Goal: Task Accomplishment & Management: Manage account settings

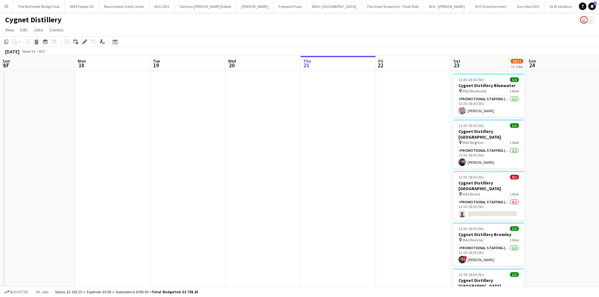
scroll to position [0, 216]
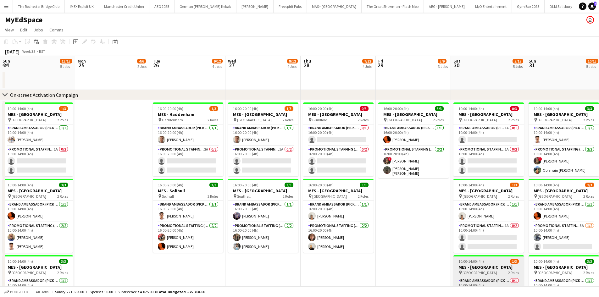
scroll to position [0, 272]
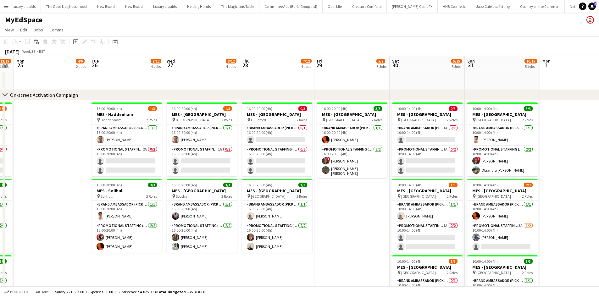
drag, startPoint x: 146, startPoint y: 237, endPoint x: 347, endPoint y: 221, distance: 200.8
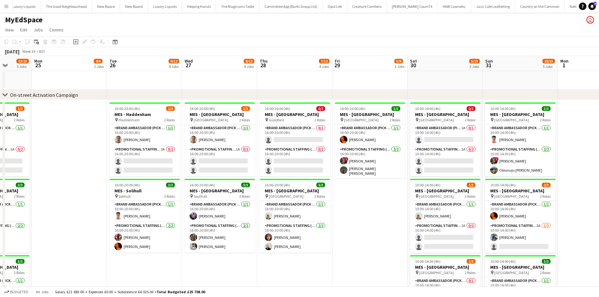
drag, startPoint x: 101, startPoint y: 222, endPoint x: 263, endPoint y: 218, distance: 161.6
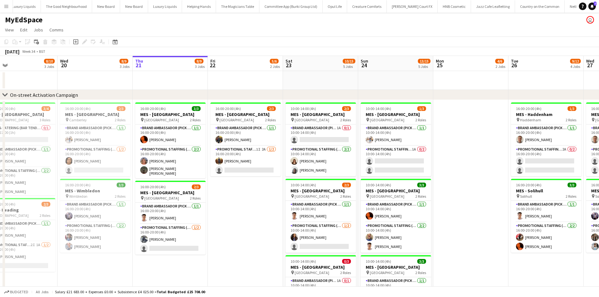
scroll to position [0, 169]
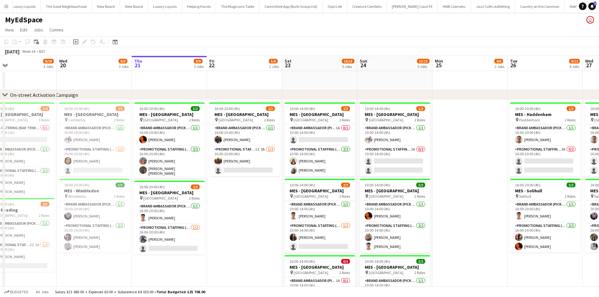
drag, startPoint x: 121, startPoint y: 228, endPoint x: 266, endPoint y: 216, distance: 144.8
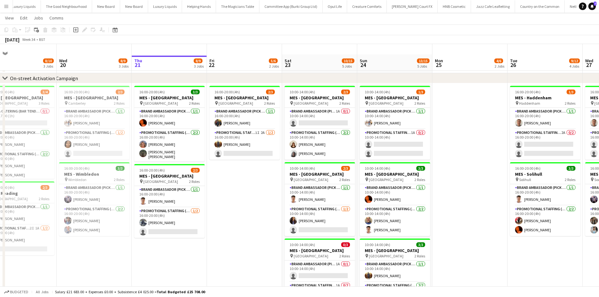
scroll to position [31, 0]
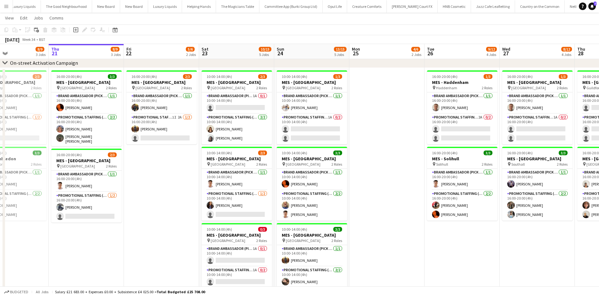
drag, startPoint x: 249, startPoint y: 214, endPoint x: 180, endPoint y: 202, distance: 69.8
click at [180, 202] on app-calendar-viewport "Sun 17 9/9 3 Jobs Mon 18 3/3 1 Job Tue 19 8/10 3 Jobs Wed 20 8/9 3 Jobs Thu 21 …" at bounding box center [299, 290] width 599 height 594
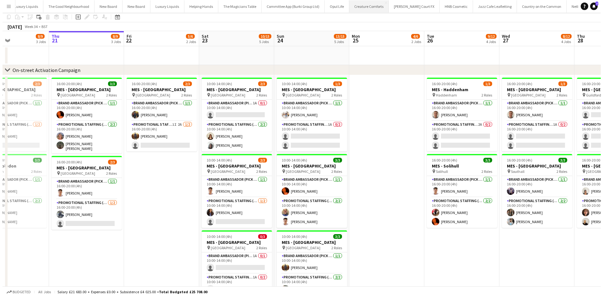
scroll to position [0, 0]
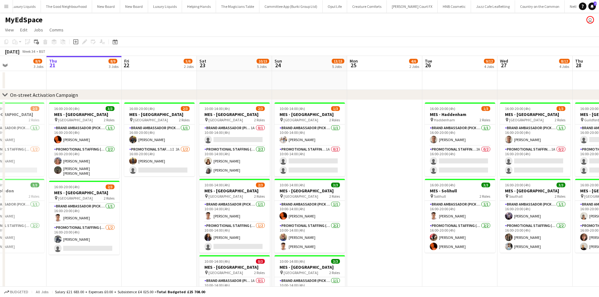
click at [1, 4] on button "Menu" at bounding box center [6, 6] width 13 height 13
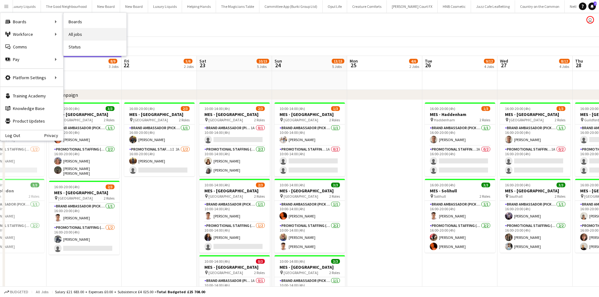
click at [80, 33] on link "All jobs" at bounding box center [94, 34] width 63 height 13
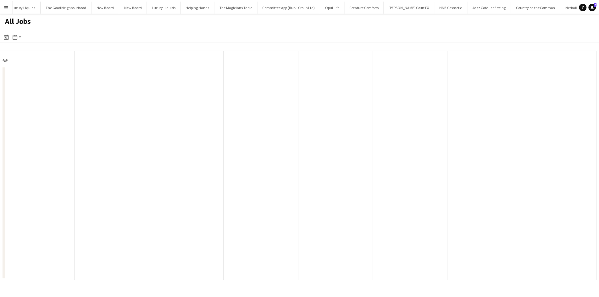
scroll to position [0, 150]
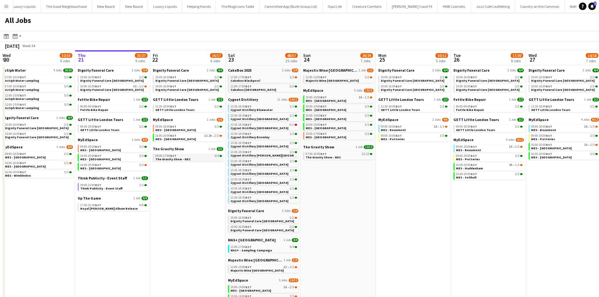
click at [173, 156] on span "BST" at bounding box center [173, 156] width 6 height 4
click at [187, 80] on span "Dignity Funeral Care [GEOGRAPHIC_DATA]" at bounding box center [186, 81] width 63 height 4
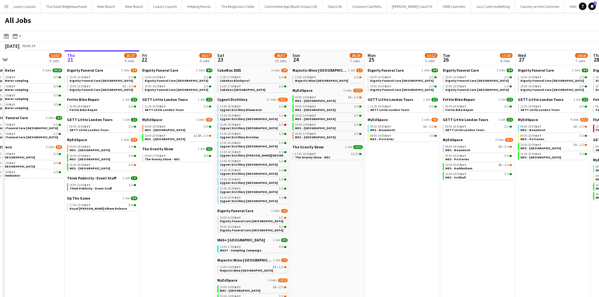
drag, startPoint x: 171, startPoint y: 241, endPoint x: 168, endPoint y: 237, distance: 5.6
click at [167, 240] on app-calendar-viewport "Mon 18 9/9 4 Jobs Tue 19 33/35 9 Jobs Wed 20 32/33 9 Jobs Thu 21 25/27 9 Jobs F…" at bounding box center [299, 240] width 599 height 380
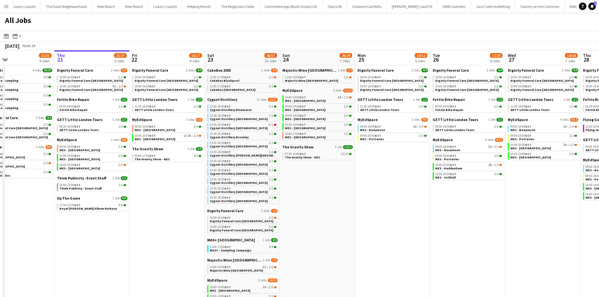
scroll to position [0, 176]
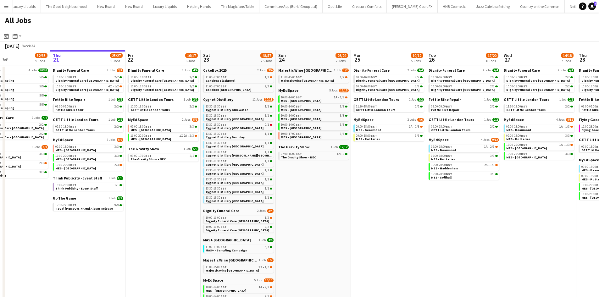
drag, startPoint x: 395, startPoint y: 196, endPoint x: 376, endPoint y: 198, distance: 19.3
click at [382, 198] on app-calendar-viewport "Mon 18 9/9 4 Jobs Tue 19 33/35 9 Jobs Wed 20 32/33 9 Jobs Thu 21 25/27 9 Jobs F…" at bounding box center [299, 240] width 599 height 380
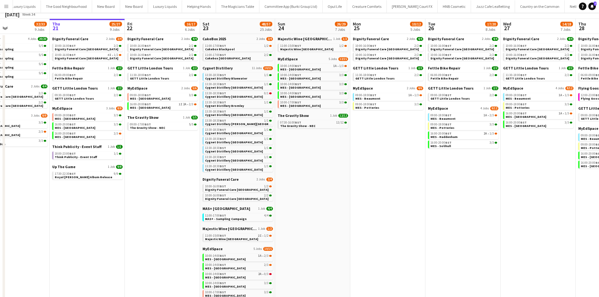
scroll to position [0, 0]
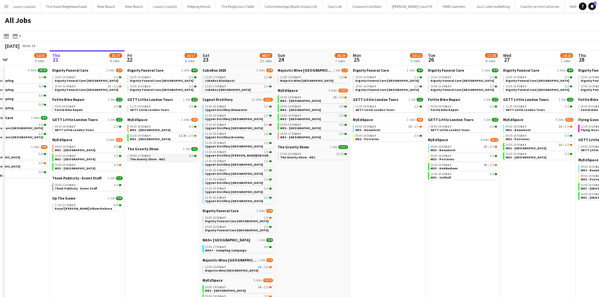
click at [151, 158] on span "The Gravity Show - NEC" at bounding box center [147, 159] width 35 height 4
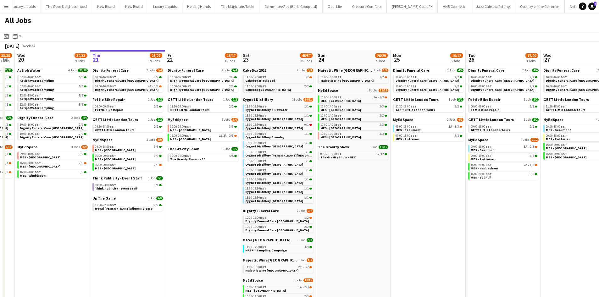
drag, startPoint x: 168, startPoint y: 237, endPoint x: 209, endPoint y: 237, distance: 40.5
click at [209, 237] on app-calendar-viewport "Mon 18 9/9 4 Jobs Tue 19 33/35 9 Jobs Wed 20 32/33 9 Jobs Thu 21 25/27 9 Jobs F…" at bounding box center [299, 240] width 599 height 380
click at [121, 127] on div "09:30-18:00 BST 2/2" at bounding box center [128, 126] width 67 height 3
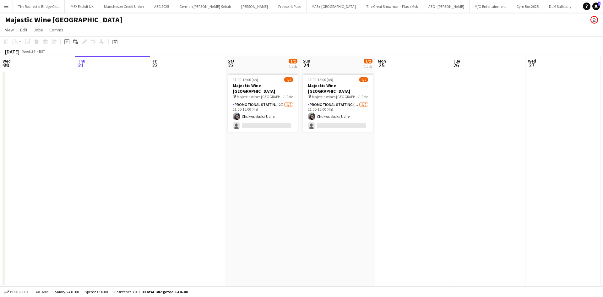
scroll to position [0, 139]
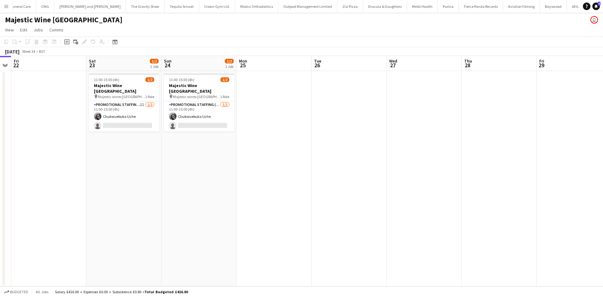
click at [5, 10] on button "Menu" at bounding box center [6, 6] width 13 height 13
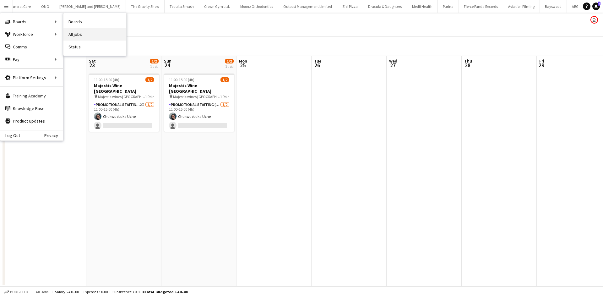
click at [70, 30] on link "All jobs" at bounding box center [94, 34] width 63 height 13
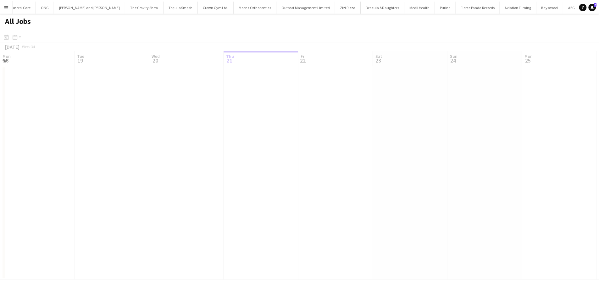
scroll to position [0, 150]
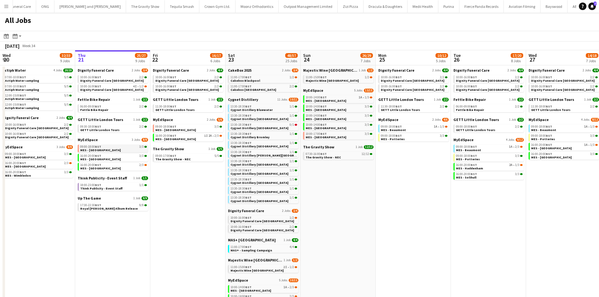
click at [115, 149] on link "09:00-18:00 BST 3/3 MES - Northfield" at bounding box center [113, 148] width 67 height 7
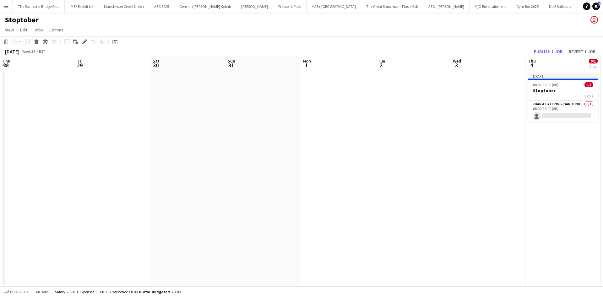
scroll to position [0, 244]
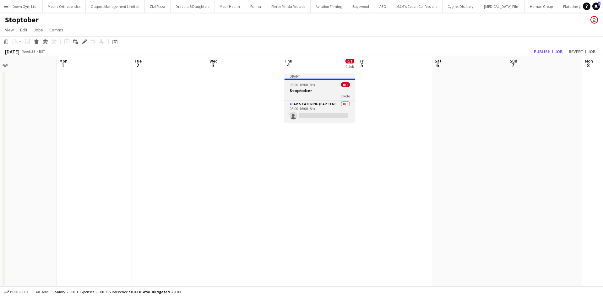
click at [308, 89] on h3 "Stoptober" at bounding box center [320, 91] width 70 height 6
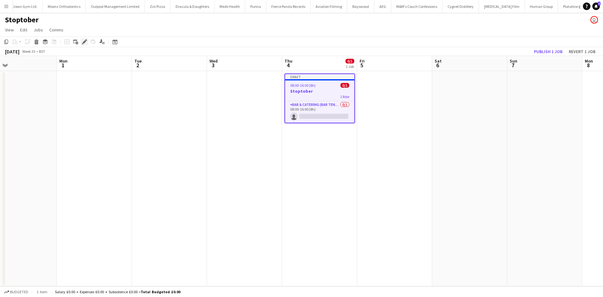
click at [81, 41] on div "Edit" at bounding box center [85, 42] width 8 height 8
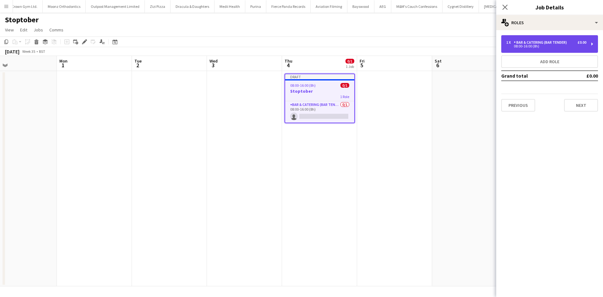
click at [546, 41] on div "Bar & Catering (Bar Tender)" at bounding box center [542, 42] width 56 height 4
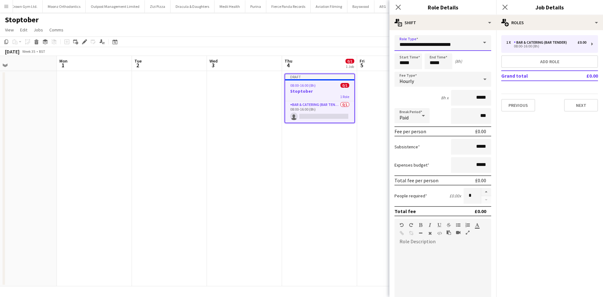
click at [450, 42] on input "**********" at bounding box center [443, 43] width 97 height 16
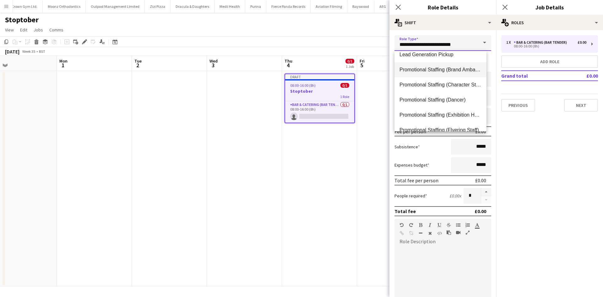
scroll to position [283, 0]
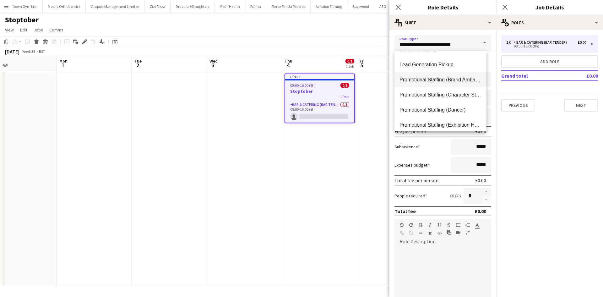
click at [458, 75] on mat-option "Promotional Staffing (Brand Ambassadors)" at bounding box center [441, 79] width 92 height 15
type input "**********"
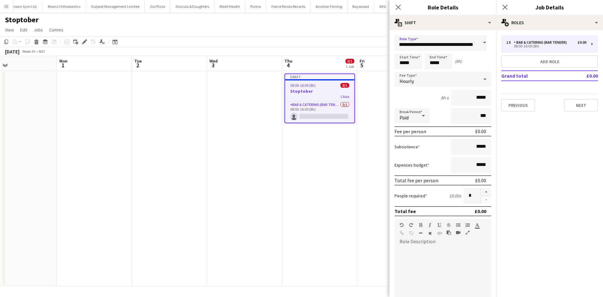
scroll to position [0, 0]
click at [484, 193] on button "button" at bounding box center [486, 192] width 10 height 8
type input "*"
click at [409, 62] on input "*****" at bounding box center [409, 61] width 28 height 16
click at [401, 50] on div at bounding box center [402, 50] width 13 height 6
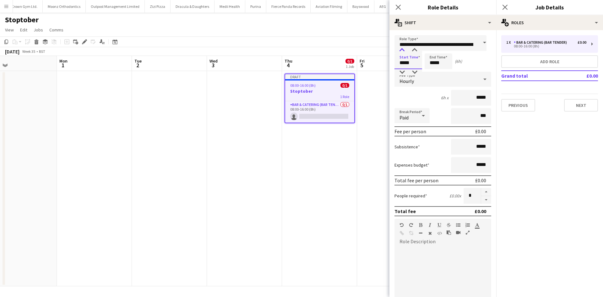
click at [401, 50] on div at bounding box center [402, 50] width 13 height 6
type input "*****"
click at [401, 50] on div at bounding box center [402, 50] width 13 height 6
click at [481, 98] on input "*****" at bounding box center [471, 98] width 40 height 16
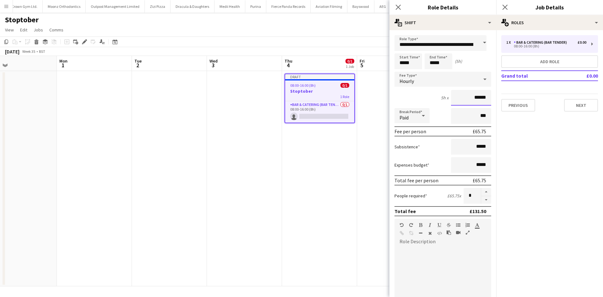
type input "******"
click at [404, 113] on div "Paid" at bounding box center [406, 115] width 23 height 15
drag, startPoint x: 407, startPoint y: 148, endPoint x: 414, endPoint y: 147, distance: 6.8
click at [408, 148] on span "Unpaid" at bounding box center [412, 149] width 25 height 6
click at [475, 146] on input "*****" at bounding box center [471, 147] width 40 height 16
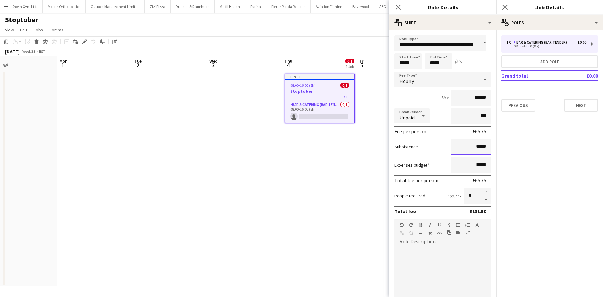
click at [475, 146] on input "*****" at bounding box center [471, 147] width 40 height 16
type input "*****"
click at [413, 62] on input "*****" at bounding box center [409, 61] width 28 height 16
click at [403, 48] on div at bounding box center [402, 50] width 13 height 6
click at [404, 70] on div at bounding box center [402, 72] width 13 height 6
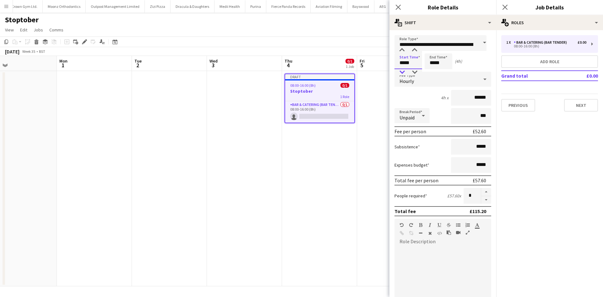
type input "*****"
click at [404, 70] on div at bounding box center [402, 72] width 13 height 6
click at [437, 63] on input "*****" at bounding box center [439, 61] width 28 height 16
type input "*****"
click at [431, 71] on div at bounding box center [432, 72] width 13 height 6
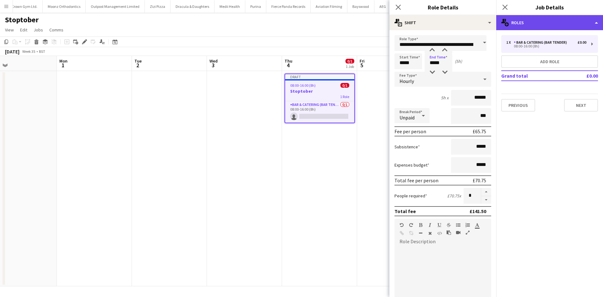
click at [529, 19] on div "multiple-users-add Roles" at bounding box center [550, 22] width 107 height 15
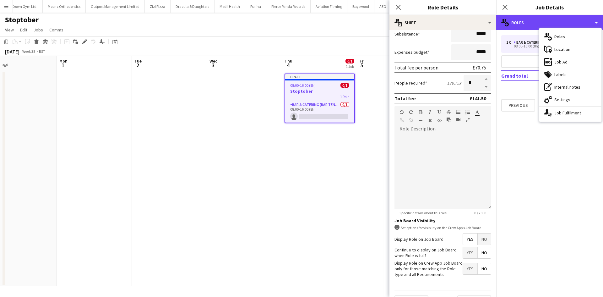
scroll to position [129, 0]
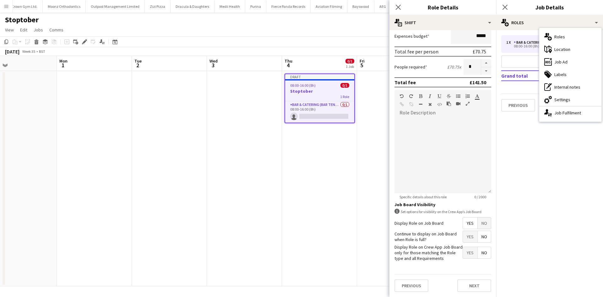
click at [470, 233] on span "Yes" at bounding box center [470, 236] width 14 height 11
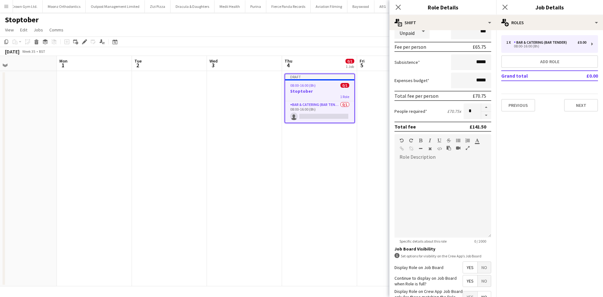
scroll to position [66, 0]
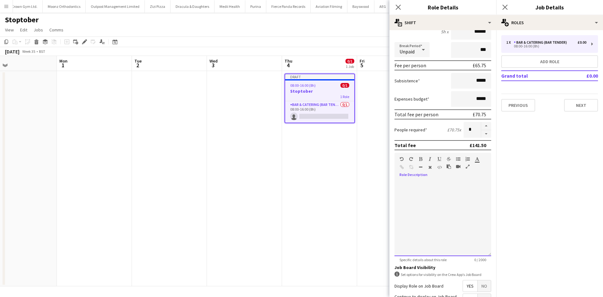
drag, startPoint x: 436, startPoint y: 196, endPoint x: 435, endPoint y: 191, distance: 5.3
click at [435, 195] on div at bounding box center [443, 218] width 97 height 75
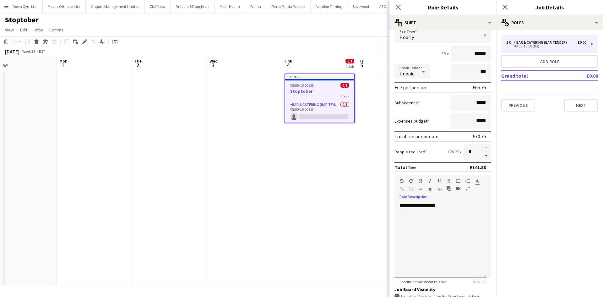
scroll to position [35, 0]
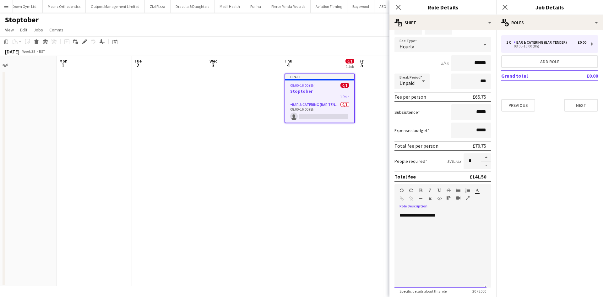
click at [471, 213] on div "**********" at bounding box center [441, 249] width 92 height 75
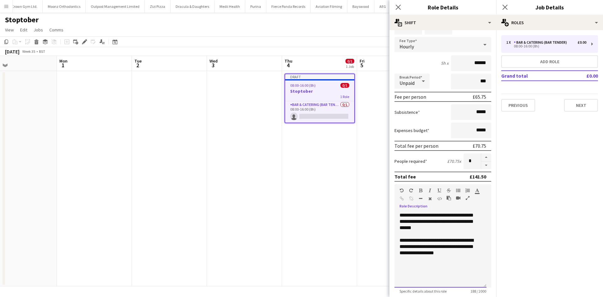
drag, startPoint x: 463, startPoint y: 228, endPoint x: 466, endPoint y: 222, distance: 6.7
click at [464, 227] on div "**********" at bounding box center [441, 249] width 92 height 75
click at [466, 222] on div "**********" at bounding box center [441, 249] width 92 height 75
click at [423, 248] on div "**********" at bounding box center [441, 246] width 82 height 19
click at [464, 250] on div "**********" at bounding box center [441, 246] width 82 height 19
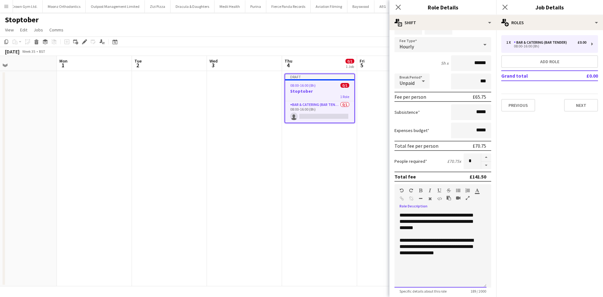
click at [449, 261] on div "**********" at bounding box center [441, 249] width 92 height 75
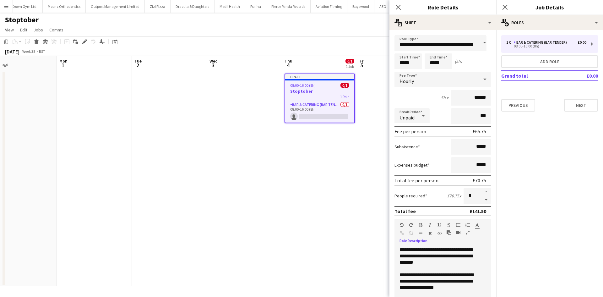
scroll to position [129, 0]
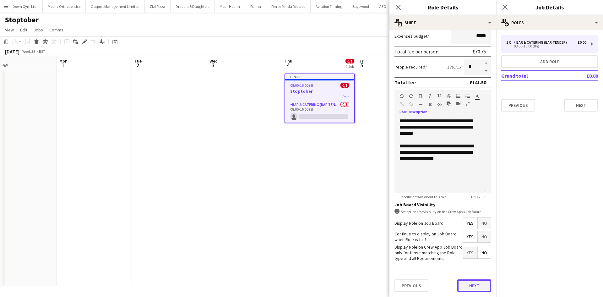
click at [465, 287] on button "Next" at bounding box center [475, 285] width 34 height 13
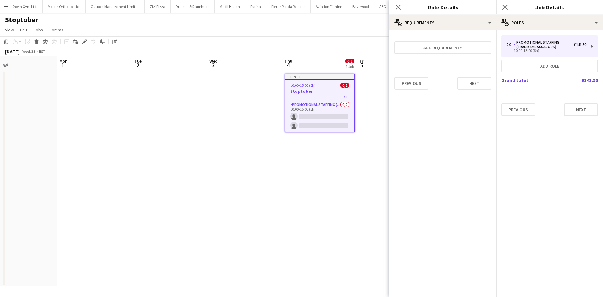
scroll to position [0, 0]
click at [482, 82] on button "Next" at bounding box center [475, 83] width 34 height 13
click at [478, 83] on button "Finish" at bounding box center [480, 84] width 24 height 13
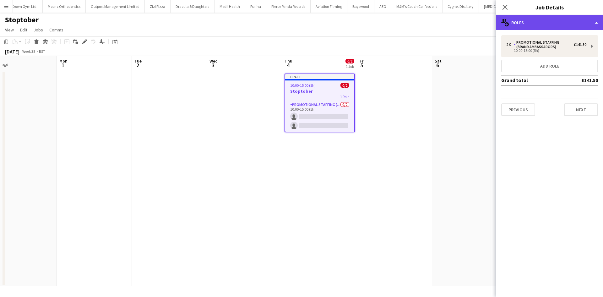
click at [542, 24] on div "multiple-users-add Roles" at bounding box center [550, 22] width 107 height 15
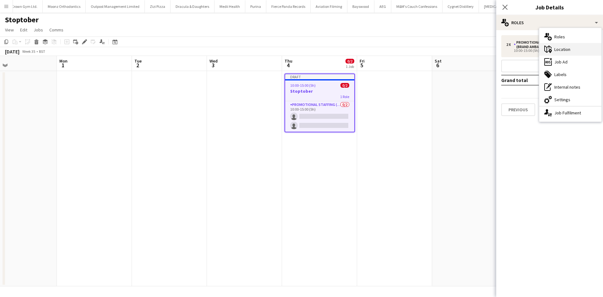
click at [573, 51] on div "maps-pin-1 Location" at bounding box center [571, 49] width 62 height 13
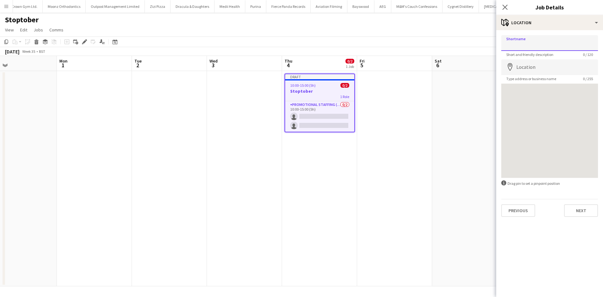
click at [547, 44] on input "Shortname" at bounding box center [550, 43] width 97 height 16
click at [533, 42] on input "Shortname" at bounding box center [550, 43] width 97 height 16
type input "**********"
click at [539, 70] on input "Location" at bounding box center [550, 67] width 97 height 16
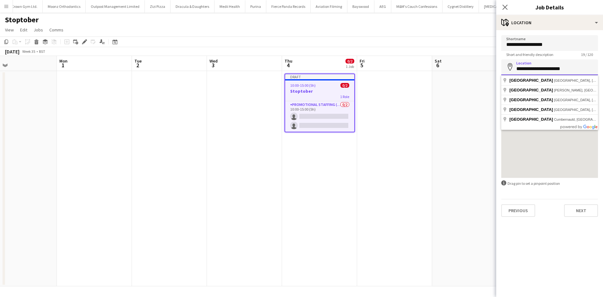
type input "**********"
drag, startPoint x: 577, startPoint y: 70, endPoint x: 506, endPoint y: 68, distance: 71.4
click at [506, 68] on input "**********" at bounding box center [550, 67] width 97 height 16
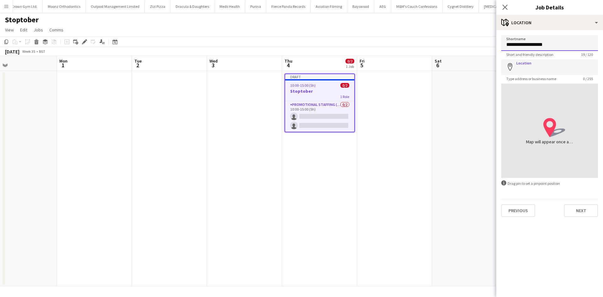
click at [554, 46] on input "**********" at bounding box center [550, 43] width 97 height 16
type input "**********"
click at [554, 61] on input "Location" at bounding box center [550, 67] width 97 height 16
type input "**********"
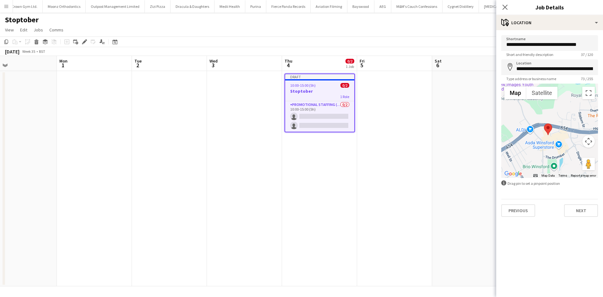
drag, startPoint x: 549, startPoint y: 132, endPoint x: 549, endPoint y: 122, distance: 10.7
click at [549, 122] on div at bounding box center [550, 131] width 97 height 94
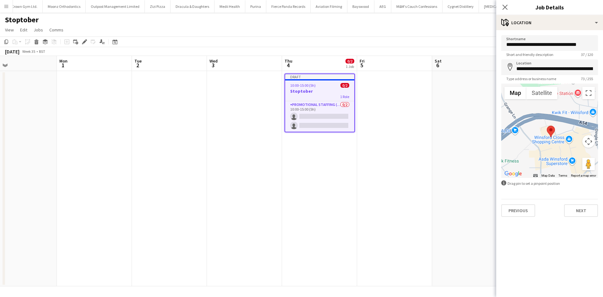
drag, startPoint x: 546, startPoint y: 130, endPoint x: 547, endPoint y: 119, distance: 10.8
click at [547, 119] on div at bounding box center [550, 131] width 97 height 94
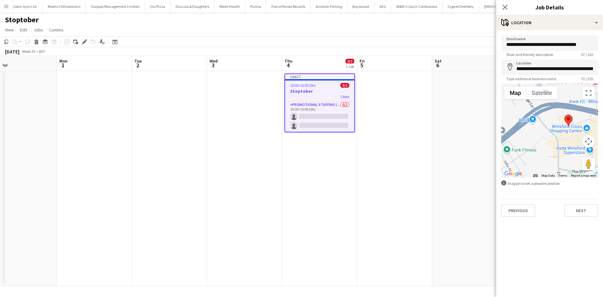
drag, startPoint x: 539, startPoint y: 152, endPoint x: 558, endPoint y: 141, distance: 21.3
click at [558, 141] on div at bounding box center [550, 131] width 97 height 94
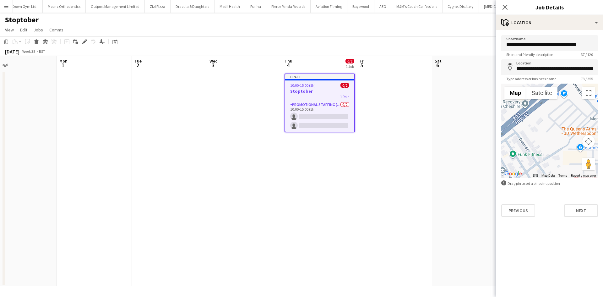
drag, startPoint x: 549, startPoint y: 138, endPoint x: 603, endPoint y: 127, distance: 55.3
click at [603, 127] on form "**********" at bounding box center [550, 126] width 107 height 182
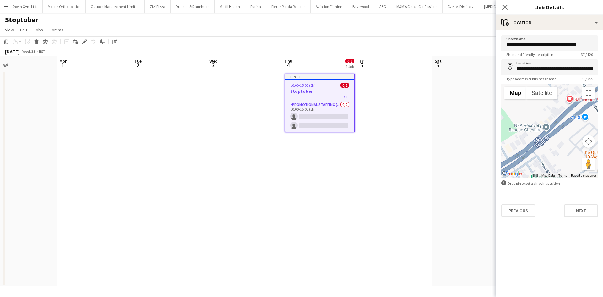
drag, startPoint x: 514, startPoint y: 101, endPoint x: 538, endPoint y: 127, distance: 35.8
click at [538, 127] on div at bounding box center [550, 131] width 97 height 94
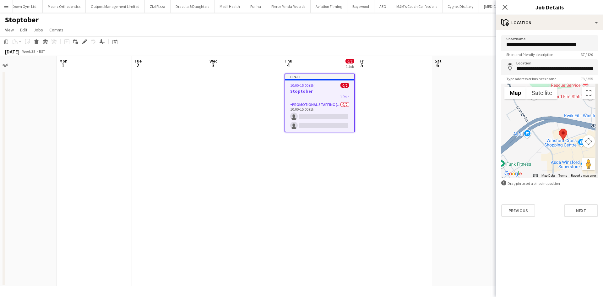
drag, startPoint x: 551, startPoint y: 137, endPoint x: 527, endPoint y: 142, distance: 24.7
click at [512, 152] on div at bounding box center [550, 131] width 97 height 94
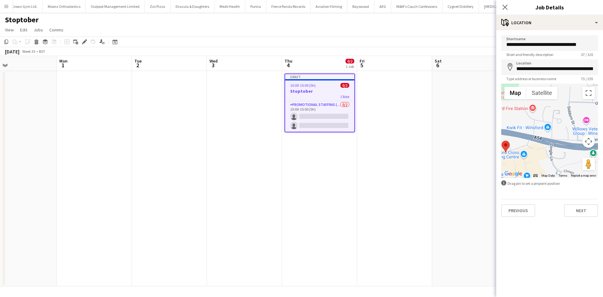
drag, startPoint x: 540, startPoint y: 134, endPoint x: 488, endPoint y: 139, distance: 52.0
click at [488, 139] on body "Menu Boards Boards Boards All jobs Status Workforce Workforce My Workforce Recr…" at bounding box center [301, 148] width 603 height 297
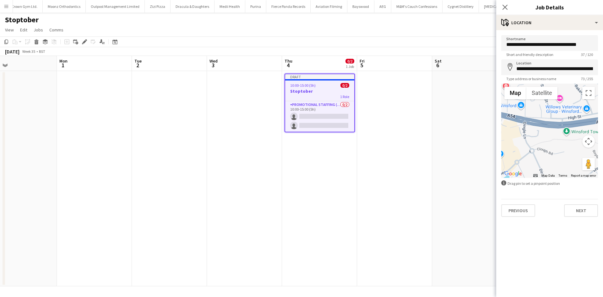
drag, startPoint x: 547, startPoint y: 146, endPoint x: 514, endPoint y: 120, distance: 42.3
click at [514, 120] on div at bounding box center [550, 131] width 97 height 94
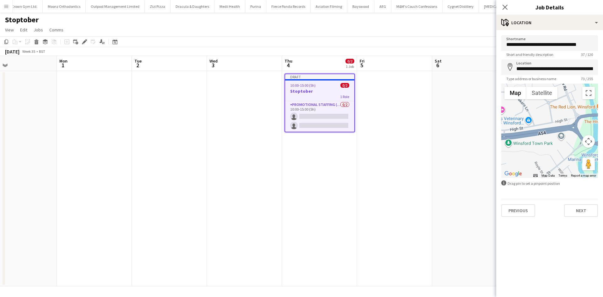
drag, startPoint x: 569, startPoint y: 134, endPoint x: 522, endPoint y: 148, distance: 49.3
click at [522, 148] on div at bounding box center [550, 131] width 97 height 94
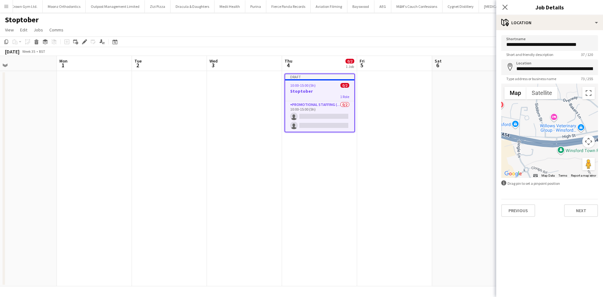
drag, startPoint x: 533, startPoint y: 136, endPoint x: 592, endPoint y: 144, distance: 60.3
click at [592, 144] on div "Map Terrain Satellite Labels Map Data Map data ©2025 Map data ©2025 100 m Click…" at bounding box center [550, 131] width 97 height 94
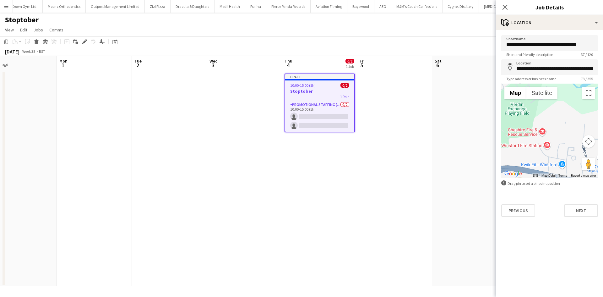
drag, startPoint x: 535, startPoint y: 141, endPoint x: 587, endPoint y: 174, distance: 62.1
click at [588, 177] on div "Map Terrain Satellite Labels Map Data Map data ©2025 Map data ©2025 100 m Click…" at bounding box center [550, 131] width 97 height 94
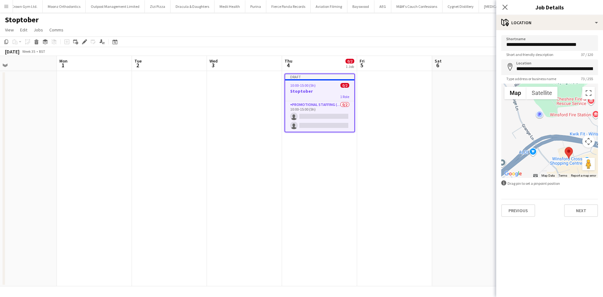
drag, startPoint x: 534, startPoint y: 154, endPoint x: 572, endPoint y: 126, distance: 47.2
click at [582, 119] on div at bounding box center [550, 131] width 97 height 94
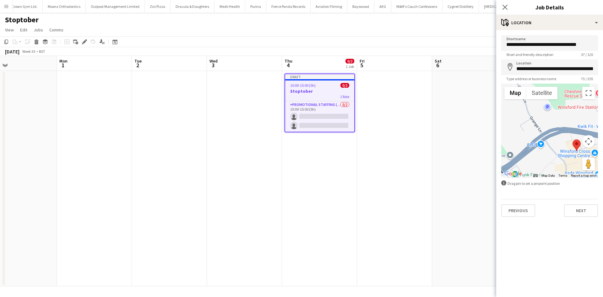
drag, startPoint x: 558, startPoint y: 140, endPoint x: 569, endPoint y: 100, distance: 41.2
click at [569, 100] on div at bounding box center [550, 131] width 97 height 94
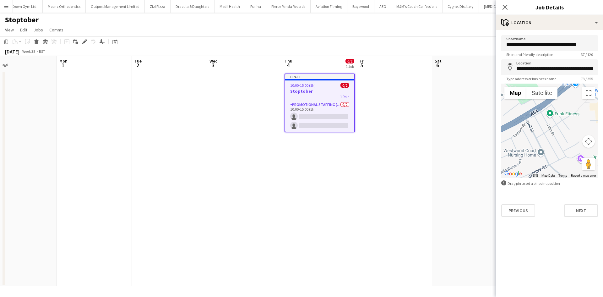
drag, startPoint x: 553, startPoint y: 128, endPoint x: 552, endPoint y: 125, distance: 3.6
click at [582, 107] on div at bounding box center [550, 131] width 97 height 94
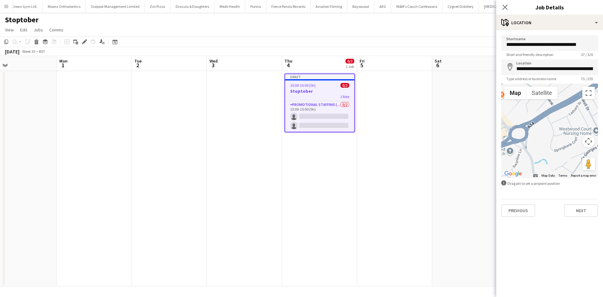
drag, startPoint x: 536, startPoint y: 135, endPoint x: 587, endPoint y: 117, distance: 53.8
click at [587, 117] on div at bounding box center [550, 131] width 97 height 94
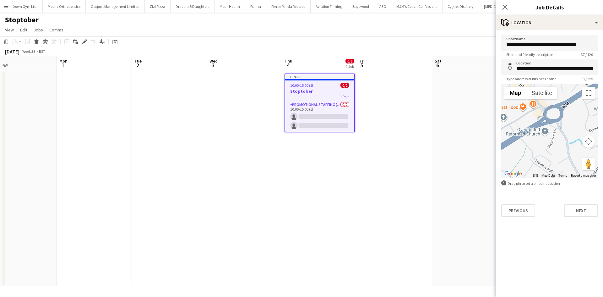
drag, startPoint x: 563, startPoint y: 131, endPoint x: 603, endPoint y: 115, distance: 43.6
click at [603, 115] on form "**********" at bounding box center [550, 126] width 107 height 182
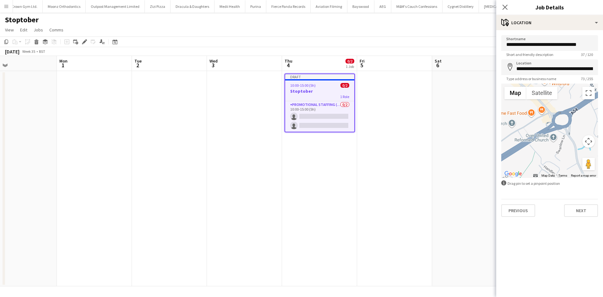
drag, startPoint x: 548, startPoint y: 137, endPoint x: 523, endPoint y: 158, distance: 33.0
click at [514, 163] on div at bounding box center [550, 131] width 97 height 94
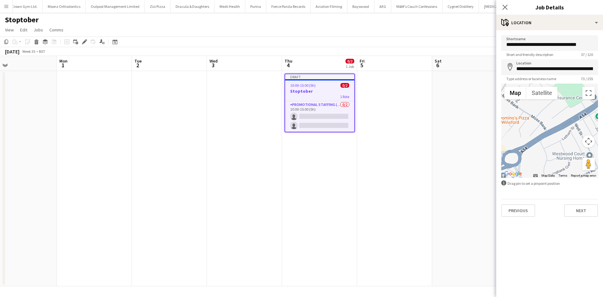
drag, startPoint x: 563, startPoint y: 141, endPoint x: 510, endPoint y: 157, distance: 55.4
click at [510, 157] on div at bounding box center [550, 131] width 97 height 94
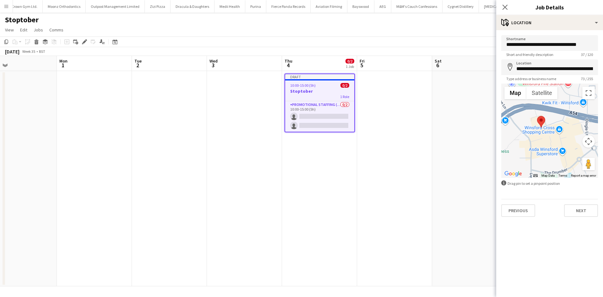
drag, startPoint x: 549, startPoint y: 137, endPoint x: 514, endPoint y: 148, distance: 37.2
click at [514, 148] on div at bounding box center [550, 131] width 97 height 94
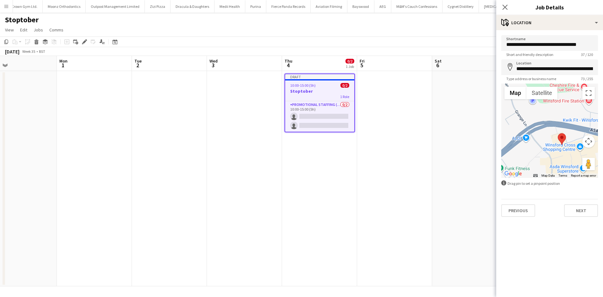
drag, startPoint x: 532, startPoint y: 144, endPoint x: 535, endPoint y: 166, distance: 21.5
click at [536, 166] on div at bounding box center [550, 131] width 97 height 94
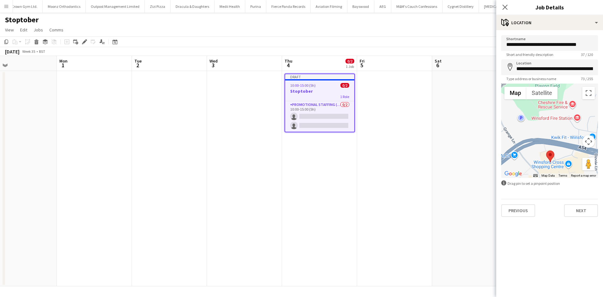
drag, startPoint x: 561, startPoint y: 135, endPoint x: 546, endPoint y: 158, distance: 27.8
click at [542, 166] on div at bounding box center [550, 131] width 97 height 94
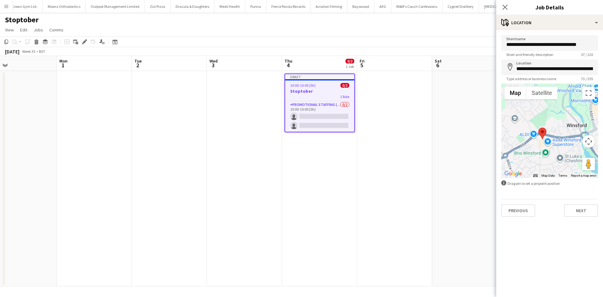
drag, startPoint x: 556, startPoint y: 151, endPoint x: 551, endPoint y: 125, distance: 27.2
click at [552, 119] on div at bounding box center [550, 131] width 97 height 94
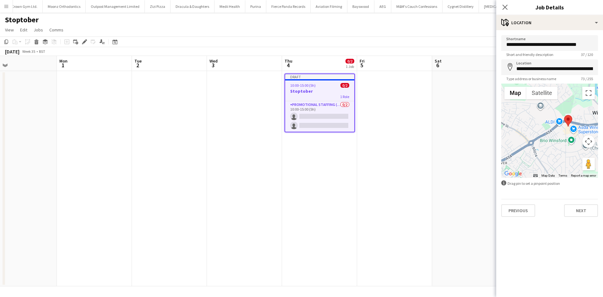
drag, startPoint x: 557, startPoint y: 151, endPoint x: 583, endPoint y: 145, distance: 26.9
click at [583, 145] on div "Map Terrain Satellite Labels Map Data Map data ©2025 Map data ©2025 200 m Click…" at bounding box center [550, 131] width 97 height 94
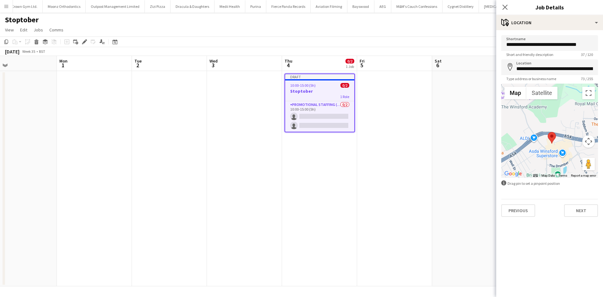
drag, startPoint x: 563, startPoint y: 143, endPoint x: 533, endPoint y: 162, distance: 36.1
click at [533, 162] on div at bounding box center [550, 131] width 97 height 94
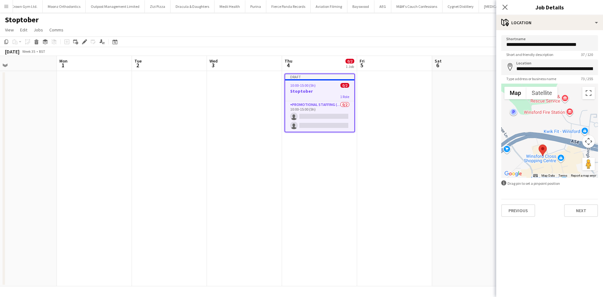
drag, startPoint x: 544, startPoint y: 140, endPoint x: 525, endPoint y: 157, distance: 25.4
click at [525, 157] on div at bounding box center [550, 131] width 97 height 94
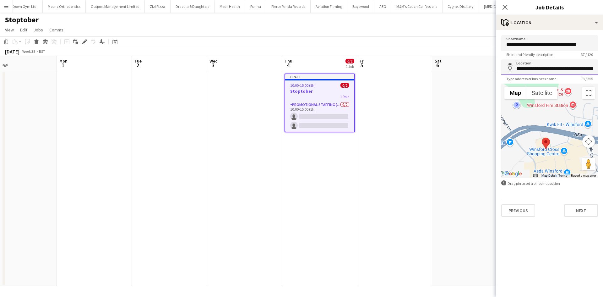
click at [554, 65] on input "**********" at bounding box center [550, 67] width 97 height 16
click at [555, 64] on input "**********" at bounding box center [550, 67] width 97 height 16
click at [556, 65] on input "**********" at bounding box center [550, 67] width 97 height 16
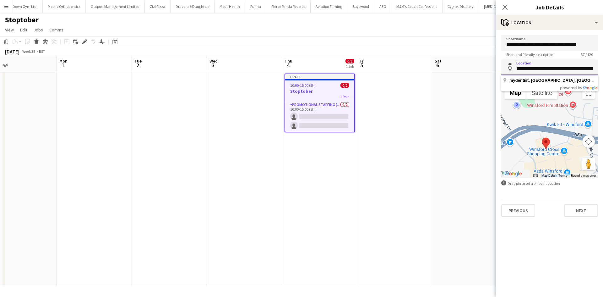
click at [556, 65] on input "**********" at bounding box center [550, 67] width 97 height 16
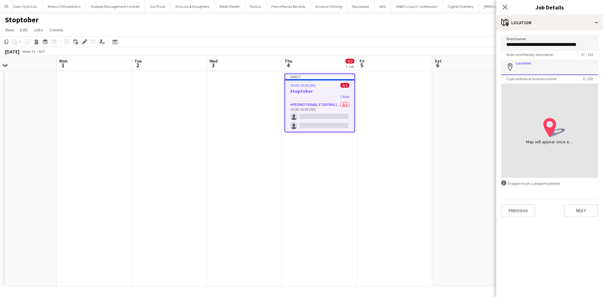
click at [524, 64] on input "Location" at bounding box center [550, 67] width 97 height 16
paste input "**********"
type input "**********"
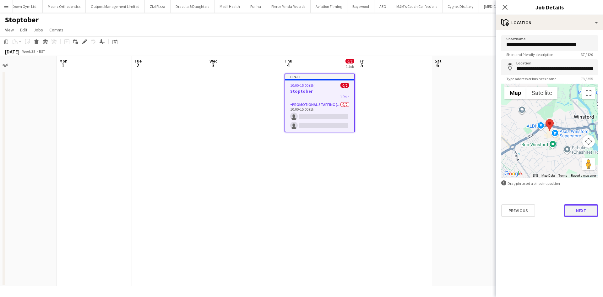
click at [583, 209] on button "Next" at bounding box center [581, 210] width 34 height 13
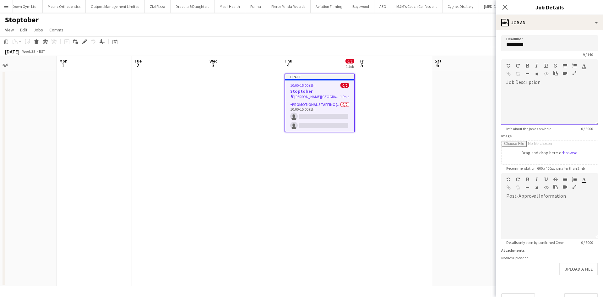
click at [515, 83] on div at bounding box center [550, 104] width 97 height 42
click at [508, 91] on div "**********" at bounding box center [548, 106] width 92 height 38
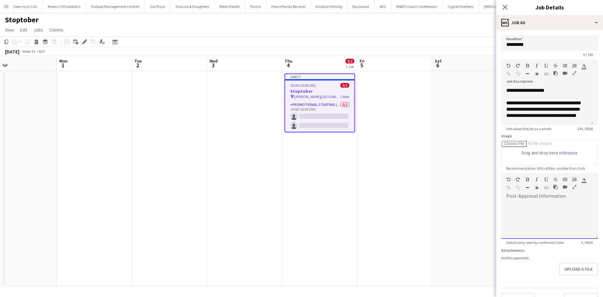
drag, startPoint x: 507, startPoint y: 198, endPoint x: 511, endPoint y: 198, distance: 4.1
click at [510, 198] on span at bounding box center [507, 201] width 10 height 9
click at [516, 201] on div at bounding box center [550, 218] width 97 height 42
paste div
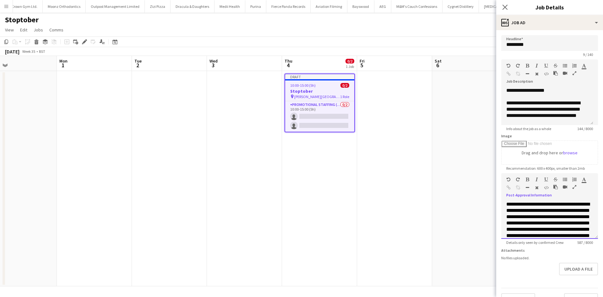
scroll to position [74, 0]
click at [507, 90] on div "**********" at bounding box center [548, 106] width 92 height 38
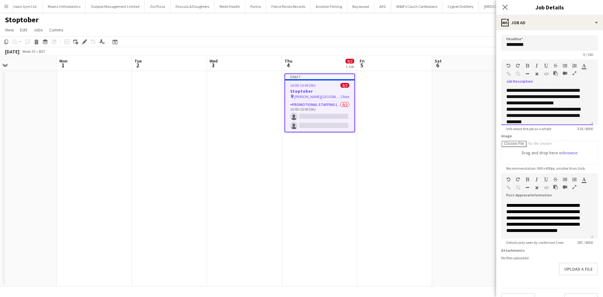
scroll to position [1, 0]
click at [512, 104] on div "**********" at bounding box center [548, 106] width 92 height 38
drag, startPoint x: 512, startPoint y: 104, endPoint x: 527, endPoint y: 91, distance: 19.4
click at [527, 91] on div "**********" at bounding box center [548, 106] width 92 height 38
click at [518, 103] on div "**********" at bounding box center [548, 106] width 92 height 38
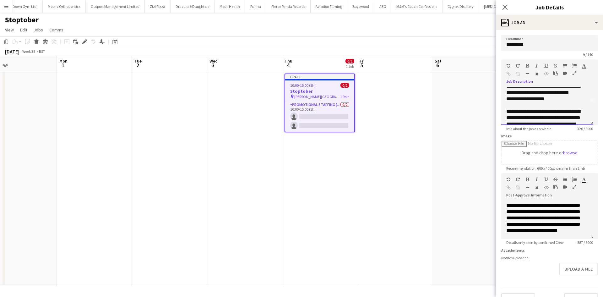
scroll to position [32, 0]
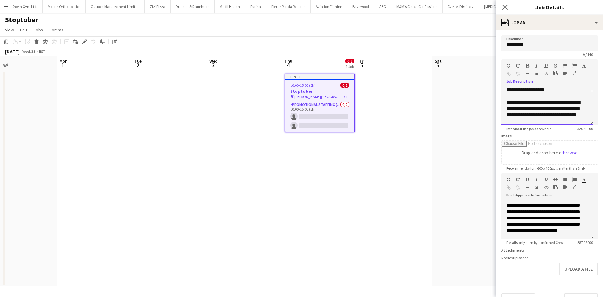
click at [555, 88] on div "**********" at bounding box center [545, 112] width 77 height 50
click at [585, 117] on div "**********" at bounding box center [548, 106] width 92 height 38
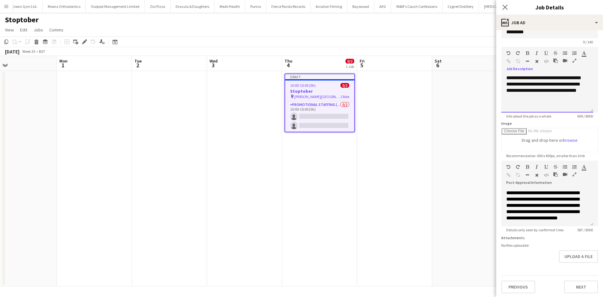
scroll to position [19, 0]
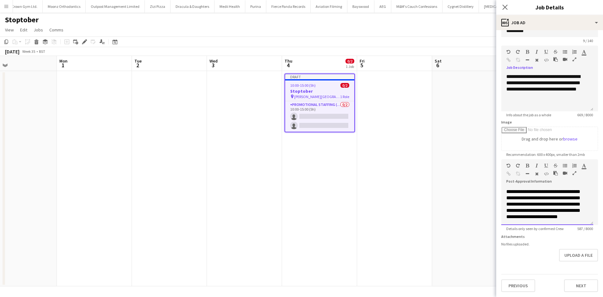
click at [552, 212] on div "**********" at bounding box center [548, 206] width 92 height 38
click at [522, 215] on div at bounding box center [548, 217] width 82 height 6
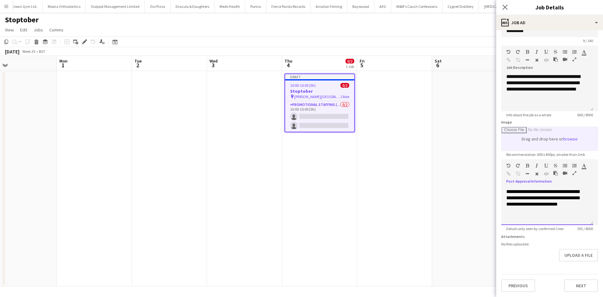
scroll to position [187, 0]
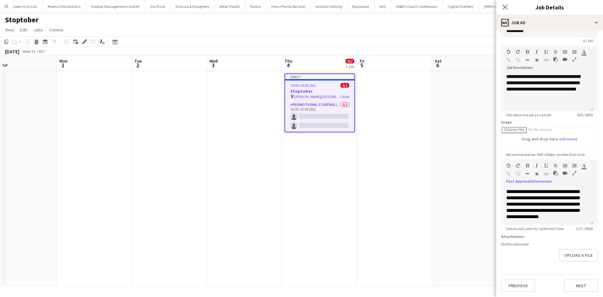
click at [425, 130] on app-date-cell at bounding box center [394, 178] width 75 height 215
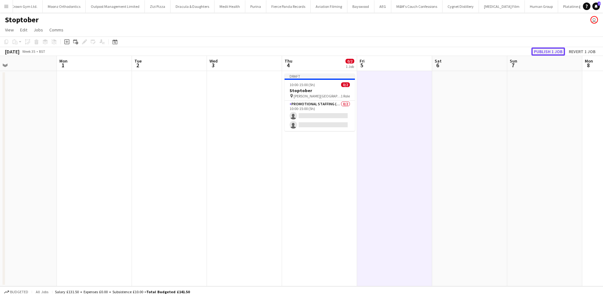
click at [547, 52] on button "Publish 1 job" at bounding box center [549, 51] width 34 height 8
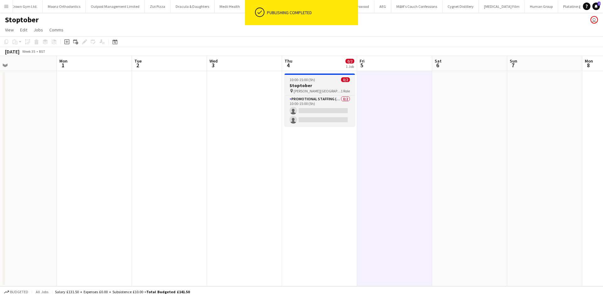
click at [315, 85] on h3 "Stoptober" at bounding box center [320, 86] width 70 height 6
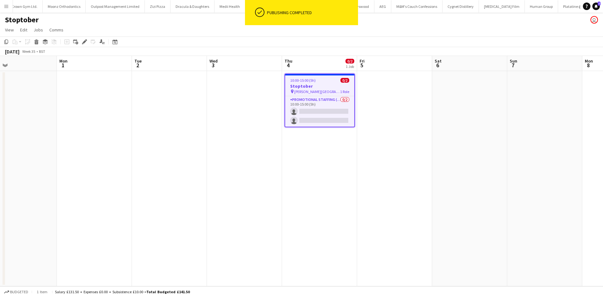
click at [89, 41] on div "Add job Add linked Job Edit Edit linked Job Applicants" at bounding box center [82, 42] width 48 height 8
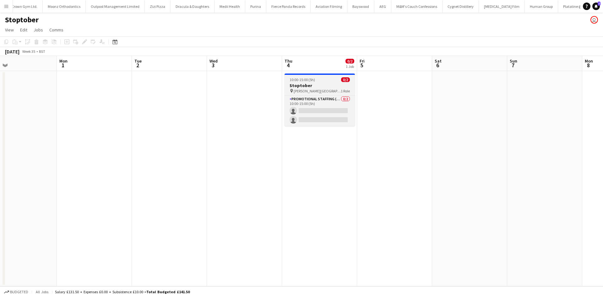
click at [303, 82] on app-job-card "10:00-15:00 (5h) 0/2 Stoptober pin Winford Town Centre, Meet outside B&M 1 Role…" at bounding box center [320, 100] width 70 height 52
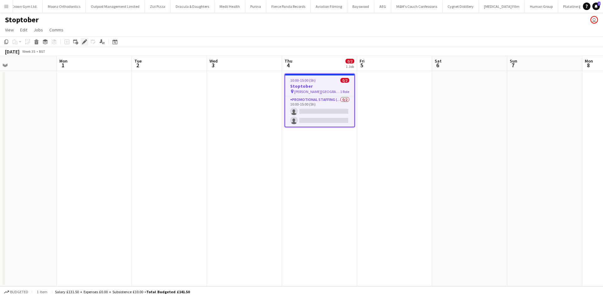
click at [83, 39] on div "Edit" at bounding box center [85, 42] width 8 height 8
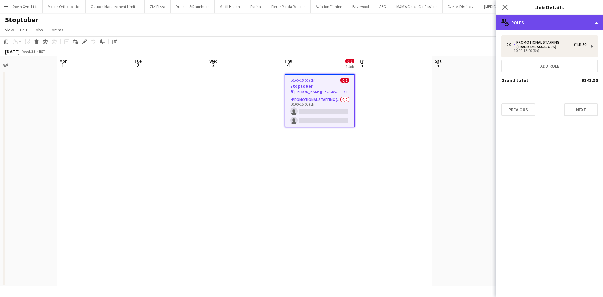
click at [536, 24] on div "multiple-users-add Roles" at bounding box center [550, 22] width 107 height 15
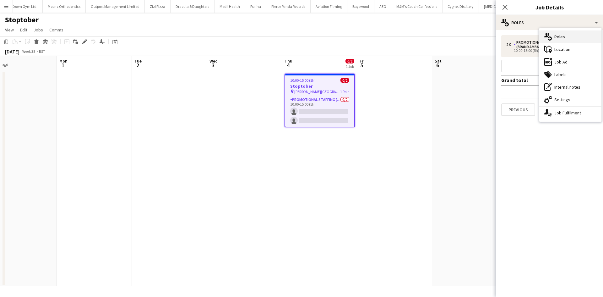
click at [565, 33] on div "multiple-users-add Roles" at bounding box center [571, 36] width 62 height 13
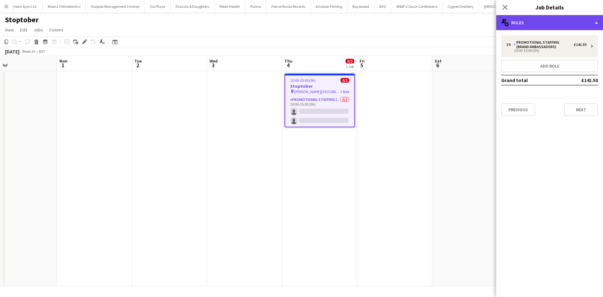
click at [562, 27] on div "multiple-users-add Roles" at bounding box center [550, 22] width 107 height 15
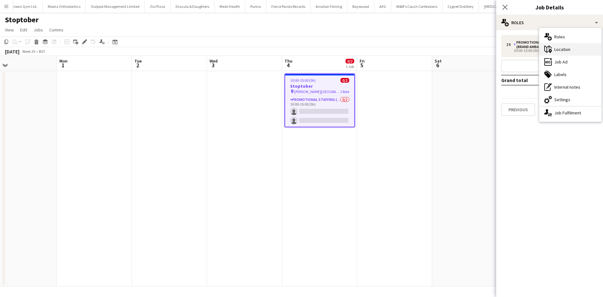
click at [574, 50] on div "maps-pin-1 Location" at bounding box center [571, 49] width 62 height 13
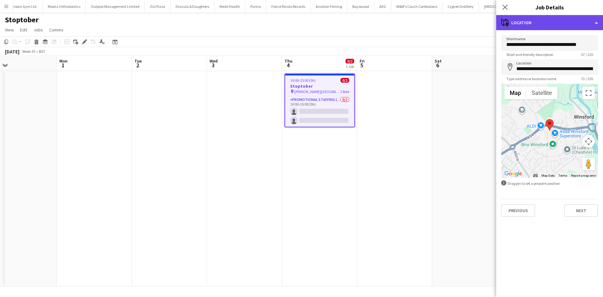
click at [558, 25] on div "maps-pin-1 Location" at bounding box center [550, 22] width 107 height 15
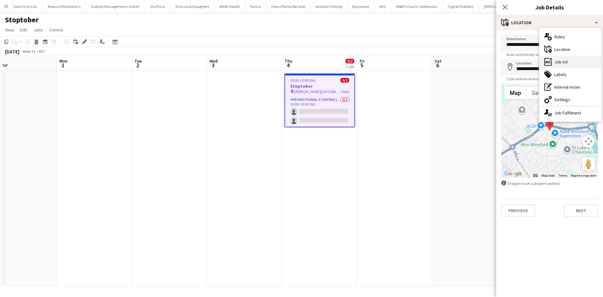
click at [567, 61] on div "ads-window Job Ad" at bounding box center [571, 62] width 62 height 13
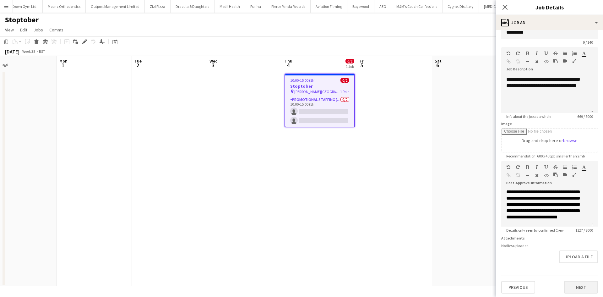
scroll to position [19, 0]
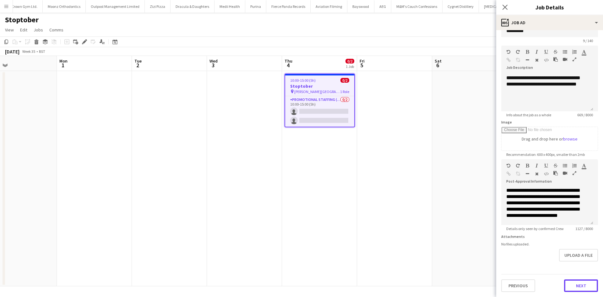
click at [572, 287] on button "Next" at bounding box center [581, 285] width 34 height 13
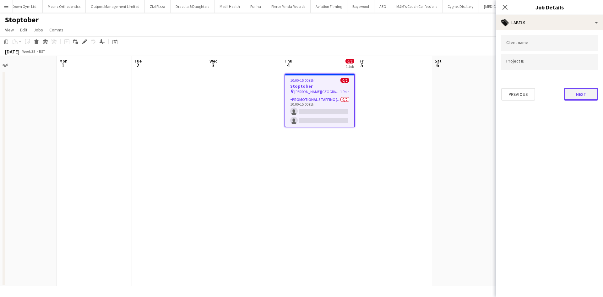
click at [577, 93] on button "Next" at bounding box center [581, 94] width 34 height 13
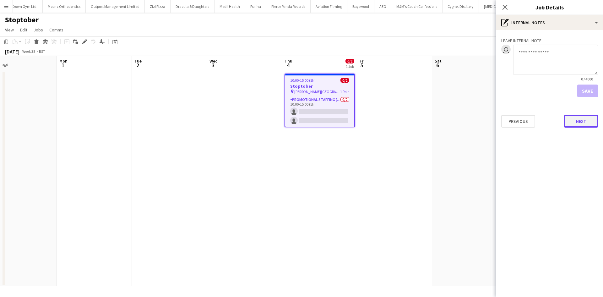
click at [585, 124] on button "Next" at bounding box center [581, 121] width 34 height 13
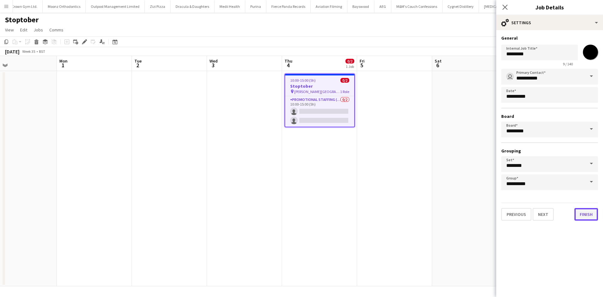
click at [586, 214] on button "Finish" at bounding box center [587, 214] width 24 height 13
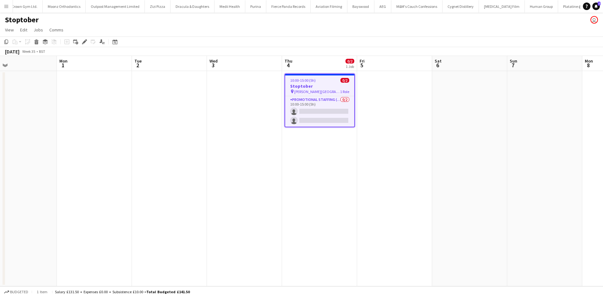
click at [467, 157] on app-date-cell at bounding box center [469, 178] width 75 height 215
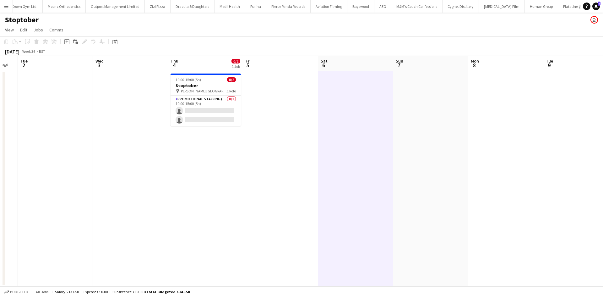
drag, startPoint x: 406, startPoint y: 149, endPoint x: 331, endPoint y: 139, distance: 76.1
click at [331, 139] on app-calendar-viewport "Sat 30 Sun 31 Mon 1 Tue 2 Wed 3 Thu 4 0/2 1 Job Fri 5 Sat 6 Sun 7 Mon 8 Tue 9 W…" at bounding box center [301, 171] width 603 height 230
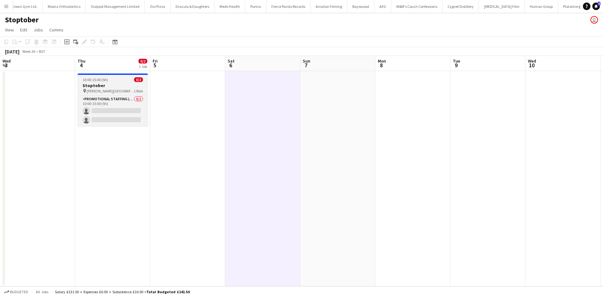
click at [100, 81] on span "10:00-15:00 (5h)" at bounding box center [95, 79] width 25 height 5
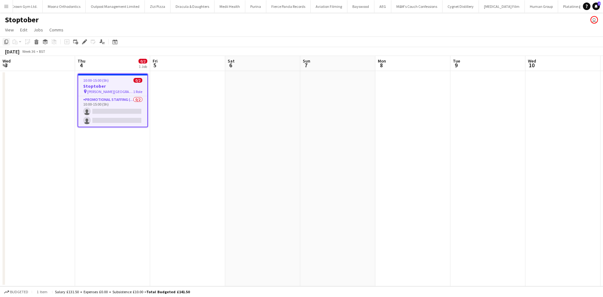
click at [6, 42] on icon "Copy" at bounding box center [6, 41] width 5 height 5
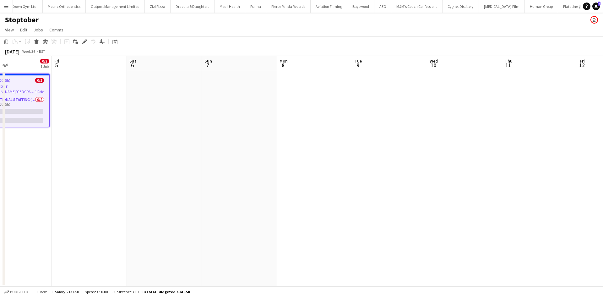
drag, startPoint x: 272, startPoint y: 104, endPoint x: 218, endPoint y: 104, distance: 54.4
click at [174, 104] on app-calendar-viewport "Mon 1 Tue 2 Wed 3 Thu 4 0/2 1 Job Fri 5 Sat 6 Sun 7 Mon 8 Tue 9 Wed 10 Thu 11 F…" at bounding box center [301, 171] width 603 height 230
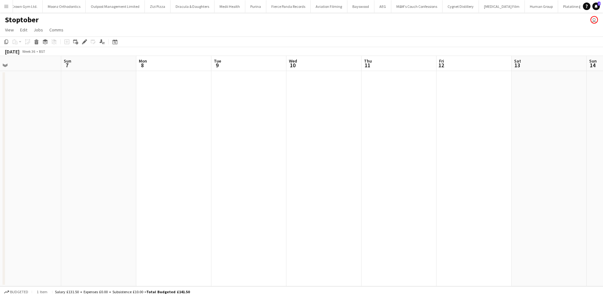
drag, startPoint x: 284, startPoint y: 104, endPoint x: 207, endPoint y: 99, distance: 77.2
click at [207, 99] on app-calendar-viewport "Wed 3 Thu 4 0/2 1 Job Fri 5 Sat 6 Sun 7 Mon 8 Tue 9 Wed 10 Thu 11 Fri 12 Sat 13…" at bounding box center [301, 171] width 603 height 230
drag, startPoint x: 367, startPoint y: 96, endPoint x: 268, endPoint y: 94, distance: 99.0
click at [268, 94] on app-calendar-viewport "Thu 4 0/2 1 Job Fri 5 Sat 6 Sun 7 Mon 8 Tue 9 Wed 10 Thu 11 Fri 12 Sat 13 Sun 1…" at bounding box center [301, 171] width 603 height 230
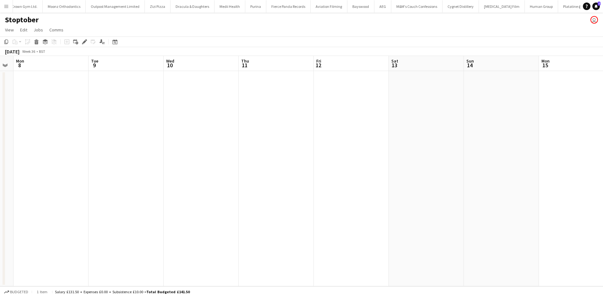
click at [355, 87] on app-date-cell at bounding box center [351, 178] width 75 height 215
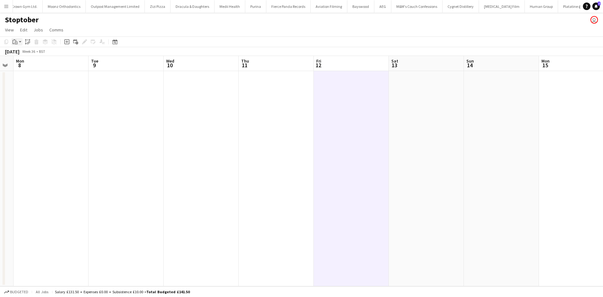
click at [17, 41] on icon "Paste" at bounding box center [15, 41] width 5 height 5
click at [27, 56] on link "Paste Ctrl+V" at bounding box center [46, 54] width 59 height 6
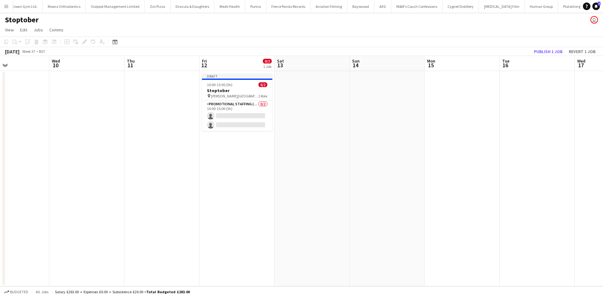
drag, startPoint x: 488, startPoint y: 162, endPoint x: 373, endPoint y: 156, distance: 114.9
click at [373, 156] on app-calendar-viewport "Sat 6 Sun 7 Mon 8 Tue 9 Wed 10 Thu 11 Fri 12 0/2 1 Job Sat 13 Sun 14 Mon 15 Tue…" at bounding box center [301, 171] width 603 height 230
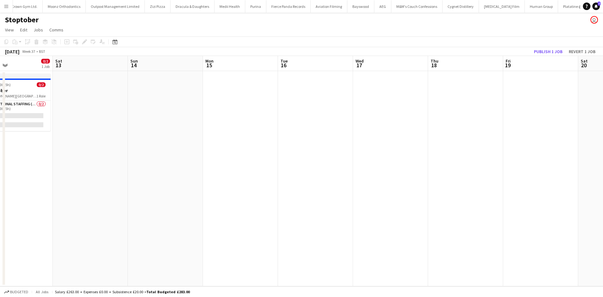
drag, startPoint x: 370, startPoint y: 129, endPoint x: 239, endPoint y: 122, distance: 130.3
click at [239, 122] on app-calendar-viewport "Tue 9 Wed 10 Thu 11 Fri 12 0/2 1 Job Sat 13 Sun 14 Mon 15 Tue 16 Wed 17 Thu 18 …" at bounding box center [301, 171] width 603 height 230
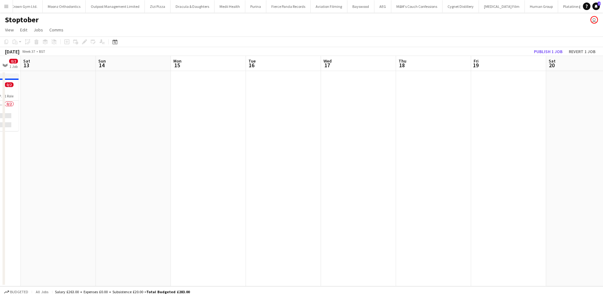
scroll to position [0, 217]
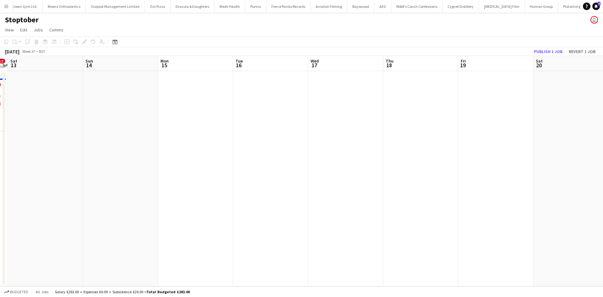
drag, startPoint x: 425, startPoint y: 118, endPoint x: 311, endPoint y: 119, distance: 113.8
click at [311, 119] on app-calendar-viewport "Wed 10 Thu 11 Fri 12 0/2 1 Job Sat 13 Sun 14 Mon 15 Tue 16 Wed 17 Thu 18 Fri 19…" at bounding box center [301, 171] width 603 height 230
click at [423, 91] on app-date-cell at bounding box center [420, 178] width 75 height 215
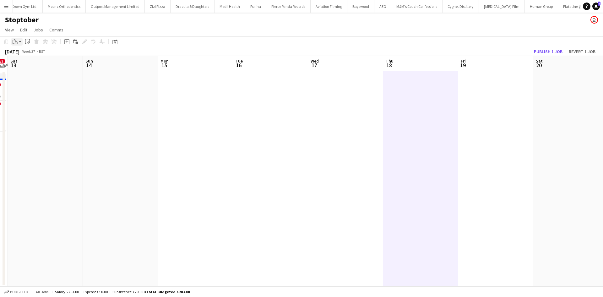
click at [13, 40] on div "Paste" at bounding box center [15, 42] width 8 height 8
click at [26, 53] on link "Paste Ctrl+V" at bounding box center [46, 54] width 59 height 6
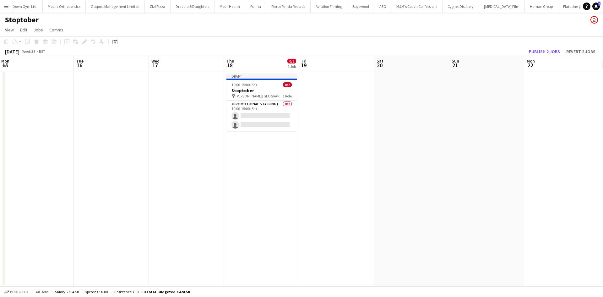
drag, startPoint x: 518, startPoint y: 159, endPoint x: 294, endPoint y: 140, distance: 224.8
click at [261, 142] on app-calendar-viewport "Fri 12 0/2 1 Job Sat 13 Sun 14 Mon 15 Tue 16 Wed 17 Thu 18 0/2 1 Job Fri 19 Sat…" at bounding box center [301, 171] width 603 height 230
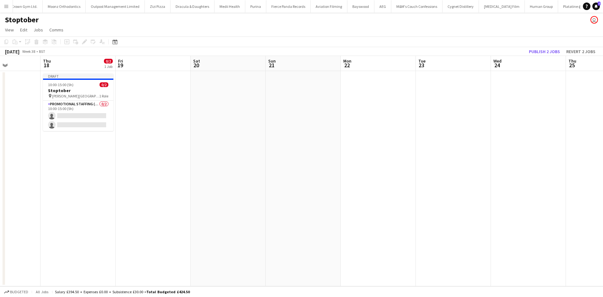
scroll to position [0, 250]
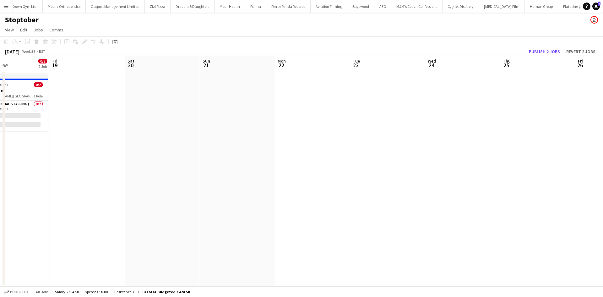
drag, startPoint x: 376, startPoint y: 140, endPoint x: 327, endPoint y: 136, distance: 48.6
click at [327, 136] on app-calendar-viewport "Mon 15 Tue 16 Wed 17 Thu 18 0/2 1 Job Fri 19 Sat 20 Sun 21 Mon 22 Tue 23 Wed 24…" at bounding box center [301, 171] width 603 height 230
click at [382, 105] on app-date-cell at bounding box center [387, 178] width 75 height 215
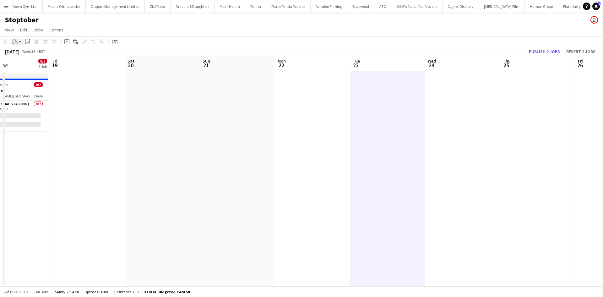
click at [13, 43] on icon "Paste" at bounding box center [15, 41] width 5 height 5
click at [19, 52] on link "Paste Ctrl+V" at bounding box center [46, 54] width 59 height 6
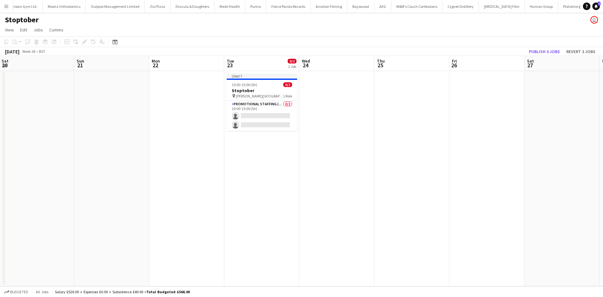
scroll to position [0, 241]
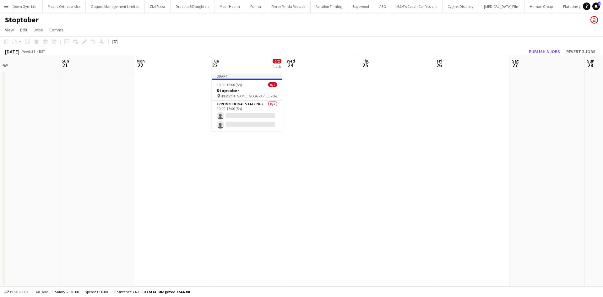
drag, startPoint x: 516, startPoint y: 150, endPoint x: 300, endPoint y: 138, distance: 216.6
click at [300, 138] on app-calendar-viewport "Wed 17 Thu 18 0/2 1 Job Fri 19 Sat 20 Sun 21 Mon 22 Tue 23 0/2 1 Job Wed 24 Thu…" at bounding box center [301, 171] width 603 height 230
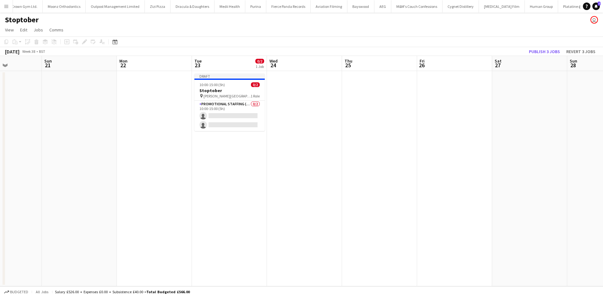
drag, startPoint x: 221, startPoint y: 124, endPoint x: 419, endPoint y: 144, distance: 198.6
click at [458, 143] on app-calendar-viewport "Thu 18 0/2 1 Job Fri 19 Sat 20 Sun 21 Mon 22 Tue 23 0/2 1 Job Wed 24 Thu 25 Fri…" at bounding box center [301, 171] width 603 height 230
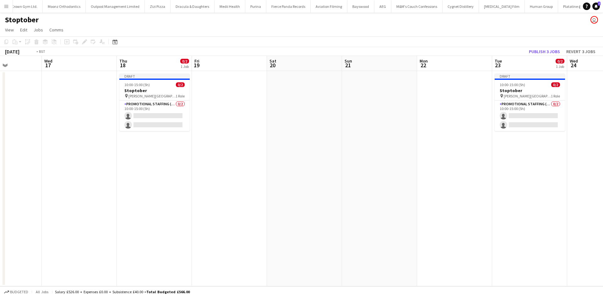
drag, startPoint x: 187, startPoint y: 140, endPoint x: 472, endPoint y: 156, distance: 285.5
click at [463, 155] on app-calendar-viewport "Mon 15 Tue 16 Wed 17 Thu 18 0/2 1 Job Fri 19 Sat 20 Sun 21 Mon 22 Tue 23 0/2 1 …" at bounding box center [301, 171] width 603 height 230
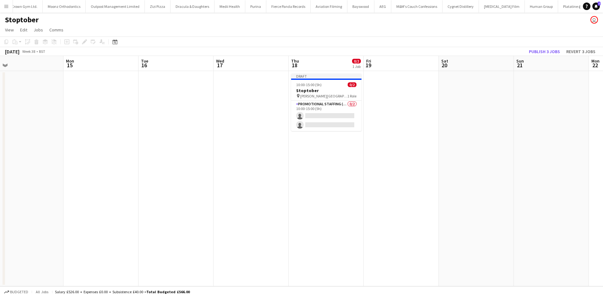
drag, startPoint x: 318, startPoint y: 160, endPoint x: 475, endPoint y: 163, distance: 156.2
click at [475, 163] on app-calendar-viewport "Fri 12 0/2 1 Job Sat 13 Sun 14 Mon 15 Tue 16 Wed 17 Thu 18 0/2 1 Job Fri 19 Sat…" at bounding box center [301, 171] width 603 height 230
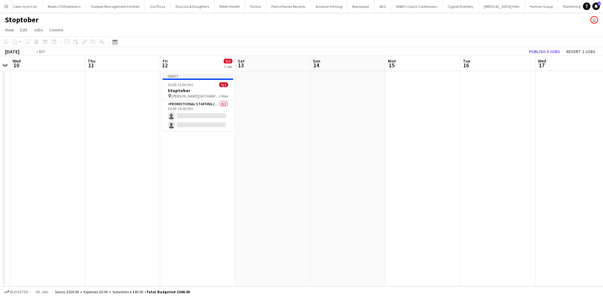
drag, startPoint x: 220, startPoint y: 156, endPoint x: 390, endPoint y: 164, distance: 170.2
click at [459, 159] on app-calendar-viewport "Mon 8 Tue 9 Wed 10 Thu 11 Fri 12 0/2 1 Job Sat 13 Sun 14 Mon 15 Tue 16 Wed 17 T…" at bounding box center [301, 171] width 603 height 230
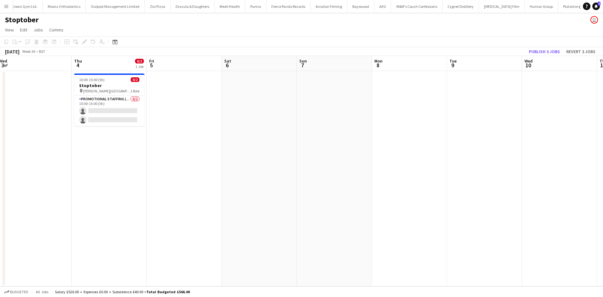
drag, startPoint x: 191, startPoint y: 146, endPoint x: 495, endPoint y: 148, distance: 303.9
click at [495, 148] on app-calendar-viewport "Mon 1 Tue 2 Wed 3 Thu 4 0/2 1 Job Fri 5 Sat 6 Sun 7 Mon 8 Tue 9 Wed 10 Thu 11 F…" at bounding box center [301, 171] width 603 height 230
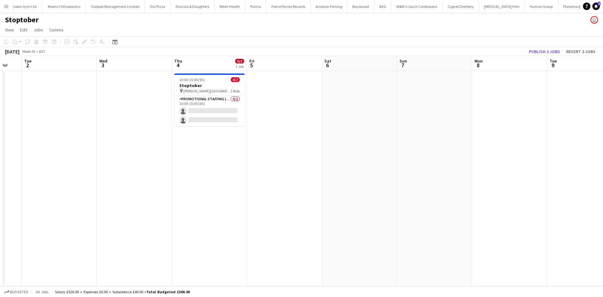
drag, startPoint x: 120, startPoint y: 126, endPoint x: 237, endPoint y: 131, distance: 117.0
click at [188, 136] on app-calendar-viewport "Sat 30 Sun 31 Mon 1 Tue 2 Wed 3 Thu 4 0/2 1 Job Fri 5 Sat 6 Sun 7 Mon 8 Tue 9 W…" at bounding box center [301, 171] width 603 height 230
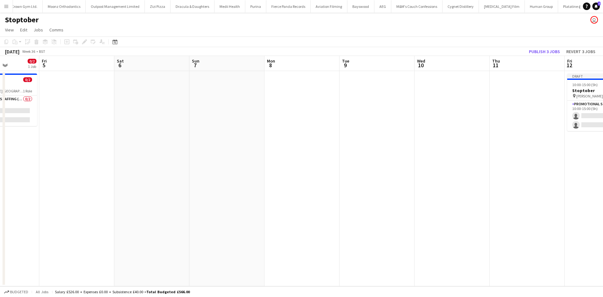
drag, startPoint x: 344, startPoint y: 149, endPoint x: 167, endPoint y: 124, distance: 178.4
click at [169, 124] on app-calendar-viewport "Tue 2 Wed 3 Thu 4 0/2 1 Job Fri 5 Sat 6 Sun 7 Mon 8 Tue 9 Wed 10 Thu 11 Fri 12 …" at bounding box center [301, 171] width 603 height 230
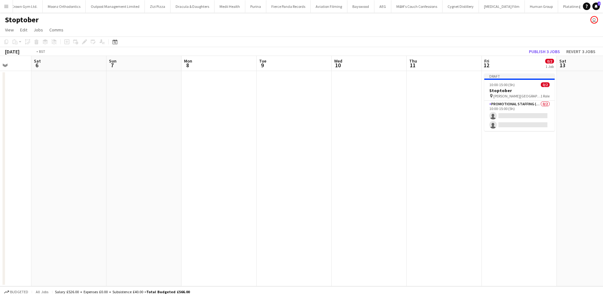
drag, startPoint x: 337, startPoint y: 146, endPoint x: 304, endPoint y: 137, distance: 34.4
click at [300, 140] on app-calendar-viewport "Wed 3 Thu 4 0/2 1 Job Fri 5 Sat 6 Sun 7 Mon 8 Tue 9 Wed 10 Thu 11 Fri 12 0/2 1 …" at bounding box center [301, 171] width 603 height 230
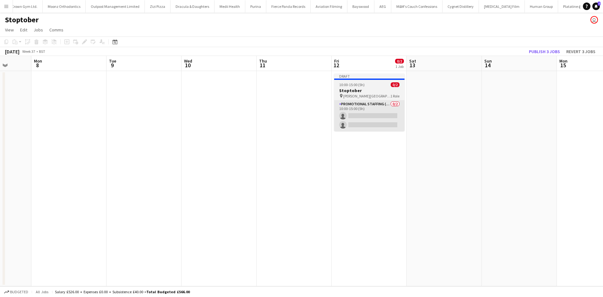
scroll to position [0, 230]
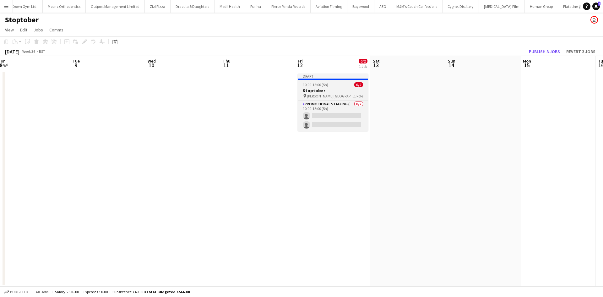
click at [339, 94] on span "Winford Town Centre, Meet outside B&M" at bounding box center [330, 96] width 47 height 5
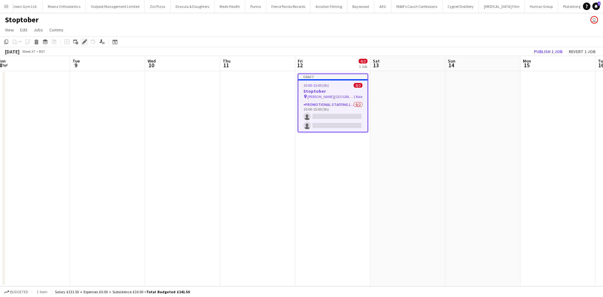
click at [84, 41] on icon at bounding box center [84, 41] width 3 height 3
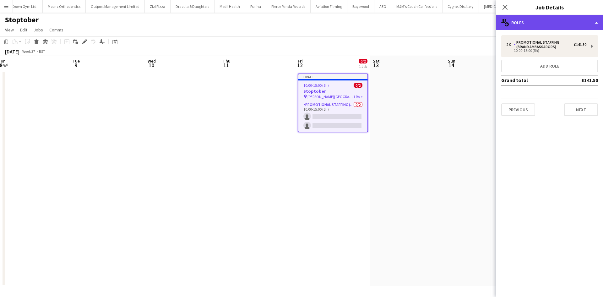
click at [518, 26] on div "multiple-users-add Roles" at bounding box center [550, 22] width 107 height 15
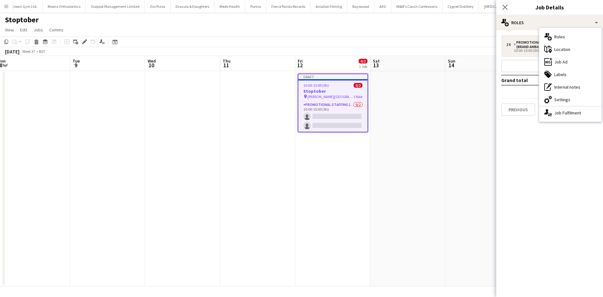
click at [559, 48] on div "maps-pin-1 Location" at bounding box center [571, 49] width 62 height 13
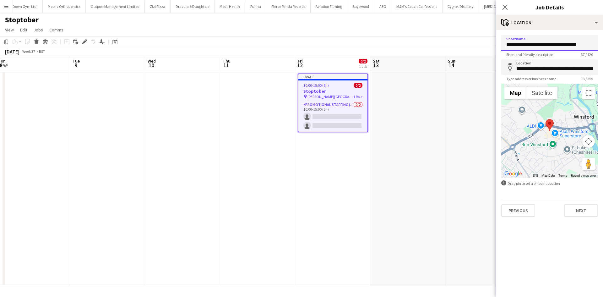
drag, startPoint x: 507, startPoint y: 45, endPoint x: 603, endPoint y: 54, distance: 96.9
click at [603, 54] on form "**********" at bounding box center [550, 126] width 107 height 182
type input "*"
type input "**********"
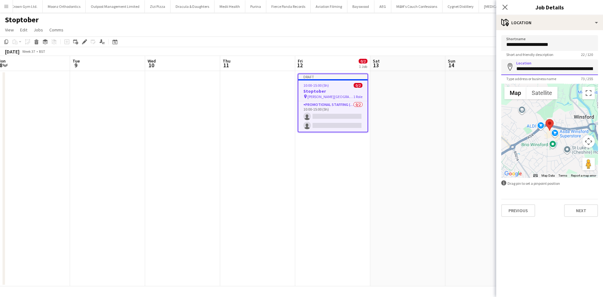
click at [574, 72] on input "**********" at bounding box center [550, 67] width 97 height 16
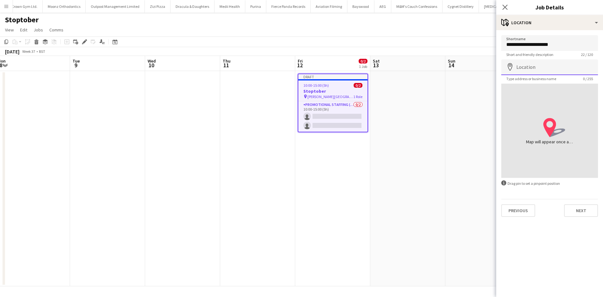
click at [531, 61] on input "Location" at bounding box center [550, 67] width 97 height 16
paste input "**********"
type input "**********"
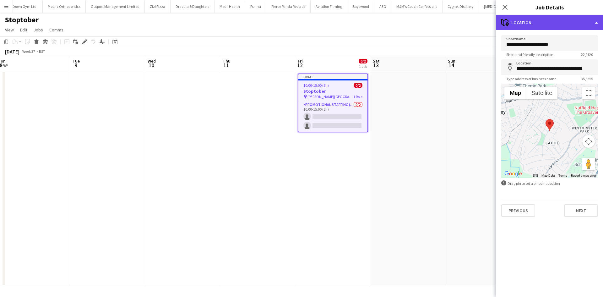
click at [555, 24] on div "maps-pin-1 Location" at bounding box center [550, 22] width 107 height 15
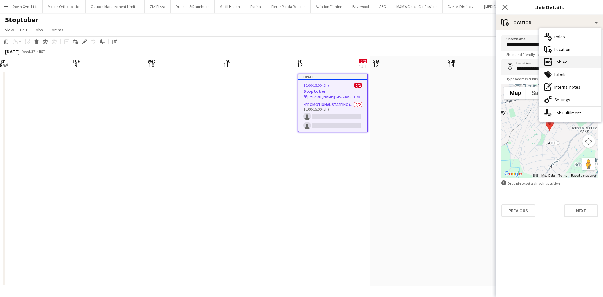
click at [568, 58] on div "ads-window Job Ad" at bounding box center [571, 62] width 62 height 13
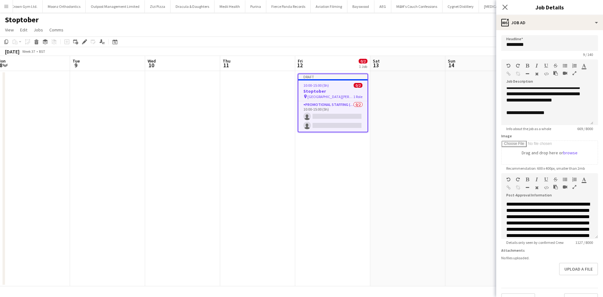
scroll to position [94, 0]
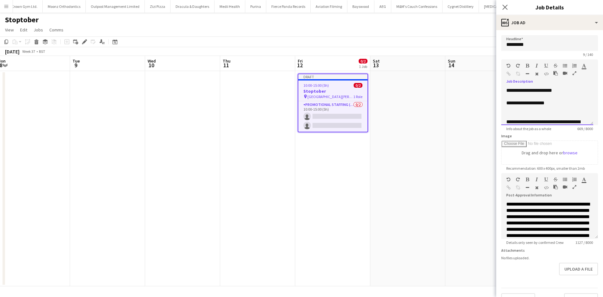
drag, startPoint x: 552, startPoint y: 103, endPoint x: 569, endPoint y: 99, distance: 17.9
click at [552, 103] on div "**********" at bounding box center [545, 103] width 77 height 6
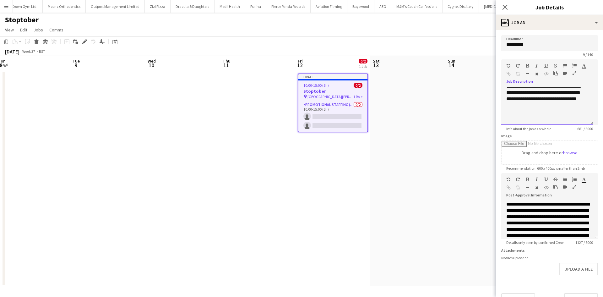
scroll to position [131, 0]
click at [470, 146] on app-date-cell at bounding box center [483, 178] width 75 height 215
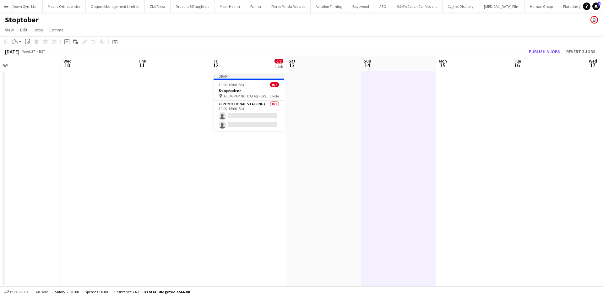
drag, startPoint x: 579, startPoint y: 173, endPoint x: 498, endPoint y: 163, distance: 81.6
click at [498, 163] on app-calendar-viewport "Sat 6 Sun 7 Mon 8 Tue 9 Wed 10 Thu 11 Fri 12 0/2 1 Job Sat 13 Sun 14 Mon 15 Tue…" at bounding box center [301, 171] width 603 height 230
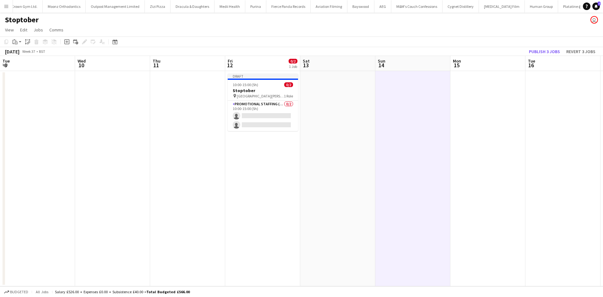
drag, startPoint x: 462, startPoint y: 140, endPoint x: 291, endPoint y: 147, distance: 170.8
click at [290, 147] on app-calendar-viewport "Sat 6 Sun 7 Mon 8 Tue 9 Wed 10 Thu 11 Fri 12 0/2 1 Job Sat 13 Sun 14 Mon 15 Tue…" at bounding box center [301, 171] width 603 height 230
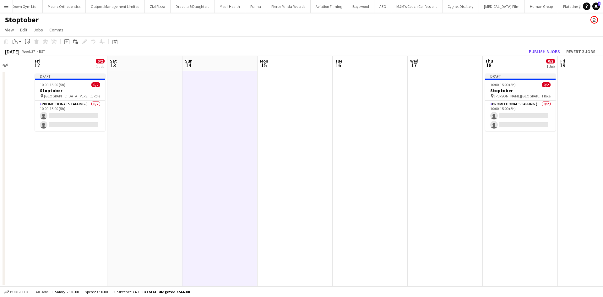
scroll to position [0, 178]
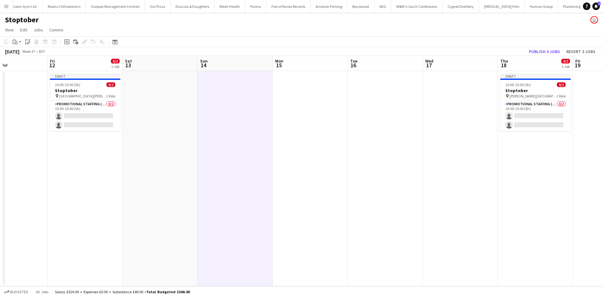
drag, startPoint x: 481, startPoint y: 143, endPoint x: 365, endPoint y: 142, distance: 116.3
click at [365, 142] on app-calendar-viewport "Tue 9 Wed 10 Thu 11 Fri 12 0/2 1 Job Sat 13 Sun 14 Mon 15 Tue 16 Wed 17 Thu 18 …" at bounding box center [301, 171] width 603 height 230
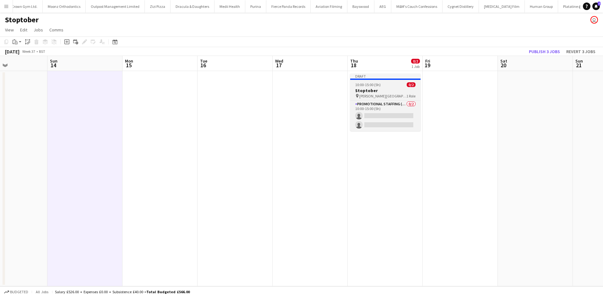
click at [377, 84] on span "10:00-15:00 (5h)" at bounding box center [367, 84] width 25 height 5
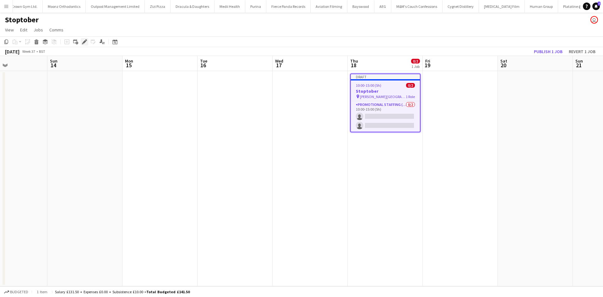
click at [85, 42] on icon "Edit" at bounding box center [84, 41] width 5 height 5
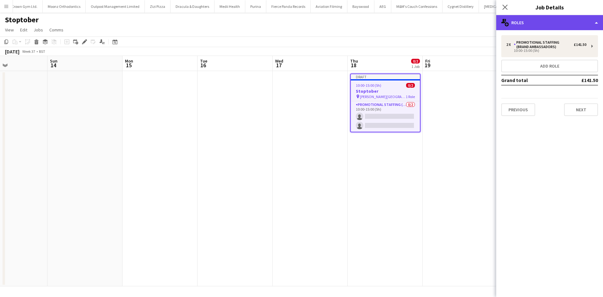
click at [518, 24] on div "multiple-users-add Roles" at bounding box center [550, 22] width 107 height 15
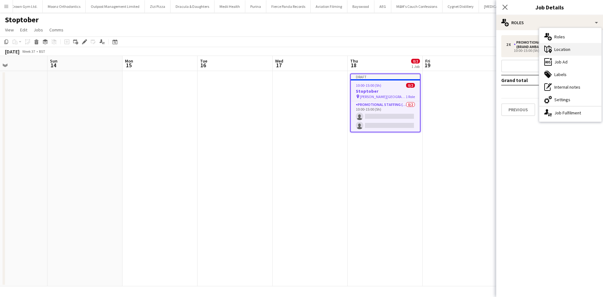
click at [551, 50] on icon at bounding box center [550, 51] width 3 height 4
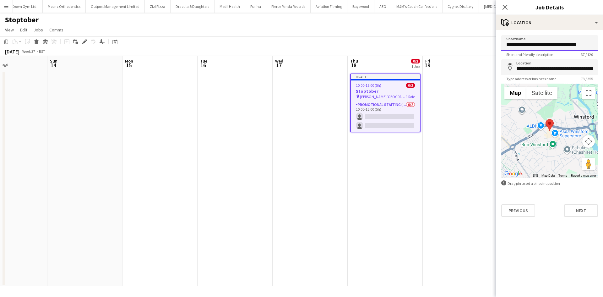
click at [537, 43] on input "**********" at bounding box center [550, 43] width 97 height 16
type input "**********"
click at [550, 66] on input "**********" at bounding box center [550, 67] width 97 height 16
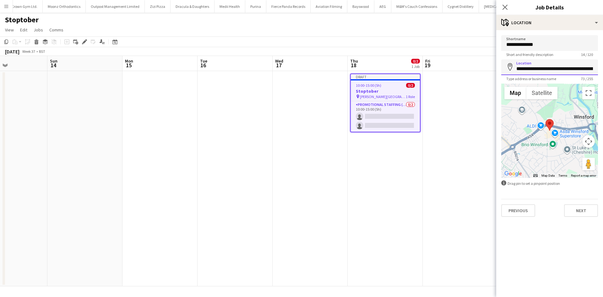
click at [550, 66] on input "**********" at bounding box center [550, 67] width 97 height 16
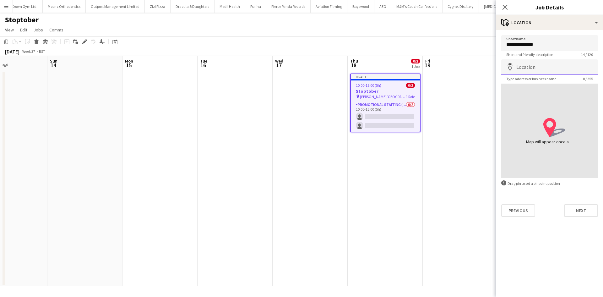
click at [537, 69] on input "Location" at bounding box center [550, 67] width 97 height 16
paste input "**********"
type input "**********"
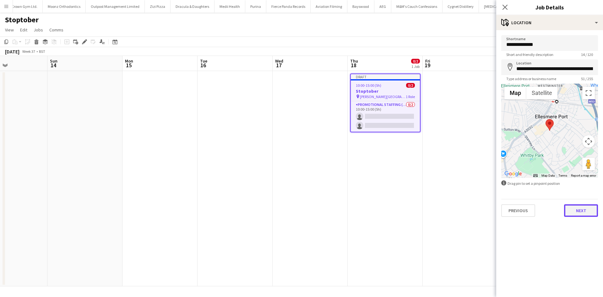
click at [577, 213] on button "Next" at bounding box center [581, 210] width 34 height 13
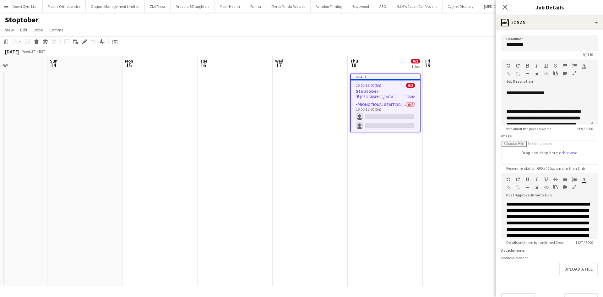
scroll to position [94, 0]
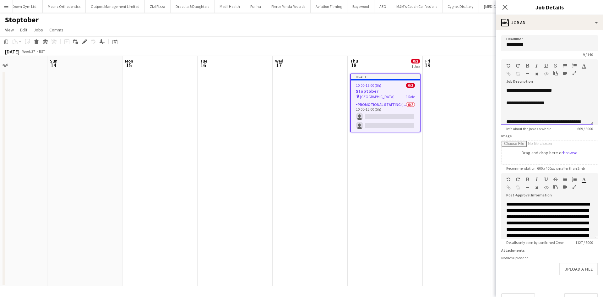
click at [553, 104] on div "**********" at bounding box center [545, 103] width 77 height 6
click at [461, 166] on app-date-cell at bounding box center [460, 178] width 75 height 215
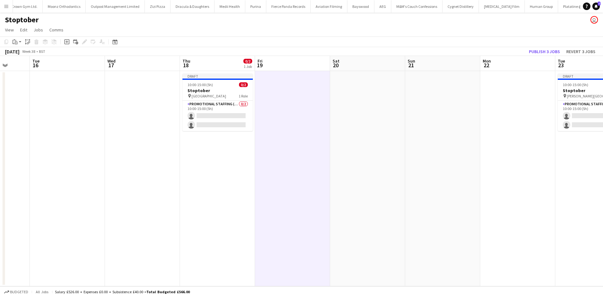
drag, startPoint x: 527, startPoint y: 146, endPoint x: 400, endPoint y: 142, distance: 127.0
click at [359, 142] on app-calendar-viewport "Sat 13 Sun 14 Mon 15 Tue 16 Wed 17 Thu 18 0/2 1 Job Fri 19 Sat 20 Sun 21 Mon 22…" at bounding box center [301, 171] width 603 height 230
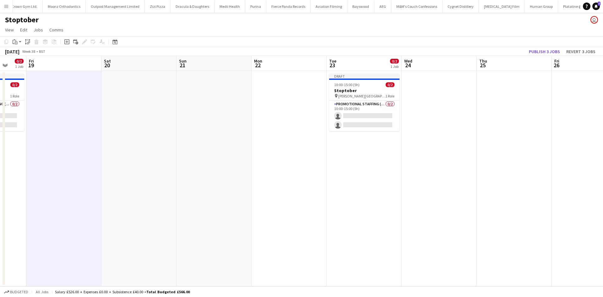
scroll to position [0, 245]
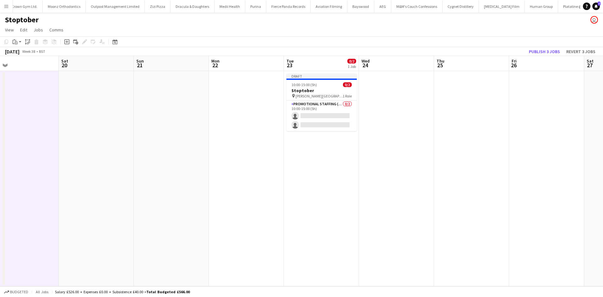
drag, startPoint x: 481, startPoint y: 143, endPoint x: 206, endPoint y: 139, distance: 275.0
click at [206, 139] on app-calendar-viewport "Tue 16 Wed 17 Thu 18 0/2 1 Job Fri 19 Sat 20 Sun 21 Mon 22 Tue 23 0/2 1 Job Wed…" at bounding box center [301, 171] width 603 height 230
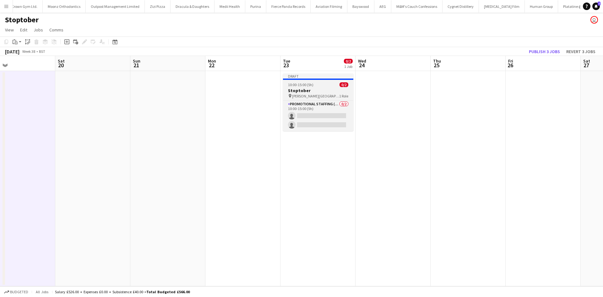
drag, startPoint x: 318, startPoint y: 94, endPoint x: 318, endPoint y: 98, distance: 4.7
click at [317, 94] on span "Winford Town Centre, Meet outside B&M" at bounding box center [315, 96] width 47 height 5
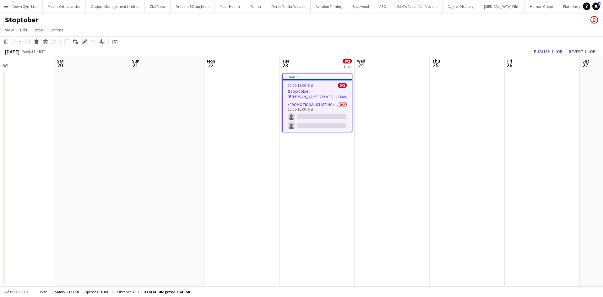
click at [83, 42] on icon at bounding box center [84, 41] width 3 height 3
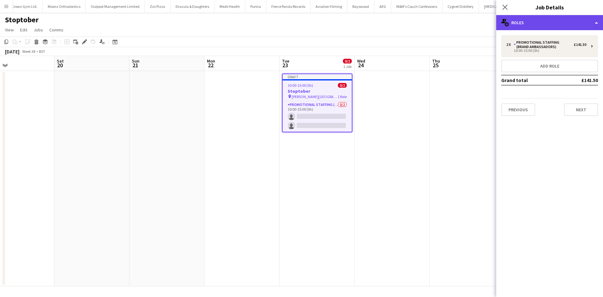
click at [515, 24] on div "multiple-users-add Roles" at bounding box center [550, 22] width 107 height 15
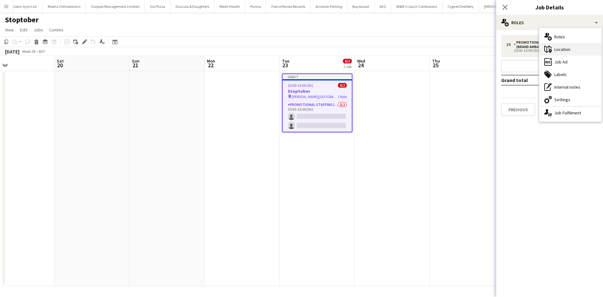
click at [558, 51] on div "maps-pin-1 Location" at bounding box center [571, 49] width 62 height 13
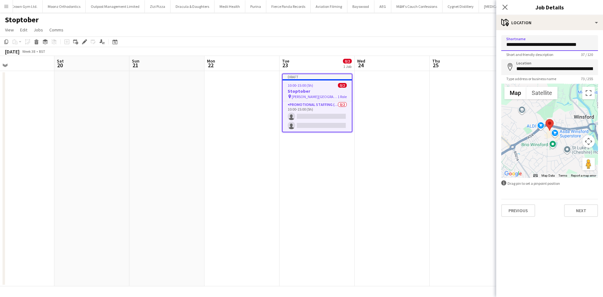
click at [523, 49] on input "**********" at bounding box center [550, 43] width 97 height 16
click at [524, 46] on input "**********" at bounding box center [550, 43] width 97 height 16
type input "**********"
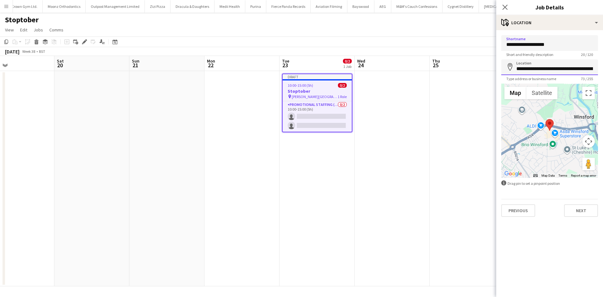
drag, startPoint x: 545, startPoint y: 74, endPoint x: 544, endPoint y: 69, distance: 4.4
click at [545, 73] on input "**********" at bounding box center [550, 67] width 97 height 16
click at [544, 69] on input "**********" at bounding box center [550, 67] width 97 height 16
click at [544, 68] on input "**********" at bounding box center [550, 67] width 97 height 16
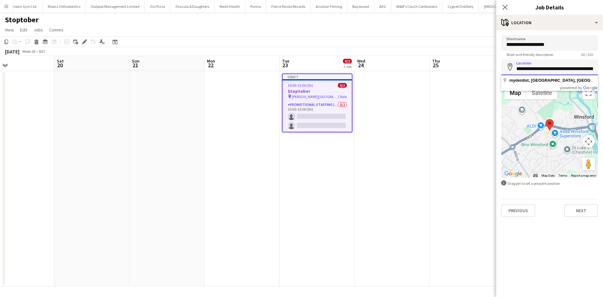
click at [546, 69] on input "**********" at bounding box center [550, 67] width 97 height 16
click at [547, 69] on input "**********" at bounding box center [550, 67] width 97 height 16
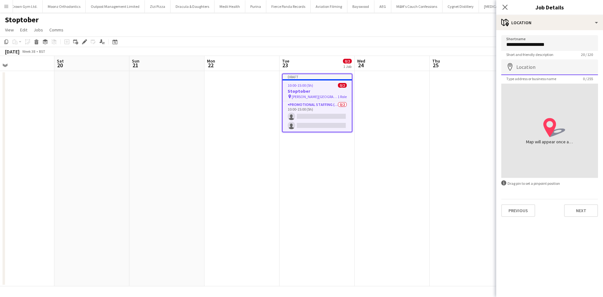
click at [538, 64] on input "Location" at bounding box center [550, 67] width 97 height 16
paste input "**********"
type input "**********"
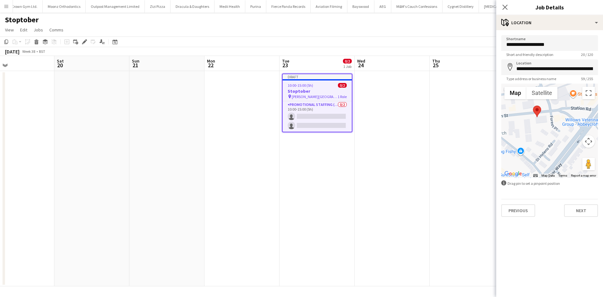
drag, startPoint x: 537, startPoint y: 130, endPoint x: 541, endPoint y: 140, distance: 10.7
click at [541, 140] on div at bounding box center [550, 131] width 97 height 94
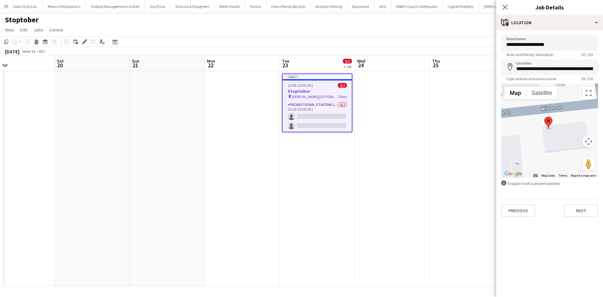
drag, startPoint x: 550, startPoint y: 131, endPoint x: 546, endPoint y: 151, distance: 20.9
click at [546, 151] on div at bounding box center [550, 131] width 97 height 94
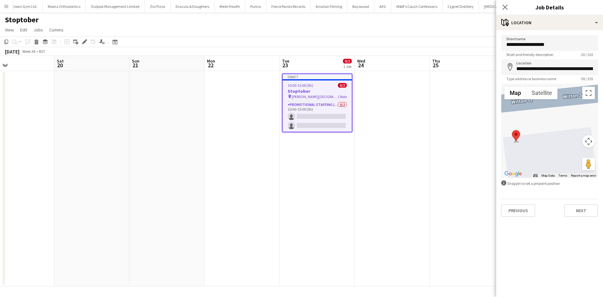
drag, startPoint x: 554, startPoint y: 131, endPoint x: 521, endPoint y: 152, distance: 39.1
click at [523, 153] on div at bounding box center [550, 131] width 97 height 94
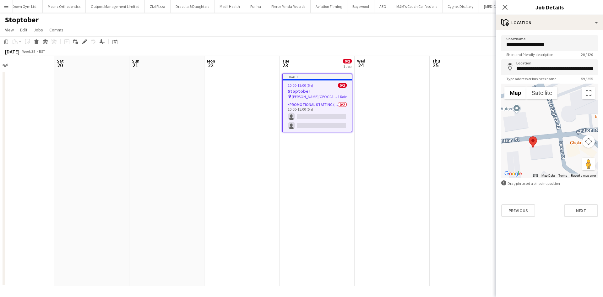
drag, startPoint x: 528, startPoint y: 125, endPoint x: 531, endPoint y: 132, distance: 7.7
click at [531, 132] on div at bounding box center [550, 131] width 97 height 94
click at [581, 208] on button "Next" at bounding box center [581, 210] width 34 height 13
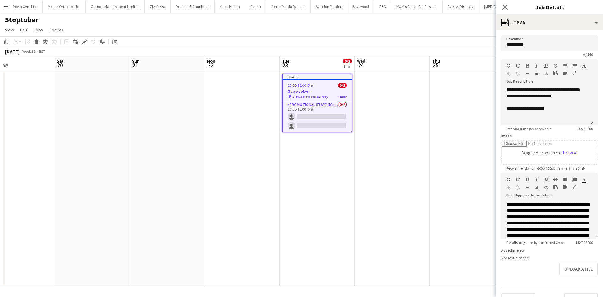
scroll to position [99, 0]
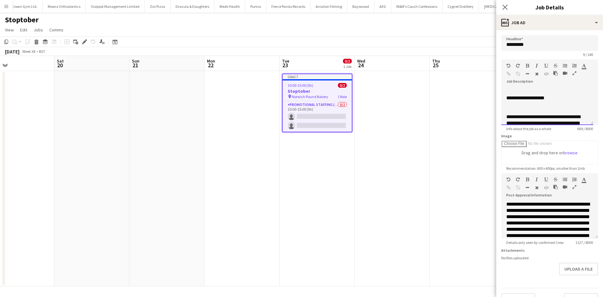
click at [553, 100] on div "**********" at bounding box center [545, 98] width 77 height 6
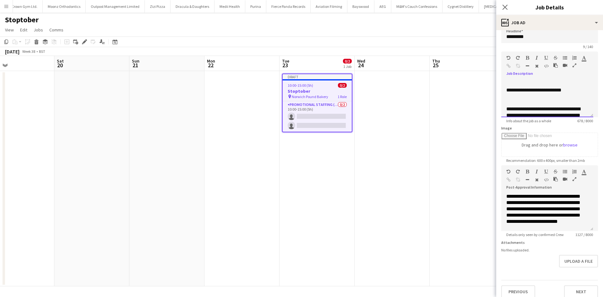
scroll to position [19, 0]
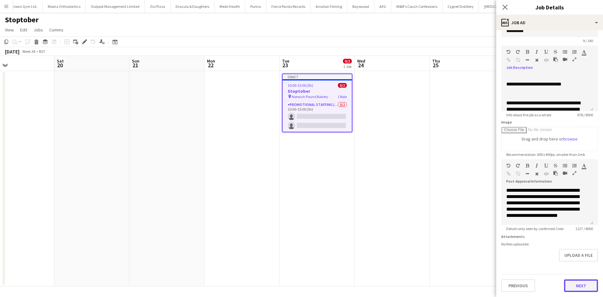
click at [574, 286] on button "Next" at bounding box center [581, 285] width 34 height 13
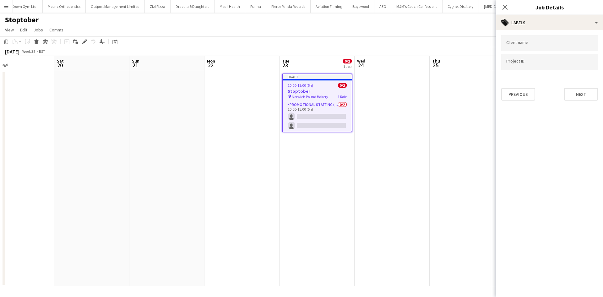
scroll to position [0, 0]
click at [587, 92] on button "Next" at bounding box center [581, 94] width 34 height 13
click at [582, 69] on button "Next" at bounding box center [581, 65] width 34 height 13
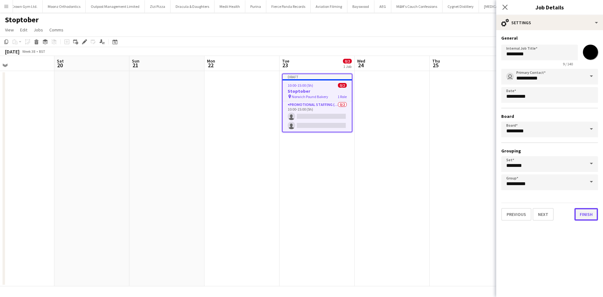
click at [592, 217] on button "Finish" at bounding box center [587, 214] width 24 height 13
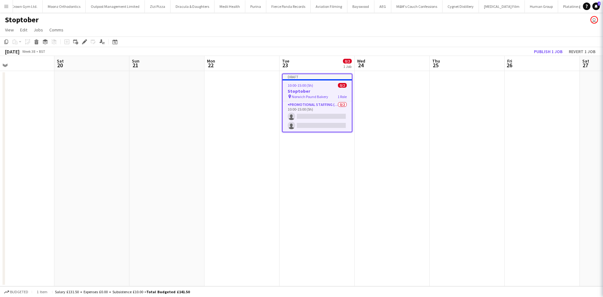
click at [455, 172] on app-date-cell at bounding box center [467, 178] width 75 height 215
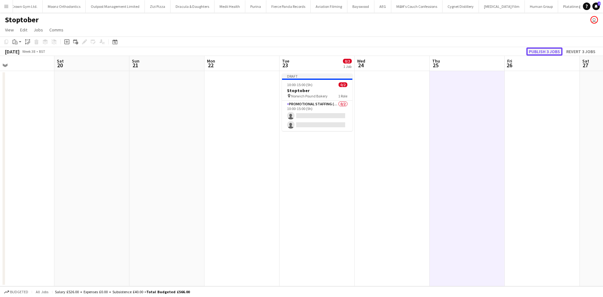
click at [545, 49] on button "Publish 3 jobs" at bounding box center [545, 51] width 36 height 8
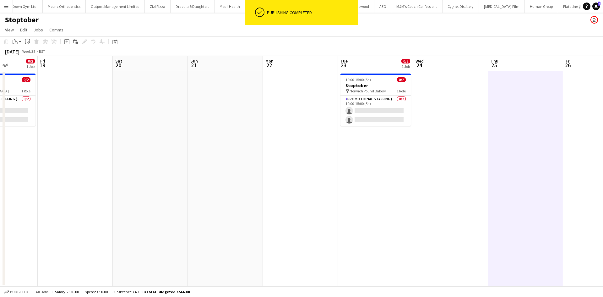
drag, startPoint x: 133, startPoint y: 123, endPoint x: 253, endPoint y: 133, distance: 120.2
click at [415, 140] on app-calendar-viewport "Tue 16 Wed 17 Thu 18 0/2 1 Job Fri 19 Sat 20 Sun 21 Mon 22 Tue 23 0/2 1 Job Wed…" at bounding box center [301, 171] width 603 height 230
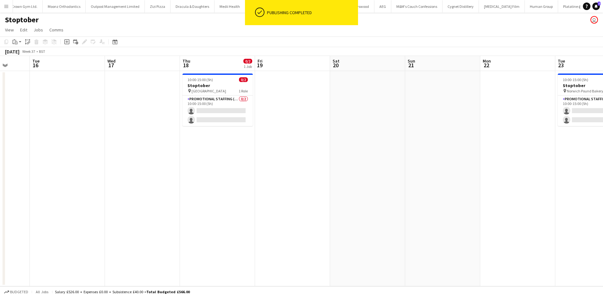
drag, startPoint x: 50, startPoint y: 119, endPoint x: 195, endPoint y: 110, distance: 145.1
click at [270, 100] on app-calendar-viewport "Sat 13 Sun 14 Mon 15 Tue 16 Wed 17 Thu 18 0/2 1 Job Fri 19 Sat 20 Sun 21 Mon 22…" at bounding box center [301, 171] width 603 height 230
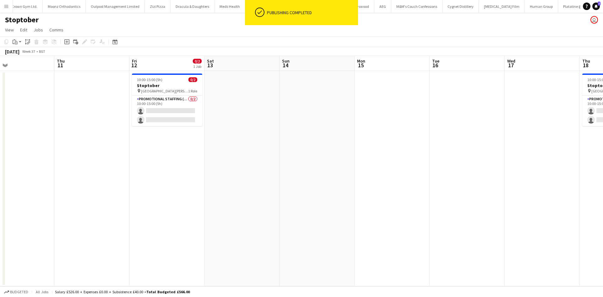
drag, startPoint x: 93, startPoint y: 120, endPoint x: 268, endPoint y: 120, distance: 175.1
click at [268, 120] on app-calendar-viewport "Mon 8 Tue 9 Wed 10 Thu 11 Fri 12 0/2 1 Job Sat 13 Sun 14 Mon 15 Tue 16 Wed 17 T…" at bounding box center [301, 171] width 603 height 230
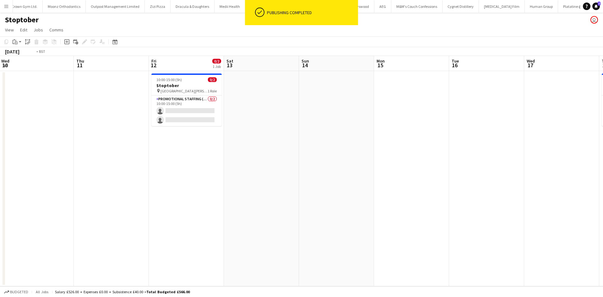
drag, startPoint x: 54, startPoint y: 120, endPoint x: 329, endPoint y: 131, distance: 274.9
click at [329, 130] on app-calendar-viewport "Mon 8 Tue 9 Wed 10 Thu 11 Fri 12 0/2 1 Job Sat 13 Sun 14 Mon 15 Tue 16 Wed 17 T…" at bounding box center [301, 171] width 603 height 230
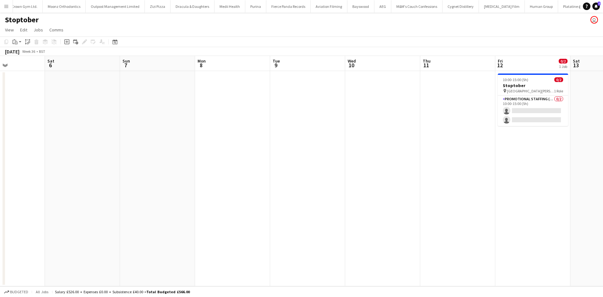
drag, startPoint x: 119, startPoint y: 126, endPoint x: 357, endPoint y: 131, distance: 238.3
click at [357, 131] on app-calendar-viewport "Wed 3 Thu 4 0/2 1 Job Fri 5 Sat 6 Sun 7 Mon 8 Tue 9 Wed 10 Thu 11 Fri 12 0/2 1 …" at bounding box center [301, 171] width 603 height 230
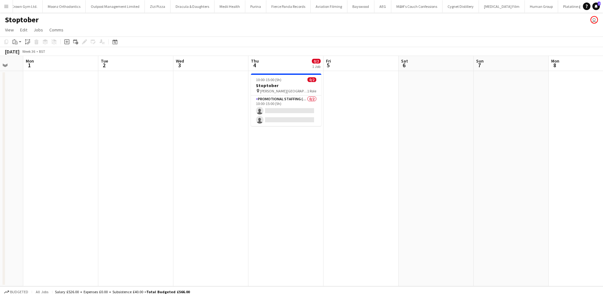
scroll to position [0, 187]
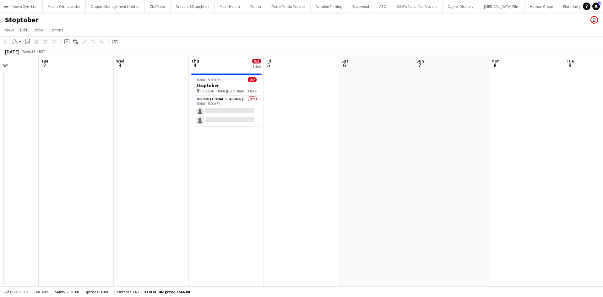
drag, startPoint x: 181, startPoint y: 119, endPoint x: 210, endPoint y: 122, distance: 29.1
click at [210, 122] on app-calendar-viewport "Sat 30 Sun 31 Mon 1 Tue 2 Wed 3 Thu 4 0/2 1 Job Fri 5 Sat 6 Sun 7 Mon 8 Tue 9 W…" at bounding box center [301, 171] width 603 height 230
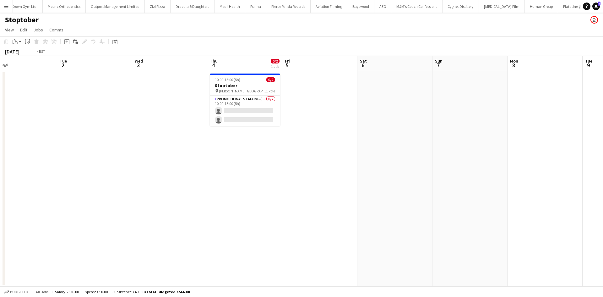
drag, startPoint x: 174, startPoint y: 138, endPoint x: 413, endPoint y: 138, distance: 238.5
click at [428, 137] on app-calendar-viewport "Sat 30 Sun 31 Mon 1 Tue 2 Wed 3 Thu 4 0/2 1 Job Fri 5 Sat 6 Sun 7 Mon 8 Tue 9 W…" at bounding box center [301, 171] width 603 height 230
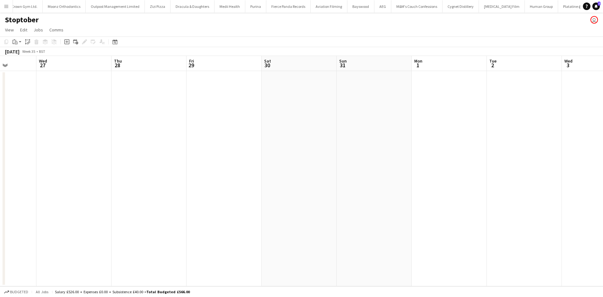
scroll to position [0, 228]
drag, startPoint x: 150, startPoint y: 143, endPoint x: 73, endPoint y: 131, distance: 77.9
click at [73, 131] on app-calendar-viewport "Sun 24 Mon 25 Tue 26 Wed 27 Thu 28 Fri 29 Sat 30 Sun 31 Mon 1 Tue 2 Wed 3 Thu 4…" at bounding box center [301, 171] width 603 height 230
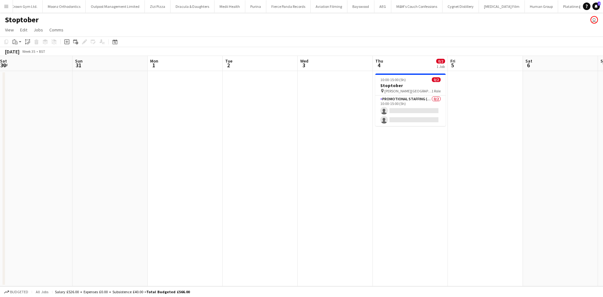
drag, startPoint x: 294, startPoint y: 197, endPoint x: 269, endPoint y: 194, distance: 25.3
click at [294, 196] on app-date-cell at bounding box center [260, 178] width 75 height 215
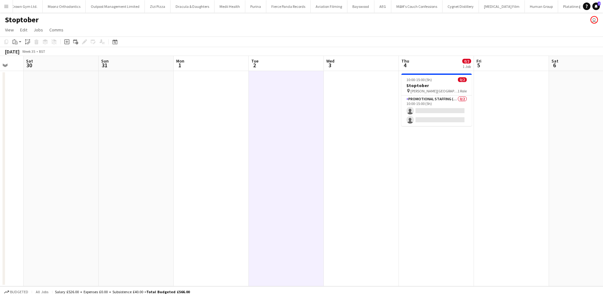
drag, startPoint x: 227, startPoint y: 144, endPoint x: 304, endPoint y: 135, distance: 77.8
click at [304, 135] on app-calendar-viewport "Wed 27 Thu 28 Fri 29 Sat 30 Sun 31 Mon 1 Tue 2 Wed 3 Thu 4 0/2 1 Job Fri 5 Sat …" at bounding box center [301, 171] width 603 height 230
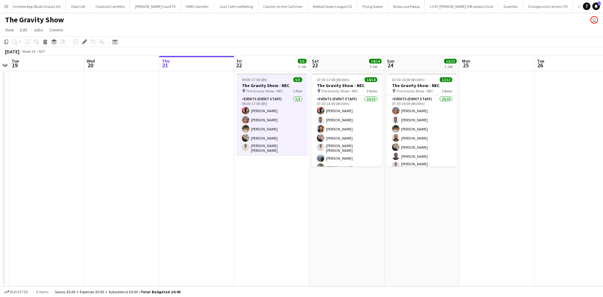
scroll to position [0, 2778]
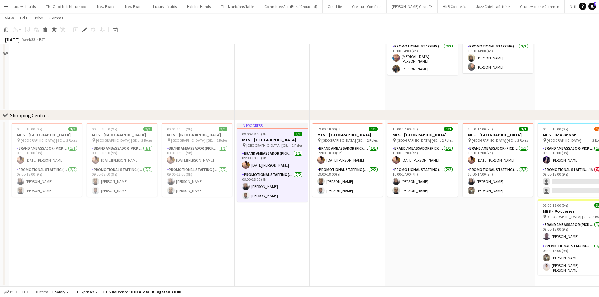
scroll to position [332, 0]
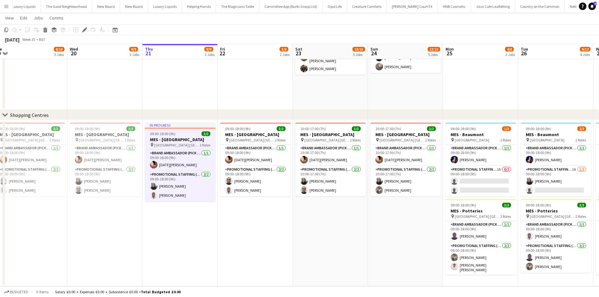
drag, startPoint x: 358, startPoint y: 211, endPoint x: 230, endPoint y: 217, distance: 128.1
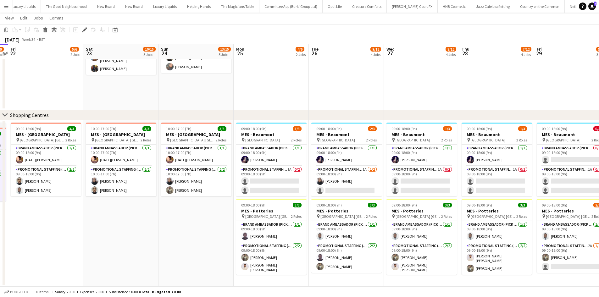
scroll to position [0, 220]
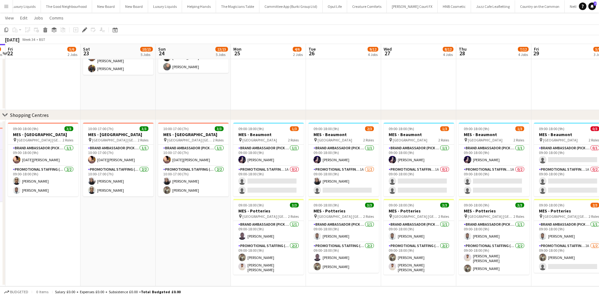
drag, startPoint x: 357, startPoint y: 231, endPoint x: 204, endPoint y: 223, distance: 153.6
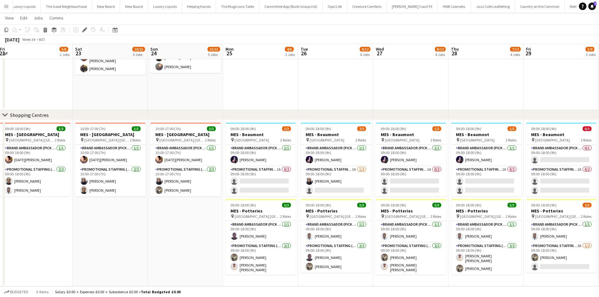
drag, startPoint x: 202, startPoint y: 248, endPoint x: 194, endPoint y: 245, distance: 8.2
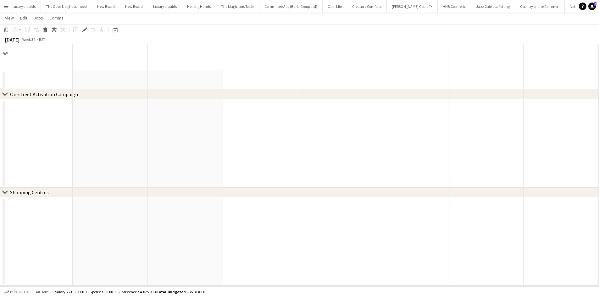
scroll to position [0, 0]
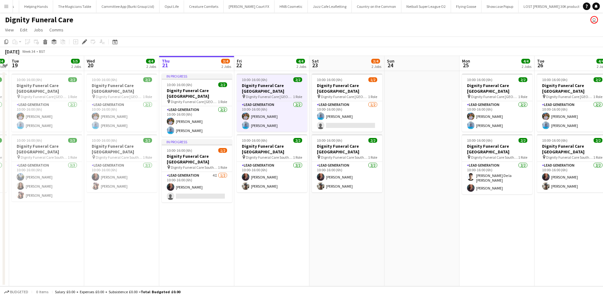
scroll to position [0, 2682]
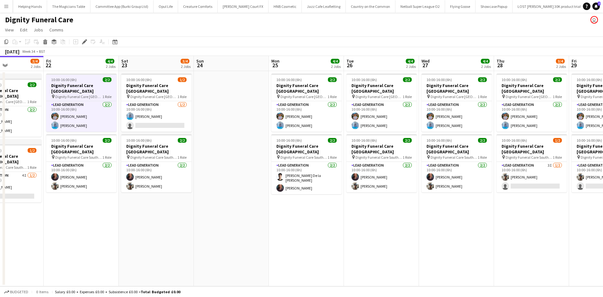
drag, startPoint x: 250, startPoint y: 219, endPoint x: 227, endPoint y: 212, distance: 23.8
click at [160, 212] on app-calendar-viewport "Mon 18 4/4 2 Jobs Tue 19 5/5 2 Jobs Wed 20 4/4 2 Jobs Thu 21 3/4 2 Jobs Fri 22 …" at bounding box center [301, 171] width 603 height 230
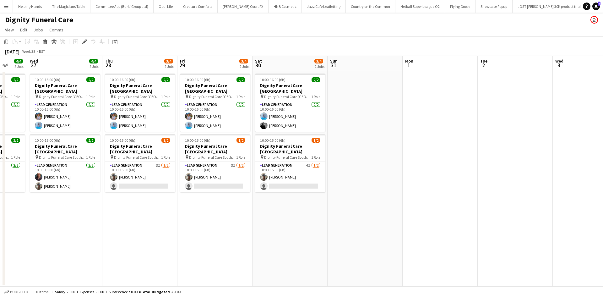
drag, startPoint x: 452, startPoint y: 209, endPoint x: 174, endPoint y: 194, distance: 278.8
click at [174, 194] on app-calendar-viewport "Fri 22 4/4 2 Jobs Sat 23 3/4 2 Jobs Sun 24 Mon 25 4/4 2 Jobs Tue 26 4/4 2 Jobs …" at bounding box center [301, 171] width 603 height 230
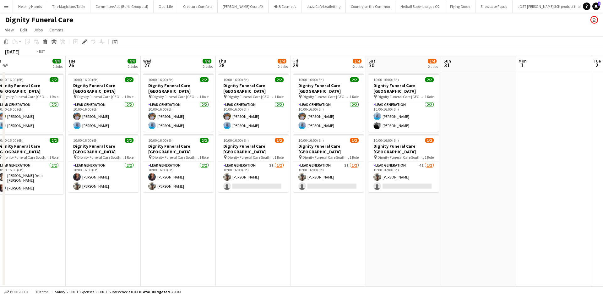
drag, startPoint x: 93, startPoint y: 246, endPoint x: 343, endPoint y: 248, distance: 249.9
click at [344, 248] on app-calendar-viewport "Fri 22 4/4 2 Jobs Sat 23 3/4 2 Jobs Sun 24 Mon 25 4/4 2 Jobs Tue 26 4/4 2 Jobs …" at bounding box center [301, 171] width 603 height 230
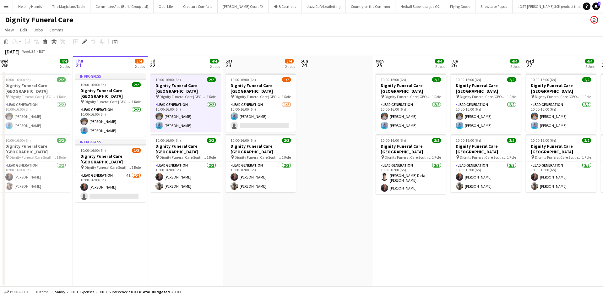
scroll to position [0, 130]
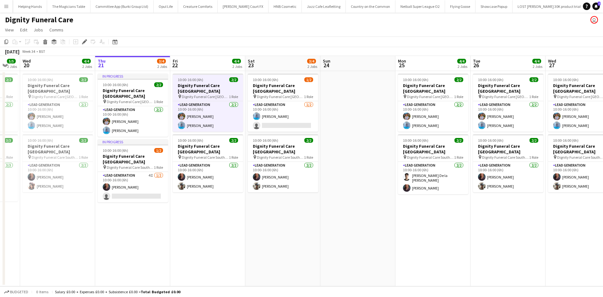
drag, startPoint x: 219, startPoint y: 227, endPoint x: 241, endPoint y: 223, distance: 22.5
click at [241, 223] on app-calendar-viewport "Mon 18 4/4 2 Jobs Tue 19 5/5 2 Jobs Wed 20 4/4 2 Jobs Thu 21 3/4 2 Jobs Fri 22 …" at bounding box center [301, 171] width 603 height 230
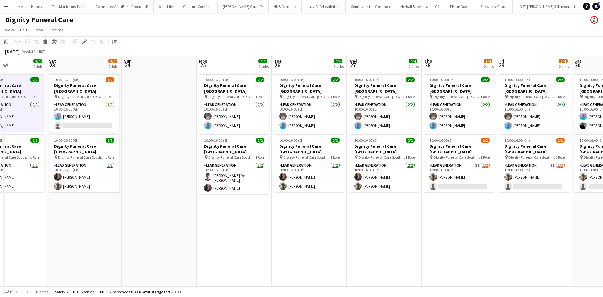
drag, startPoint x: 325, startPoint y: 213, endPoint x: 188, endPoint y: 203, distance: 136.8
click at [125, 195] on app-calendar-viewport "Wed 20 4/4 2 Jobs Thu 21 3/4 2 Jobs Fri 22 4/4 2 Jobs Sat 23 3/4 2 Jobs Sun 24 …" at bounding box center [301, 171] width 603 height 230
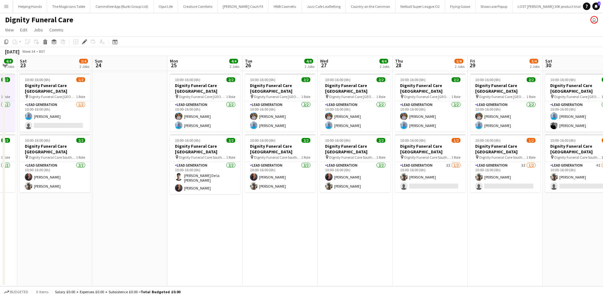
drag, startPoint x: 305, startPoint y: 219, endPoint x: 126, endPoint y: 200, distance: 179.9
click at [126, 200] on app-calendar-viewport "Wed 20 4/4 2 Jobs Thu 21 3/4 2 Jobs Fri 22 4/4 2 Jobs Sat 23 3/4 2 Jobs Sun 24 …" at bounding box center [301, 171] width 603 height 230
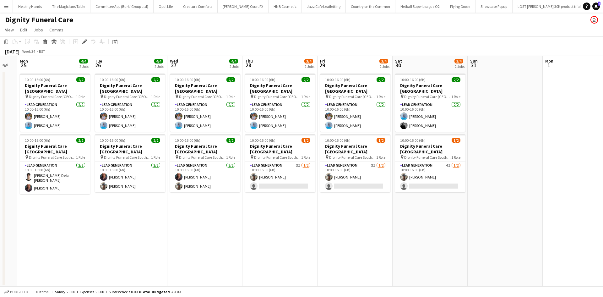
scroll to position [0, 208]
drag, startPoint x: 188, startPoint y: 246, endPoint x: 436, endPoint y: 234, distance: 247.6
click at [436, 234] on app-calendar-viewport "Fri 22 4/4 2 Jobs Sat 23 3/4 2 Jobs Sun 24 Mon 25 4/4 2 Jobs Tue 26 4/4 2 Jobs …" at bounding box center [301, 171] width 603 height 230
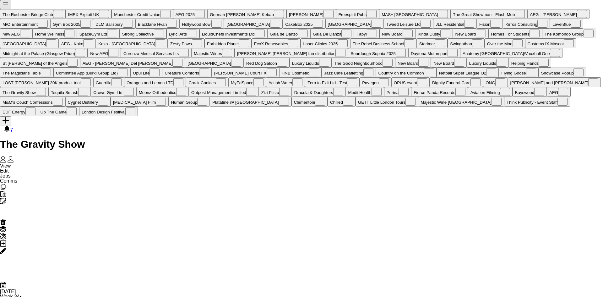
drag, startPoint x: 414, startPoint y: 195, endPoint x: 342, endPoint y: 190, distance: 72.4
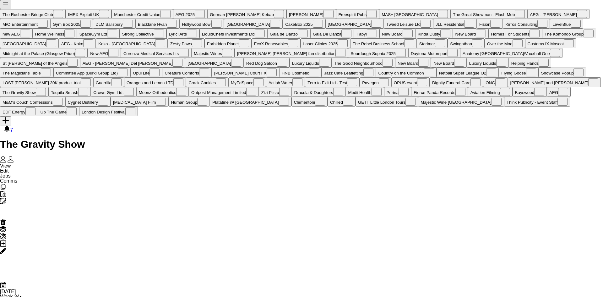
scroll to position [63, 0]
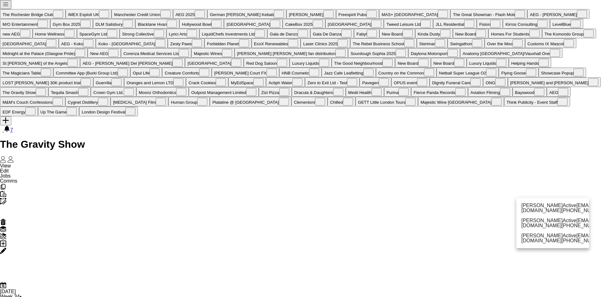
type input "*****"
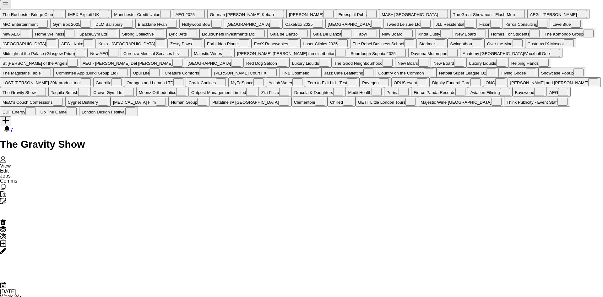
scroll to position [0, 0]
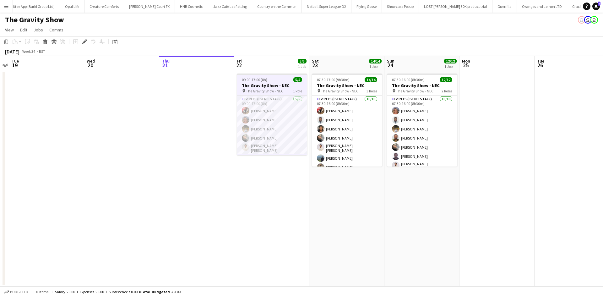
scroll to position [0, 2778]
click at [289, 99] on app-card-role "Events (Event Staff) 5/5 09:00-17:00 (8h) Laura Polson Liadan McCann Farrukh Az…" at bounding box center [272, 126] width 70 height 60
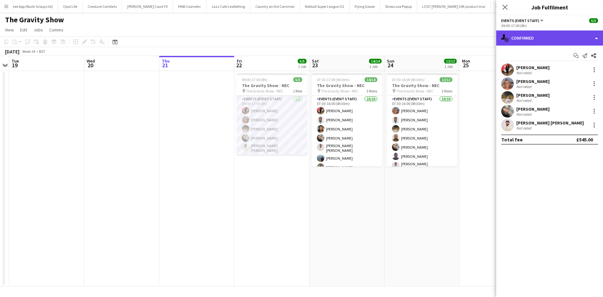
click at [578, 42] on div "single-neutral-actions-check-2 Confirmed" at bounding box center [550, 37] width 107 height 15
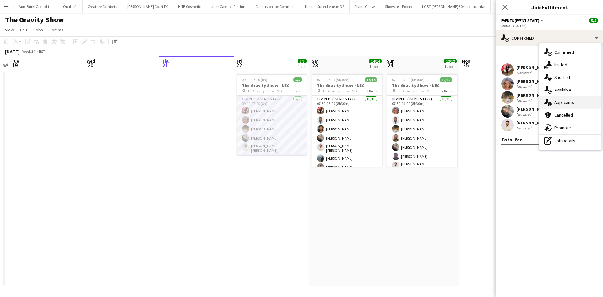
click at [584, 100] on div "single-neutral-actions-information Applicants" at bounding box center [571, 102] width 62 height 13
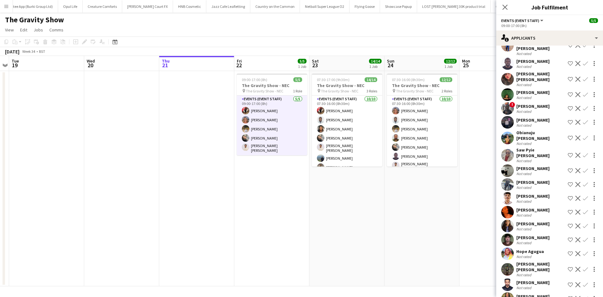
scroll to position [0, 0]
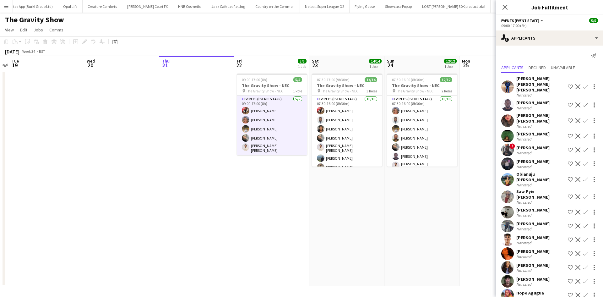
drag, startPoint x: 388, startPoint y: 264, endPoint x: 395, endPoint y: 235, distance: 30.1
click at [389, 260] on app-date-cell "07:30-16:00 (8h30m) 12/12 The Gravity Show - NEC pin The Gravity Show - NEC 2 R…" at bounding box center [422, 178] width 75 height 215
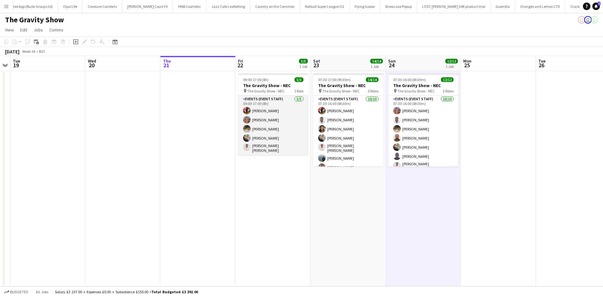
click at [265, 126] on app-card-role "Events (Event Staff) 5/5 09:00-17:00 (8h) Laura Polson Liadan McCann Farrukh Az…" at bounding box center [273, 126] width 70 height 60
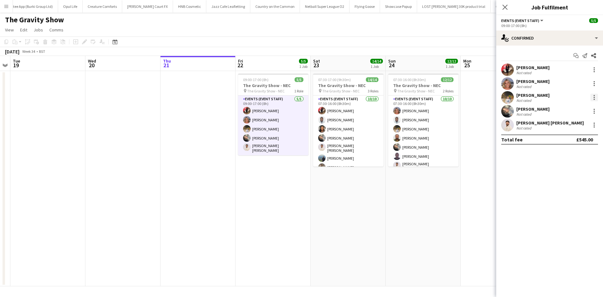
click at [594, 97] on div at bounding box center [594, 97] width 1 height 1
click at [571, 170] on span "Remove" at bounding box center [563, 169] width 19 height 5
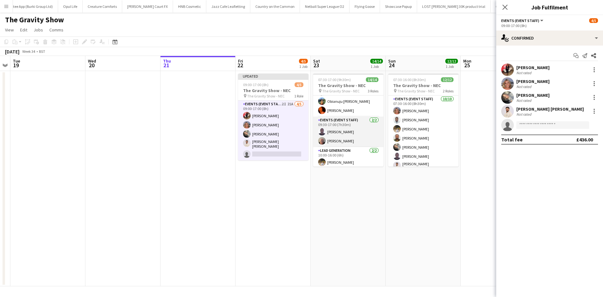
scroll to position [93, 0]
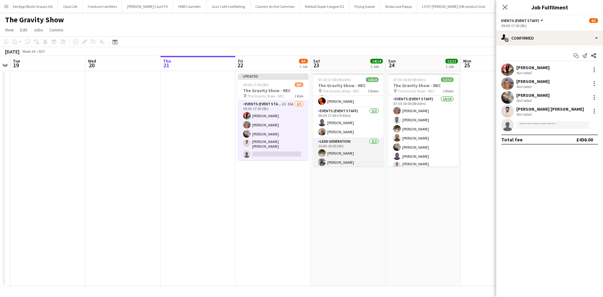
click at [351, 149] on app-card-role "Lead Generation 2/2 10:00-16:00 (6h) Farrukh Aziz Saif Hassan" at bounding box center [348, 153] width 70 height 30
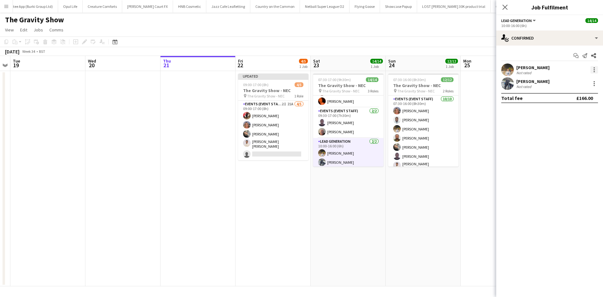
click at [595, 67] on div at bounding box center [594, 67] width 1 height 1
click at [574, 145] on button "Remove" at bounding box center [573, 141] width 49 height 15
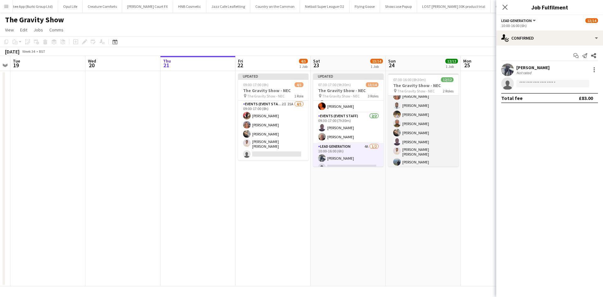
scroll to position [0, 0]
click at [415, 129] on app-card-role "Events (Event Staff) 10/10 07:30-16:00 (8h30m) Liadan McCann Hammed Yakub Farru…" at bounding box center [423, 148] width 70 height 105
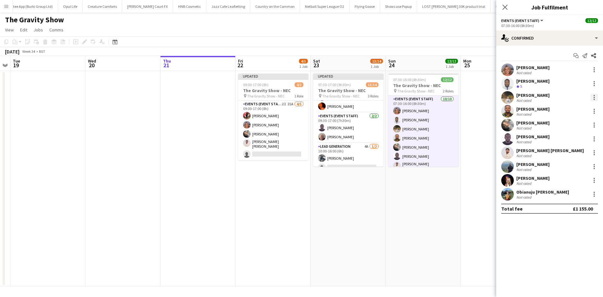
click at [596, 98] on div at bounding box center [595, 98] width 8 height 8
click at [569, 167] on span "Remove" at bounding box center [563, 169] width 19 height 5
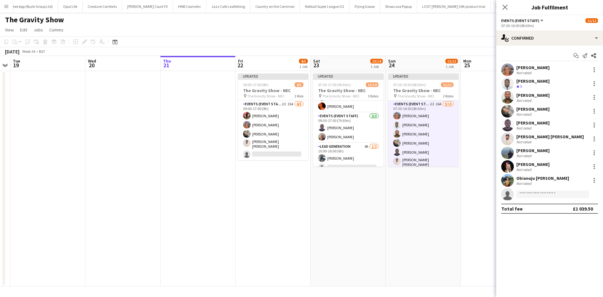
click at [459, 194] on app-date-cell "Updated 07:30-16:00 (8h30m) 11/12 The Gravity Show - NEC pin The Gravity Show -…" at bounding box center [423, 178] width 75 height 215
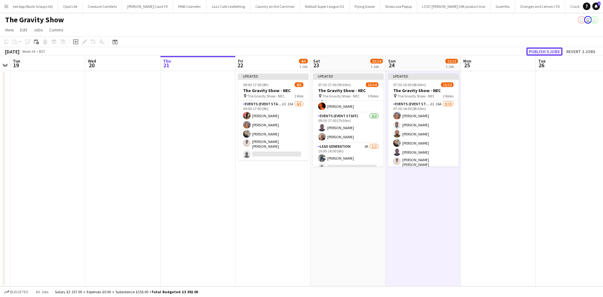
click at [542, 50] on button "Publish 3 jobs" at bounding box center [545, 51] width 36 height 8
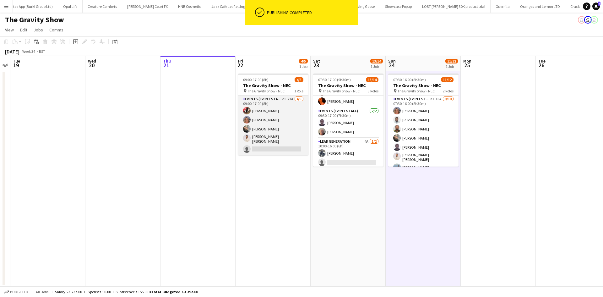
click at [273, 147] on app-card-role "Events (Event Staff) 2I 21A 4/5 09:00-17:00 (8h) Laura Polson Liadan McCann Gra…" at bounding box center [273, 126] width 70 height 60
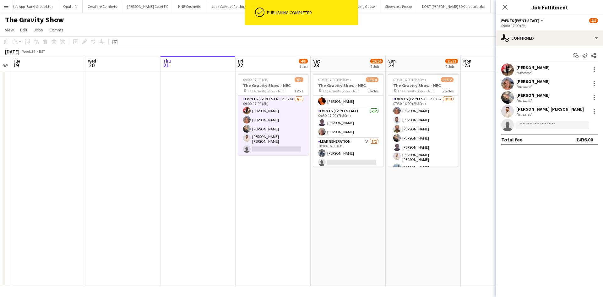
click at [543, 121] on app-invite-slot "single-neutral-actions" at bounding box center [550, 125] width 107 height 13
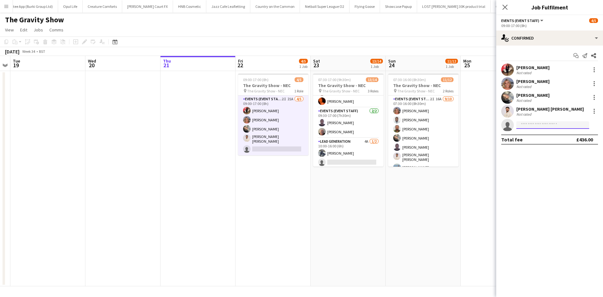
click at [543, 127] on input at bounding box center [553, 125] width 73 height 8
type input "*****"
click at [543, 139] on span "hrithiknagdev60@gmail.com" at bounding box center [553, 139] width 63 height 5
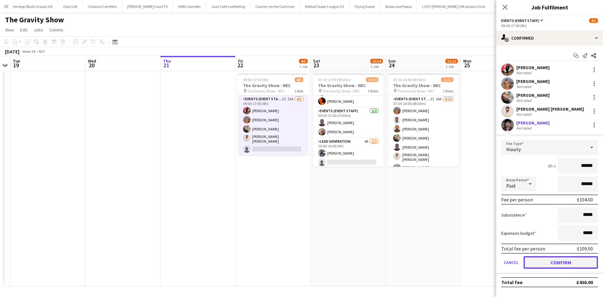
click at [565, 261] on button "Confirm" at bounding box center [561, 262] width 74 height 13
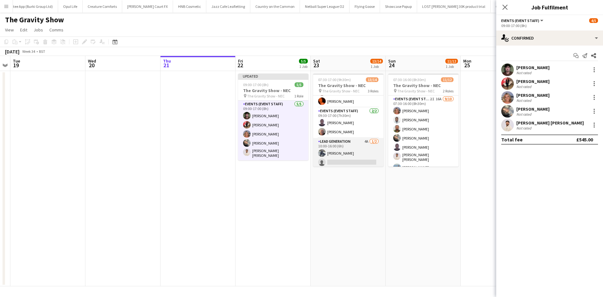
click at [338, 160] on app-card-role "Lead Generation 4A 1/2 10:00-16:00 (6h) Saif Hassan single-neutral-actions" at bounding box center [348, 153] width 70 height 30
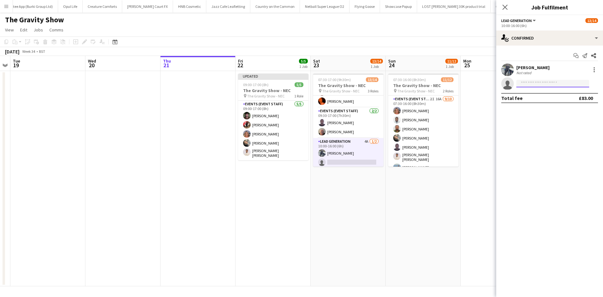
click at [530, 85] on input at bounding box center [553, 84] width 73 height 8
type input "***"
click at [551, 94] on span "Hrithik Nagdev Active" at bounding box center [553, 92] width 63 height 5
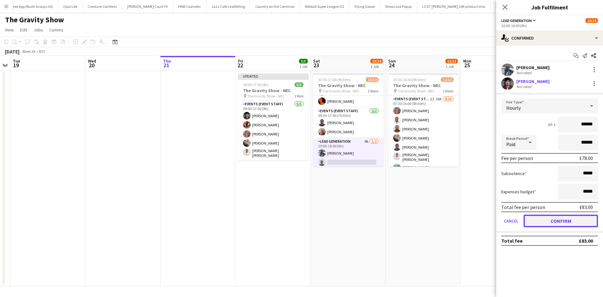
click at [565, 218] on button "Confirm" at bounding box center [561, 221] width 74 height 13
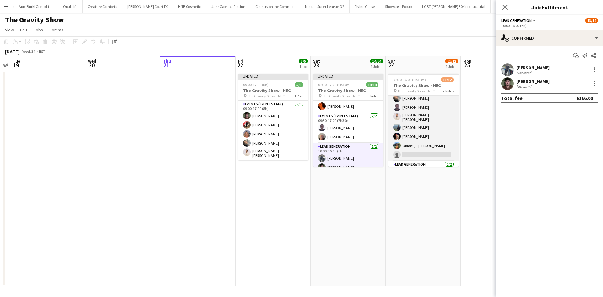
scroll to position [63, 0]
click at [426, 127] on app-card-role "Events (Event Staff) 2I 16A 9/10 07:30-16:00 (8h30m) Liadan McCann Hammed Yakub…" at bounding box center [423, 85] width 70 height 105
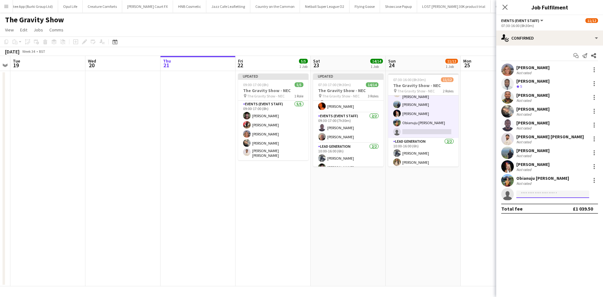
click at [534, 195] on input at bounding box center [553, 194] width 73 height 8
type input "***"
click at [537, 205] on span "Hrithik Nagdev" at bounding box center [540, 203] width 36 height 5
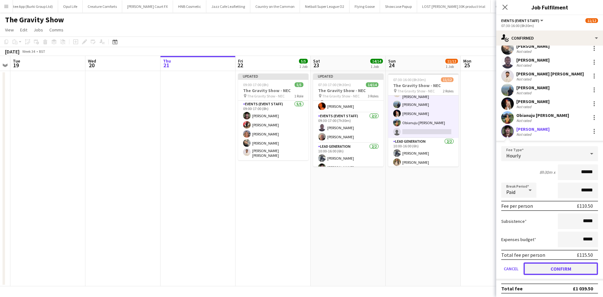
click at [557, 271] on button "Confirm" at bounding box center [561, 268] width 74 height 13
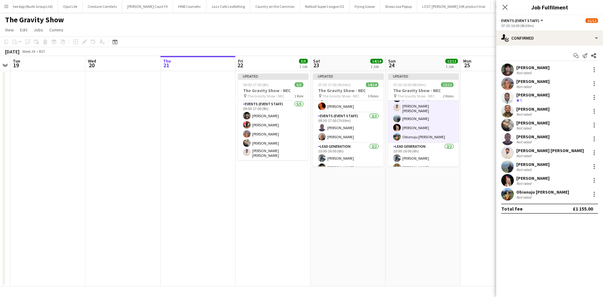
scroll to position [0, 0]
click at [450, 210] on app-date-cell "Updated 07:30-16:00 (8h30m) 12/12 The Gravity Show - NEC pin The Gravity Show -…" at bounding box center [423, 178] width 75 height 215
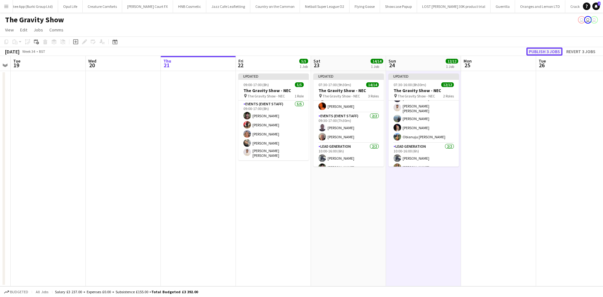
click at [554, 51] on button "Publish 3 jobs" at bounding box center [545, 51] width 36 height 8
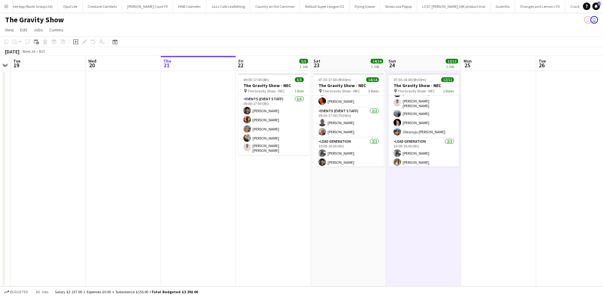
drag, startPoint x: 379, startPoint y: 230, endPoint x: 307, endPoint y: 212, distance: 73.6
click at [316, 213] on app-calendar-viewport "Sat 16 Sun 17 Mon 18 Tue 19 Wed 20 Thu 21 Fri 22 5/5 1 Job Sat 23 14/14 1 Job S…" at bounding box center [301, 171] width 603 height 230
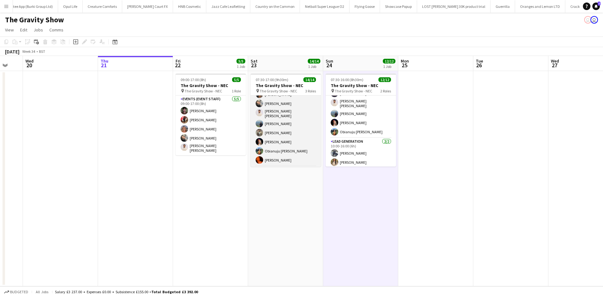
scroll to position [0, 0]
click at [281, 129] on app-card-role "Events (Event Staff) 10/10 07:30-16:00 (8h30m) Laura Polson Hammed Yakub Rorisa…" at bounding box center [286, 148] width 70 height 105
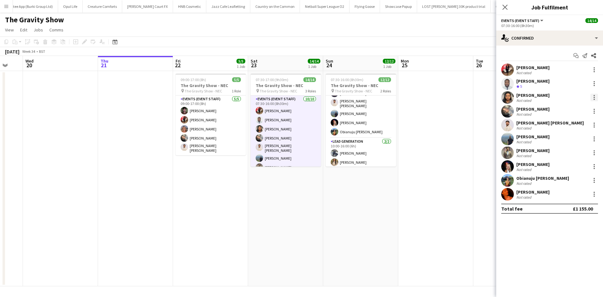
click at [593, 98] on div at bounding box center [595, 98] width 8 height 8
click at [570, 171] on span "Remove" at bounding box center [563, 169] width 19 height 5
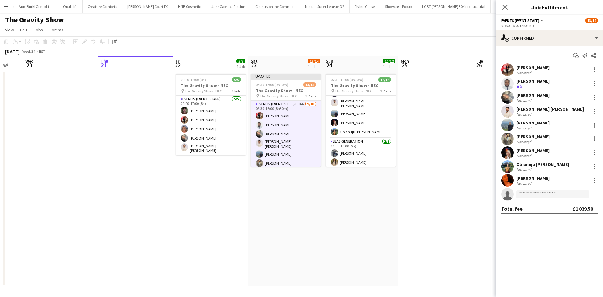
drag, startPoint x: 437, startPoint y: 133, endPoint x: 439, endPoint y: 129, distance: 4.5
click at [437, 132] on app-date-cell at bounding box center [436, 178] width 75 height 215
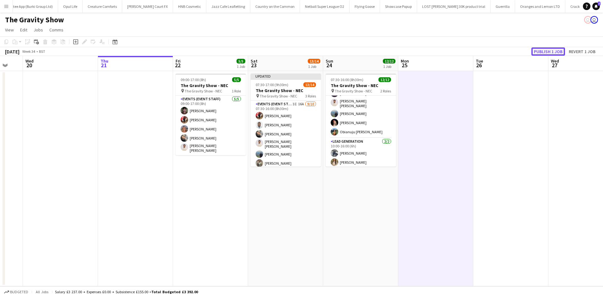
click at [549, 50] on button "Publish 1 job" at bounding box center [549, 51] width 34 height 8
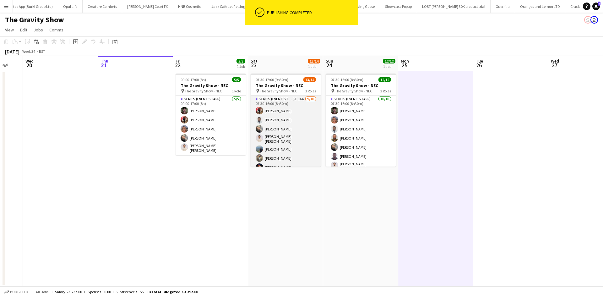
click at [299, 98] on app-card-role "Events (Event Staff) 3I 16A 9/10 07:30-16:00 (8h30m) Laura Polson Hammed Yakub …" at bounding box center [286, 148] width 70 height 105
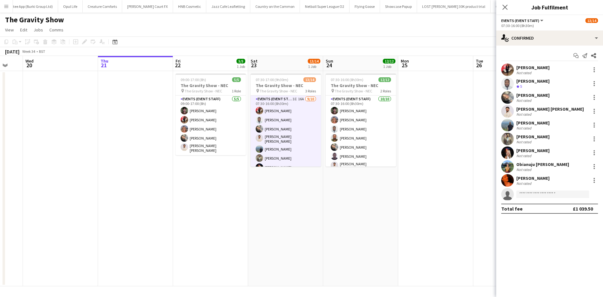
click at [293, 98] on app-card-role "Events (Event Staff) 3I 16A 9/10 07:30-16:00 (8h30m) Laura Polson Hammed Yakub …" at bounding box center [286, 148] width 70 height 105
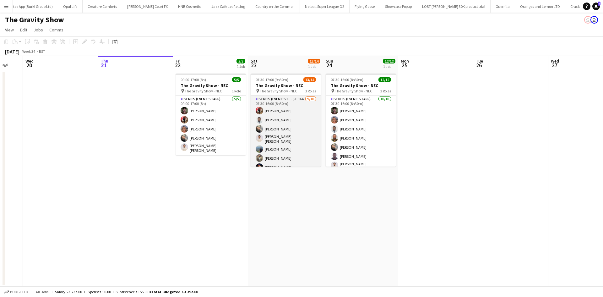
click at [297, 99] on app-card-role "Events (Event Staff) 3I 16A 9/10 07:30-16:00 (8h30m) Laura Polson Hammed Yakub …" at bounding box center [286, 148] width 70 height 105
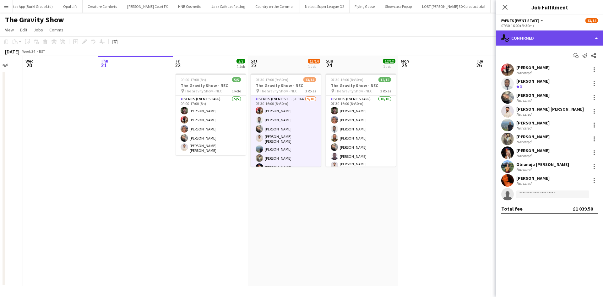
click at [548, 40] on div "single-neutral-actions-check-2 Confirmed" at bounding box center [550, 37] width 107 height 15
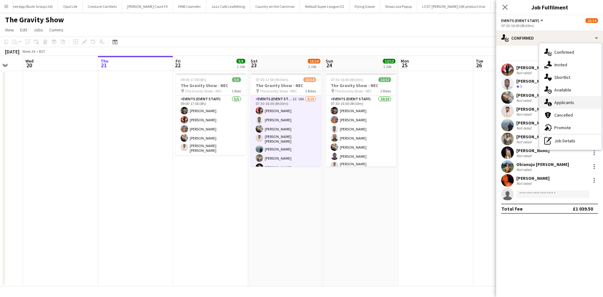
click at [573, 102] on div "single-neutral-actions-information Applicants" at bounding box center [571, 102] width 62 height 13
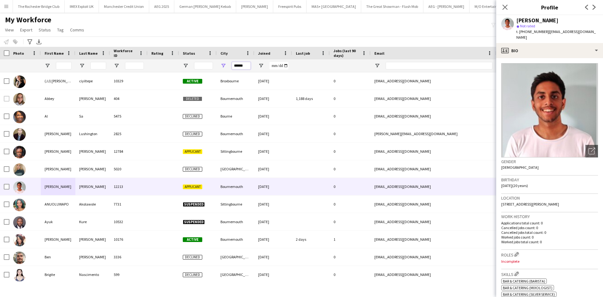
click at [241, 66] on input "******" at bounding box center [241, 66] width 19 height 8
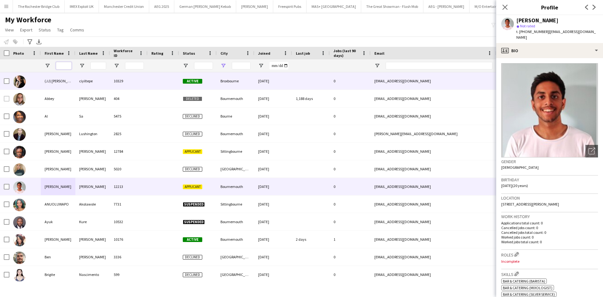
click at [65, 67] on input "First Name Filter Input" at bounding box center [64, 66] width 16 height 8
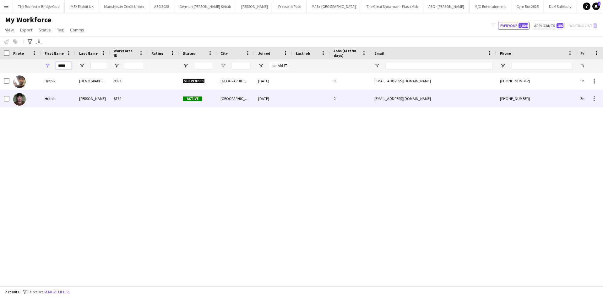
type input "*****"
click at [47, 97] on div "Hrithik" at bounding box center [58, 98] width 35 height 17
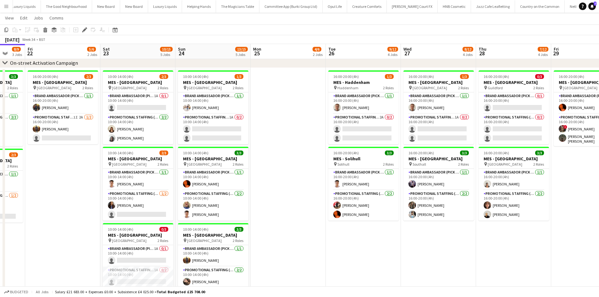
scroll to position [0, 198]
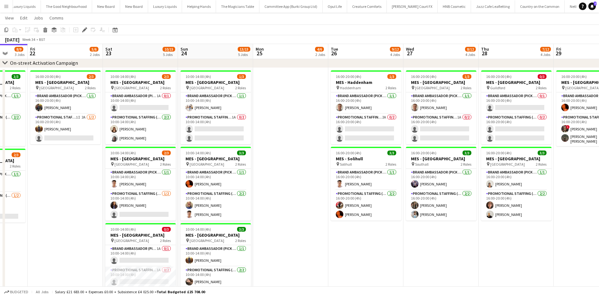
drag, startPoint x: 255, startPoint y: 208, endPoint x: 285, endPoint y: 204, distance: 30.4
click at [285, 204] on app-calendar-viewport "Tue 19 8/10 3 Jobs Wed 20 8/9 3 Jobs Thu 21 8/9 3 Jobs Fri 22 5/6 2 Jobs Sat 23…" at bounding box center [299, 290] width 599 height 594
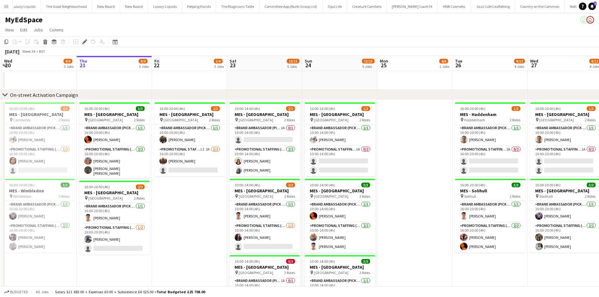
scroll to position [0, 199]
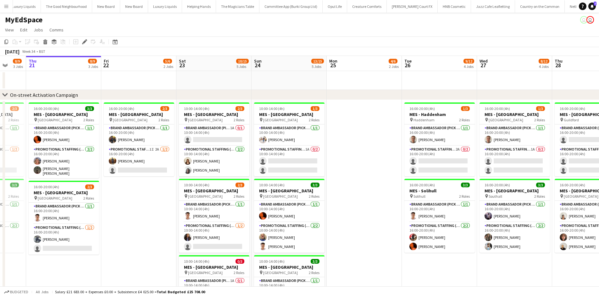
drag, startPoint x: 46, startPoint y: 205, endPoint x: 119, endPoint y: 207, distance: 73.6
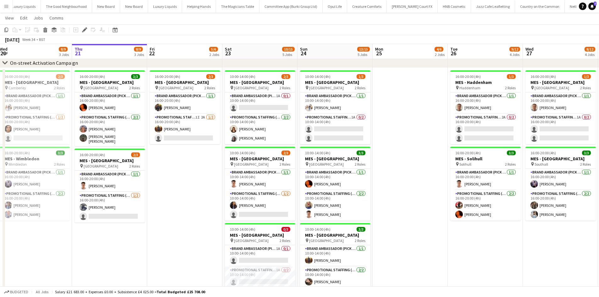
scroll to position [0, 136]
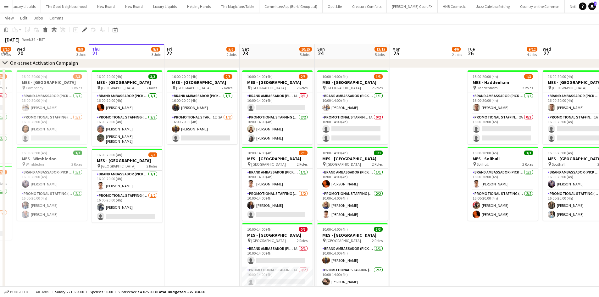
drag, startPoint x: 127, startPoint y: 202, endPoint x: 190, endPoint y: 206, distance: 62.9
click at [190, 206] on app-calendar-viewport "Mon 18 3/3 1 Job Tue 19 8/10 3 Jobs Wed 20 8/9 3 Jobs Thu 21 8/9 3 Jobs Fri 22 …" at bounding box center [299, 290] width 599 height 594
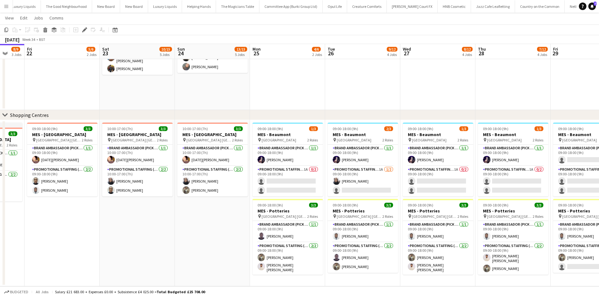
scroll to position [0, 284]
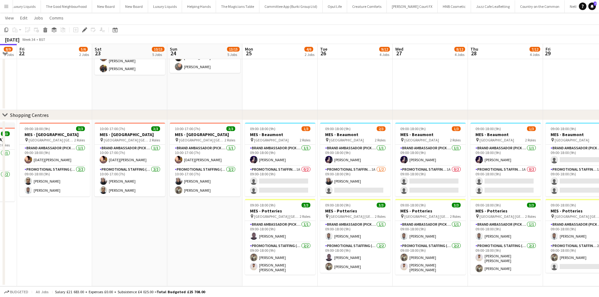
drag, startPoint x: 384, startPoint y: 237, endPoint x: 237, endPoint y: 212, distance: 148.5
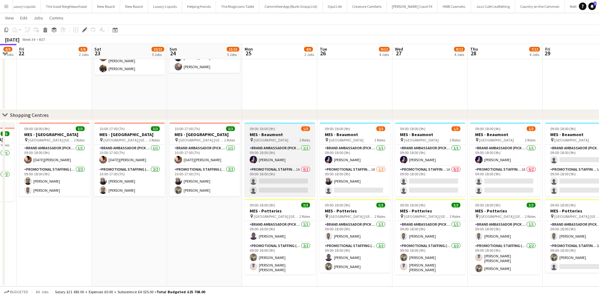
click at [288, 138] on span "Beaumont Shopping Centre" at bounding box center [271, 140] width 35 height 5
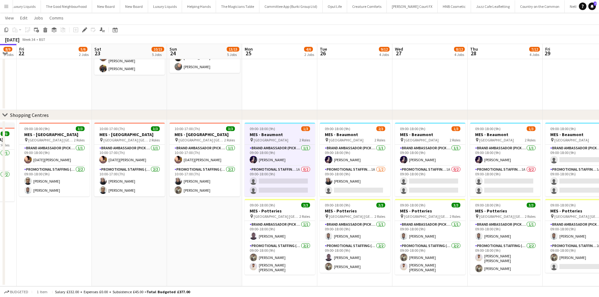
click at [83, 25] on app-toolbar "Copy Paste Paste Ctrl+V Paste with crew Ctrl+Shift+V Paste linked Job Add linke…" at bounding box center [299, 30] width 599 height 11
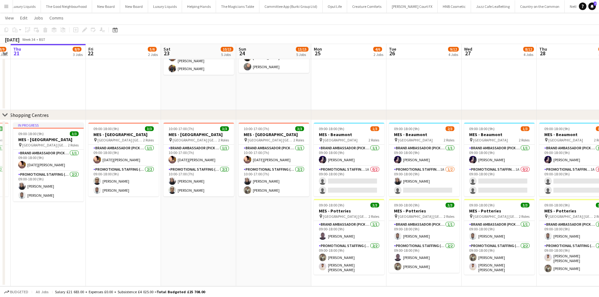
drag, startPoint x: 239, startPoint y: 223, endPoint x: 157, endPoint y: 214, distance: 82.8
click app-calendar-viewport "Mon 18 3/3 1 Job Tue 19 8/10 3 Jobs Wed 20 8/9 3 Jobs Thu 21 8/9 3 Jobs Fri 22 …"
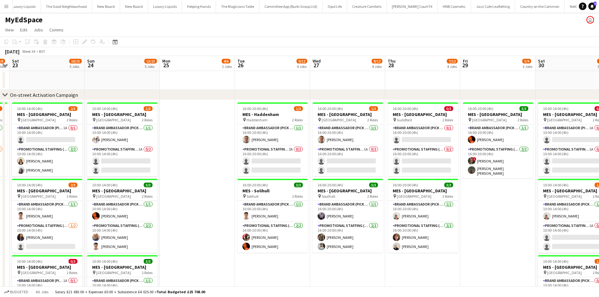
scroll to position [0, 141]
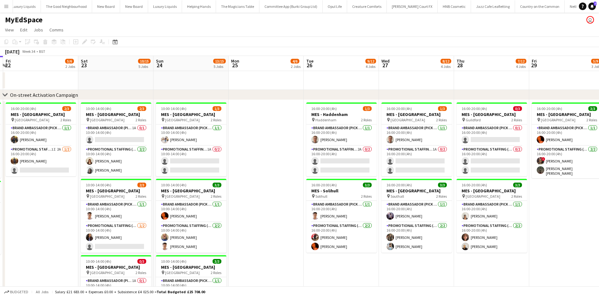
drag, startPoint x: 236, startPoint y: 177, endPoint x: 282, endPoint y: 172, distance: 46.8
click app-calendar-viewport "Wed 20 8/9 3 Jobs Thu 21 8/9 3 Jobs Fri 22 5/6 2 Jobs Sat 23 10/15 5 Jobs Sun 2…"
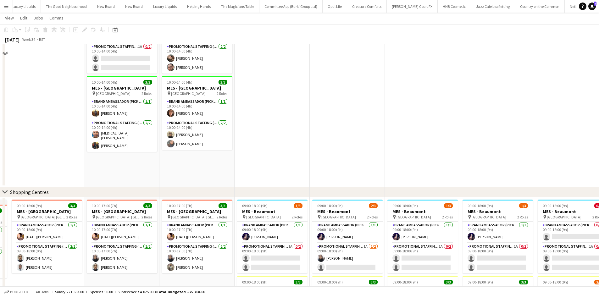
scroll to position [332, 0]
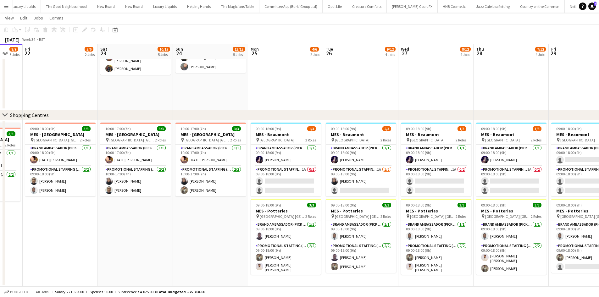
drag, startPoint x: 188, startPoint y: 234, endPoint x: 197, endPoint y: 208, distance: 27.1
click app-calendar-viewport "Mon 18 3/3 1 Job Tue 19 8/10 3 Jobs Wed 20 8/9 3 Jobs Thu 21 8/9 3 Jobs Fri 22 …"
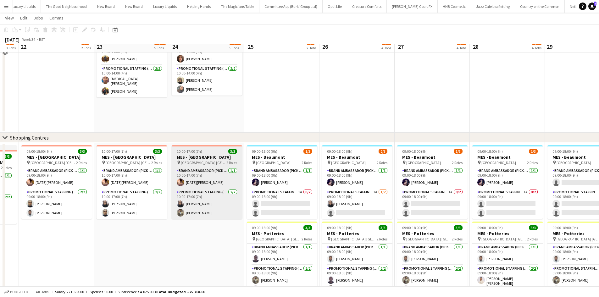
scroll to position [300, 0]
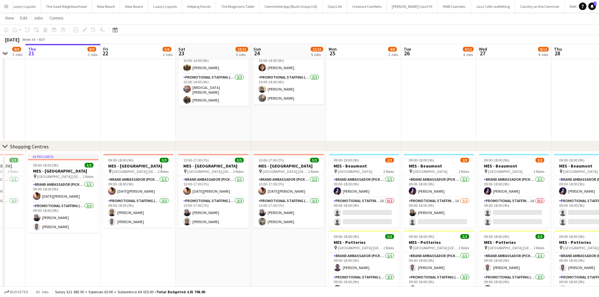
drag, startPoint x: 146, startPoint y: 126, endPoint x: 227, endPoint y: 139, distance: 82.1
click app-calendar-viewport "Mon 18 3/3 1 Job Tue 19 8/10 3 Jobs Wed 20 8/9 3 Jobs Thu 21 8/9 3 Jobs Fri 22 …"
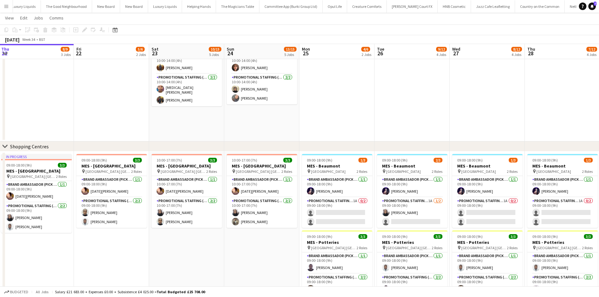
drag, startPoint x: 275, startPoint y: 138, endPoint x: 245, endPoint y: 140, distance: 29.6
click app-calendar-viewport "Mon 18 3/3 1 Job Tue 19 8/10 3 Jobs Wed 20 8/9 3 Jobs Thu 21 8/9 3 Jobs Fri 22 …"
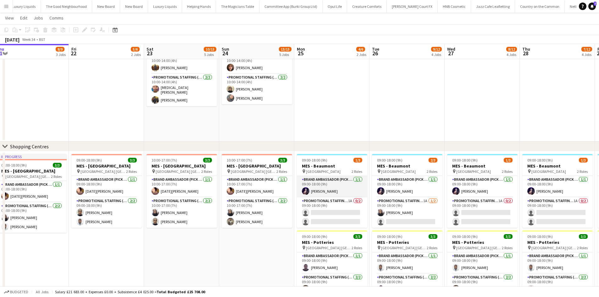
click app-card-role "Brand Ambassador (Pick up) 1/1 09:00-18:00 (9h) Aalia Nawaz"
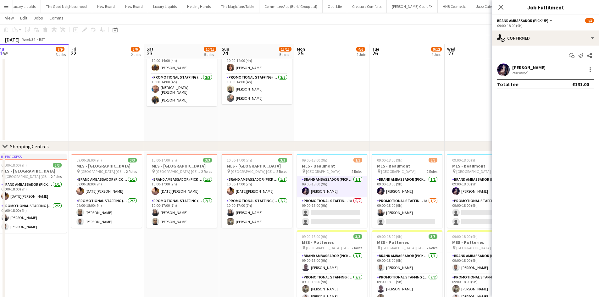
click div "Aalia Nawaz Not rated"
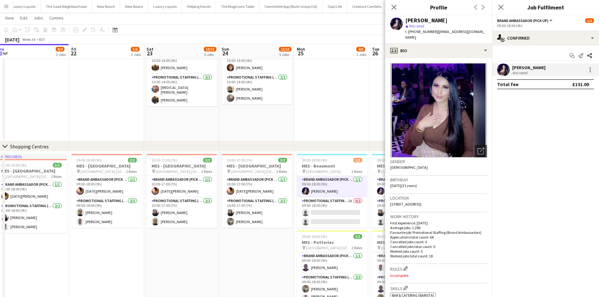
click div "Aalia Nawaz Not rated"
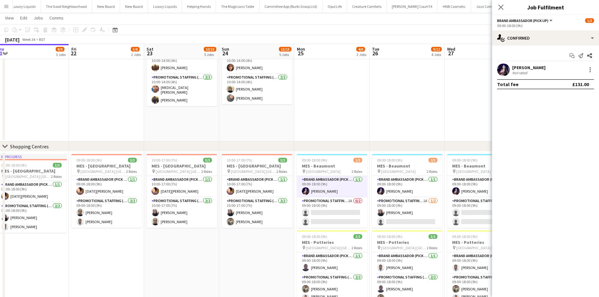
click div "Aalia Nawaz Not rated"
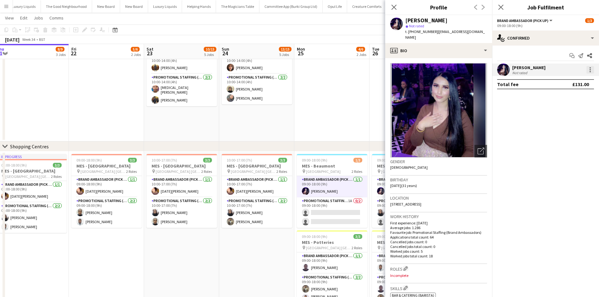
click div
click button "Edit fee"
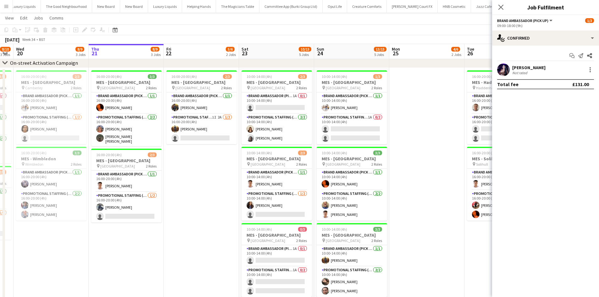
scroll to position [0, 136]
drag, startPoint x: 97, startPoint y: 201, endPoint x: 193, endPoint y: 197, distance: 95.6
click app-calendar-viewport "Mon 18 3/3 1 Job Tue 19 8/10 3 Jobs Wed 20 8/9 3 Jobs Thu 21 8/9 3 Jobs Fri 22 …"
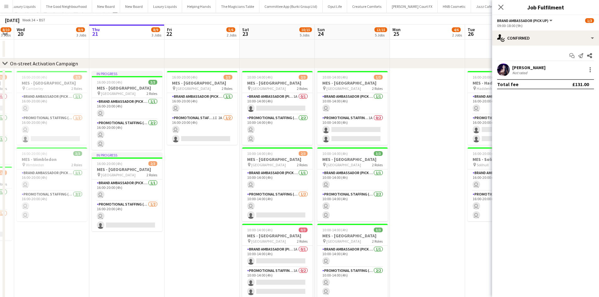
scroll to position [0, 0]
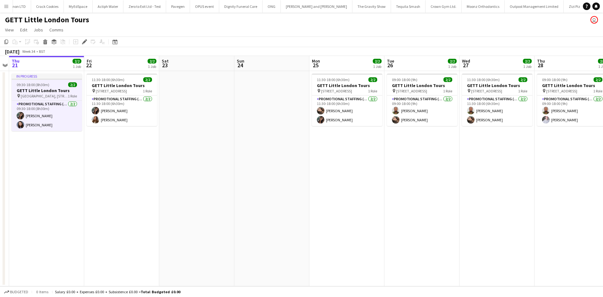
scroll to position [0, 215]
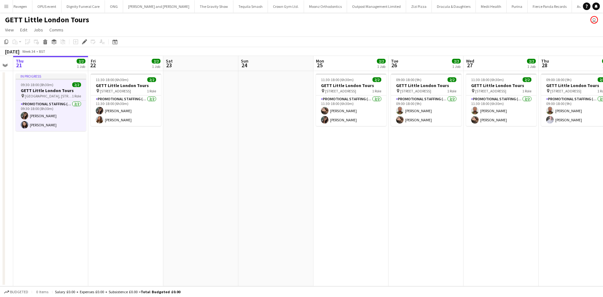
drag, startPoint x: 393, startPoint y: 175, endPoint x: 168, endPoint y: 182, distance: 224.5
click at [168, 182] on app-calendar-viewport "Mon 18 Tue 19 Wed 20 Thu 21 2/2 1 Job Fri 22 2/2 1 Job Sat 23 Sun 24 Mon 25 2/2…" at bounding box center [301, 171] width 603 height 230
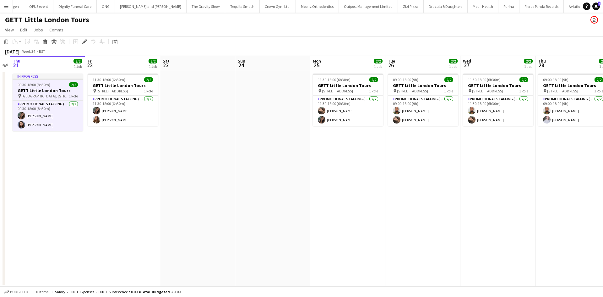
scroll to position [0, 3486]
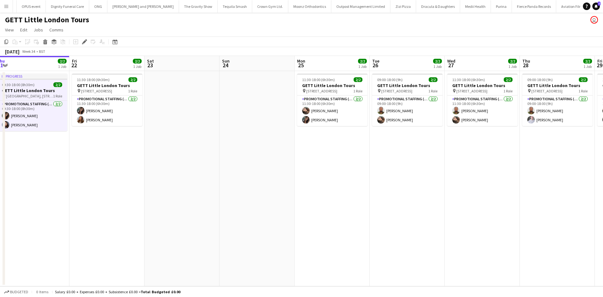
drag, startPoint x: 320, startPoint y: 176, endPoint x: 305, endPoint y: 176, distance: 15.4
click at [305, 176] on app-calendar-viewport "Mon 18 Tue 19 Wed 20 Thu 21 2/2 1 Job Fri 22 2/2 1 Job Sat 23 Sun 24 Mon 25 2/2…" at bounding box center [301, 171] width 603 height 230
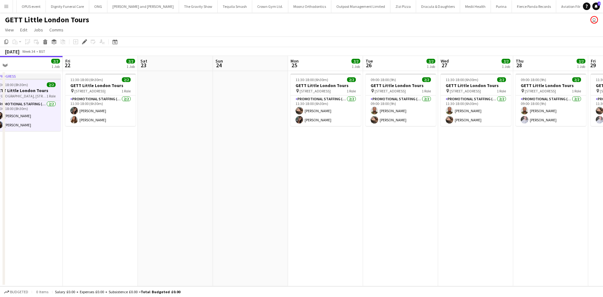
scroll to position [0, 249]
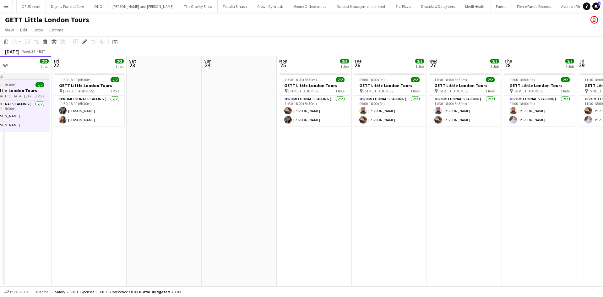
drag, startPoint x: 328, startPoint y: 149, endPoint x: 316, endPoint y: 150, distance: 11.3
click at [316, 150] on app-calendar-viewport "Mon 18 Tue 19 Wed 20 Thu 21 2/2 1 Job Fri 22 2/2 1 Job Sat 23 Sun 24 Mon 25 2/2…" at bounding box center [301, 171] width 603 height 230
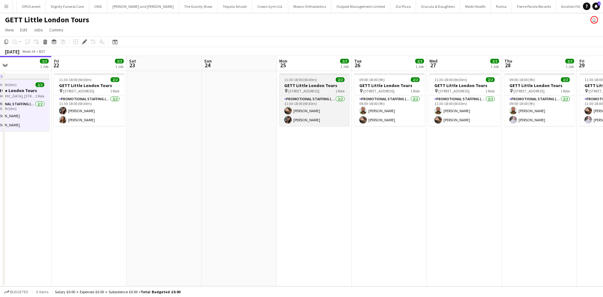
click at [308, 91] on span "[STREET_ADDRESS]" at bounding box center [304, 91] width 31 height 5
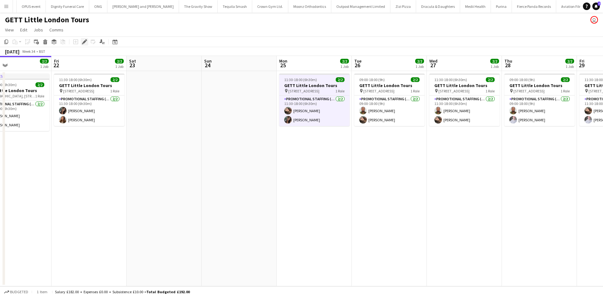
click at [84, 41] on icon "Edit" at bounding box center [84, 41] width 5 height 5
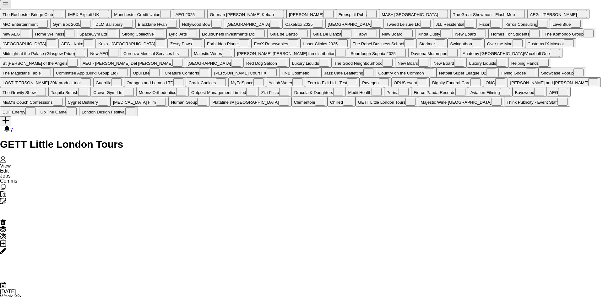
drag, startPoint x: 322, startPoint y: 167, endPoint x: 181, endPoint y: 167, distance: 140.5
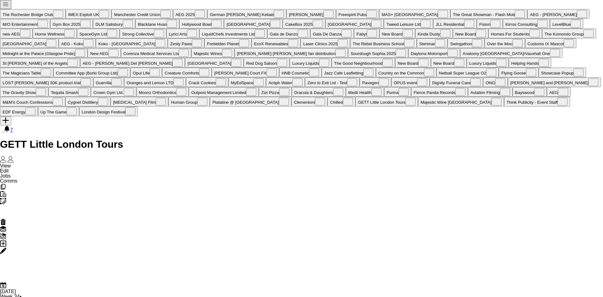
drag, startPoint x: 417, startPoint y: 136, endPoint x: 314, endPoint y: 123, distance: 104.6
drag, startPoint x: 159, startPoint y: 166, endPoint x: 213, endPoint y: 172, distance: 54.3
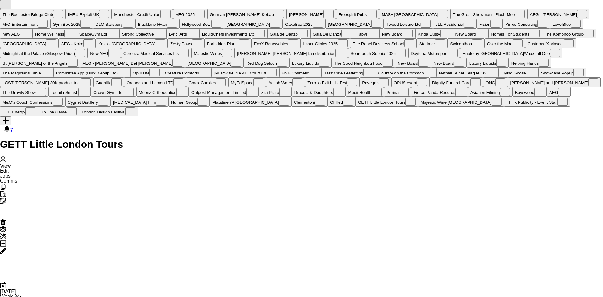
scroll to position [0, 226]
drag, startPoint x: 399, startPoint y: 274, endPoint x: 285, endPoint y: 246, distance: 117.5
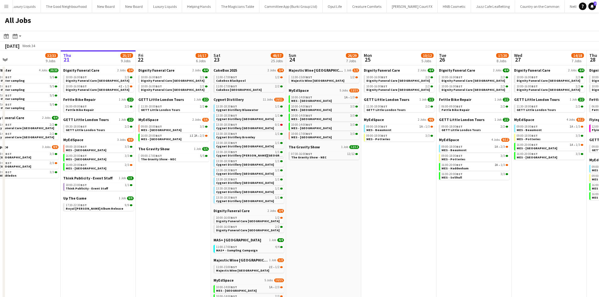
scroll to position [0, 173]
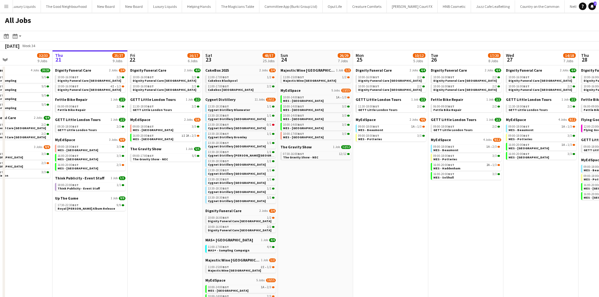
drag, startPoint x: 317, startPoint y: 146, endPoint x: 304, endPoint y: 142, distance: 13.6
click at [304, 142] on app-calendar-viewport "Mon 18 9/9 4 Jobs Tue 19 33/35 9 Jobs Wed 20 32/33 9 Jobs Thu 21 25/27 9 Jobs F…" at bounding box center [299, 240] width 599 height 380
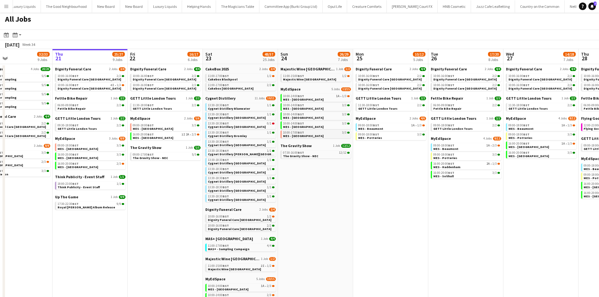
scroll to position [0, 0]
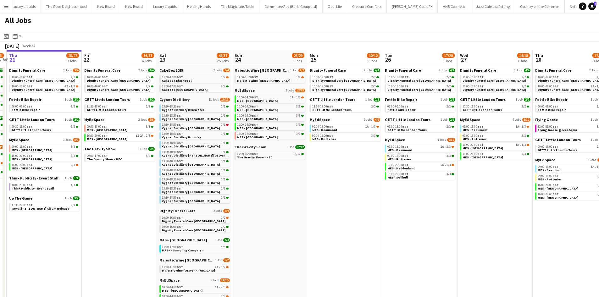
drag, startPoint x: 337, startPoint y: 219, endPoint x: 333, endPoint y: 216, distance: 4.2
click at [335, 217] on app-calendar-viewport "Mon 18 9/9 4 Jobs Tue 19 33/35 9 Jobs Wed 20 32/33 9 Jobs Thu 21 25/27 9 Jobs F…" at bounding box center [299, 240] width 599 height 380
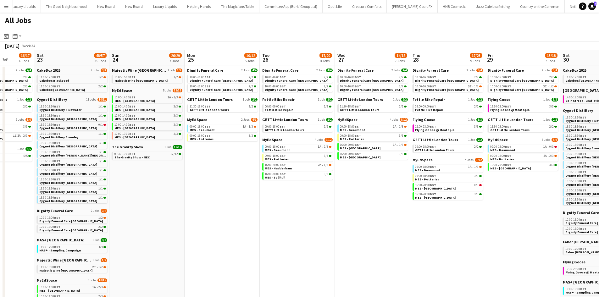
drag, startPoint x: 503, startPoint y: 221, endPoint x: 377, endPoint y: 208, distance: 127.0
click at [377, 208] on app-calendar-viewport "Wed 20 32/33 9 Jobs Thu 21 25/27 9 Jobs Fri 22 16/17 6 Jobs Sat 23 48/57 25 Job…" at bounding box center [299, 240] width 599 height 380
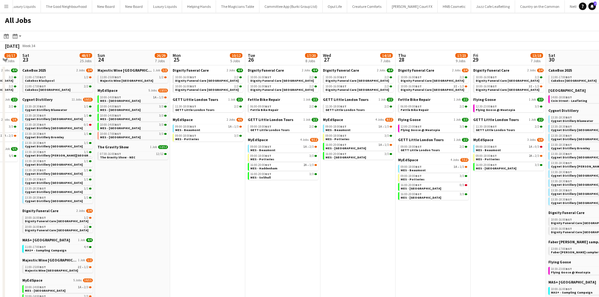
drag, startPoint x: 104, startPoint y: 196, endPoint x: 366, endPoint y: 196, distance: 262.4
click at [366, 196] on app-calendar-viewport "Wed 20 32/33 9 Jobs Thu 21 25/27 9 Jobs Fri 22 16/17 6 Jobs Sat 23 48/57 25 Job…" at bounding box center [299, 240] width 599 height 380
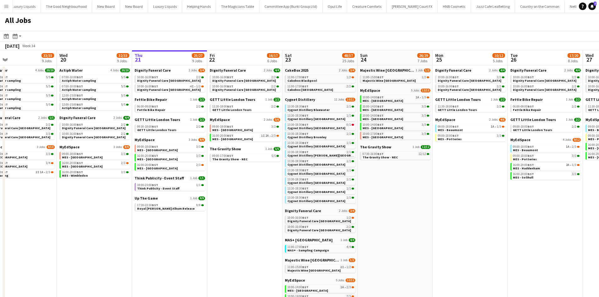
scroll to position [0, 137]
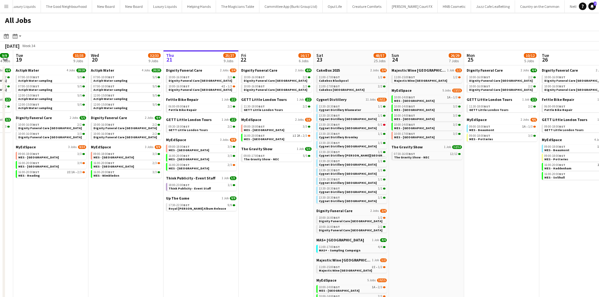
drag, startPoint x: 193, startPoint y: 203, endPoint x: 209, endPoint y: 203, distance: 15.4
click at [209, 203] on app-calendar-viewport "Sun 17 13/13 4 Jobs Mon 18 9/9 4 Jobs Tue 19 33/35 9 Jobs Wed 20 32/33 9 Jobs T…" at bounding box center [299, 240] width 599 height 380
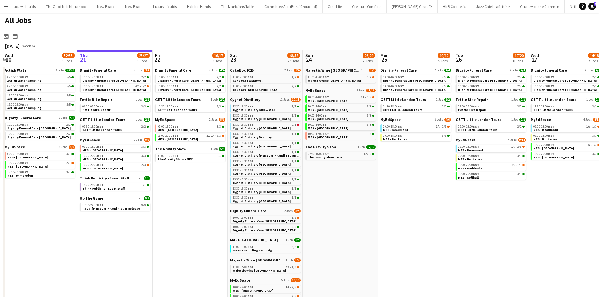
drag, startPoint x: 456, startPoint y: 208, endPoint x: 368, endPoint y: 201, distance: 88.3
click at [368, 201] on app-calendar-viewport "Sun 17 13/13 4 Jobs Mon 18 9/9 4 Jobs Tue 19 33/35 9 Jobs Wed 20 32/33 9 Jobs T…" at bounding box center [299, 240] width 599 height 380
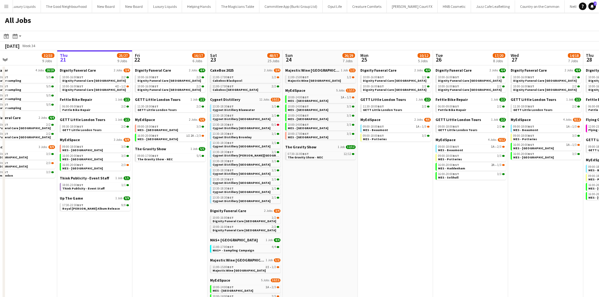
drag, startPoint x: 450, startPoint y: 211, endPoint x: 267, endPoint y: 204, distance: 184.0
click at [267, 204] on app-calendar-viewport "Sun 17 13/13 4 Jobs Mon 18 9/9 4 Jobs Tue 19 33/35 9 Jobs Wed 20 32/33 9 Jobs T…" at bounding box center [299, 240] width 599 height 380
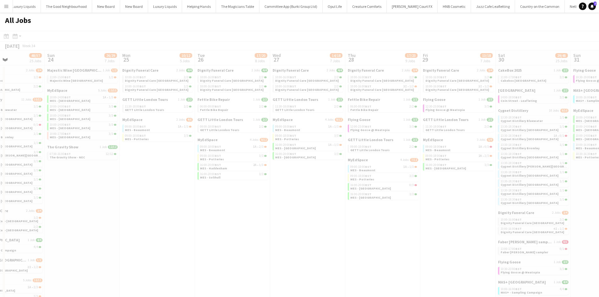
drag, startPoint x: 365, startPoint y: 204, endPoint x: 328, endPoint y: 209, distance: 36.8
click at [261, 200] on app-all-jobs "All Jobs Date picker AUG 2025 AUG 2025 Monday M Tuesday T Wednesday W Thursday …" at bounding box center [299, 222] width 599 height 418
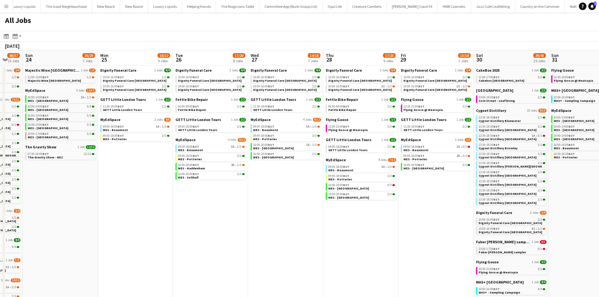
drag, startPoint x: 425, startPoint y: 217, endPoint x: 250, endPoint y: 205, distance: 175.5
click at [250, 205] on app-calendar-viewport "Thu 21 25/27 9 Jobs Fri 22 16/17 6 Jobs Sat 23 48/57 25 Jobs Sun 24 26/29 7 Job…" at bounding box center [299, 240] width 599 height 380
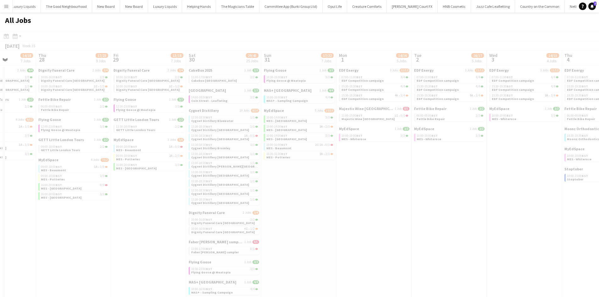
drag, startPoint x: 469, startPoint y: 215, endPoint x: 369, endPoint y: 204, distance: 100.5
click at [307, 202] on app-all-jobs "All Jobs Date picker AUG 2025 AUG 2025 Monday M Tuesday T Wednesday W Thursday …" at bounding box center [299, 222] width 599 height 418
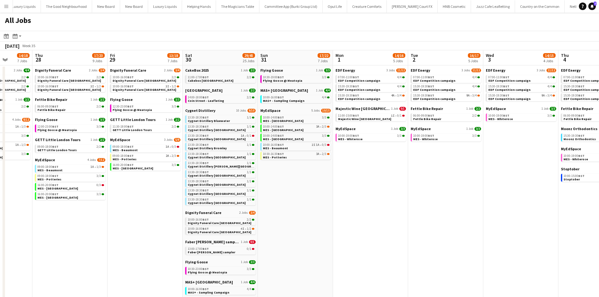
drag, startPoint x: 360, startPoint y: 204, endPoint x: 333, endPoint y: 204, distance: 27.3
click at [324, 203] on app-calendar-viewport "Mon 25 10/12 5 Jobs Tue 26 17/20 8 Jobs Wed 27 14/18 7 Jobs Thu 28 17/23 9 Jobs…" at bounding box center [299, 240] width 599 height 380
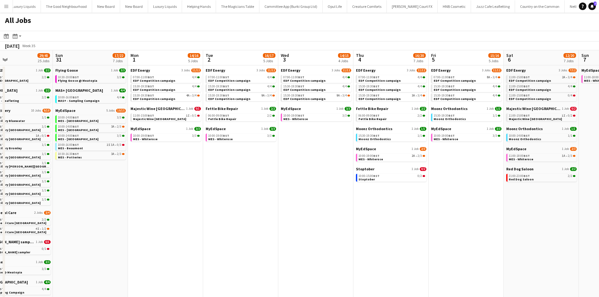
drag, startPoint x: 506, startPoint y: 223, endPoint x: 448, endPoint y: 222, distance: 57.8
click at [445, 222] on app-calendar-viewport "Wed 27 14/18 7 Jobs Thu 28 17/23 9 Jobs Fri 29 13/18 7 Jobs Sat 30 29/45 25 Job…" at bounding box center [299, 240] width 599 height 380
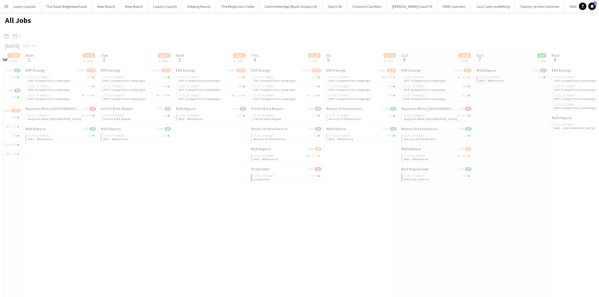
drag, startPoint x: 520, startPoint y: 212, endPoint x: 257, endPoint y: 180, distance: 265.0
click at [251, 180] on app-all-jobs "All Jobs Date picker AUG 2025 AUG 2025 Monday M Tuesday T Wednesday W Thursday …" at bounding box center [299, 222] width 599 height 418
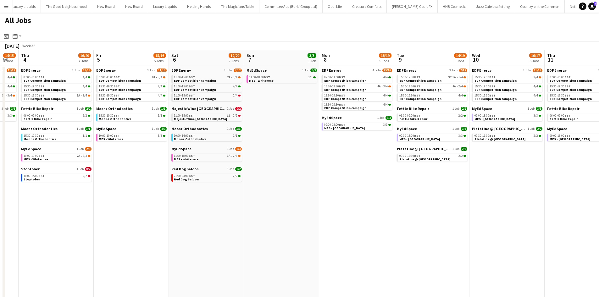
drag, startPoint x: 453, startPoint y: 192, endPoint x: 246, endPoint y: 190, distance: 207.4
click at [246, 190] on app-calendar-viewport "Mon 1 14/16 5 Jobs Tue 2 16/17 5 Jobs Wed 3 14/15 4 Jobs Thu 4 16/20 7 Jobs Fri…" at bounding box center [299, 240] width 599 height 380
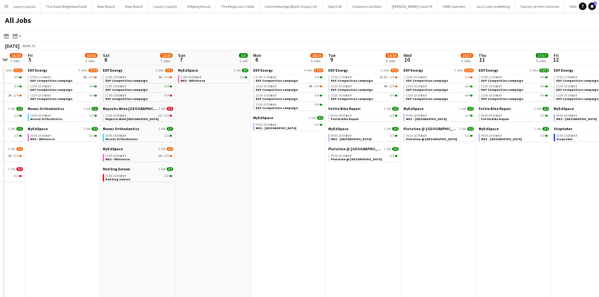
drag, startPoint x: 421, startPoint y: 185, endPoint x: 405, endPoint y: 183, distance: 15.8
click at [401, 181] on app-calendar-viewport "Mon 1 14/16 5 Jobs Tue 2 16/17 5 Jobs Wed 3 14/15 4 Jobs Thu 4 16/20 7 Jobs Fri…" at bounding box center [299, 240] width 599 height 380
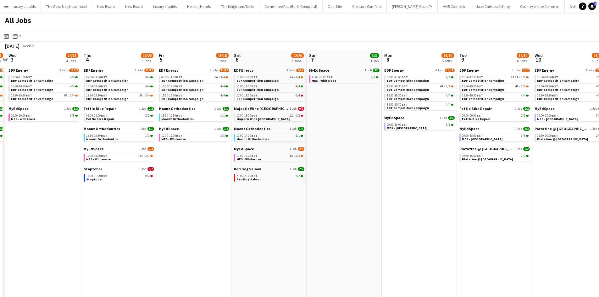
drag, startPoint x: 325, startPoint y: 196, endPoint x: 478, endPoint y: 203, distance: 152.9
click at [478, 203] on app-calendar-viewport "Mon 1 14/16 5 Jobs Tue 2 16/17 5 Jobs Wed 3 14/15 4 Jobs Thu 4 16/20 7 Jobs Fri…" at bounding box center [299, 240] width 599 height 380
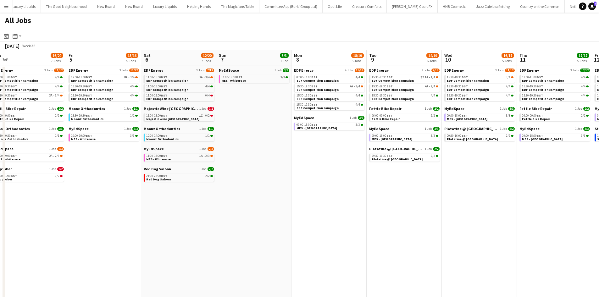
drag, startPoint x: 487, startPoint y: 203, endPoint x: 314, endPoint y: 196, distance: 173.6
click at [314, 196] on app-calendar-viewport "Mon 1 14/16 5 Jobs Tue 2 16/17 5 Jobs Wed 3 14/15 4 Jobs Thu 4 16/20 7 Jobs Fri…" at bounding box center [299, 240] width 599 height 380
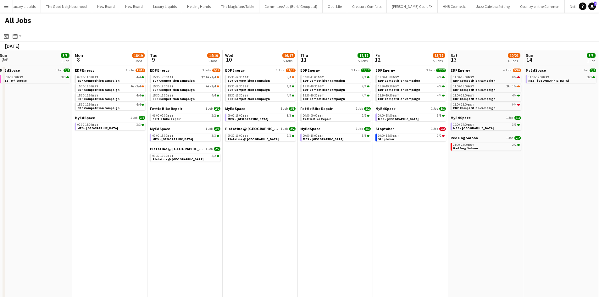
drag, startPoint x: 490, startPoint y: 201, endPoint x: 269, endPoint y: 173, distance: 222.3
click at [270, 173] on app-calendar-viewport "Wed 3 14/15 4 Jobs Thu 4 16/20 7 Jobs Fri 5 15/16 5 Jobs Sat 6 12/20 7 Jobs Sun…" at bounding box center [299, 240] width 599 height 380
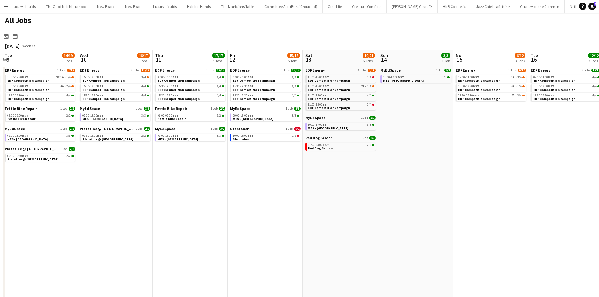
drag, startPoint x: 472, startPoint y: 190, endPoint x: 428, endPoint y: 186, distance: 43.9
click at [428, 186] on app-calendar-viewport "Fri 5 15/16 5 Jobs Sat 6 12/20 7 Jobs Sun 7 3/3 1 Job Mon 8 18/19 5 Jobs Tue 9 …" at bounding box center [299, 240] width 599 height 380
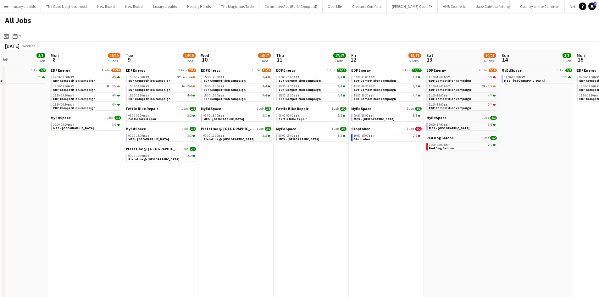
click at [328, 164] on app-all-jobs "All Jobs Date picker AUG 2025 AUG 2025 Monday M Tuesday T Wednesday W Thursday …" at bounding box center [299, 222] width 599 height 418
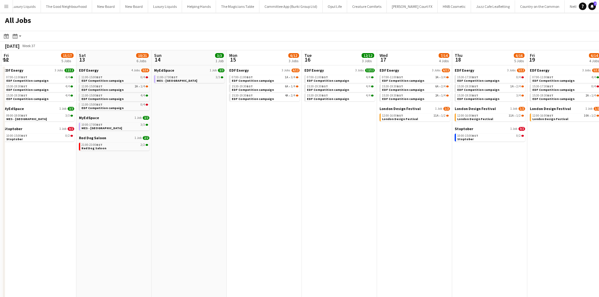
drag, startPoint x: 520, startPoint y: 182, endPoint x: 320, endPoint y: 161, distance: 201.6
click at [320, 161] on app-calendar-viewport "Tue 9 14/19 6 Jobs Wed 10 16/17 5 Jobs Thu 11 17/17 5 Jobs Fri 12 15/17 5 Jobs …" at bounding box center [299, 240] width 599 height 380
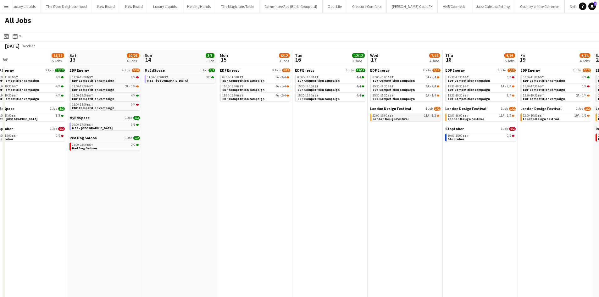
click at [398, 118] on span "London Design Festival" at bounding box center [390, 119] width 36 height 4
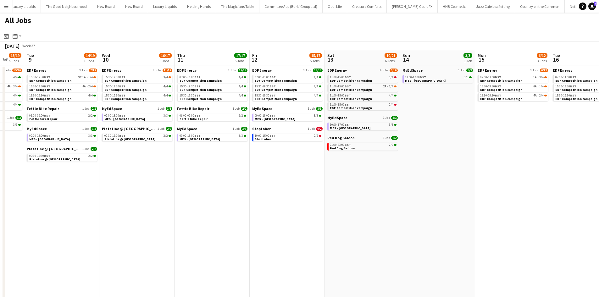
drag, startPoint x: 87, startPoint y: 185, endPoint x: 272, endPoint y: 185, distance: 185.1
click at [272, 185] on app-calendar-viewport "Sun 7 3/3 1 Job Mon 8 18/19 5 Jobs Tue 9 14/19 6 Jobs Wed 10 16/17 5 Jobs Thu 1…" at bounding box center [299, 240] width 599 height 380
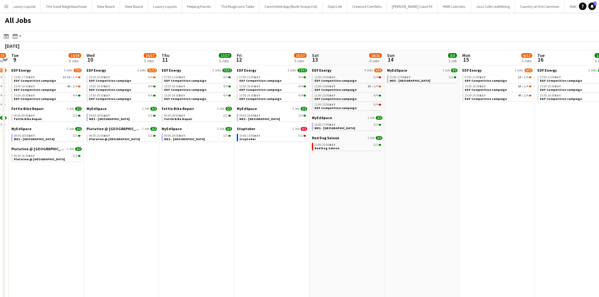
drag, startPoint x: 125, startPoint y: 200, endPoint x: 312, endPoint y: 181, distance: 187.7
click at [311, 181] on app-calendar-viewport "Sun 7 3/3 1 Job Mon 8 18/19 5 Jobs Tue 9 14/19 6 Jobs Wed 10 16/17 5 Jobs Thu 1…" at bounding box center [299, 240] width 599 height 380
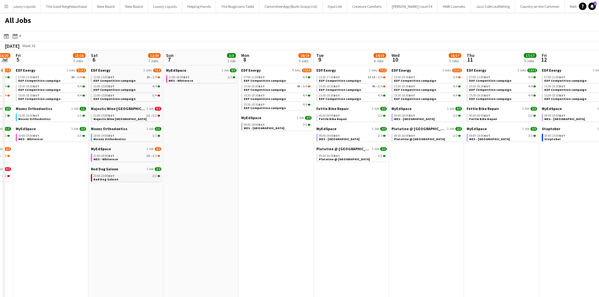
drag, startPoint x: 220, startPoint y: 185, endPoint x: 254, endPoint y: 180, distance: 33.6
click at [324, 179] on app-calendar-viewport "Wed 3 14/15 4 Jobs Thu 4 16/20 7 Jobs Fri 5 15/16 5 Jobs Sat 6 12/20 7 Jobs Sun…" at bounding box center [299, 240] width 599 height 380
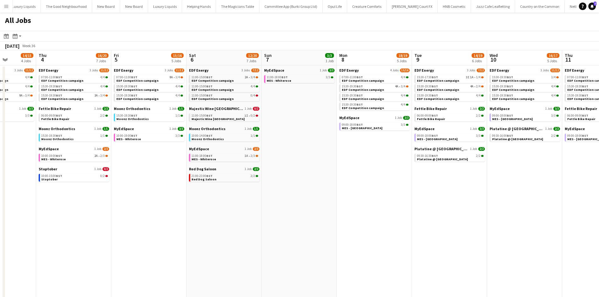
drag, startPoint x: 124, startPoint y: 183, endPoint x: 197, endPoint y: 180, distance: 73.6
click at [197, 180] on app-calendar-viewport "Mon 1 14/16 5 Jobs Tue 2 16/17 5 Jobs Wed 3 14/15 4 Jobs Thu 4 16/20 7 Jobs Fri…" at bounding box center [299, 240] width 599 height 380
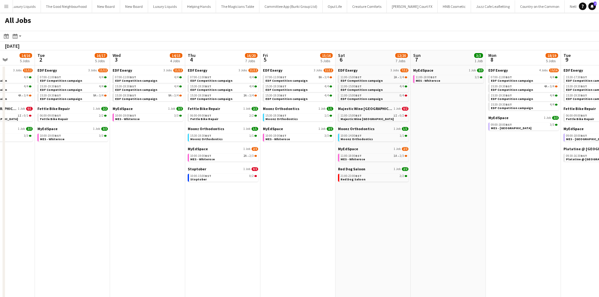
drag, startPoint x: 99, startPoint y: 181, endPoint x: 237, endPoint y: 182, distance: 137.3
click at [239, 182] on app-calendar-viewport "Sat 30 29/45 25 Jobs Sun 31 17/22 7 Jobs Mon 1 14/16 5 Jobs Tue 2 16/17 5 Jobs …" at bounding box center [299, 240] width 599 height 380
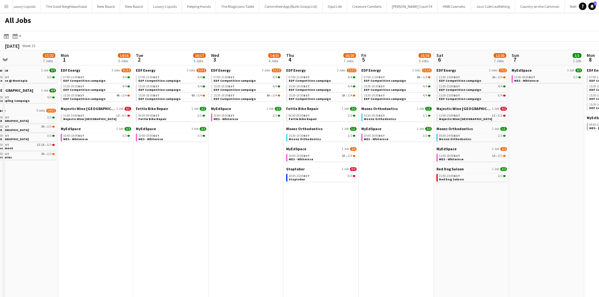
drag, startPoint x: 165, startPoint y: 167, endPoint x: 344, endPoint y: 190, distance: 180.9
click at [345, 190] on app-calendar-viewport "Fri 29 13/18 7 Jobs Sat 30 29/45 25 Jobs Sun 31 17/22 7 Jobs Mon 1 14/16 5 Jobs…" at bounding box center [299, 240] width 599 height 380
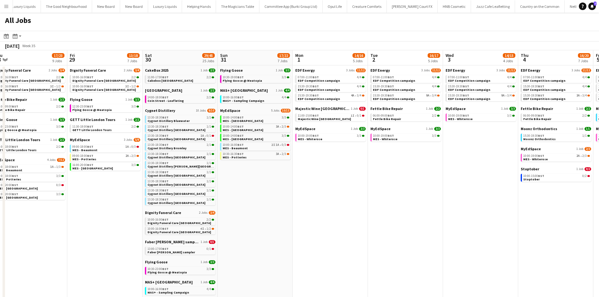
drag, startPoint x: 197, startPoint y: 188, endPoint x: 215, endPoint y: 191, distance: 18.2
click at [355, 185] on app-calendar-viewport "Tue 26 17/20 8 Jobs Wed 27 14/18 7 Jobs Thu 28 17/23 9 Jobs Fri 29 13/18 7 Jobs…" at bounding box center [299, 240] width 599 height 380
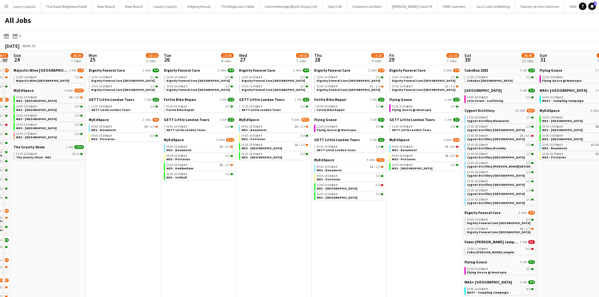
drag, startPoint x: 137, startPoint y: 203, endPoint x: 373, endPoint y: 215, distance: 236.6
click at [373, 215] on app-calendar-viewport "Fri 22 16/17 6 Jobs Sat 23 48/57 25 Jobs Sun 24 26/29 7 Jobs Mon 25 10/12 5 Job…" at bounding box center [299, 240] width 599 height 380
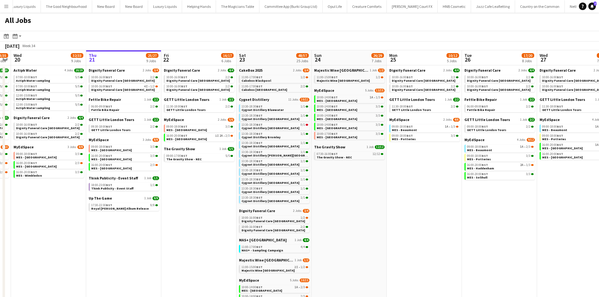
scroll to position [0, 190]
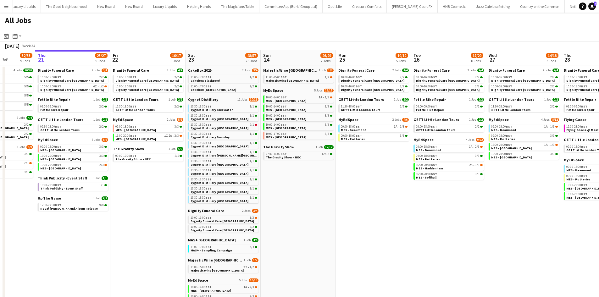
drag, startPoint x: 180, startPoint y: 213, endPoint x: 430, endPoint y: 219, distance: 249.6
click at [430, 219] on app-calendar-viewport "Mon 18 9/9 4 Jobs Tue 19 33/35 9 Jobs Wed 20 32/33 9 Jobs Thu 21 25/27 9 Jobs F…" at bounding box center [299, 240] width 599 height 380
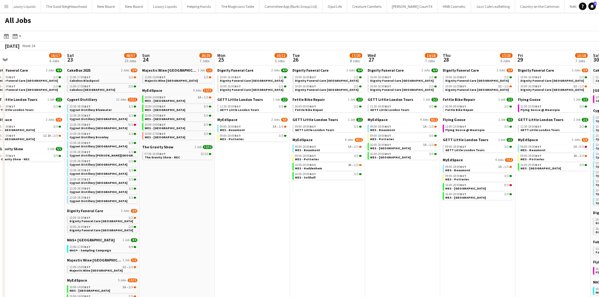
drag, startPoint x: 389, startPoint y: 231, endPoint x: 255, endPoint y: 225, distance: 134.3
click at [258, 223] on app-calendar-viewport "Mon 18 9/9 4 Jobs Tue 19 33/35 9 Jobs Wed 20 32/33 9 Jobs Thu 21 25/27 9 Jobs F…" at bounding box center [299, 240] width 599 height 380
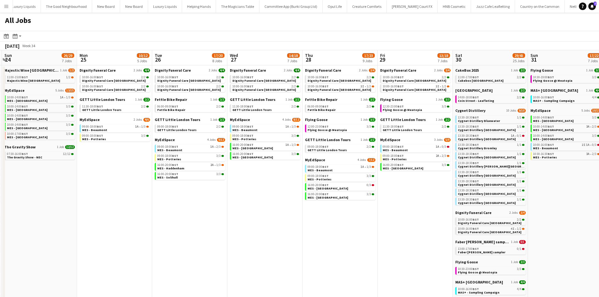
drag, startPoint x: 371, startPoint y: 220, endPoint x: 262, endPoint y: 212, distance: 108.7
click at [262, 212] on app-calendar-viewport "Wed 20 32/33 9 Jobs Thu 21 25/27 9 Jobs Fri 22 16/17 6 Jobs Sat 23 48/57 25 Job…" at bounding box center [299, 240] width 599 height 380
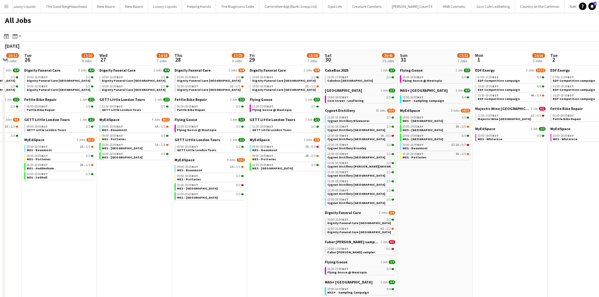
drag, startPoint x: 421, startPoint y: 198, endPoint x: 299, endPoint y: 198, distance: 122.3
click at [294, 197] on app-calendar-viewport "Fri 22 16/17 6 Jobs Sat 23 48/57 25 Jobs Sun 24 26/29 7 Jobs Mon 25 10/12 5 Job…" at bounding box center [299, 240] width 599 height 380
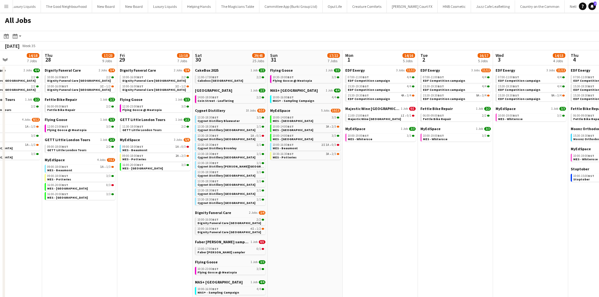
scroll to position [0, 259]
drag, startPoint x: 486, startPoint y: 193, endPoint x: 357, endPoint y: 197, distance: 129.9
click at [357, 197] on app-calendar-viewport "Sun 24 26/29 7 Jobs Mon 25 10/12 5 Jobs Tue 26 17/20 8 Jobs Wed 27 14/18 7 Jobs…" at bounding box center [299, 240] width 599 height 380
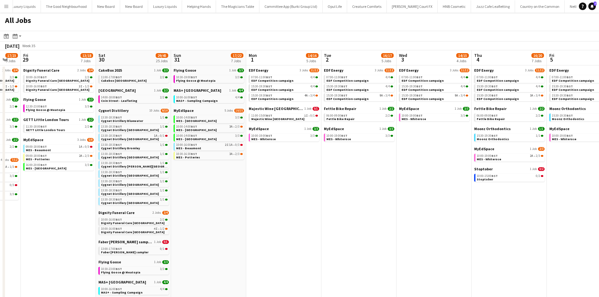
scroll to position [0, 242]
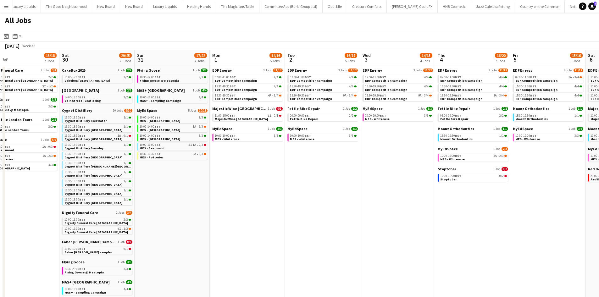
drag, startPoint x: 484, startPoint y: 181, endPoint x: 358, endPoint y: 184, distance: 126.1
click at [350, 182] on app-calendar-viewport "Tue 26 17/20 8 Jobs Wed 27 14/18 7 Jobs Thu 28 17/23 9 Jobs Fri 29 13/18 7 Jobs…" at bounding box center [299, 240] width 599 height 380
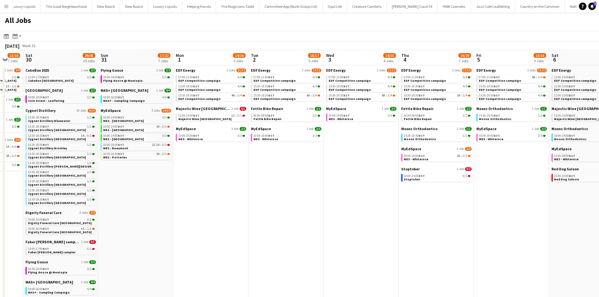
drag, startPoint x: 532, startPoint y: 203, endPoint x: 496, endPoint y: 203, distance: 36.5
click at [496, 203] on app-calendar-viewport "Tue 26 17/20 8 Jobs Wed 27 14/18 7 Jobs Thu 28 17/23 9 Jobs Fri 29 13/18 7 Jobs…" at bounding box center [299, 240] width 599 height 380
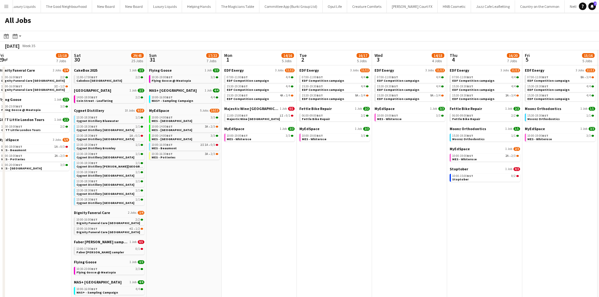
drag, startPoint x: 478, startPoint y: 197, endPoint x: 355, endPoint y: 193, distance: 123.3
click at [355, 193] on app-calendar-viewport "Tue 26 17/20 8 Jobs Wed 27 14/18 7 Jobs Thu 28 17/23 9 Jobs Fri 29 13/18 7 Jobs…" at bounding box center [299, 240] width 599 height 380
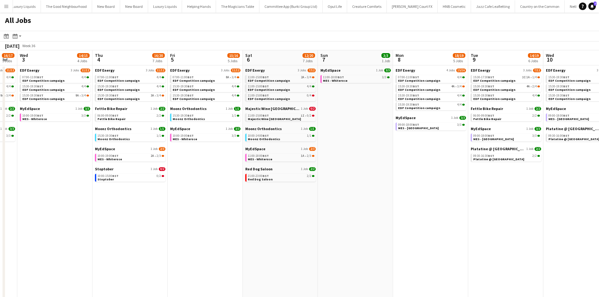
drag, startPoint x: 504, startPoint y: 181, endPoint x: 354, endPoint y: 189, distance: 150.7
click at [336, 190] on app-calendar-viewport "Sat 30 29/45 25 Jobs Sun 31 17/22 7 Jobs Mon 1 14/16 5 Jobs Tue 2 16/17 5 Jobs …" at bounding box center [299, 240] width 599 height 380
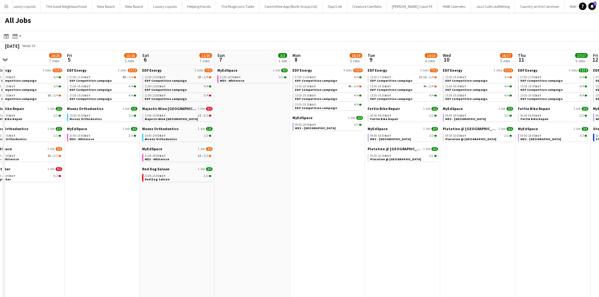
scroll to position [0, 271]
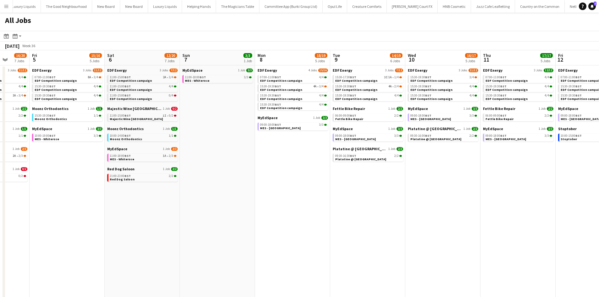
drag, startPoint x: 530, startPoint y: 194, endPoint x: 394, endPoint y: 188, distance: 136.5
click at [394, 188] on app-calendar-viewport "Mon 1 14/16 5 Jobs Tue 2 16/17 5 Jobs Wed 3 14/15 4 Jobs Thu 4 16/20 7 Jobs Fri…" at bounding box center [299, 240] width 599 height 380
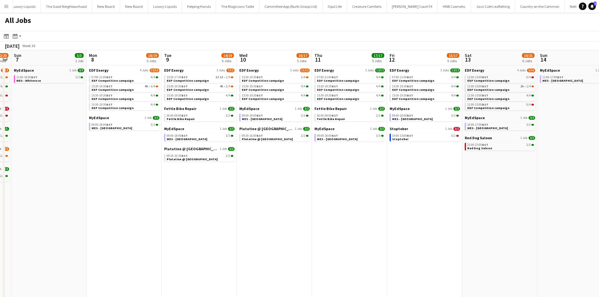
drag, startPoint x: 517, startPoint y: 180, endPoint x: 352, endPoint y: 196, distance: 165.5
click at [348, 196] on app-calendar-viewport "Wed 3 14/15 4 Jobs Thu 4 16/20 7 Jobs Fri 5 15/16 5 Jobs Sat 6 12/20 7 Jobs Sun…" at bounding box center [299, 240] width 599 height 380
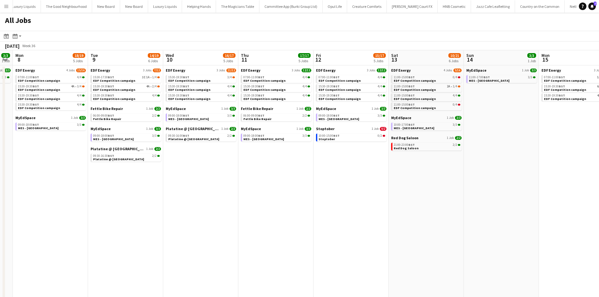
drag, startPoint x: 529, startPoint y: 188, endPoint x: 451, endPoint y: 187, distance: 77.9
click at [451, 187] on app-calendar-viewport "Fri 5 15/16 5 Jobs Sat 6 12/20 7 Jobs Sun 7 3/3 1 Job Mon 8 18/19 5 Jobs Tue 9 …" at bounding box center [299, 240] width 599 height 380
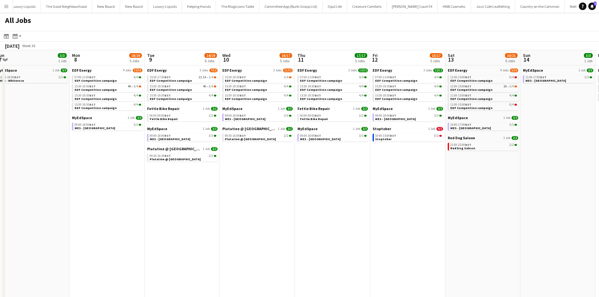
drag, startPoint x: 467, startPoint y: 188, endPoint x: 539, endPoint y: 188, distance: 72.3
click at [539, 188] on app-calendar-viewport "Fri 5 15/16 5 Jobs Sat 6 12/20 7 Jobs Sun 7 3/3 1 Job Mon 8 18/19 5 Jobs Tue 9 …" at bounding box center [299, 240] width 599 height 380
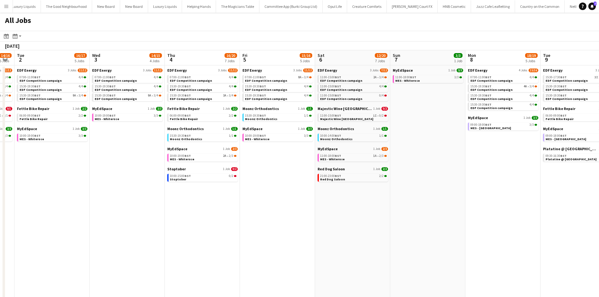
drag, startPoint x: 355, startPoint y: 196, endPoint x: 597, endPoint y: 224, distance: 244.5
click at [597, 224] on app-calendar-viewport "Sun 31 17/22 7 Jobs Mon 1 14/16 5 Jobs Tue 2 16/17 5 Jobs Wed 3 14/15 4 Jobs Th…" at bounding box center [299, 240] width 599 height 380
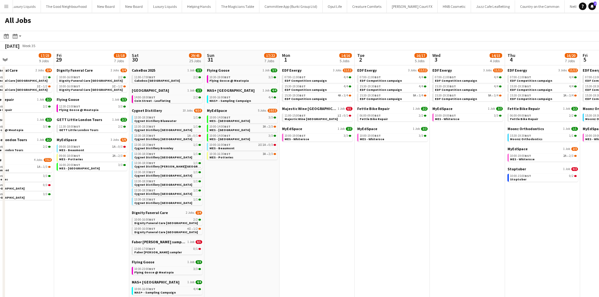
scroll to position [0, 154]
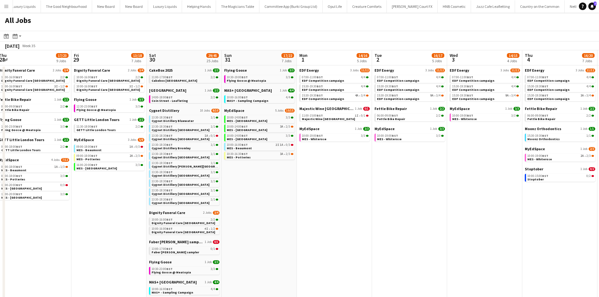
drag, startPoint x: 284, startPoint y: 209, endPoint x: 603, endPoint y: 229, distance: 319.6
click at [598, 229] on html "Menu Boards Boards Boards All jobs Status Workforce Workforce My Workforce Recr…" at bounding box center [299, 215] width 599 height 431
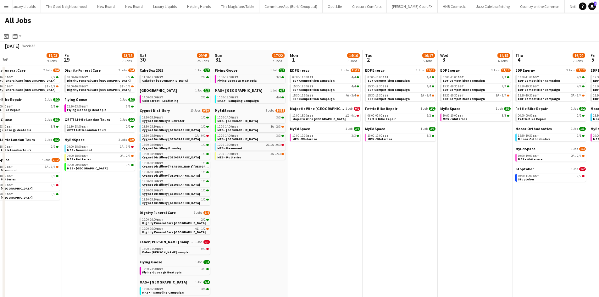
drag, startPoint x: 540, startPoint y: 214, endPoint x: 227, endPoint y: 179, distance: 315.0
click at [227, 179] on app-calendar-viewport "Mon 25 10/12 5 Jobs Tue 26 17/20 8 Jobs Wed 27 14/18 7 Jobs Thu 28 17/23 9 Jobs…" at bounding box center [299, 240] width 599 height 380
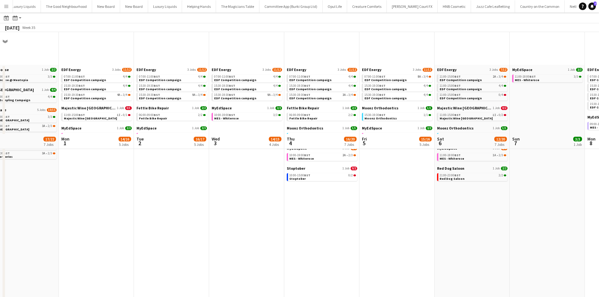
scroll to position [133, 0]
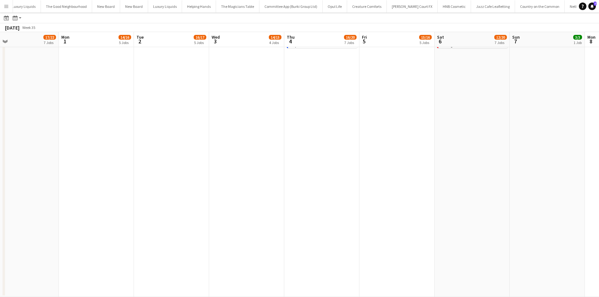
click at [481, 202] on app-calendar-viewport "Thu 28 17/23 9 Jobs Fri 29 13/18 7 Jobs Sat 30 29/45 25 Jobs Sun 31 17/22 7 Job…" at bounding box center [299, 97] width 599 height 399
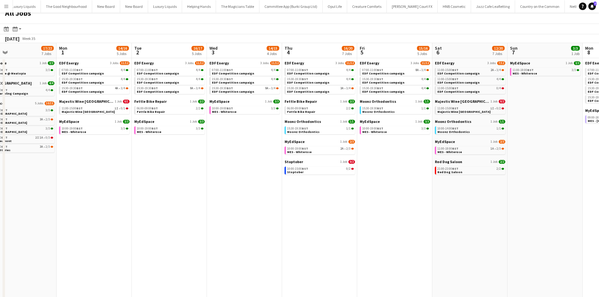
scroll to position [0, 0]
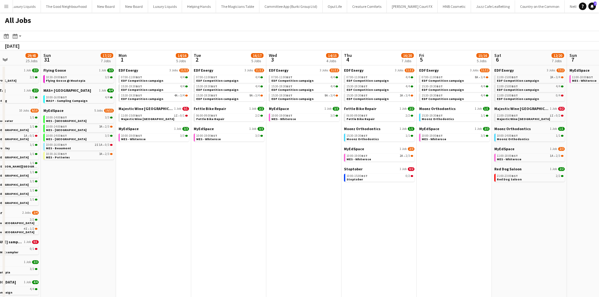
drag, startPoint x: 539, startPoint y: 239, endPoint x: 462, endPoint y: 232, distance: 77.0
click at [462, 232] on app-calendar-viewport "Thu 28 17/23 9 Jobs Fri 29 13/18 7 Jobs Sat 30 29/45 25 Jobs Sun 31 17/22 7 Job…" at bounding box center [299, 240] width 599 height 380
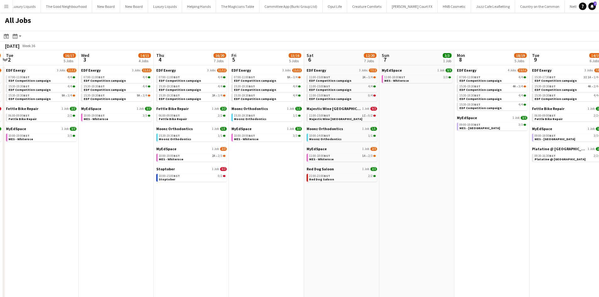
drag, startPoint x: 518, startPoint y: 223, endPoint x: 342, endPoint y: 201, distance: 177.7
click at [342, 201] on app-calendar-viewport "Sat 30 29/45 25 Jobs Sun 31 17/22 7 Jobs Mon 1 14/16 5 Jobs Tue 2 16/17 5 Jobs …" at bounding box center [299, 240] width 599 height 380
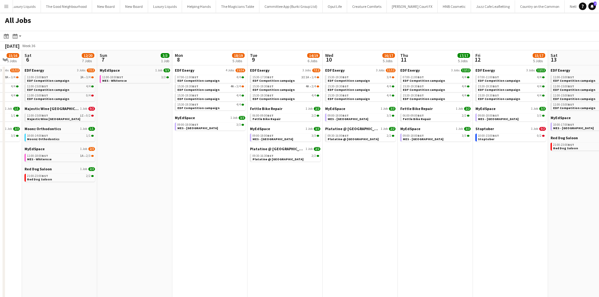
drag, startPoint x: 458, startPoint y: 216, endPoint x: 414, endPoint y: 210, distance: 44.2
click at [410, 210] on app-calendar-viewport "Wed 3 14/15 4 Jobs Thu 4 16/20 7 Jobs Fri 5 15/16 5 Jobs Sat 6 12/20 7 Jobs Sun…" at bounding box center [299, 240] width 599 height 380
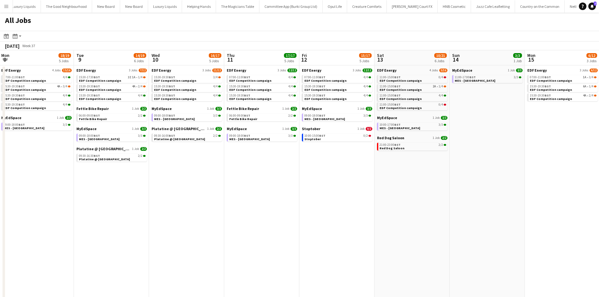
drag, startPoint x: 380, startPoint y: 199, endPoint x: 321, endPoint y: 190, distance: 59.2
click at [321, 190] on app-calendar-viewport "Fri 5 15/16 5 Jobs Sat 6 12/20 7 Jobs Sun 7 3/3 1 Job Mon 8 18/19 5 Jobs Tue 9 …" at bounding box center [299, 240] width 599 height 380
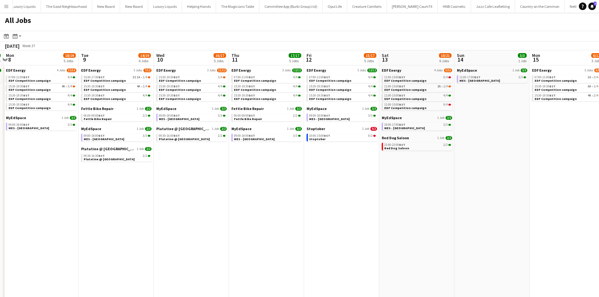
drag, startPoint x: 437, startPoint y: 183, endPoint x: 329, endPoint y: 179, distance: 107.2
click at [329, 179] on app-calendar-viewport "Fri 5 15/16 5 Jobs Sat 6 12/20 7 Jobs Sun 7 3/3 1 Job Mon 8 18/19 5 Jobs Tue 9 …" at bounding box center [299, 240] width 599 height 380
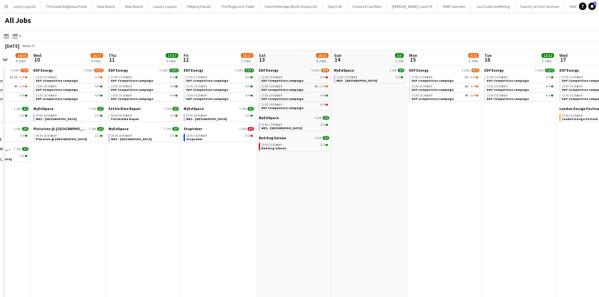
drag, startPoint x: 445, startPoint y: 179, endPoint x: 298, endPoint y: 169, distance: 147.1
click at [299, 169] on app-calendar-viewport "Sun 7 3/3 1 Job Mon 8 18/19 5 Jobs Tue 9 14/19 6 Jobs Wed 10 16/17 5 Jobs Thu 1…" at bounding box center [299, 240] width 599 height 380
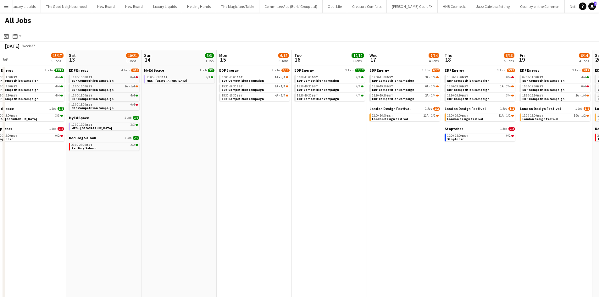
scroll to position [0, 234]
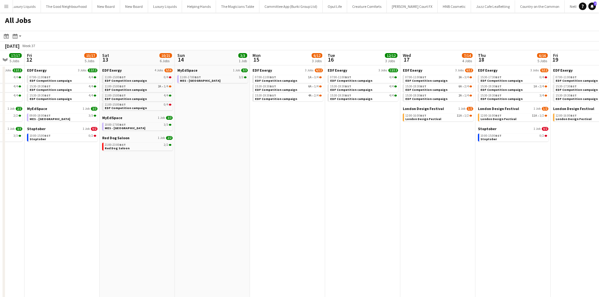
click at [273, 173] on app-all-jobs "All Jobs Date picker AUG 2025 AUG 2025 Monday M Tuesday T Wednesday W Thursday …" at bounding box center [299, 222] width 599 height 418
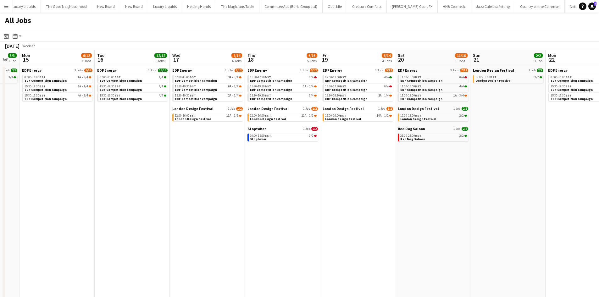
drag
click at [385, 172] on app-calendar-viewport "Thu 11 17/17 5 Jobs Fri 12 15/17 5 Jobs Sat 13 10/21 6 Jobs Sun 14 3/3 1 Job Mo…" at bounding box center [299, 240] width 599 height 380
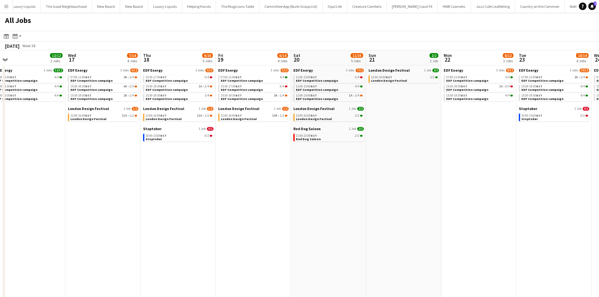
click at [380, 194] on app-calendar-viewport "Sat 13 10/21 6 Jobs Sun 14 3/3 1 Job Mon 15 6/12 3 Jobs Tue 16 12/12 3 Jobs Wed…" at bounding box center [299, 240] width 599 height 380
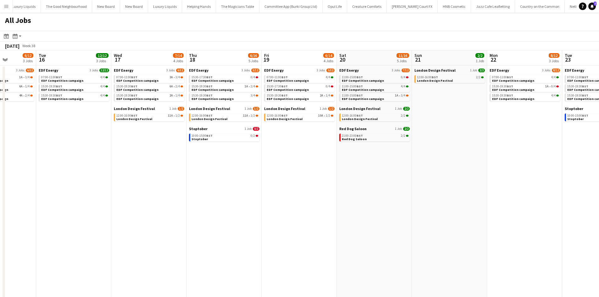
click at [401, 197] on app-all-jobs "All Jobs Date picker AUG 2025 AUG 2025 Monday M Tuesday T Wednesday W Thursday …" at bounding box center [299, 222] width 599 height 418
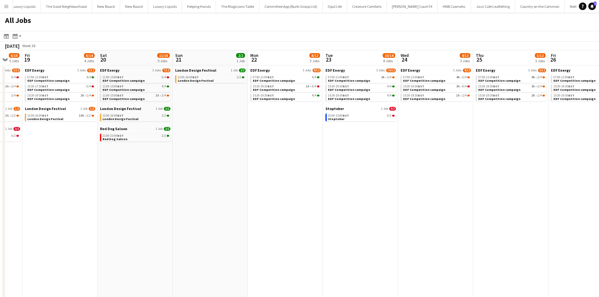
click at [352, 196] on app-calendar-viewport "Mon 15 6/12 3 Jobs Tue 16 12/12 3 Jobs Wed 17 7/14 4 Jobs Thu 18 6/16 5 Jobs Fr…" at bounding box center [299, 240] width 599 height 380
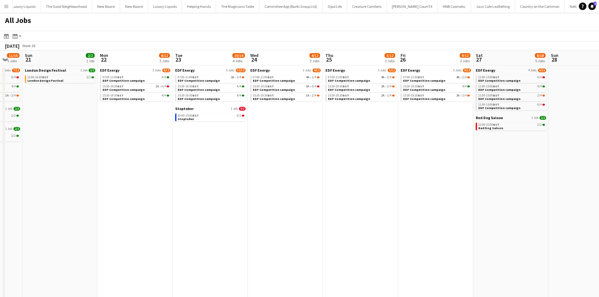
scroll to position [0, 190]
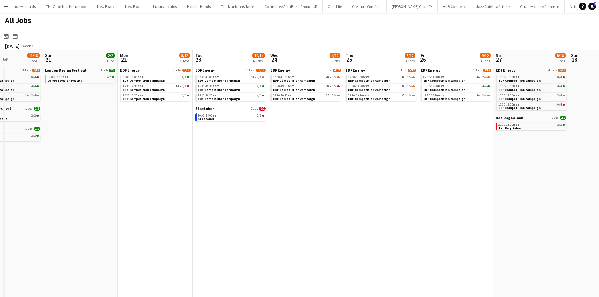
click at [296, 197] on app-all-jobs "All Jobs Date picker AUG 2025 AUG 2025 Monday M Tuesday T Wednesday W Thursday …" at bounding box center [299, 222] width 599 height 418
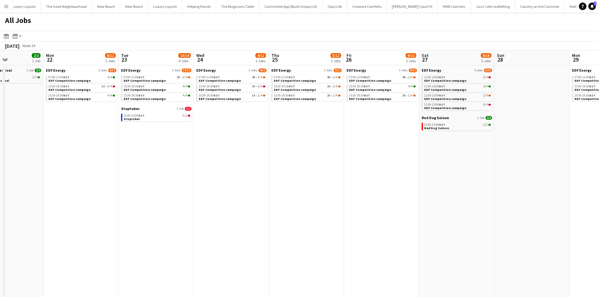
click at [315, 180] on app-calendar-viewport "Fri 19 6/14 4 Jobs Sat 20 11/16 5 Jobs Sun 21 2/2 1 Job Mon 22 8/12 3 Jobs Tue …" at bounding box center [299, 240] width 599 height 380
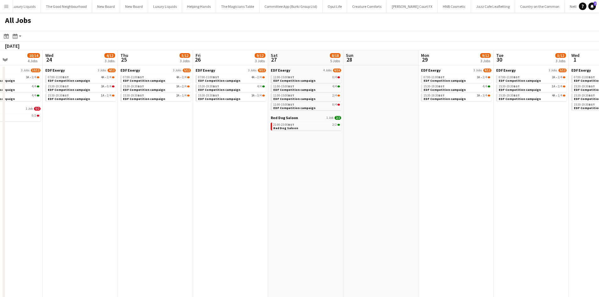
click at [372, 197] on app-calendar-viewport "Sun 21 2/2 1 Job Mon 22 8/12 3 Jobs Tue 23 10/14 4 Jobs Wed 24 4/12 3 Jobs Thu …" at bounding box center [299, 240] width 599 height 380
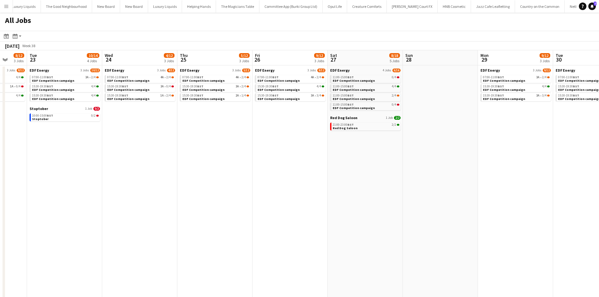
click at [457, 206] on app-calendar-viewport "Sat 20 11/16 5 Jobs Sun 21 2/2 1 Job Mon 22 8/12 3 Jobs Tue 23 10/14 4 Jobs Wed…" at bounding box center [299, 240] width 599 height 380
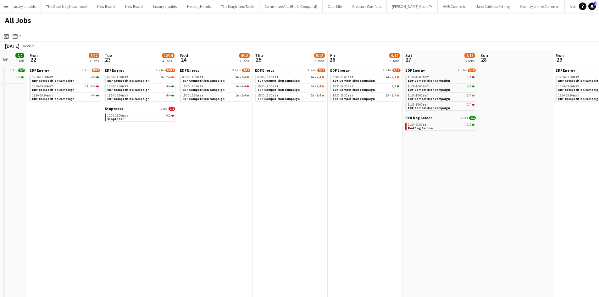
click at [468, 196] on app-calendar-viewport "Fri 19 6/14 4 Jobs Sat 20 11/16 5 Jobs Sun 21 2/2 1 Job Mon 22 8/12 3 Jobs Tue …" at bounding box center [299, 240] width 599 height 380
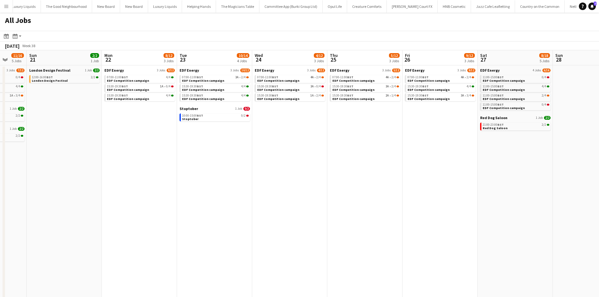
click at [305, 192] on app-calendar-viewport "Wed 17 7/14 4 Jobs Thu 18 6/16 5 Jobs Fri 19 6/14 4 Jobs Sat 20 11/16 5 Jobs Su…" at bounding box center [299, 240] width 599 height 380
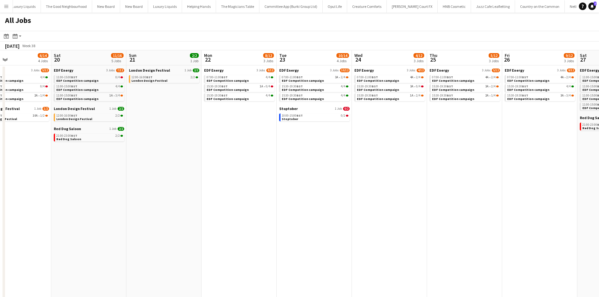
click at [598, 231] on html "Menu Boards Boards Boards All jobs Status Workforce Workforce My Workforce Recr…" at bounding box center [299, 215] width 599 height 431
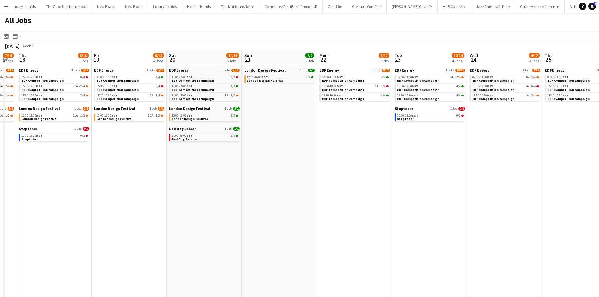
click at [68, 192] on app-calendar-viewport "Sun 14 3/3 1 Job Mon 15 6/12 3 Jobs Tue 16 12/12 3 Jobs Wed 17 7/14 4 Jobs Thu …" at bounding box center [299, 240] width 599 height 380
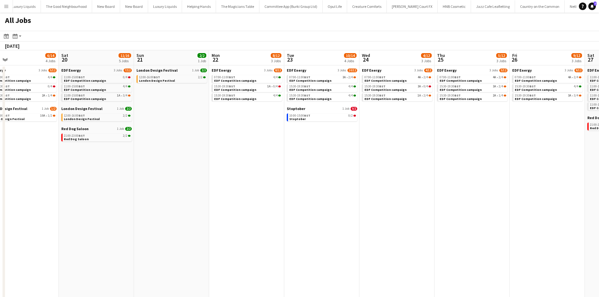
click at [116, 168] on app-calendar-viewport "Tue 16 12/12 3 Jobs Wed 17 7/14 4 Jobs Thu 18 6/16 5 Jobs Fri 19 6/14 4 Jobs Sa…" at bounding box center [299, 240] width 599 height 380
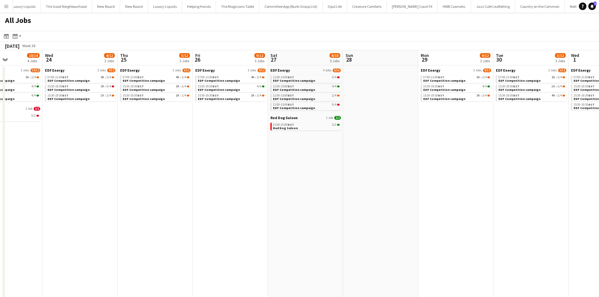
click at [165, 178] on app-all-jobs "All Jobs Date picker AUG 2025 AUG 2025 Monday M Tuesday T Wednesday W Thursday …" at bounding box center [299, 222] width 599 height 418
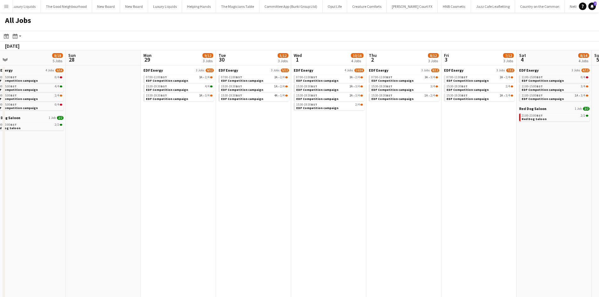
click at [255, 159] on app-calendar-viewport "Wed 24 4/12 3 Jobs Thu 25 5/12 3 Jobs Fri 26 9/12 3 Jobs Sat 27 8/18 5 Jobs Sun…" at bounding box center [299, 240] width 599 height 380
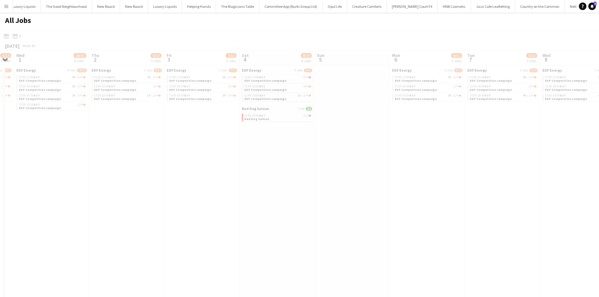
click at [205, 134] on app-all-jobs "All Jobs Date picker AUG 2025 AUG 2025 Monday M Tuesday T Wednesday W Thursday …" at bounding box center [299, 222] width 599 height 418
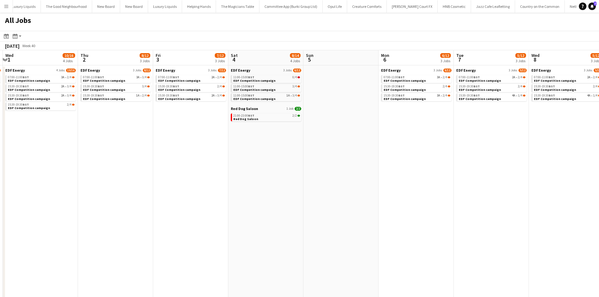
click at [194, 122] on app-calendar-viewport "Sun 28 Mon 29 9/12 3 Jobs Tue 30 5/12 3 Jobs Wed 1 10/16 4 Jobs Thu 2 8/12 3 Jo…" at bounding box center [299, 240] width 599 height 380
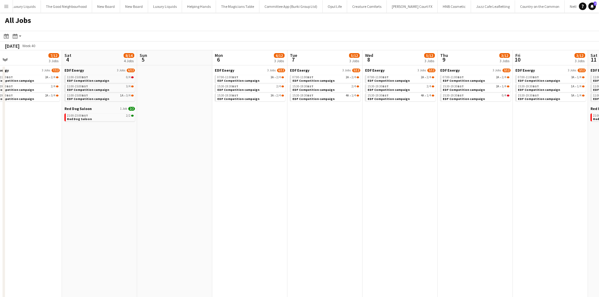
click at [598, 174] on html "Menu Boards Boards Boards All jobs Status Workforce Workforce My Workforce Recr…" at bounding box center [299, 215] width 599 height 431
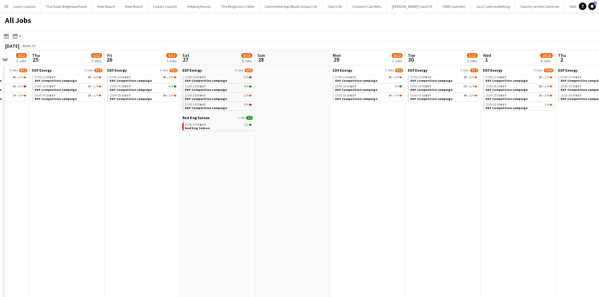
click at [523, 195] on app-calendar-viewport "Mon 22 8/12 3 Jobs Tue 23 10/14 4 Jobs Wed 24 4/12 3 Jobs Thu 25 5/12 3 Jobs Fr…" at bounding box center [299, 240] width 599 height 380
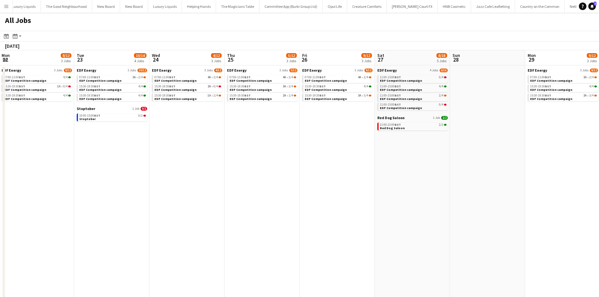
click at [497, 186] on app-calendar-viewport "Sat 20 11/16 5 Jobs Sun 21 2/2 1 Job Mon 22 8/12 3 Jobs Tue 23 10/14 4 Jobs Wed…" at bounding box center [299, 240] width 599 height 380
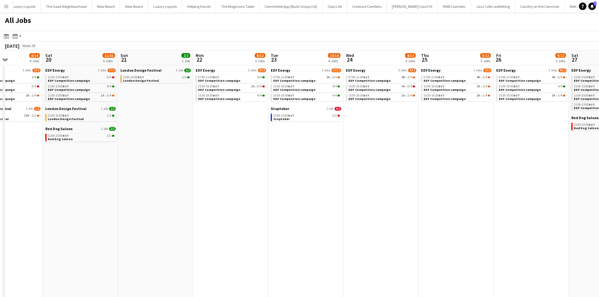
click at [480, 180] on app-calendar-viewport "Thu 18 6/16 5 Jobs Fri 19 6/14 4 Jobs Sat 20 11/16 5 Jobs Sun 21 2/2 1 Job Mon …" at bounding box center [299, 240] width 599 height 380
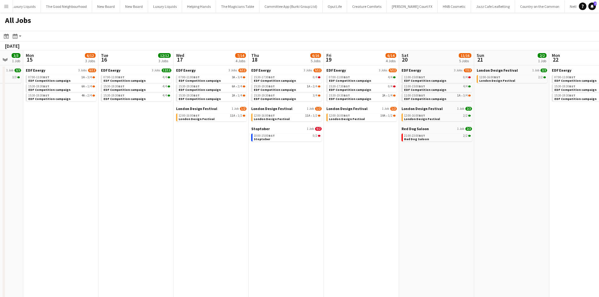
click at [389, 185] on app-calendar-viewport "Sat 13 10/21 6 Jobs Sun 14 3/3 1 Job Mon 15 6/12 3 Jobs Tue 16 12/12 3 Jobs Wed…" at bounding box center [299, 240] width 599 height 380
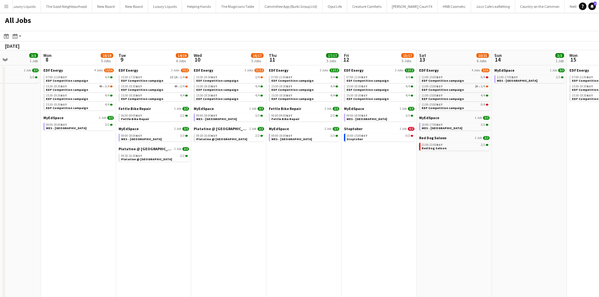
click at [426, 187] on app-calendar-viewport "Sat 6 12/20 7 Jobs Sun 7 3/3 1 Job Mon 8 18/19 5 Jobs Tue 9 14/19 6 Jobs Wed 10…" at bounding box center [299, 240] width 599 height 380
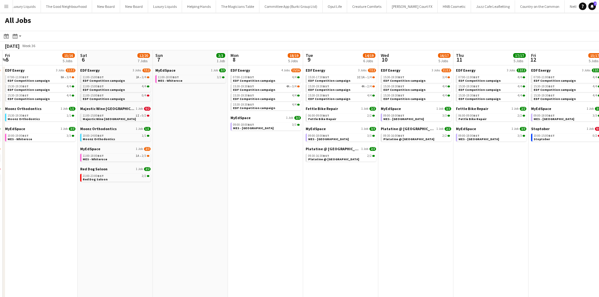
click at [487, 235] on app-calendar-viewport "Wed 3 14/15 4 Jobs Thu 4 16/20 7 Jobs Fri 5 15/16 5 Jobs Sat 6 12/20 7 Jobs Sun…" at bounding box center [299, 240] width 599 height 380
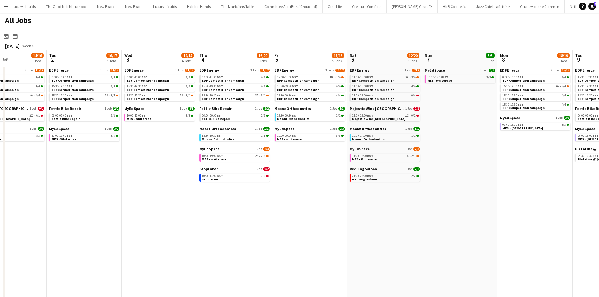
click at [406, 207] on app-calendar-viewport "Sat 30 29/45 25 Jobs Sun 31 17/22 7 Jobs Mon 1 14/16 5 Jobs Tue 2 16/17 5 Jobs …" at bounding box center [299, 240] width 599 height 380
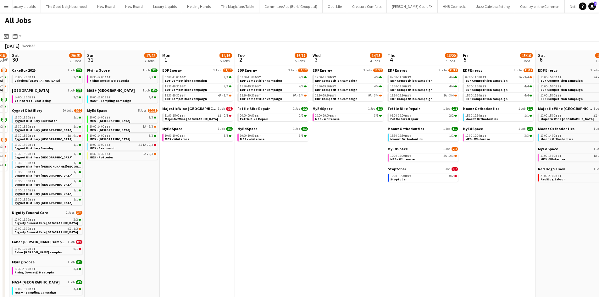
scroll to position [0, 127]
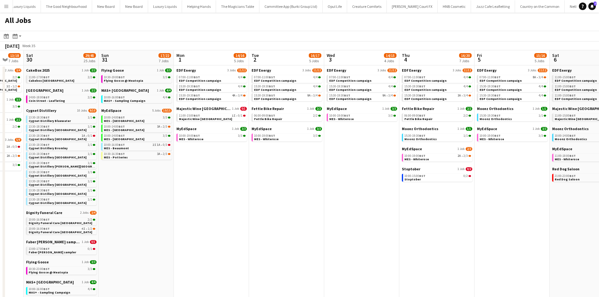
click at [414, 223] on app-calendar-viewport "Thu 28 17/23 9 Jobs Fri 29 13/18 7 Jobs Sat 30 29/45 25 Jobs Sun 31 17/22 7 Job…" at bounding box center [299, 240] width 599 height 380
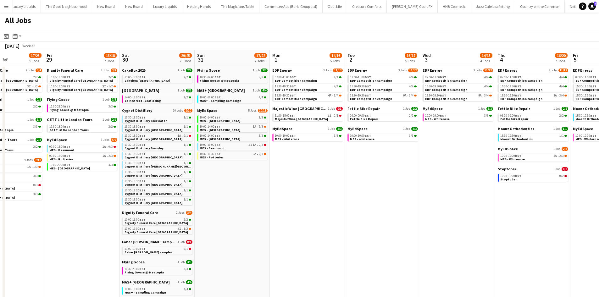
click at [304, 212] on app-calendar-viewport "Tue 26 17/20 8 Jobs Wed 27 14/18 7 Jobs Thu 28 17/23 9 Jobs Fri 29 13/18 7 Jobs…" at bounding box center [299, 240] width 599 height 380
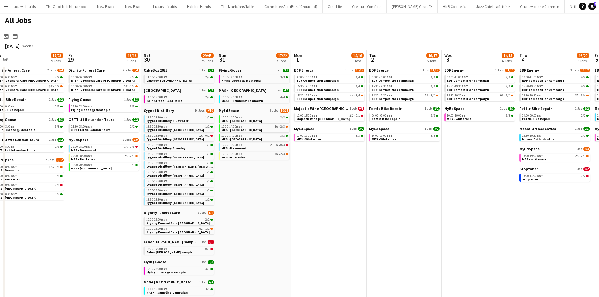
click at [418, 213] on app-calendar-viewport "Tue 26 17/20 8 Jobs Wed 27 14/18 7 Jobs Thu 28 17/23 9 Jobs Fri 29 13/18 7 Jobs…" at bounding box center [299, 240] width 599 height 380
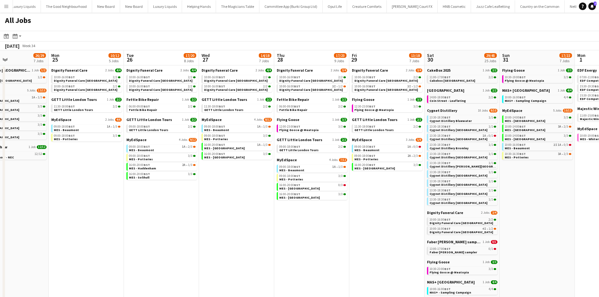
scroll to position [0, 165]
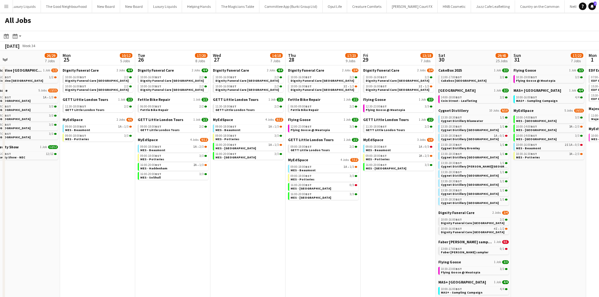
click at [393, 217] on app-calendar-viewport "Fri 22 16/17 6 Jobs Sat 23 48/57 25 Jobs Sun 24 26/29 7 Jobs Mon 25 10/12 5 Job…" at bounding box center [299, 240] width 599 height 380
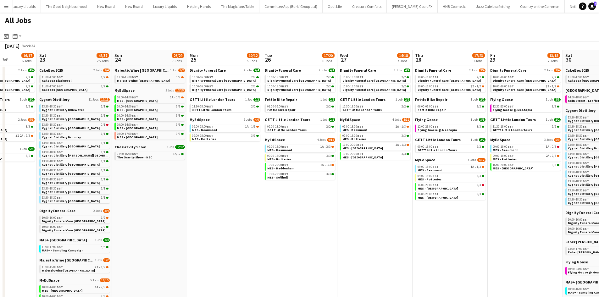
click at [368, 210] on app-calendar-viewport "Wed 20 32/33 9 Jobs Thu 21 25/27 9 Jobs Fri 22 16/17 6 Jobs Sat 23 48/57 25 Job…" at bounding box center [299, 240] width 599 height 380
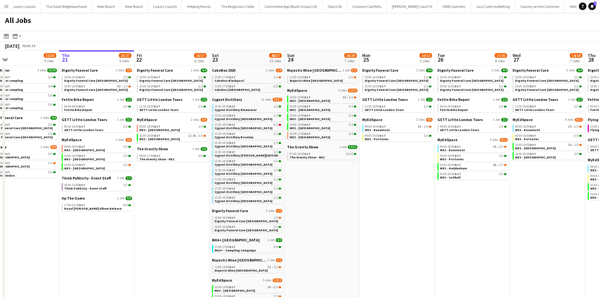
click at [335, 184] on app-calendar-viewport "Mon 18 9/9 4 Jobs Tue 19 33/35 9 Jobs Wed 20 32/33 9 Jobs Thu 21 25/27 9 Jobs F…" at bounding box center [299, 240] width 599 height 380
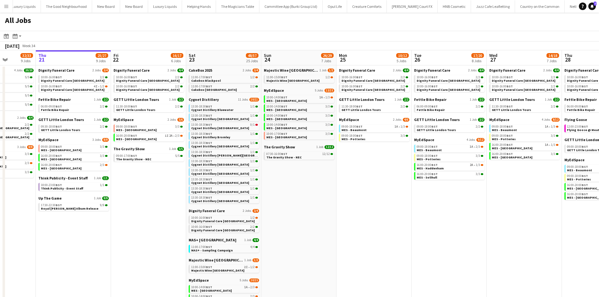
scroll to position [0, 208]
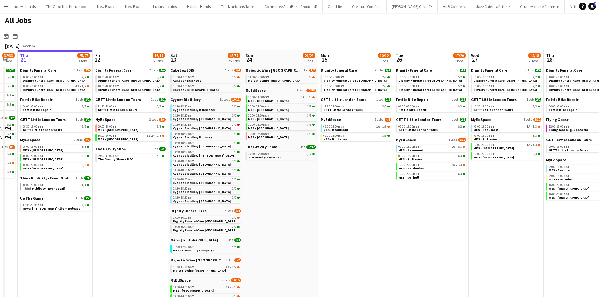
click at [390, 198] on app-calendar-viewport "Mon 18 9/9 4 Jobs Tue 19 33/35 9 Jobs Wed 20 32/33 9 Jobs Thu 21 25/27 9 Jobs F…" at bounding box center [299, 240] width 599 height 380
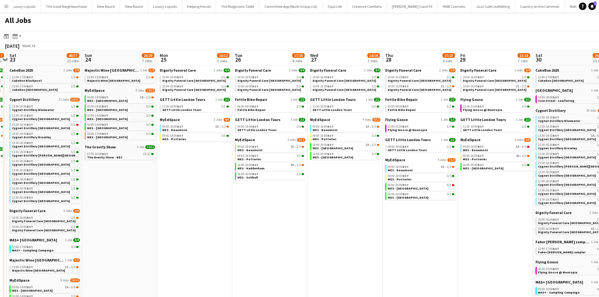
click at [256, 182] on app-calendar-viewport "Wed 20 32/33 9 Jobs Thu 21 25/27 9 Jobs Fri 22 16/17 6 Jobs Sat 23 48/57 25 Job…" at bounding box center [299, 240] width 599 height 380
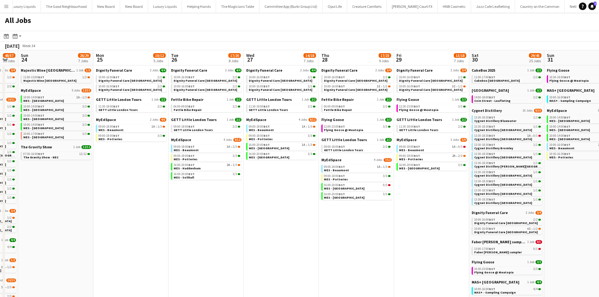
click at [368, 220] on app-calendar-viewport "Wed 20 32/33 9 Jobs Thu 21 25/27 9 Jobs Fri 22 16/17 6 Jobs Sat 23 48/57 25 Job…" at bounding box center [299, 240] width 599 height 380
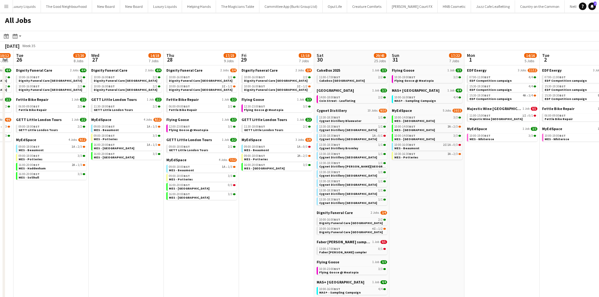
click at [278, 206] on app-calendar-viewport "Fri 22 16/17 6 Jobs Sat 23 48/57 25 Jobs Sun 24 26/29 7 Jobs Mon 25 10/12 5 Job…" at bounding box center [299, 240] width 599 height 380
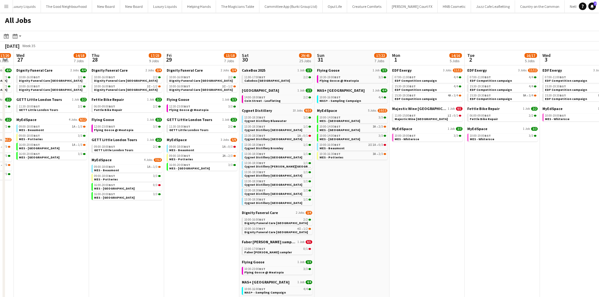
scroll to position [0, 218]
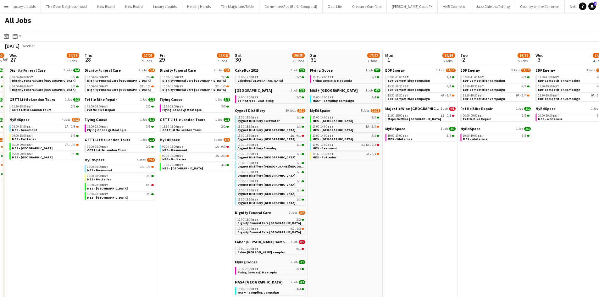
click at [360, 207] on app-calendar-viewport "Sun 24 26/29 7 Jobs Mon 25 10/12 5 Jobs Tue 26 17/20 8 Jobs Wed 27 14/18 7 Jobs…" at bounding box center [299, 240] width 599 height 380
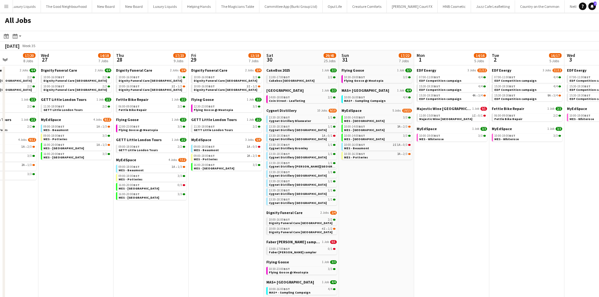
scroll to position [0, 188]
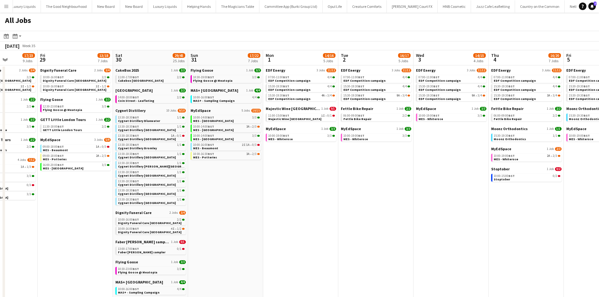
click at [367, 197] on app-calendar-viewport "Tue 26 17/20 8 Jobs Wed 27 14/18 7 Jobs Thu 28 17/23 9 Jobs Fri 29 13/18 7 Jobs…" at bounding box center [299, 240] width 599 height 380
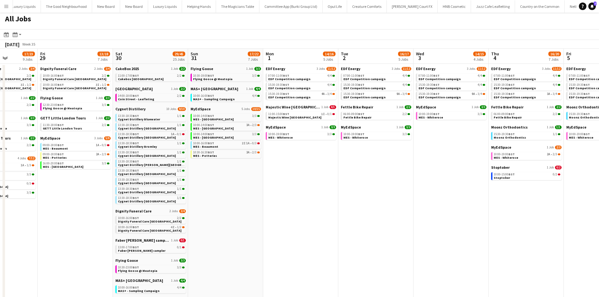
scroll to position [0, 0]
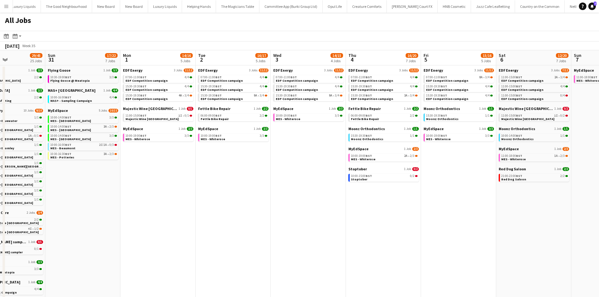
click at [178, 183] on app-calendar-viewport "Thu 28 17/23 9 Jobs Fri 29 13/18 7 Jobs Sat 30 29/45 25 Jobs Sun 31 17/22 7 Job…" at bounding box center [299, 240] width 599 height 380
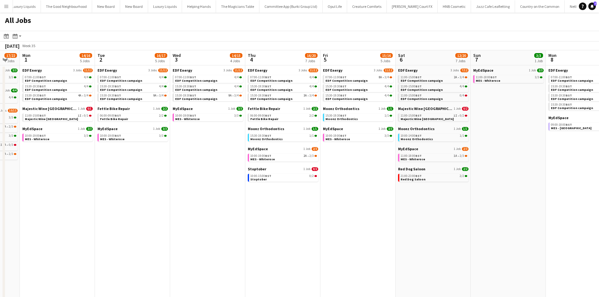
click at [203, 187] on app-calendar-viewport "Thu 28 17/23 9 Jobs Fri 29 13/18 7 Jobs Sat 30 29/45 25 Jobs Sun 31 17/22 7 Job…" at bounding box center [299, 240] width 599 height 380
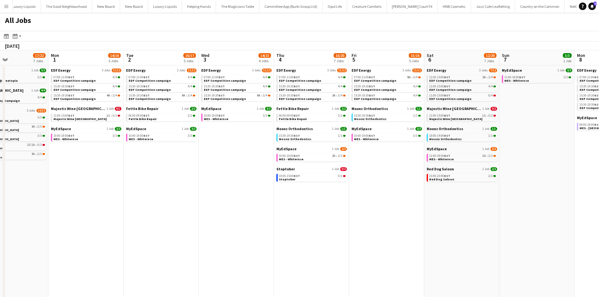
click at [179, 165] on app-calendar-viewport "Thu 28 17/23 9 Jobs Fri 29 13/18 7 Jobs Sat 30 29/45 25 Jobs Sun 31 17/22 7 Job…" at bounding box center [299, 240] width 599 height 380
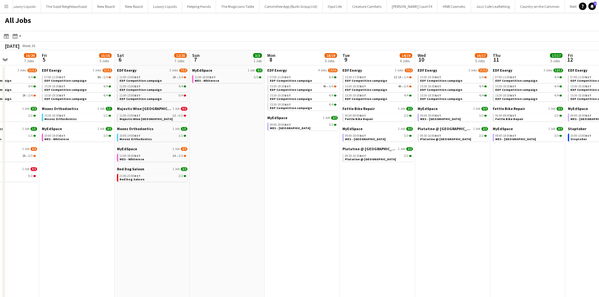
click at [280, 172] on app-calendar-viewport "Mon 1 14/16 5 Jobs Tue 2 16/17 5 Jobs Wed 3 14/15 4 Jobs Thu 4 16/20 7 Jobs Fri…" at bounding box center [299, 240] width 599 height 380
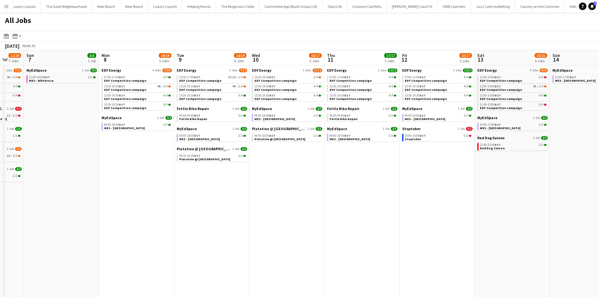
click at [281, 164] on app-calendar-viewport "Wed 3 14/15 4 Jobs Thu 4 16/20 7 Jobs Fri 5 15/16 5 Jobs Sat 6 12/20 7 Jobs Sun…" at bounding box center [299, 240] width 599 height 380
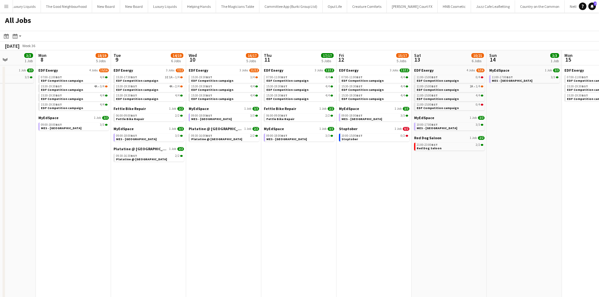
click at [381, 168] on app-calendar-viewport "Fri 5 15/16 5 Jobs Sat 6 12/20 7 Jobs Sun 7 3/3 1 Job Mon 8 18/19 5 Jobs Tue 9 …" at bounding box center [299, 240] width 599 height 380
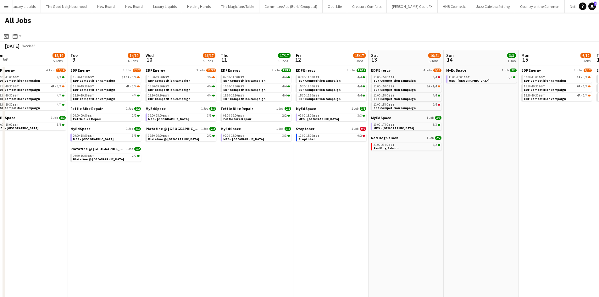
click at [276, 186] on app-calendar-viewport "Fri 5 15/16 5 Jobs Sat 6 12/20 7 Jobs Sun 7 3/3 1 Job Mon 8 18/19 5 Jobs Tue 9 …" at bounding box center [299, 240] width 599 height 380
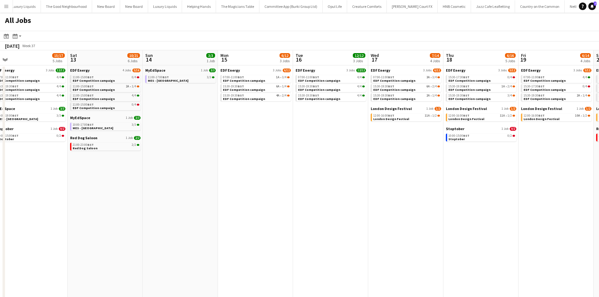
click at [307, 185] on app-calendar-viewport "Tue 9 14/19 6 Jobs Wed 10 16/17 5 Jobs Thu 11 17/17 5 Jobs Fri 12 15/17 5 Jobs …" at bounding box center [299, 240] width 599 height 380
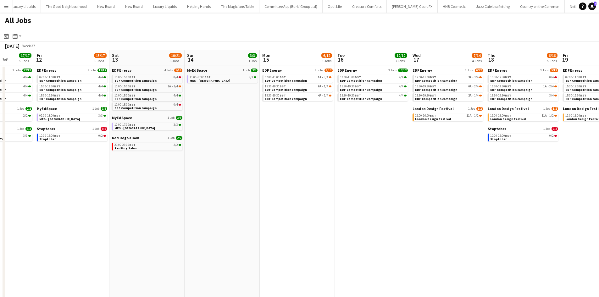
click at [359, 188] on app-calendar-viewport "Tue 9 14/19 6 Jobs Wed 10 16/17 5 Jobs Thu 11 17/17 5 Jobs Fri 12 15/17 5 Jobs …" at bounding box center [299, 240] width 599 height 380
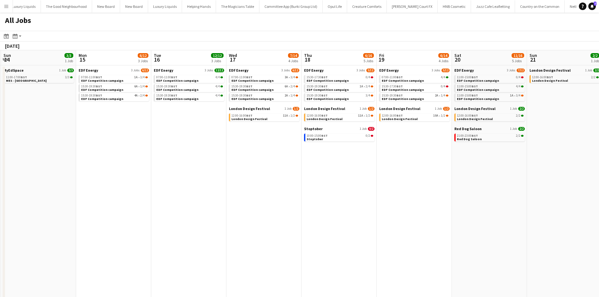
click at [300, 163] on app-calendar-viewport "Thu 11 17/17 5 Jobs Fri 12 15/17 5 Jobs Sat 13 10/21 6 Jobs Sun 14 3/3 1 Job Mo…" at bounding box center [299, 240] width 599 height 380
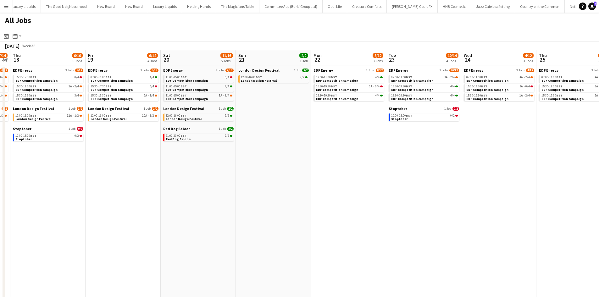
click at [288, 166] on app-calendar-viewport "Mon 15 6/12 3 Jobs Tue 16 12/12 3 Jobs Wed 17 7/14 4 Jobs Thu 18 6/16 5 Jobs Fr…" at bounding box center [299, 240] width 599 height 380
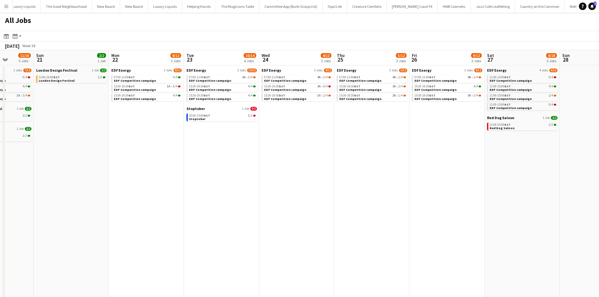
click at [295, 175] on app-calendar-viewport "Wed 17 7/14 4 Jobs Thu 18 6/16 5 Jobs Fri 19 6/14 4 Jobs Sat 20 11/16 5 Jobs Su…" at bounding box center [299, 240] width 599 height 380
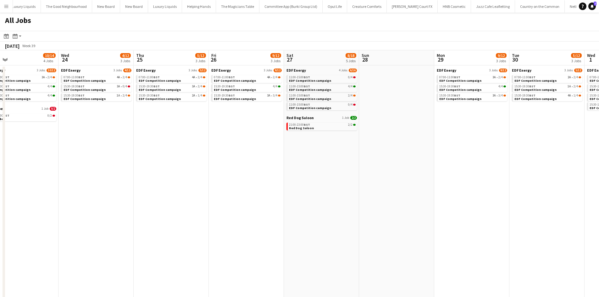
click at [295, 175] on app-calendar-viewport "Fri 19 6/14 4 Jobs Sat 20 11/16 5 Jobs Sun 21 2/2 1 Job Mon 22 8/12 3 Jobs Tue …" at bounding box center [299, 240] width 599 height 380
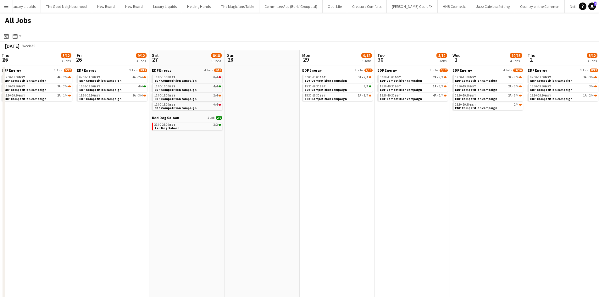
click at [232, 151] on app-calendar-viewport "Sun 21 2/2 1 Job Mon 22 8/12 3 Jobs Tue 23 10/14 4 Jobs Wed 24 4/12 3 Jobs Thu …" at bounding box center [299, 240] width 599 height 380
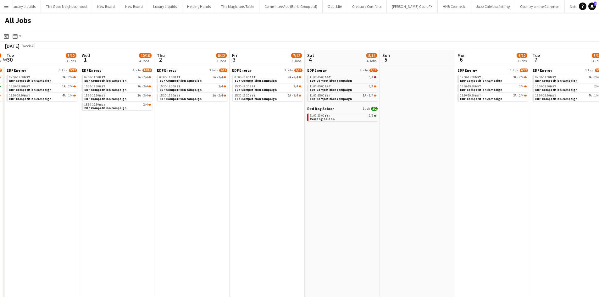
click at [212, 147] on app-calendar-viewport "Sat 27 8/18 5 Jobs Sun 28 Mon 29 9/12 3 Jobs Tue 30 5/12 3 Jobs Wed 1 10/16 4 J…" at bounding box center [299, 240] width 599 height 380
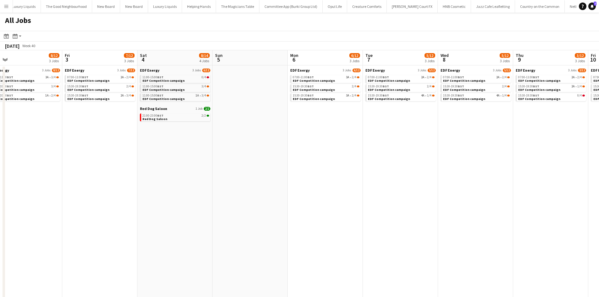
click at [214, 151] on app-calendar-viewport "Mon 29 9/12 3 Jobs Tue 30 5/12 3 Jobs Wed 1 10/16 4 Jobs Thu 2 8/12 3 Jobs Fri …" at bounding box center [299, 240] width 599 height 380
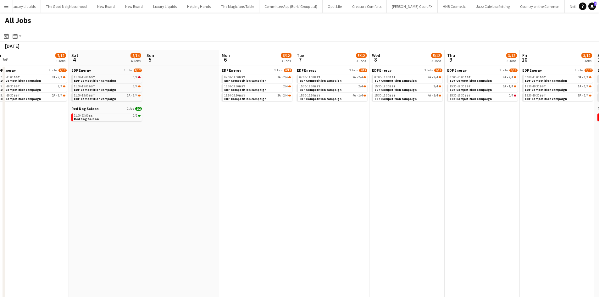
click at [209, 152] on app-all-jobs "All Jobs Date picker AUG 2025 AUG 2025 Monday M Tuesday T Wednesday W Thursday …" at bounding box center [299, 222] width 599 height 418
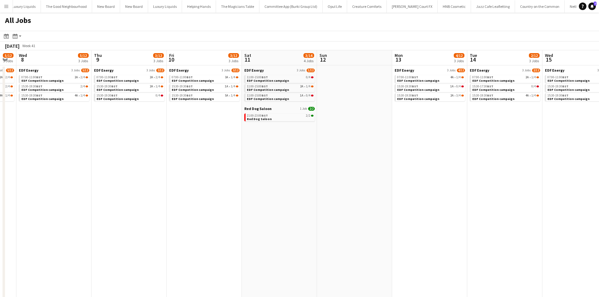
click at [237, 158] on app-calendar-viewport "Sat 4 8/14 4 Jobs Sun 5 Mon 6 6/12 3 Jobs Tue 7 5/12 3 Jobs Wed 8 5/12 3 Jobs T…" at bounding box center [299, 240] width 599 height 380
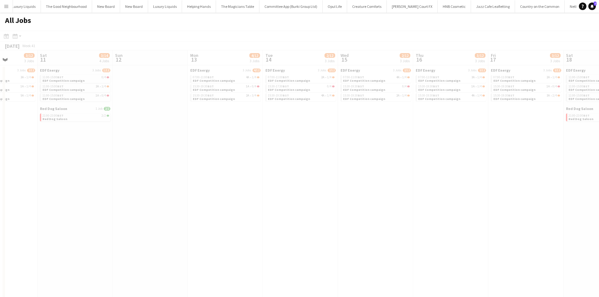
click at [238, 157] on app-all-jobs "All Jobs Date picker AUG 2025 AUG 2025 Monday M Tuesday T Wednesday W Thursday …" at bounding box center [299, 222] width 599 height 418
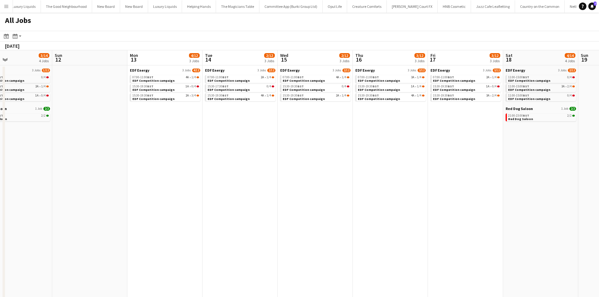
click at [167, 151] on app-calendar-viewport "Wed 8 5/12 3 Jobs Thu 9 3/12 3 Jobs Fri 10 3/12 3 Jobs Sat 11 3/14 4 Jobs Sun 1…" at bounding box center [299, 240] width 599 height 380
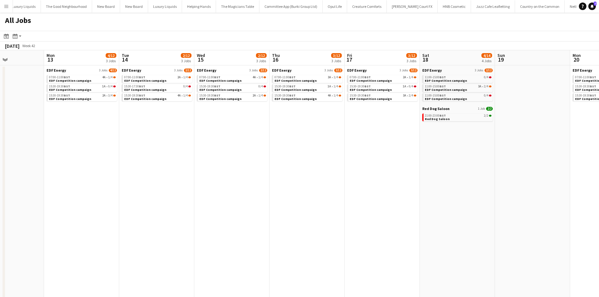
click at [141, 146] on app-all-jobs "All Jobs Date picker AUG 2025 AUG 2025 Monday M Tuesday T Wednesday W Thursday …" at bounding box center [299, 222] width 599 height 418
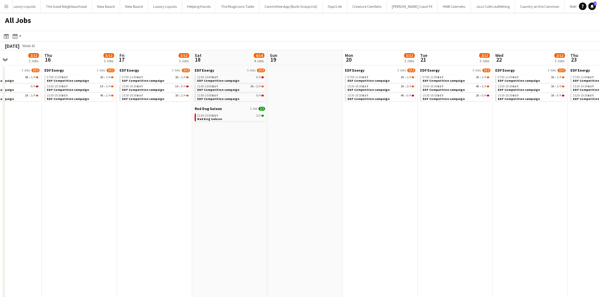
click at [258, 147] on app-calendar-viewport "Mon 13 4/12 3 Jobs Tue 14 2/12 3 Jobs Wed 15 2/12 3 Jobs Thu 16 3/12 3 Jobs Fri…" at bounding box center [299, 240] width 599 height 380
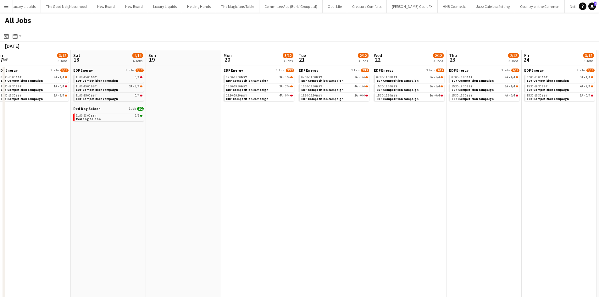
click at [592, 223] on app-calendar-viewport "Wed 15 2/12 3 Jobs Thu 16 3/12 3 Jobs Fri 17 3/12 3 Jobs Sat 18 4/14 4 Jobs Sun…" at bounding box center [299, 240] width 599 height 380
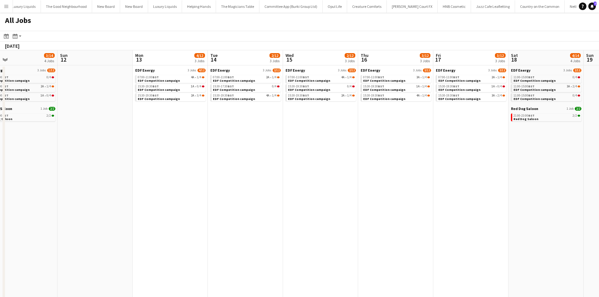
click at [0, 146] on html "Menu Boards Boards Boards All jobs Status Workforce Workforce My Workforce Recr…" at bounding box center [299, 215] width 599 height 431
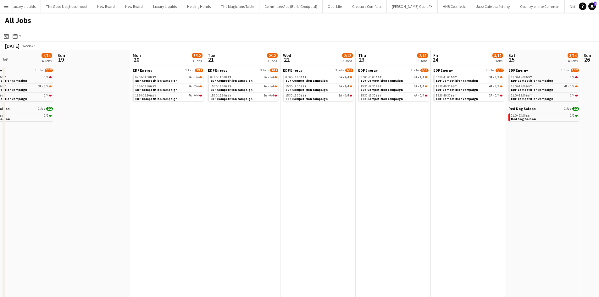
click at [233, 166] on app-calendar-viewport "Tue 14 2/12 3 Jobs Wed 15 2/12 3 Jobs Thu 16 3/12 3 Jobs Fri 17 3/12 3 Jobs Sat…" at bounding box center [299, 240] width 599 height 380
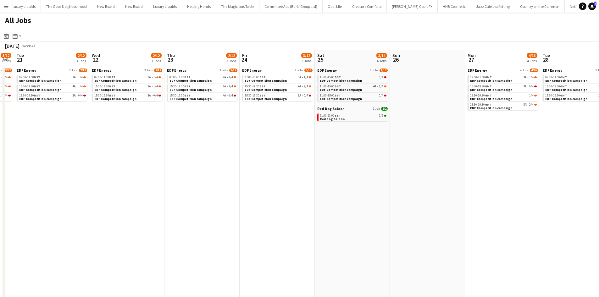
click at [184, 157] on app-calendar-viewport "Sat 18 4/14 4 Jobs Sun 19 Mon 20 3/12 3 Jobs Tue 21 2/12 3 Jobs Wed 22 2/12 3 J…" at bounding box center [299, 240] width 599 height 380
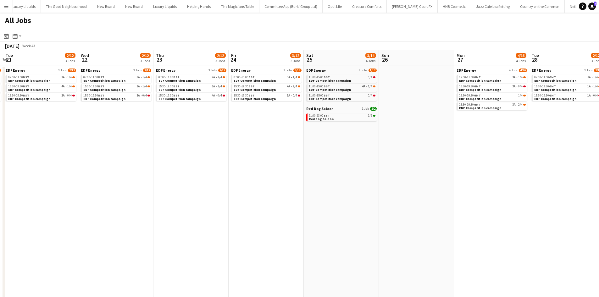
click at [268, 161] on app-calendar-viewport "Sat 18 4/14 4 Jobs Sun 19 Mon 20 3/12 3 Jobs Tue 21 2/12 3 Jobs Wed 22 2/12 3 J…" at bounding box center [299, 240] width 599 height 380
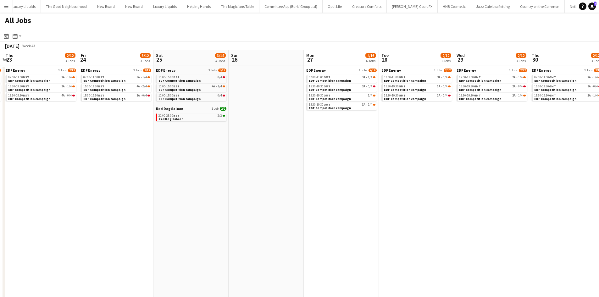
scroll to position [0, 213]
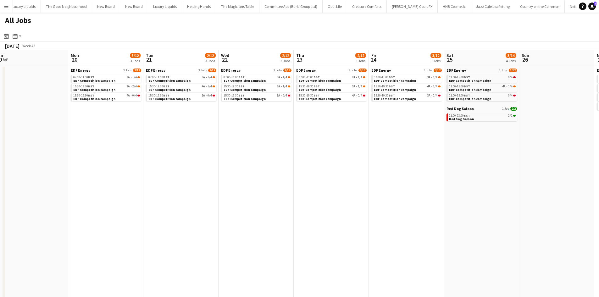
click at [547, 205] on app-calendar-viewport "Fri 17 3/12 3 Jobs Sat 18 4/14 4 Jobs Sun 19 Mon 20 3/12 3 Jobs Tue 21 2/12 3 J…" at bounding box center [299, 240] width 599 height 380
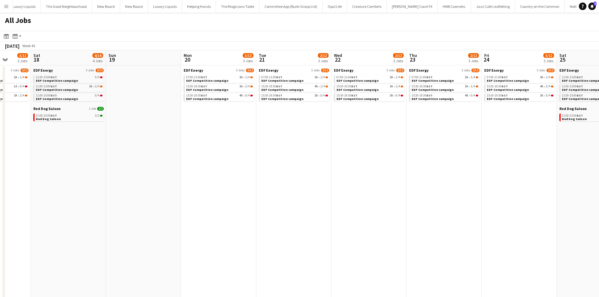
click at [503, 171] on app-calendar-viewport "Thu 16 3/12 3 Jobs Fri 17 3/12 3 Jobs Sat 18 4/14 4 Jobs Sun 19 Mon 20 3/12 3 J…" at bounding box center [299, 240] width 599 height 380
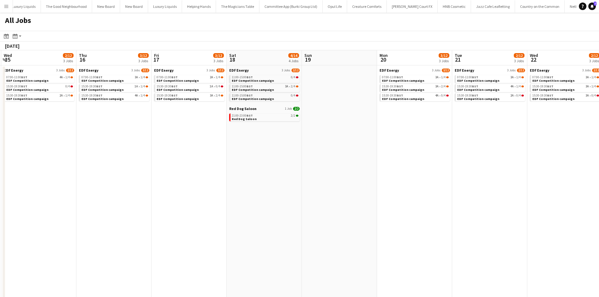
click at [553, 169] on app-calendar-viewport "Mon 13 4/12 3 Jobs Tue 14 2/12 3 Jobs Wed 15 2/12 3 Jobs Thu 16 3/12 3 Jobs Fri…" at bounding box center [299, 240] width 599 height 380
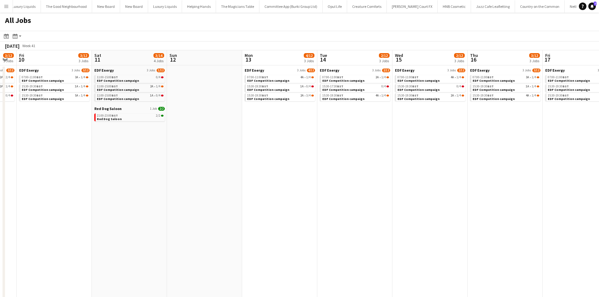
click at [515, 158] on app-calendar-viewport "Wed 8 5/12 3 Jobs Thu 9 3/12 3 Jobs Fri 10 3/12 3 Jobs Sat 11 3/14 4 Jobs Sun 1…" at bounding box center [299, 240] width 599 height 380
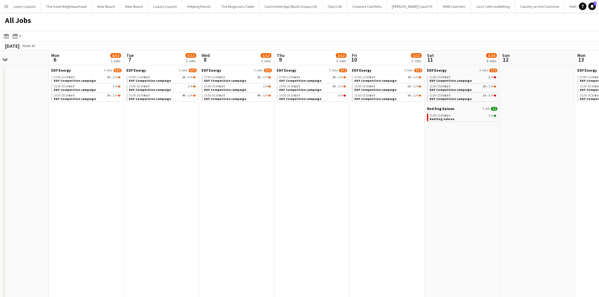
click at [528, 162] on app-calendar-viewport "Fri 3 7/12 3 Jobs Sat 4 8/14 4 Jobs Sun 5 Mon 6 6/12 3 Jobs Tue 7 5/12 3 Jobs W…" at bounding box center [299, 240] width 599 height 380
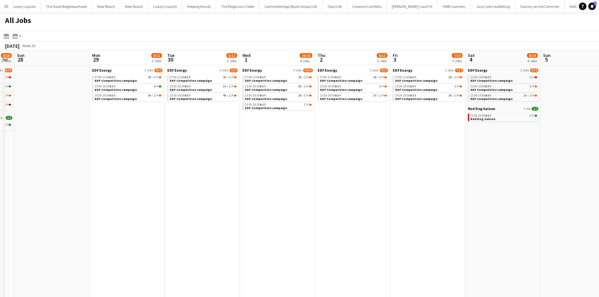
click at [522, 165] on app-calendar-viewport "Fri 26 9/12 3 Jobs Sat 27 8/18 5 Jobs Sun 28 Mon 29 9/12 3 Jobs Tue 30 5/12 3 J…" at bounding box center [299, 240] width 599 height 380
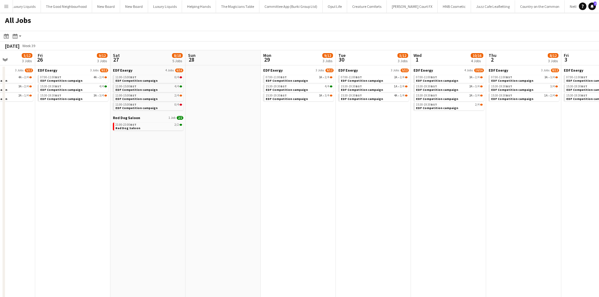
click at [528, 181] on app-calendar-viewport "Wed 24 4/12 3 Jobs Thu 25 5/12 3 Jobs Fri 26 9/12 3 Jobs Sat 27 8/18 5 Jobs Sun…" at bounding box center [299, 240] width 599 height 380
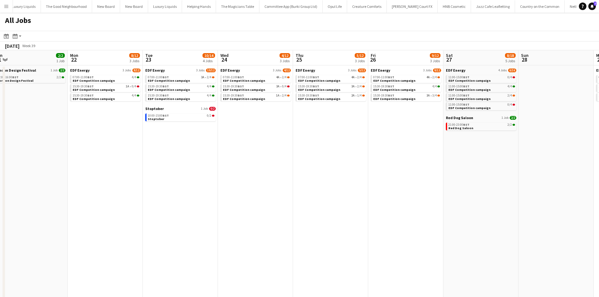
click at [534, 188] on app-calendar-viewport "Fri 19 6/14 4 Jobs Sat 20 11/16 5 Jobs Sun 21 2/2 1 Job Mon 22 8/12 3 Jobs Tue …" at bounding box center [299, 240] width 599 height 380
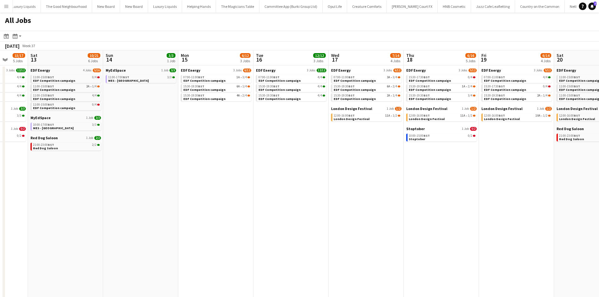
click at [585, 200] on app-calendar-viewport "Thu 11 17/17 5 Jobs Fri 12 15/17 5 Jobs Sat 13 10/21 6 Jobs Sun 14 3/3 1 Job Mo…" at bounding box center [299, 240] width 599 height 380
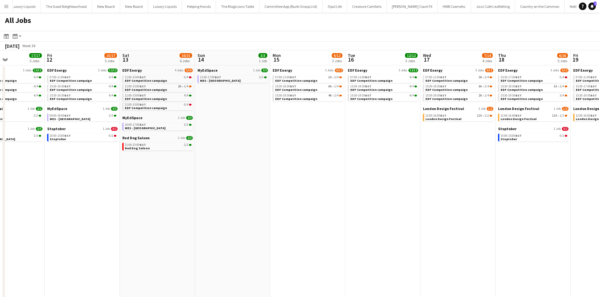
click at [535, 184] on app-calendar-viewport "Wed 10 16/17 5 Jobs Thu 11 17/17 5 Jobs Fri 12 15/17 5 Jobs Sat 13 10/21 6 Jobs…" at bounding box center [299, 240] width 599 height 380
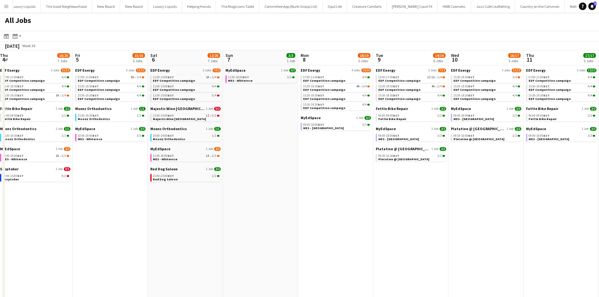
click at [531, 195] on app-calendar-viewport "Tue 2 16/17 5 Jobs Wed 3 14/15 4 Jobs Thu 4 16/20 7 Jobs Fri 5 15/16 5 Jobs Sat…" at bounding box center [299, 240] width 599 height 380
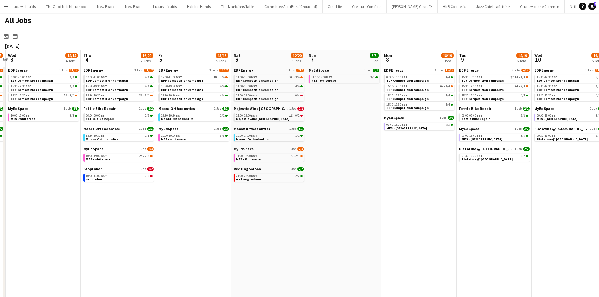
click at [509, 172] on app-calendar-viewport "Mon 1 14/16 5 Jobs Tue 2 16/17 5 Jobs Wed 3 14/15 4 Jobs Thu 4 16/20 7 Jobs Fri…" at bounding box center [299, 240] width 599 height 380
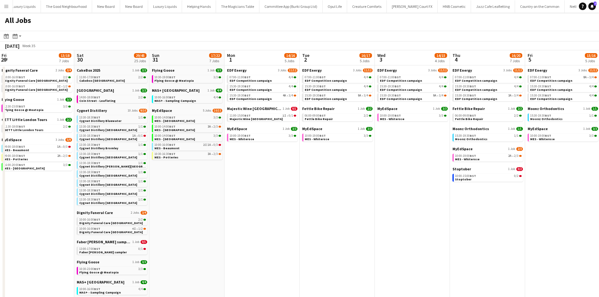
click at [545, 190] on app-calendar-viewport "Wed 27 14/18 7 Jobs Thu 28 17/23 9 Jobs Fri 29 13/18 7 Jobs Sat 30 29/45 25 Job…" at bounding box center [299, 240] width 599 height 380
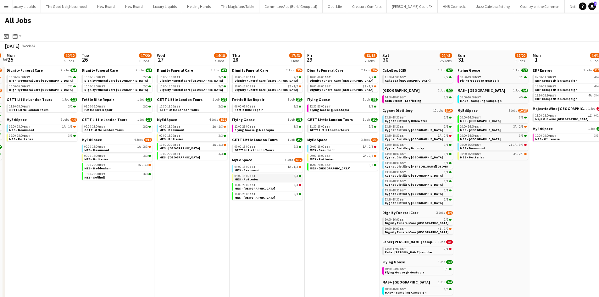
click at [314, 176] on app-calendar-viewport "Sat 23 48/57 25 Jobs Sun 24 26/29 7 Jobs Mon 25 10/12 5 Jobs Tue 26 17/20 8 Job…" at bounding box center [299, 240] width 599 height 380
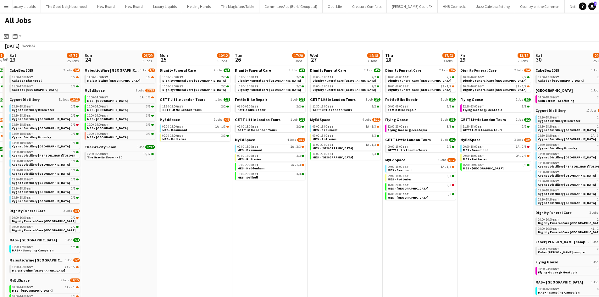
click at [499, 180] on app-calendar-viewport "Thu 21 25/27 9 Jobs Fri 22 16/17 6 Jobs Sat 23 48/57 25 Jobs Sun 24 26/29 7 Job…" at bounding box center [299, 240] width 599 height 380
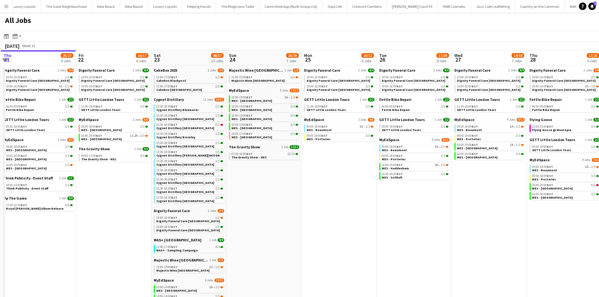
click at [63, 146] on app-calendar-viewport "Mon 18 9/9 4 Jobs Tue 19 33/35 9 Jobs Wed 20 32/33 9 Jobs Thu 21 25/27 9 Jobs F…" at bounding box center [299, 240] width 599 height 380
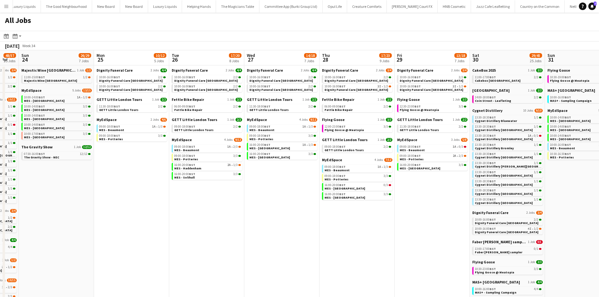
click at [183, 167] on app-calendar-viewport "Thu 21 25/27 9 Jobs Fri 22 16/17 6 Jobs Sat 23 48/57 25 Jobs Sun 24 26/29 7 Job…" at bounding box center [299, 240] width 599 height 380
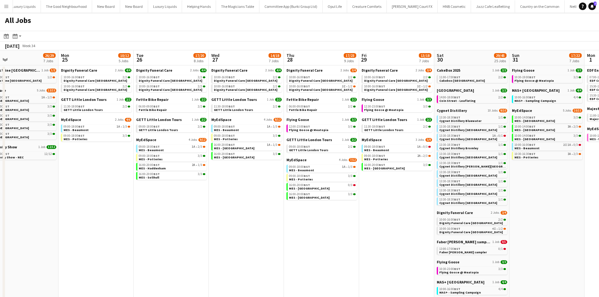
click at [376, 188] on app-calendar-viewport "Thu 21 25/27 9 Jobs Fri 22 16/17 6 Jobs Sat 23 48/57 25 Jobs Sun 24 26/29 7 Job…" at bounding box center [299, 240] width 599 height 380
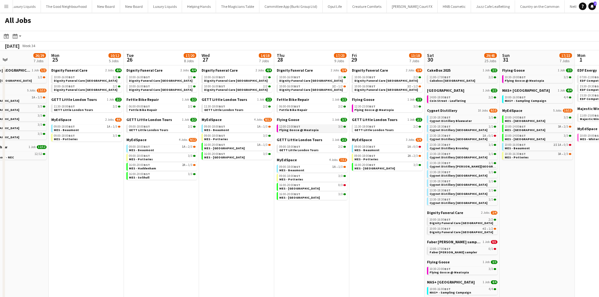
click at [311, 129] on span "Flying Goose @ Meatopia" at bounding box center [298, 130] width 39 height 4
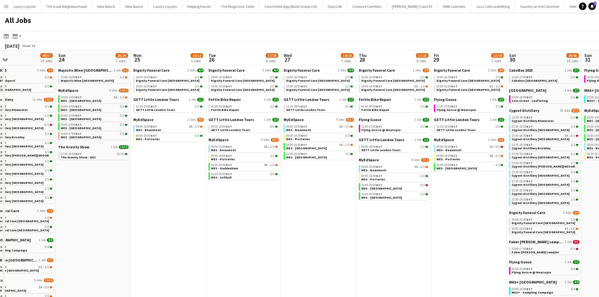
drag, startPoint x: 100, startPoint y: 165, endPoint x: 190, endPoint y: 144, distance: 92.3
click at [192, 151] on app-calendar-viewport "Thu 21 25/27 9 Jobs Fri 22 16/17 6 Jobs Sat 23 48/57 25 Jobs Sun 24 26/29 7 Job…" at bounding box center [299, 240] width 599 height 380
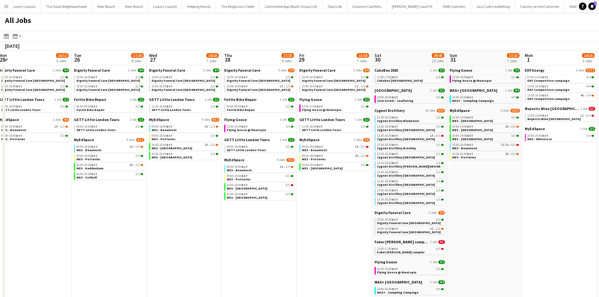
drag, startPoint x: 375, startPoint y: 150, endPoint x: 118, endPoint y: 144, distance: 257.8
click at [117, 142] on app-calendar-viewport "Thu 21 25/27 9 Jobs Fri 22 16/17 6 Jobs Sat 23 48/57 25 Jobs Sun 24 26/29 7 Job…" at bounding box center [299, 240] width 599 height 380
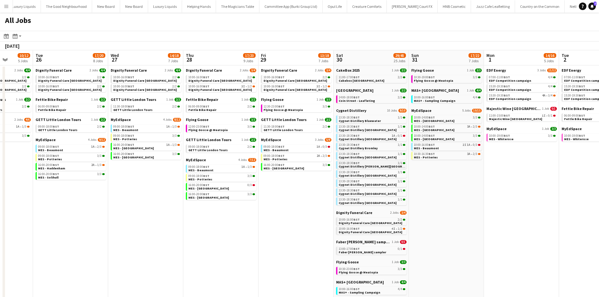
drag, startPoint x: 476, startPoint y: 158, endPoint x: 472, endPoint y: 164, distance: 7.1
click at [489, 161] on app-calendar-viewport "Sat 23 48/57 25 Jobs Sun 24 26/29 7 Jobs Mon 25 10/12 5 Jobs Tue 26 17/20 8 Job…" at bounding box center [299, 240] width 599 height 380
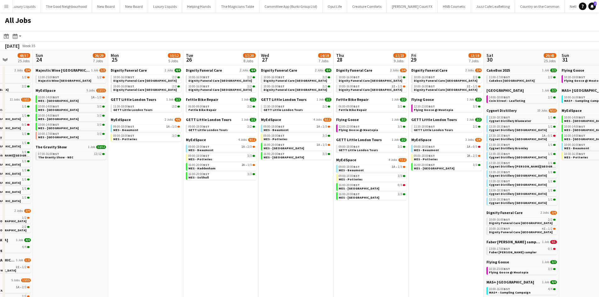
drag, startPoint x: 297, startPoint y: 176, endPoint x: 291, endPoint y: 176, distance: 5.7
click at [370, 176] on app-calendar-viewport "Thu 21 25/27 9 Jobs Fri 22 16/17 6 Jobs Sat 23 48/57 25 Jobs Sun 24 26/29 7 Job…" at bounding box center [299, 240] width 599 height 380
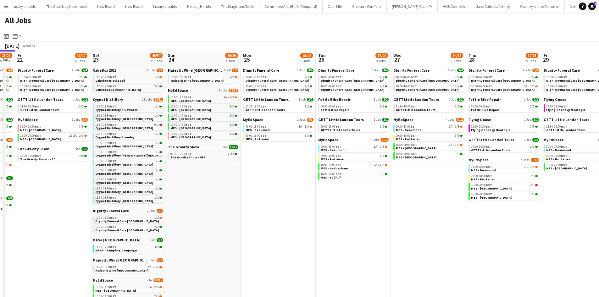
drag, startPoint x: 143, startPoint y: 176, endPoint x: 291, endPoint y: 168, distance: 148.2
click at [295, 170] on app-calendar-viewport "Wed 20 32/33 9 Jobs Thu 21 25/27 9 Jobs Fri 22 16/17 6 Jobs Sat 23 48/57 25 Job…" at bounding box center [299, 240] width 599 height 380
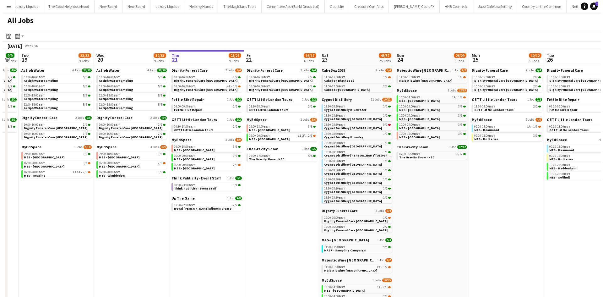
scroll to position [0, 137]
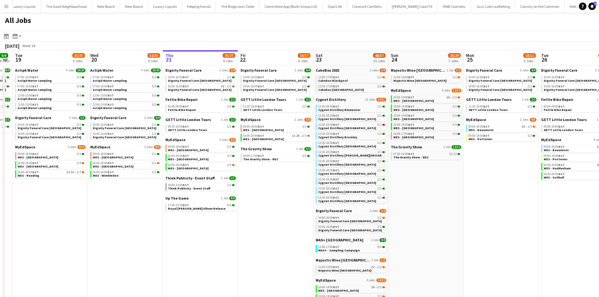
drag, startPoint x: 223, startPoint y: 176, endPoint x: 235, endPoint y: 92, distance: 85.1
click at [247, 169] on app-calendar-viewport "Sun 17 13/13 4 Jobs Mon 18 9/9 4 Jobs Tue 19 33/35 9 Jobs Wed 20 32/33 9 Jobs T…" at bounding box center [299, 240] width 599 height 380
click at [263, 72] on span "Dignity Funeral Care" at bounding box center [259, 70] width 36 height 5
click at [7, 4] on app-icon "Menu" at bounding box center [6, 6] width 5 height 5
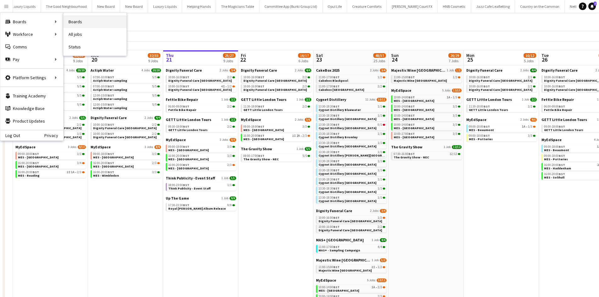
click at [75, 24] on link "Boards" at bounding box center [94, 21] width 63 height 13
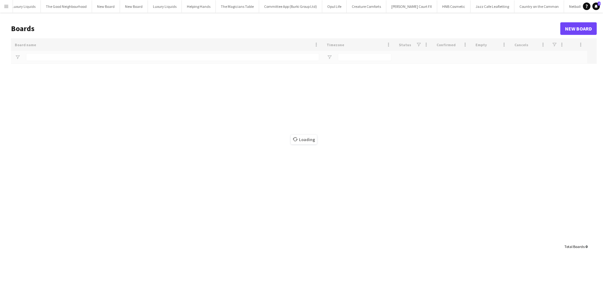
type input "****"
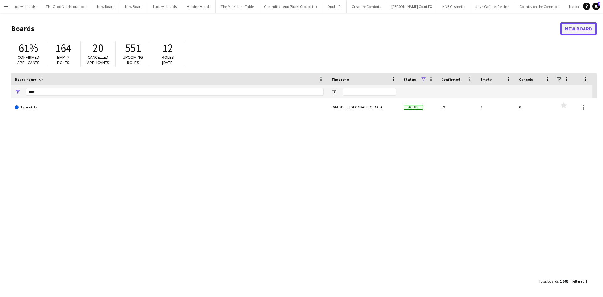
click at [569, 30] on link "New Board" at bounding box center [579, 28] width 36 height 13
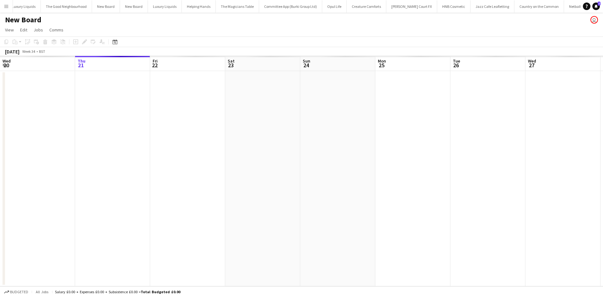
scroll to position [0, 3733]
click at [3, 7] on button "Menu" at bounding box center [6, 6] width 13 height 13
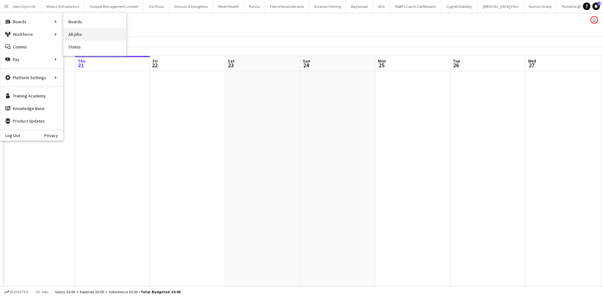
click at [82, 31] on link "All jobs" at bounding box center [94, 34] width 63 height 13
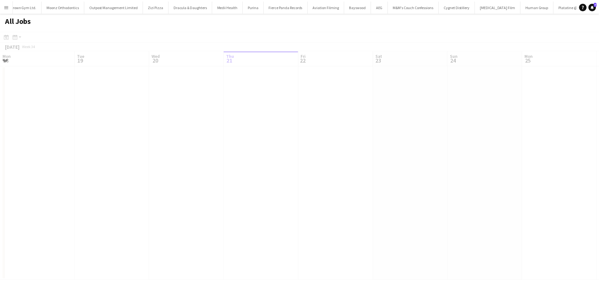
scroll to position [0, 150]
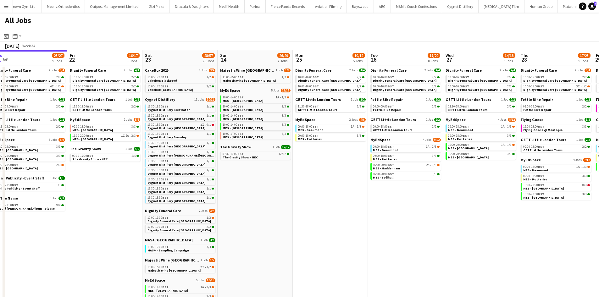
drag, startPoint x: 416, startPoint y: 198, endPoint x: 294, endPoint y: 200, distance: 122.3
click at [294, 200] on app-calendar-viewport "Mon 18 9/9 4 Jobs Tue 19 33/35 9 Jobs Wed 20 32/33 9 Jobs Thu 21 25/27 9 Jobs F…" at bounding box center [299, 240] width 599 height 380
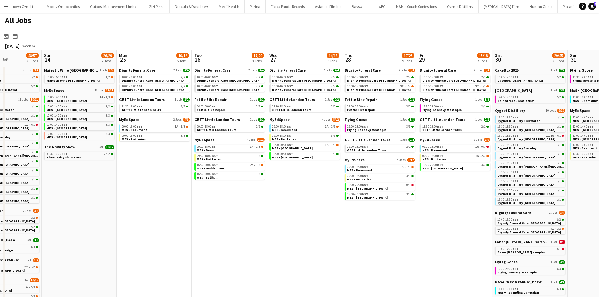
drag, startPoint x: 460, startPoint y: 213, endPoint x: 322, endPoint y: 206, distance: 138.5
click at [322, 206] on app-calendar-viewport "Wed 20 32/33 9 Jobs Thu 21 25/27 9 Jobs Fri 22 16/17 6 Jobs Sat 23 48/57 25 Job…" at bounding box center [299, 240] width 599 height 380
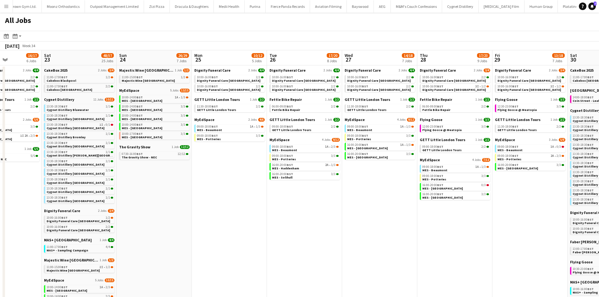
click at [332, 210] on app-all-jobs "All Jobs Date picker AUG 2025 AUG 2025 Monday M Tuesday T Wednesday W Thursday …" at bounding box center [299, 222] width 599 height 418
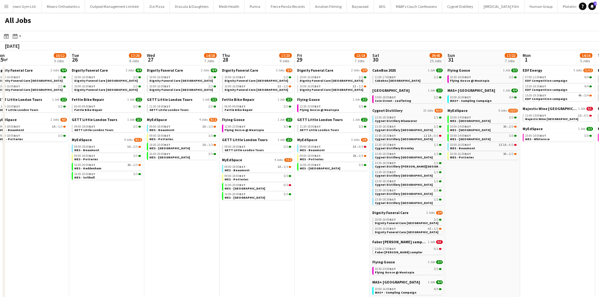
drag, startPoint x: 477, startPoint y: 220, endPoint x: 291, endPoint y: 205, distance: 186.4
click at [291, 205] on app-calendar-viewport "Fri 22 16/17 6 Jobs Sat 23 48/57 25 Jobs Sun 24 26/29 7 Jobs Mon 25 10/12 5 Job…" at bounding box center [299, 240] width 599 height 380
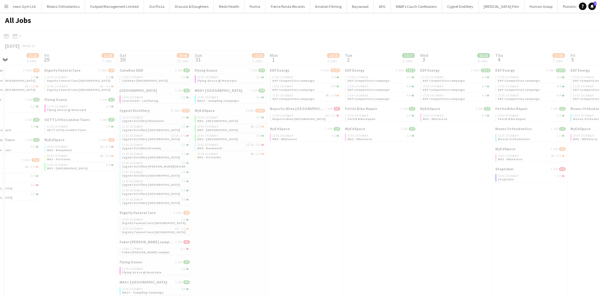
drag, startPoint x: 396, startPoint y: 214, endPoint x: 296, endPoint y: 200, distance: 100.9
click at [296, 200] on app-all-jobs "All Jobs Date picker AUG 2025 AUG 2025 Monday M Tuesday T Wednesday W Thursday …" at bounding box center [299, 222] width 599 height 418
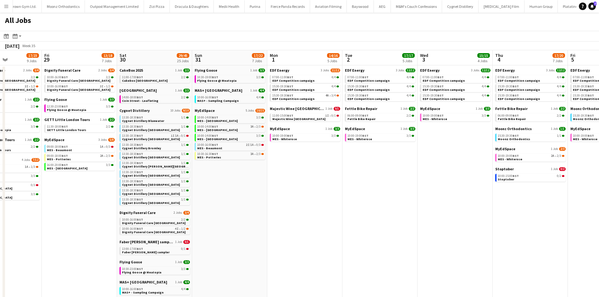
scroll to position [0, 194]
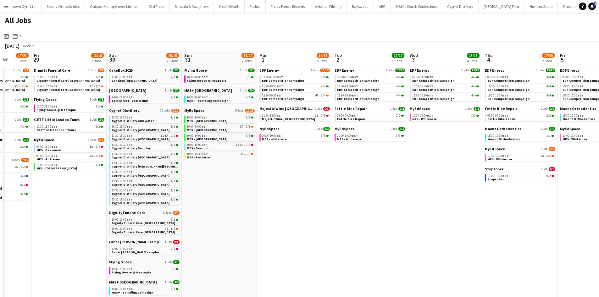
drag, startPoint x: 377, startPoint y: 182, endPoint x: 296, endPoint y: 168, distance: 82.5
click at [296, 168] on app-calendar-viewport "Tue 26 17/20 8 Jobs Wed 27 14/18 7 Jobs Thu 28 17/23 9 Jobs Fri 29 13/18 7 Jobs…" at bounding box center [299, 240] width 599 height 380
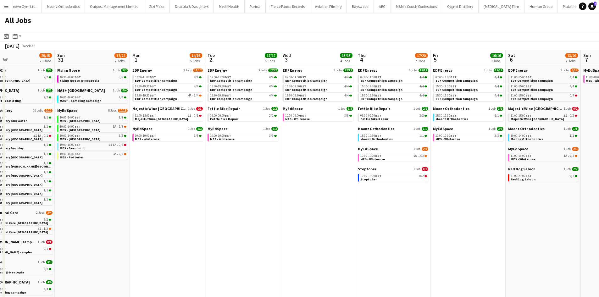
drag, startPoint x: 237, startPoint y: 189, endPoint x: 427, endPoint y: 188, distance: 190.1
click at [427, 188] on app-calendar-viewport "Thu 28 17/23 9 Jobs Fri 29 13/18 7 Jobs Sat 30 29/45 25 Jobs Sun 31 17/22 7 Job…" at bounding box center [299, 240] width 599 height 380
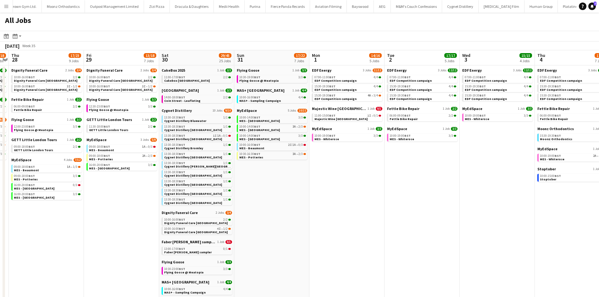
drag, startPoint x: 380, startPoint y: 202, endPoint x: 402, endPoint y: 202, distance: 22.0
click at [402, 202] on app-calendar-viewport "Tue 26 17/20 8 Jobs Wed 27 14/18 7 Jobs Thu 28 17/23 9 Jobs Fri 29 13/18 7 Jobs…" at bounding box center [299, 240] width 599 height 380
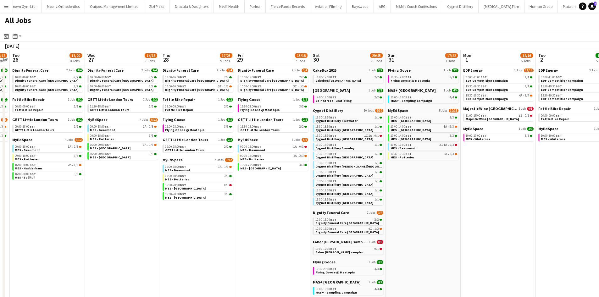
scroll to position [0, 141]
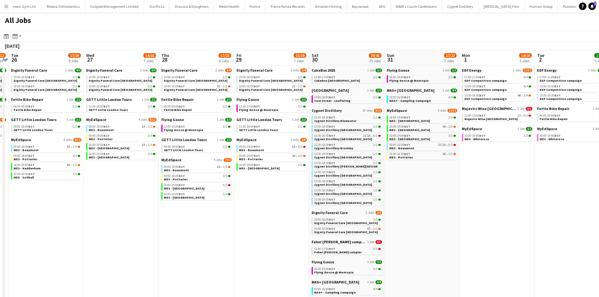
drag, startPoint x: 222, startPoint y: 223, endPoint x: 244, endPoint y: 223, distance: 21.7
click at [244, 223] on app-calendar-viewport "Sun 24 26/29 7 Jobs Mon 25 10/12 5 Jobs Tue 26 17/20 8 Jobs Wed 27 14/18 7 Jobs…" at bounding box center [299, 240] width 599 height 380
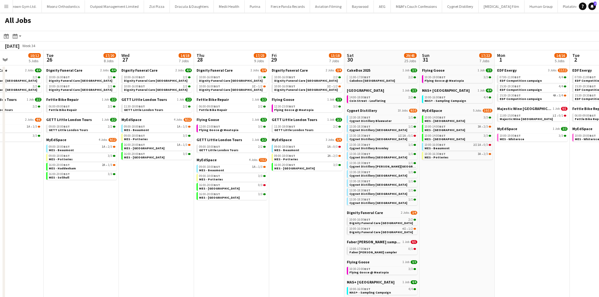
scroll to position [0, 172]
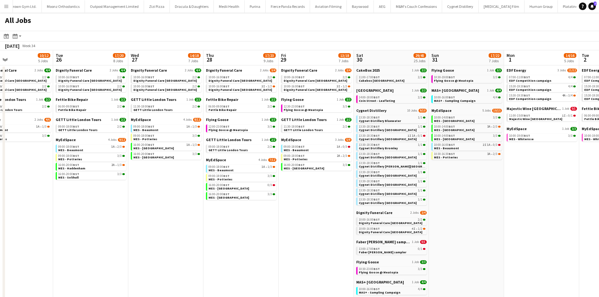
drag, startPoint x: 322, startPoint y: 218, endPoint x: 343, endPoint y: 218, distance: 20.4
click at [343, 218] on app-calendar-viewport "Sat 23 48/57 25 Jobs Sun 24 26/29 7 Jobs Mon 25 10/12 5 Jobs Tue 26 17/20 8 Job…" at bounding box center [299, 240] width 599 height 380
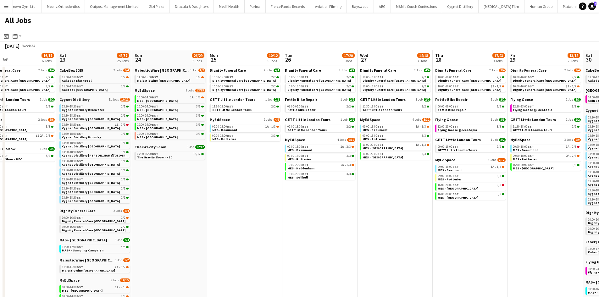
drag, startPoint x: 269, startPoint y: 232, endPoint x: 418, endPoint y: 233, distance: 149.6
click at [418, 233] on app-calendar-viewport "Wed 20 32/33 9 Jobs Thu 21 25/27 9 Jobs Fri 22 16/17 6 Jobs Sat 23 48/57 25 Job…" at bounding box center [299, 240] width 599 height 380
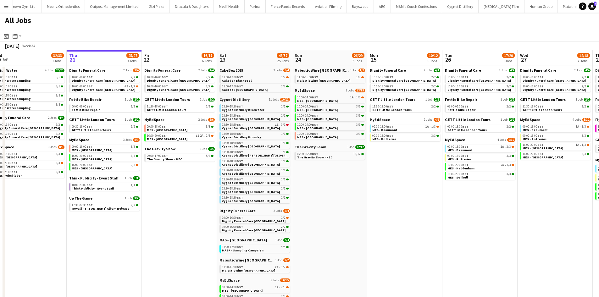
drag, startPoint x: 331, startPoint y: 229, endPoint x: 336, endPoint y: 228, distance: 4.8
click at [346, 229] on app-calendar-viewport "Mon 18 9/9 4 Jobs Tue 19 33/35 9 Jobs Wed 20 32/33 9 Jobs Thu 21 25/27 9 Jobs F…" at bounding box center [299, 240] width 599 height 380
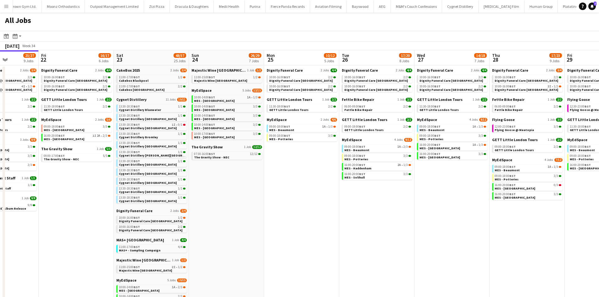
drag, startPoint x: 283, startPoint y: 212, endPoint x: 170, endPoint y: 200, distance: 113.5
click at [166, 200] on app-calendar-viewport "Mon 18 9/9 4 Jobs Tue 19 33/35 9 Jobs Wed 20 32/33 9 Jobs Thu 21 25/27 9 Jobs F…" at bounding box center [299, 240] width 599 height 380
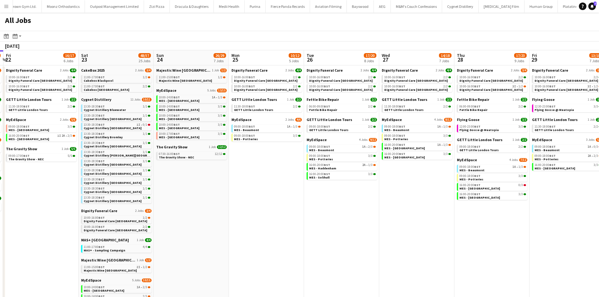
drag, startPoint x: 373, startPoint y: 220, endPoint x: 120, endPoint y: 191, distance: 255.0
click at [120, 191] on app-calendar-viewport "Mon 18 9/9 4 Jobs Tue 19 33/35 9 Jobs Wed 20 32/33 9 Jobs Thu 21 25/27 9 Jobs F…" at bounding box center [299, 240] width 599 height 380
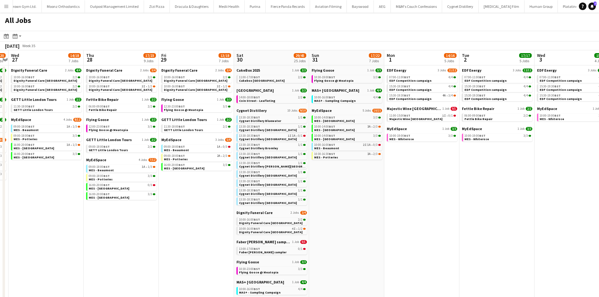
click at [238, 206] on app-calendar-viewport "Sun 24 26/29 7 Jobs Mon 25 10/12 5 Jobs Tue 26 17/20 8 Jobs Wed 27 14/18 7 Jobs…" at bounding box center [299, 240] width 599 height 380
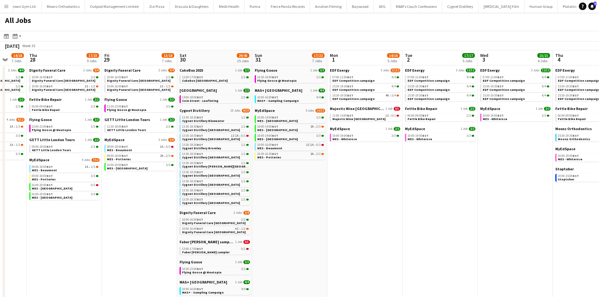
drag, startPoint x: 420, startPoint y: 217, endPoint x: 251, endPoint y: 208, distance: 169.0
click at [217, 211] on app-calendar-viewport "Sun 24 26/29 7 Jobs Mon 25 10/12 5 Jobs Tue 26 17/20 8 Jobs Wed 27 14/18 7 Jobs…" at bounding box center [299, 240] width 599 height 380
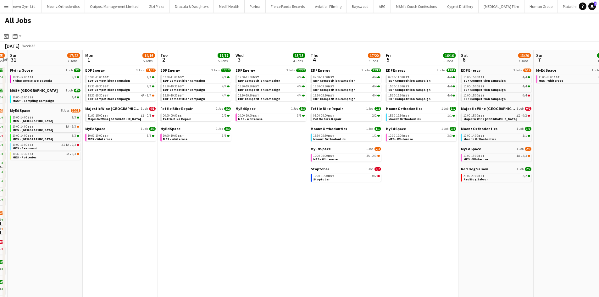
drag, startPoint x: 294, startPoint y: 210, endPoint x: 316, endPoint y: 215, distance: 22.7
click at [246, 206] on app-calendar-viewport "Thu 28 17/23 9 Jobs Fri 29 13/18 7 Jobs Sat 30 29/45 25 Jobs Sun 31 17/22 7 Job…" at bounding box center [299, 240] width 599 height 380
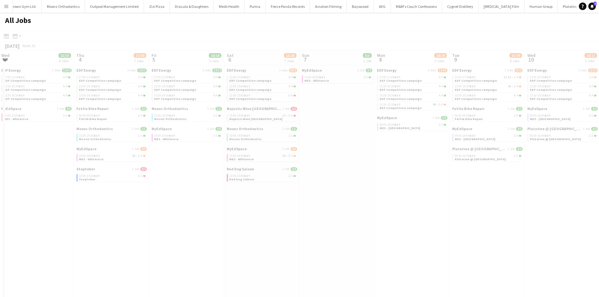
drag, startPoint x: 388, startPoint y: 221, endPoint x: 422, endPoint y: 206, distance: 36.4
click at [264, 214] on app-all-jobs "All Jobs Date picker AUG 2025 AUG 2025 Monday M Tuesday T Wednesday W Thursday …" at bounding box center [299, 222] width 599 height 418
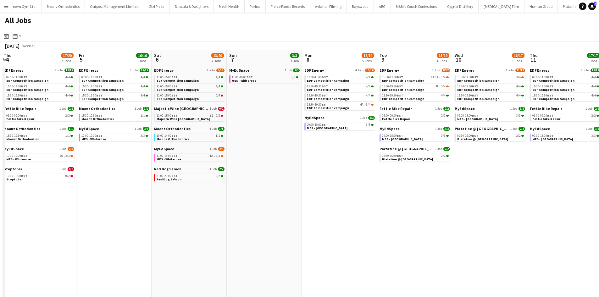
drag, startPoint x: 470, startPoint y: 195, endPoint x: 286, endPoint y: 195, distance: 183.5
click at [277, 194] on app-calendar-viewport "Mon 1 14/16 5 Jobs Tue 2 17/17 5 Jobs Wed 3 15/15 4 Jobs Thu 4 17/20 7 Jobs Fri…" at bounding box center [299, 240] width 599 height 380
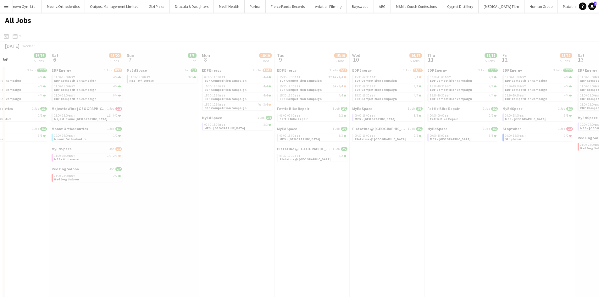
drag, startPoint x: 447, startPoint y: 195, endPoint x: 288, endPoint y: 195, distance: 158.7
click at [233, 195] on app-all-jobs "All Jobs Date picker AUG 2025 AUG 2025 Monday M Tuesday T Wednesday W Thursday …" at bounding box center [299, 222] width 599 height 418
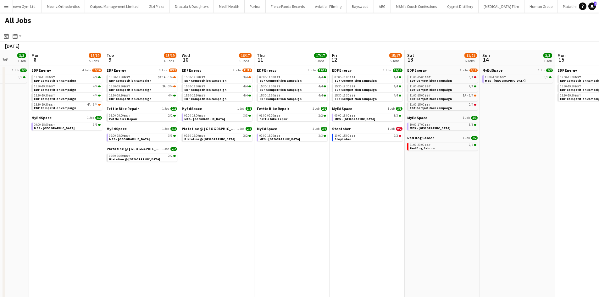
drag, startPoint x: 395, startPoint y: 191, endPoint x: 215, endPoint y: 173, distance: 181.7
click at [215, 173] on app-calendar-viewport "Wed 3 15/15 4 Jobs Thu 4 17/20 7 Jobs Fri 5 16/16 5 Jobs Sat 6 13/20 7 Jobs Sun…" at bounding box center [299, 240] width 599 height 380
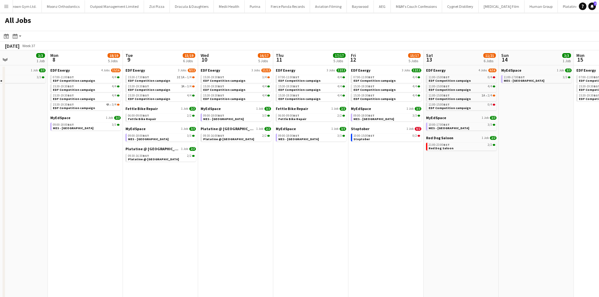
click at [143, 169] on app-all-jobs "All Jobs Date picker AUG 2025 AUG 2025 Monday M Tuesday T Wednesday W Thursday …" at bounding box center [299, 222] width 599 height 418
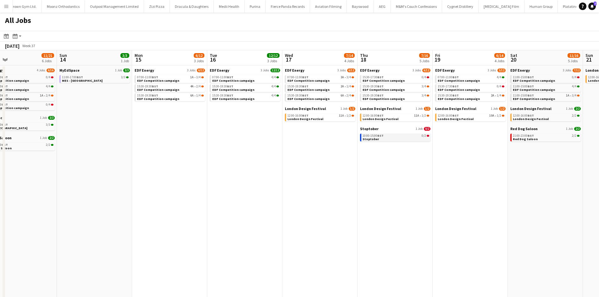
drag, startPoint x: 462, startPoint y: 184, endPoint x: 421, endPoint y: 140, distance: 60.3
click at [177, 162] on app-calendar-viewport "Tue 9 15/19 6 Jobs Wed 10 16/17 5 Jobs Thu 11 17/17 5 Jobs Fri 12 15/17 5 Jobs …" at bounding box center [299, 240] width 599 height 380
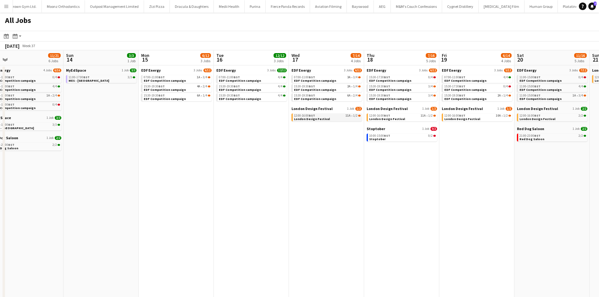
click at [309, 120] on span "London Design Festival" at bounding box center [312, 119] width 36 height 4
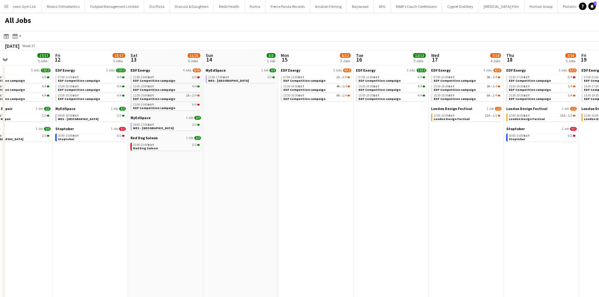
drag, startPoint x: 135, startPoint y: 206, endPoint x: 354, endPoint y: 207, distance: 218.4
click at [354, 207] on app-calendar-viewport "Tue 9 15/19 6 Jobs Wed 10 16/17 5 Jobs Thu 11 17/17 5 Jobs Fri 12 15/17 5 Jobs …" at bounding box center [299, 240] width 599 height 380
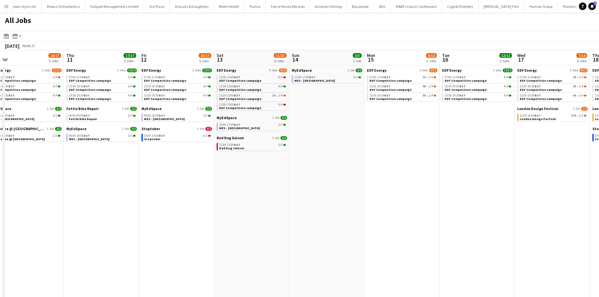
scroll to position [0, 178]
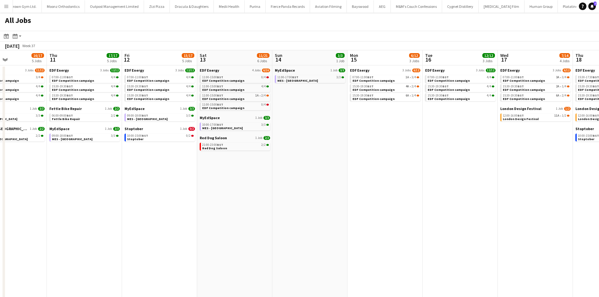
drag, startPoint x: 187, startPoint y: 231, endPoint x: 321, endPoint y: 230, distance: 134.2
click at [321, 230] on app-calendar-viewport "Mon 8 18/19 5 Jobs Tue 9 15/19 6 Jobs Wed 10 16/17 5 Jobs Thu 11 17/17 5 Jobs F…" at bounding box center [299, 240] width 599 height 380
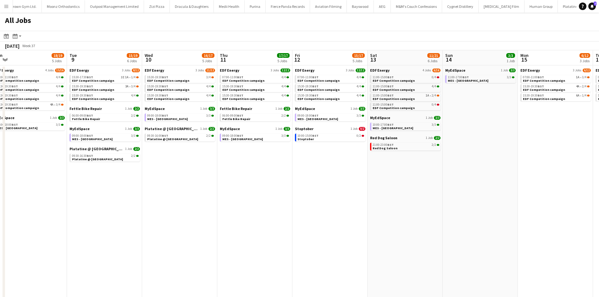
drag, startPoint x: 92, startPoint y: 195, endPoint x: 105, endPoint y: 199, distance: 13.4
click at [112, 196] on app-calendar-viewport "Sat 6 13/20 7 Jobs Sun 7 3/3 1 Job Mon 8 18/19 5 Jobs Tue 9 15/19 6 Jobs Wed 10…" at bounding box center [299, 240] width 599 height 380
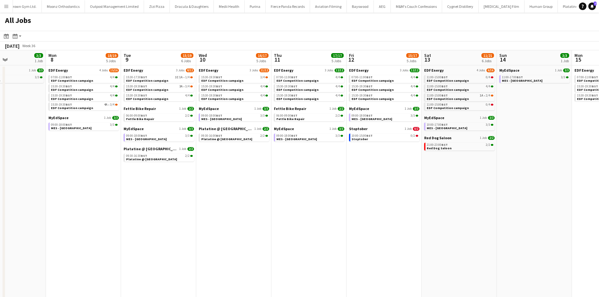
drag, startPoint x: 99, startPoint y: 204, endPoint x: 143, endPoint y: 211, distance: 44.6
click at [116, 202] on app-calendar-viewport "Fri 5 16/16 5 Jobs Sat 6 13/20 7 Jobs Sun 7 3/3 1 Job Mon 8 18/19 5 Jobs Tue 9 …" at bounding box center [299, 240] width 599 height 380
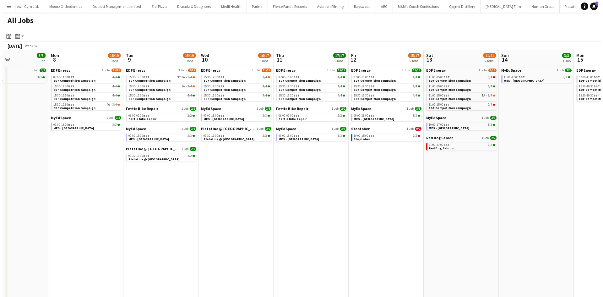
scroll to position [0, 180]
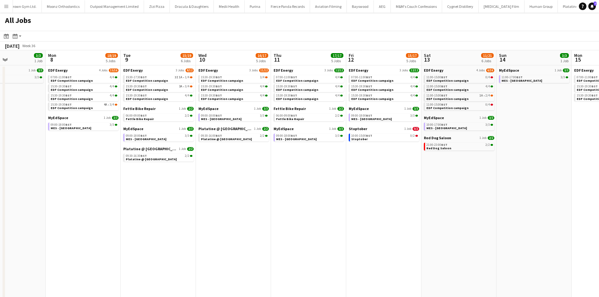
click at [7, 7] on app-icon "Menu" at bounding box center [6, 6] width 5 height 5
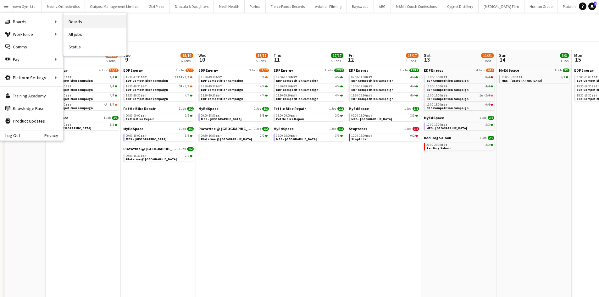
click at [81, 19] on link "Boards" at bounding box center [94, 21] width 63 height 13
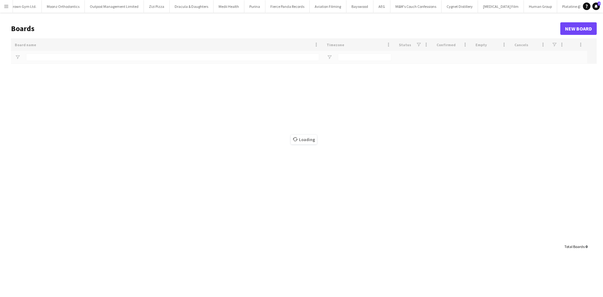
type input "****"
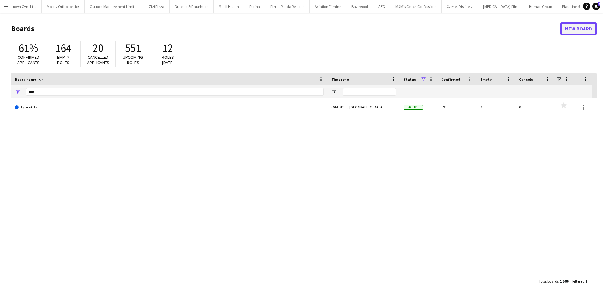
click at [584, 29] on link "New Board" at bounding box center [579, 28] width 36 height 13
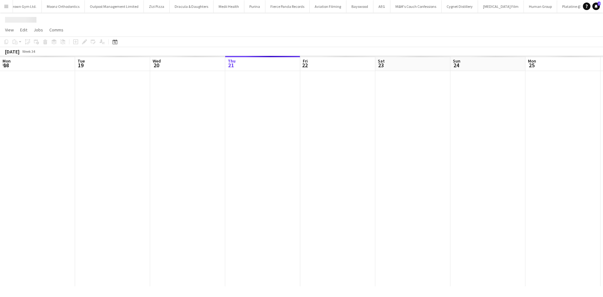
scroll to position [0, 150]
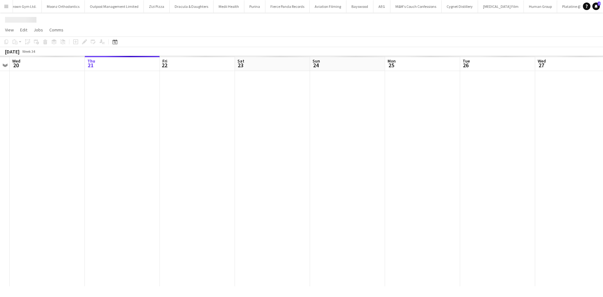
drag, startPoint x: 338, startPoint y: 152, endPoint x: 224, endPoint y: 159, distance: 114.3
click at [224, 159] on app-calendar-viewport "Sun 17 Mon 18 Tue 19 Wed 20 Thu 21 Fri 22 Sat 23 Sun 24 Mon 25 Tue 26 Wed 27 Th…" at bounding box center [301, 171] width 603 height 230
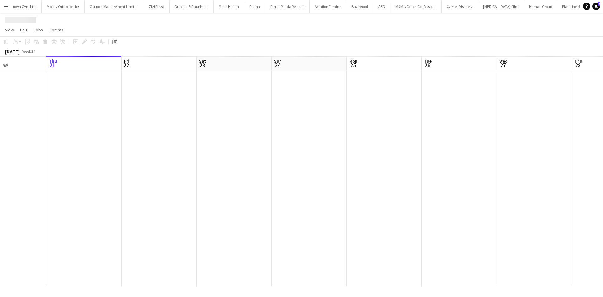
drag, startPoint x: 426, startPoint y: 120, endPoint x: 220, endPoint y: 122, distance: 206.2
click at [216, 122] on app-calendar-viewport "Mon 18 Tue 19 Wed 20 Thu 21 Fri 22 Sat 23 Sun 24 Mon 25 Tue 26 Wed 27 Thu 28 Fr…" at bounding box center [301, 171] width 603 height 230
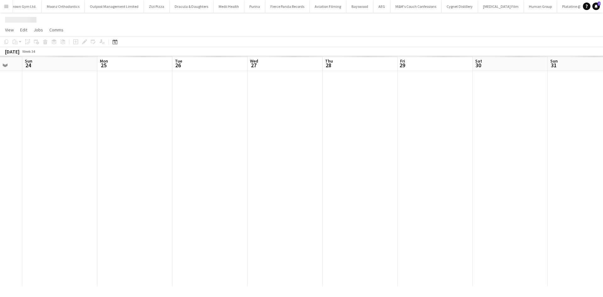
click at [295, 90] on div at bounding box center [286, 178] width 979 height 215
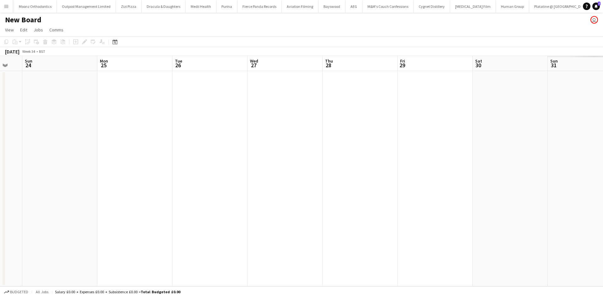
click at [24, 21] on h1 "New Board" at bounding box center [23, 19] width 36 height 9
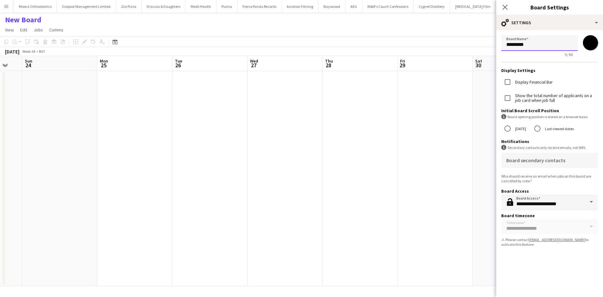
drag, startPoint x: 536, startPoint y: 46, endPoint x: 531, endPoint y: 46, distance: 5.0
click at [536, 46] on input "*********" at bounding box center [540, 43] width 77 height 16
click at [280, 98] on app-date-cell at bounding box center [285, 178] width 75 height 215
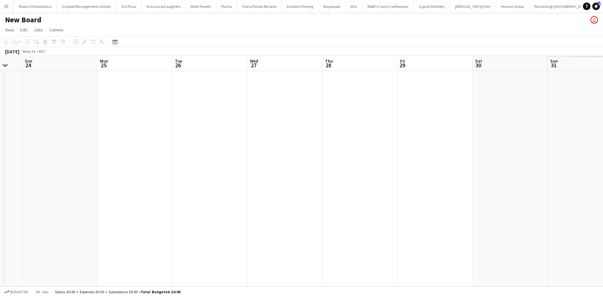
click at [277, 93] on app-date-cell at bounding box center [285, 178] width 75 height 215
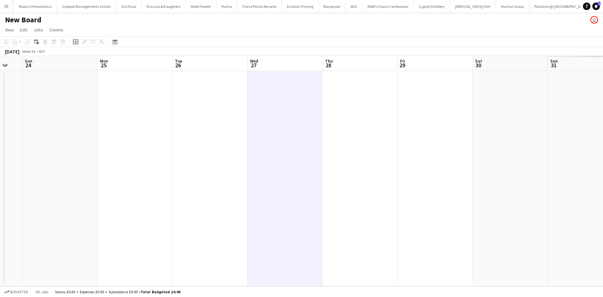
click at [74, 43] on icon at bounding box center [75, 41] width 5 height 5
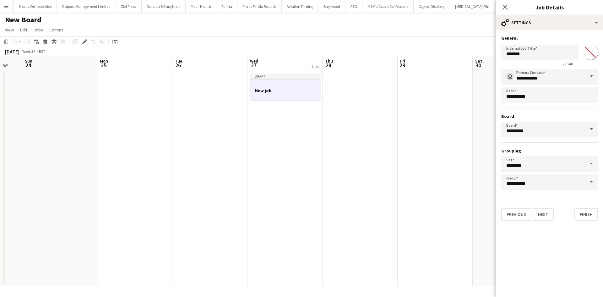
click at [274, 92] on h3 "New job" at bounding box center [285, 91] width 70 height 6
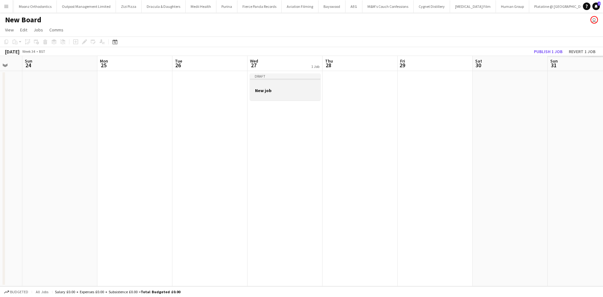
click at [255, 93] on h3 "New job" at bounding box center [285, 91] width 70 height 6
click at [83, 42] on icon at bounding box center [84, 41] width 3 height 3
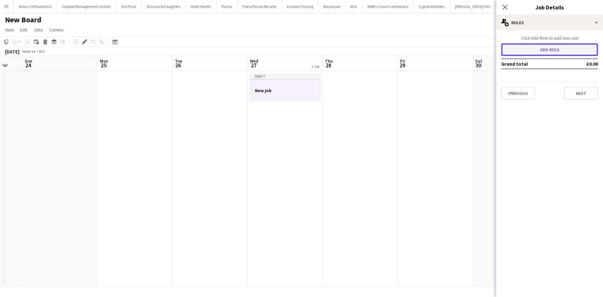
click at [551, 52] on button "Add role" at bounding box center [550, 49] width 97 height 13
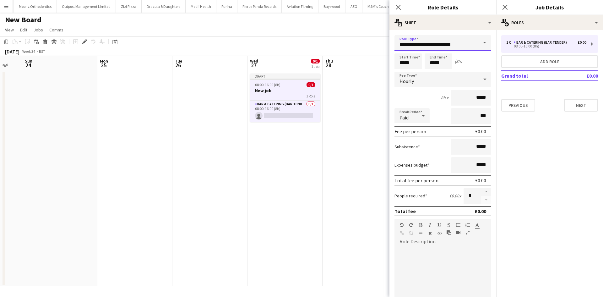
click at [461, 40] on input "**********" at bounding box center [443, 43] width 97 height 16
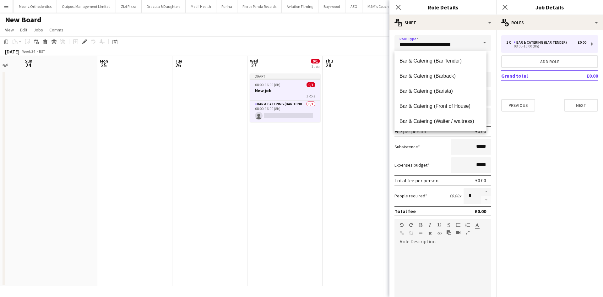
click at [481, 42] on span at bounding box center [484, 42] width 13 height 15
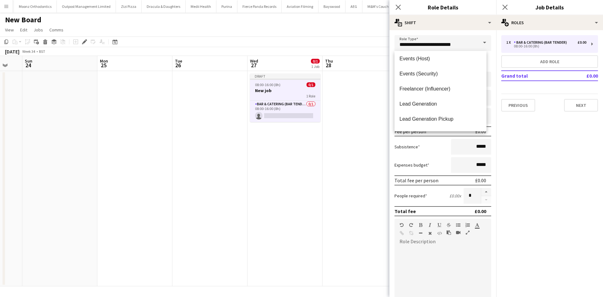
scroll to position [251, 0]
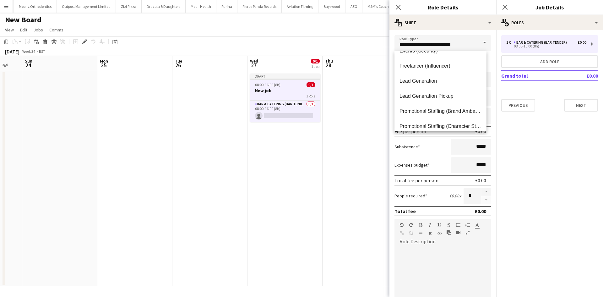
click at [434, 150] on div "Subsistence *****" at bounding box center [443, 147] width 97 height 16
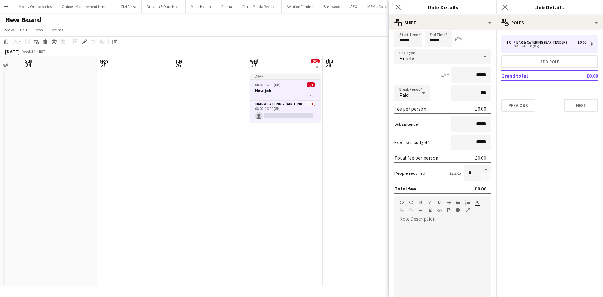
scroll to position [31, 0]
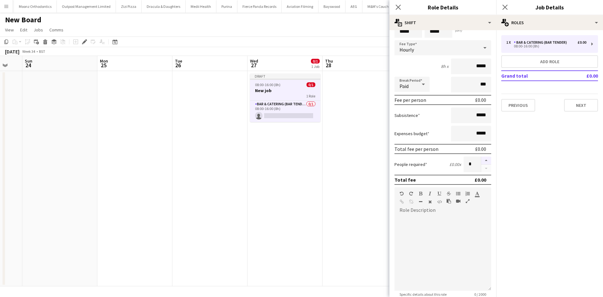
click at [481, 160] on button "button" at bounding box center [486, 161] width 10 height 8
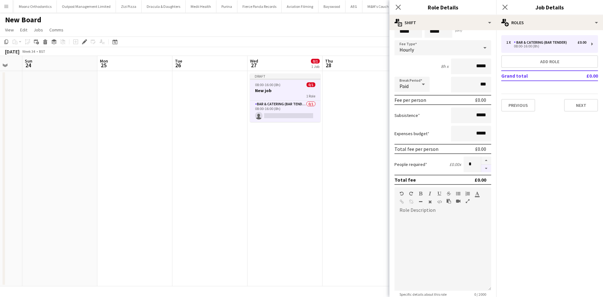
click at [482, 168] on button "button" at bounding box center [486, 169] width 10 height 8
type input "*"
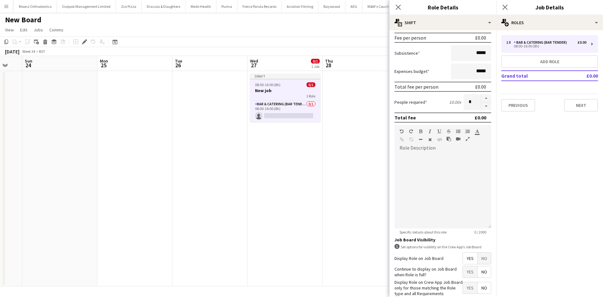
scroll to position [94, 0]
click at [422, 160] on div at bounding box center [443, 189] width 97 height 75
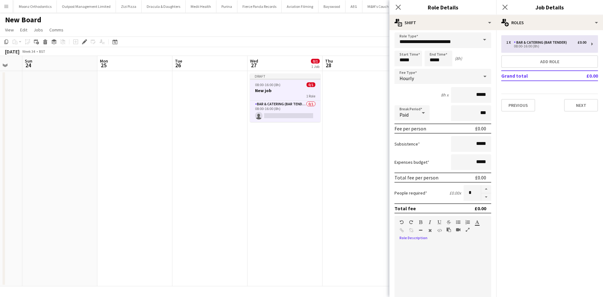
scroll to position [0, 0]
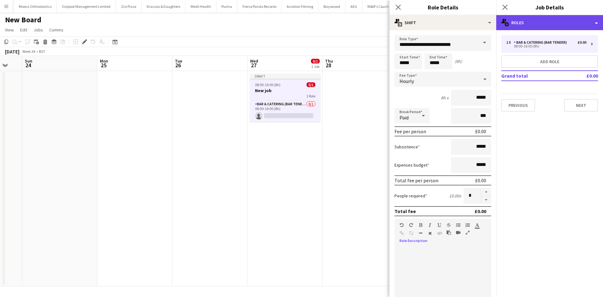
click at [549, 21] on div "multiple-users-add Roles" at bounding box center [550, 22] width 107 height 15
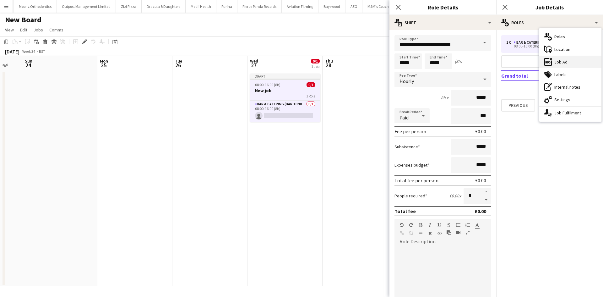
click at [559, 60] on div "ads-window Job Ad" at bounding box center [571, 62] width 62 height 13
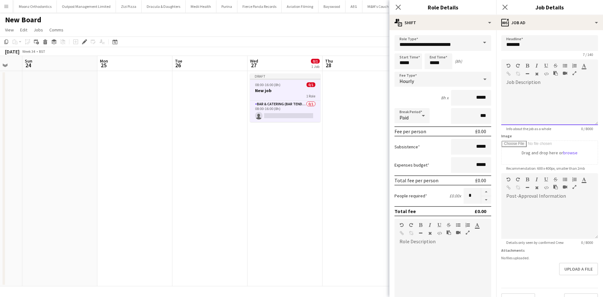
click at [520, 93] on div at bounding box center [550, 106] width 97 height 38
click at [549, 202] on div at bounding box center [550, 220] width 97 height 38
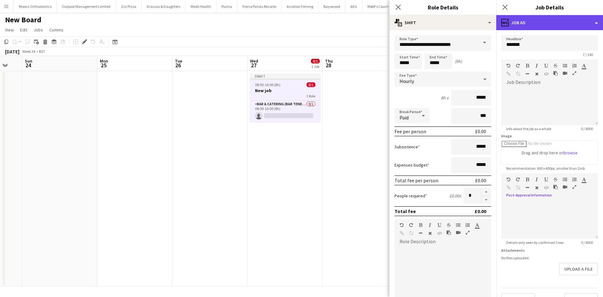
click at [540, 18] on div "ads-window Job Ad" at bounding box center [550, 22] width 107 height 15
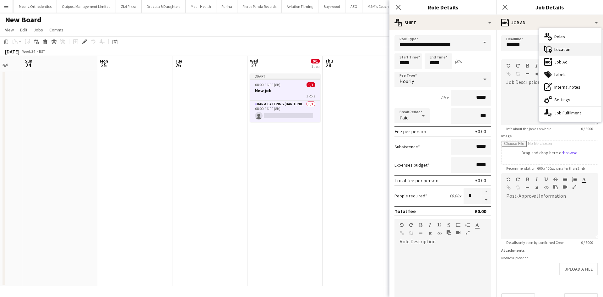
click at [558, 49] on div "maps-pin-1 Location" at bounding box center [571, 49] width 62 height 13
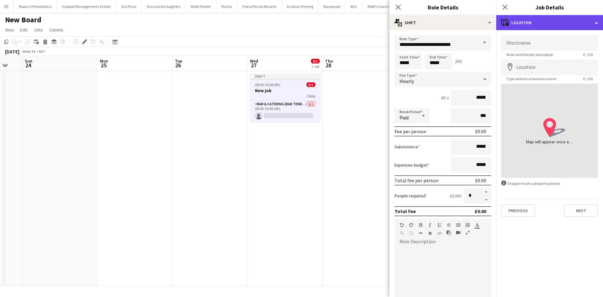
click at [545, 21] on div "maps-pin-1 Location" at bounding box center [550, 22] width 107 height 15
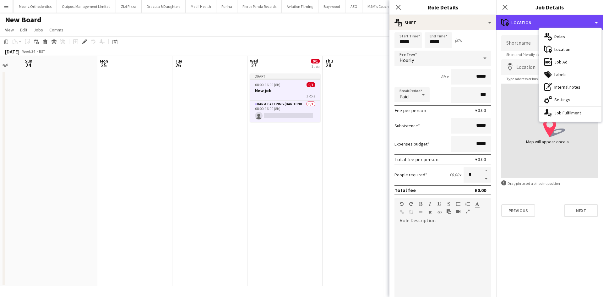
scroll to position [31, 0]
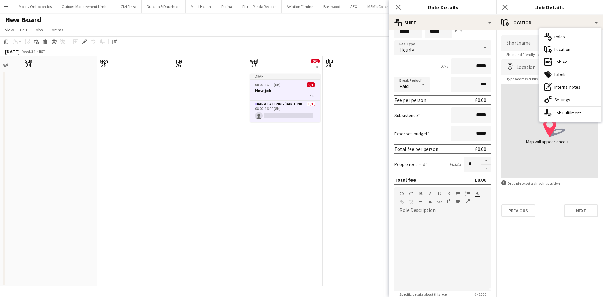
click at [378, 194] on app-date-cell at bounding box center [360, 178] width 75 height 215
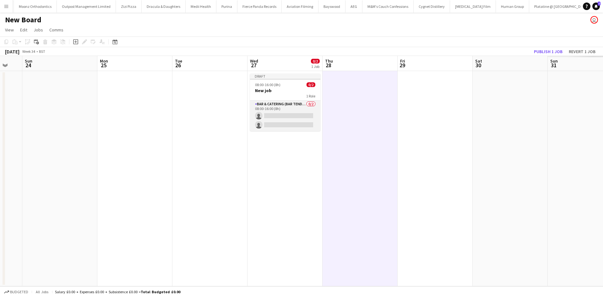
drag, startPoint x: 282, startPoint y: 116, endPoint x: 281, endPoint y: 110, distance: 5.9
click at [282, 116] on app-card-role "Bar & Catering (Bar Tender) 0/2 08:00-16:00 (8h) single-neutral-actions single-…" at bounding box center [285, 116] width 70 height 30
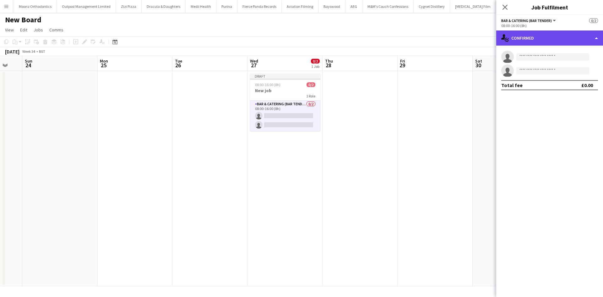
drag, startPoint x: 527, startPoint y: 32, endPoint x: 530, endPoint y: 41, distance: 9.2
click at [527, 32] on div "single-neutral-actions-check-2 Confirmed" at bounding box center [550, 37] width 107 height 15
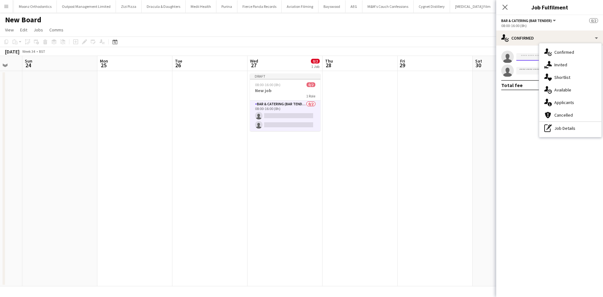
click at [521, 56] on input at bounding box center [553, 57] width 73 height 8
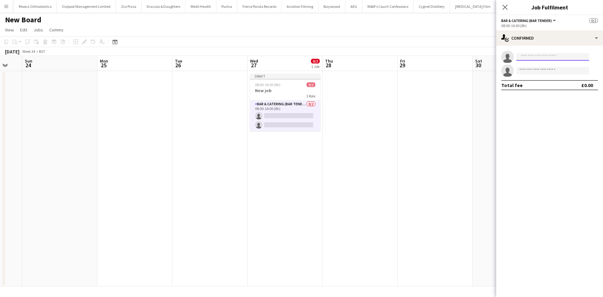
click at [538, 57] on input at bounding box center [553, 57] width 73 height 8
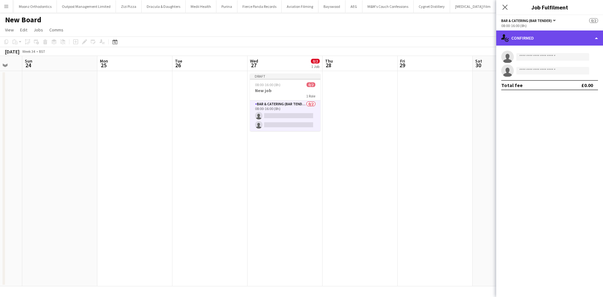
click at [530, 40] on div "single-neutral-actions-check-2 Confirmed" at bounding box center [550, 37] width 107 height 15
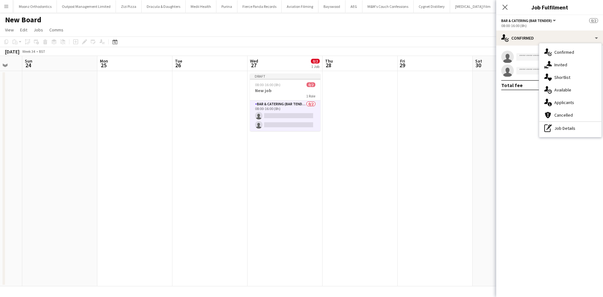
click at [437, 110] on app-date-cell at bounding box center [435, 178] width 75 height 215
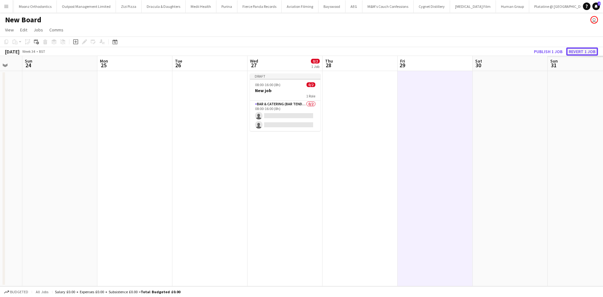
click at [584, 51] on button "Revert 1 job" at bounding box center [583, 51] width 32 height 8
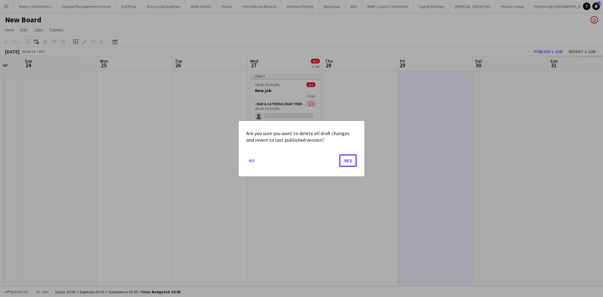
drag, startPoint x: 347, startPoint y: 161, endPoint x: 342, endPoint y: 161, distance: 4.4
click at [348, 161] on button "Yes" at bounding box center [348, 160] width 18 height 13
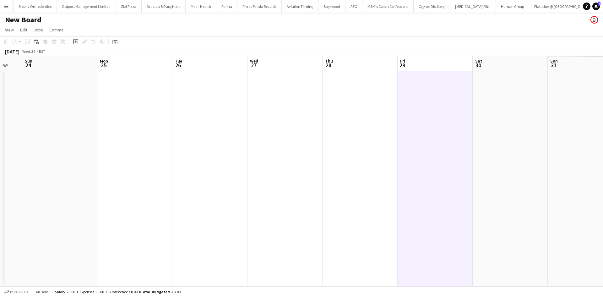
click at [3, 6] on button "Menu" at bounding box center [6, 6] width 13 height 13
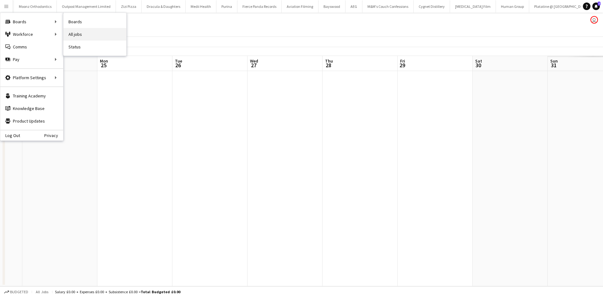
click at [79, 31] on link "All jobs" at bounding box center [94, 34] width 63 height 13
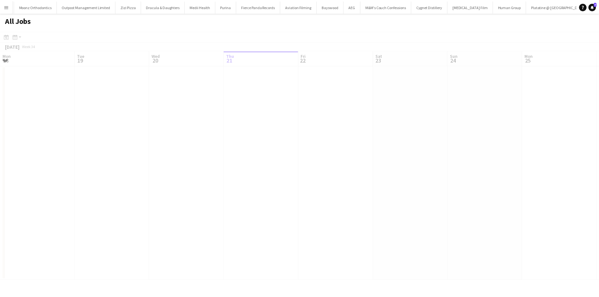
scroll to position [0, 150]
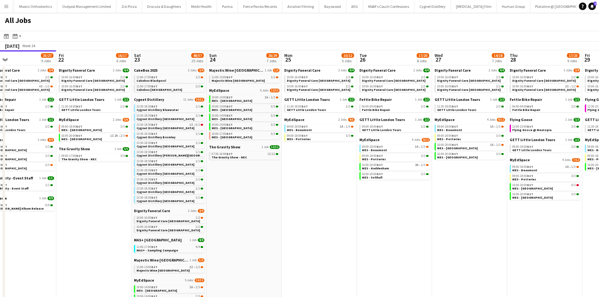
drag, startPoint x: 439, startPoint y: 201, endPoint x: 341, endPoint y: 195, distance: 98.3
click at [341, 195] on app-calendar-viewport "Mon 18 9/9 4 Jobs Tue 19 33/35 9 Jobs Wed 20 32/33 9 Jobs Thu 21 25/27 9 Jobs F…" at bounding box center [299, 240] width 599 height 380
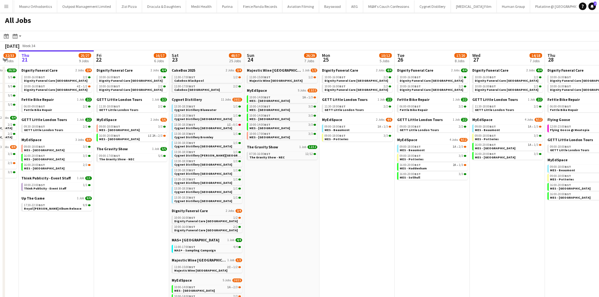
drag, startPoint x: 319, startPoint y: 201, endPoint x: 337, endPoint y: 200, distance: 18.2
click at [339, 201] on app-calendar-viewport "Mon 18 9/9 4 Jobs Tue 19 33/35 9 Jobs Wed 20 32/33 9 Jobs Thu 21 25/27 9 Jobs F…" at bounding box center [299, 240] width 599 height 380
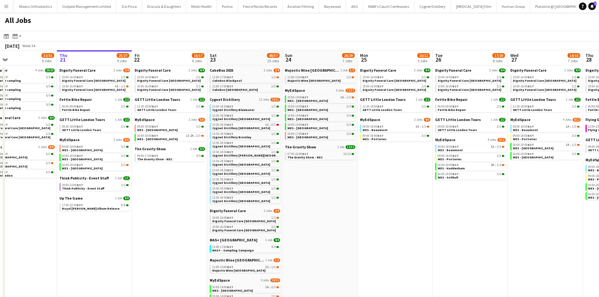
drag, startPoint x: 116, startPoint y: 175, endPoint x: 135, endPoint y: 173, distance: 18.8
click at [153, 178] on app-calendar-viewport "Mon 18 9/9 4 Jobs Tue 19 33/35 9 Jobs Wed 20 32/33 9 Jobs Thu 21 25/27 9 Jobs F…" at bounding box center [299, 240] width 599 height 380
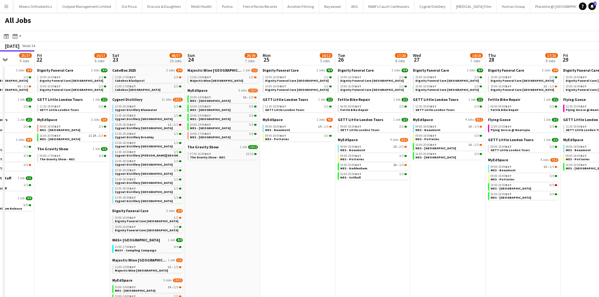
drag, startPoint x: 387, startPoint y: 196, endPoint x: 313, endPoint y: 195, distance: 73.9
click at [282, 195] on app-calendar-viewport "Mon 18 9/9 4 Jobs Tue 19 33/35 9 Jobs Wed 20 32/33 9 Jobs Thu 21 25/27 9 Jobs F…" at bounding box center [299, 240] width 599 height 380
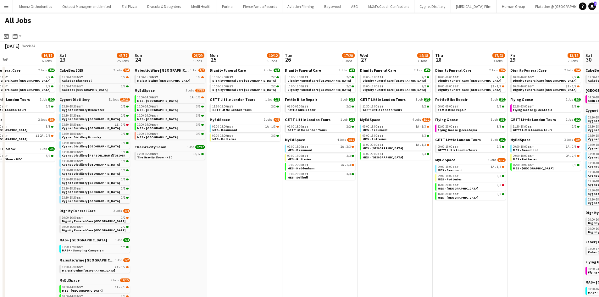
drag, startPoint x: 450, startPoint y: 200, endPoint x: 333, endPoint y: 186, distance: 117.7
click at [323, 186] on app-calendar-viewport "Mon 18 9/9 4 Jobs Tue 19 33/35 9 Jobs Wed 20 32/33 9 Jobs Thu 21 25/27 9 Jobs F…" at bounding box center [299, 240] width 599 height 380
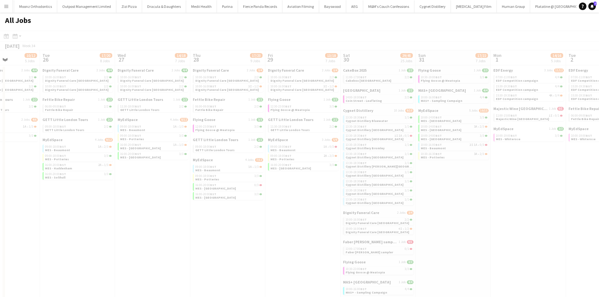
scroll to position [0, 201]
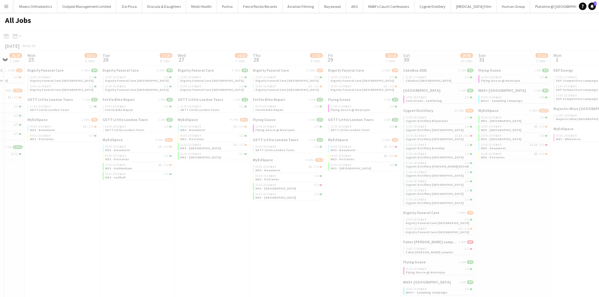
drag, startPoint x: 463, startPoint y: 218, endPoint x: 219, endPoint y: 194, distance: 245.1
click at [210, 194] on app-all-jobs "All Jobs Date picker AUG 2025 AUG 2025 Monday M Tuesday T Wednesday W Thursday …" at bounding box center [299, 222] width 599 height 418
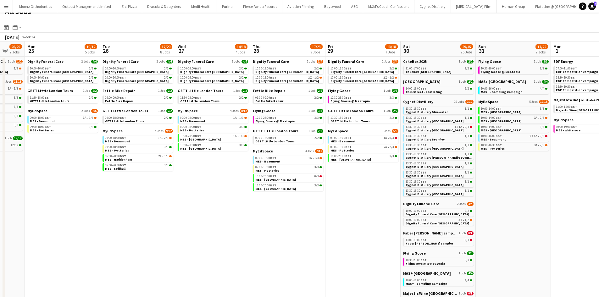
scroll to position [0, 0]
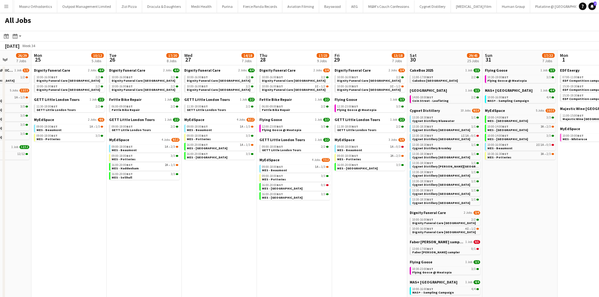
drag, startPoint x: 56, startPoint y: 204, endPoint x: 243, endPoint y: 209, distance: 187.4
click at [241, 209] on app-calendar-viewport "Fri 22 16/17 6 Jobs Sat 23 48/57 25 Jobs Sun 24 26/29 7 Jobs Mon 25 10/12 5 Job…" at bounding box center [299, 240] width 599 height 380
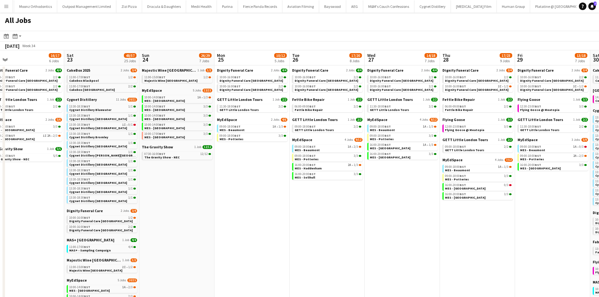
drag, startPoint x: 101, startPoint y: 212, endPoint x: 183, endPoint y: 218, distance: 81.9
click at [183, 218] on app-calendar-viewport "Wed 20 32/33 9 Jobs Thu 21 25/27 9 Jobs Fri 22 16/17 6 Jobs Sat 23 48/57 25 Job…" at bounding box center [299, 240] width 599 height 380
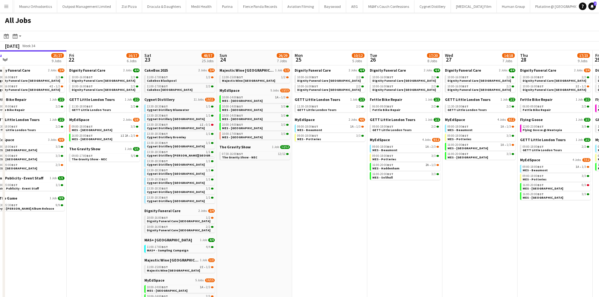
scroll to position [0, 139]
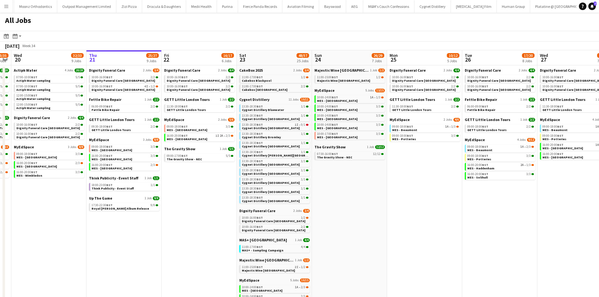
drag, startPoint x: 155, startPoint y: 242, endPoint x: 229, endPoint y: 239, distance: 73.9
click at [229, 239] on app-calendar-viewport "Mon 18 9/9 4 Jobs Tue 19 33/35 9 Jobs Wed 20 32/33 9 Jobs Thu 21 25/27 9 Jobs F…" at bounding box center [299, 240] width 599 height 380
click at [270, 79] on link "11:00-17:00 BST 1/2 Cakebox Blackpool" at bounding box center [275, 78] width 67 height 7
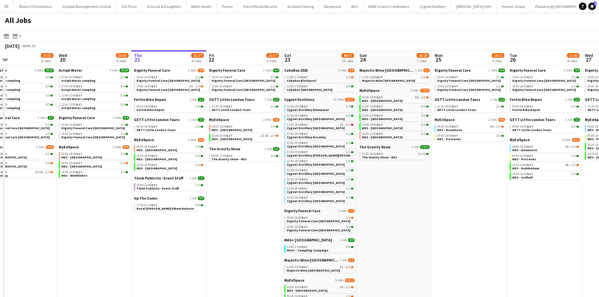
drag, startPoint x: 195, startPoint y: 220, endPoint x: 229, endPoint y: 220, distance: 34.3
click at [229, 220] on app-calendar-viewport "Sun 17 13/13 4 Jobs Mon 18 9/9 4 Jobs Tue 19 33/35 9 Jobs Wed 20 32/33 9 Jobs T…" at bounding box center [299, 240] width 599 height 380
click at [325, 88] on link "11:00-17:00 BST 2/2 Cakebox Edinburgh" at bounding box center [320, 87] width 67 height 7
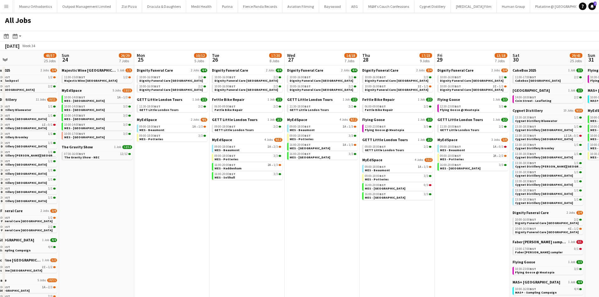
drag, startPoint x: 379, startPoint y: 231, endPoint x: 256, endPoint y: 215, distance: 124.6
click at [253, 216] on app-calendar-viewport "Tue 19 33/35 9 Jobs Wed 20 32/33 9 Jobs Thu 21 25/27 9 Jobs Fri 22 16/17 6 Jobs…" at bounding box center [299, 240] width 599 height 380
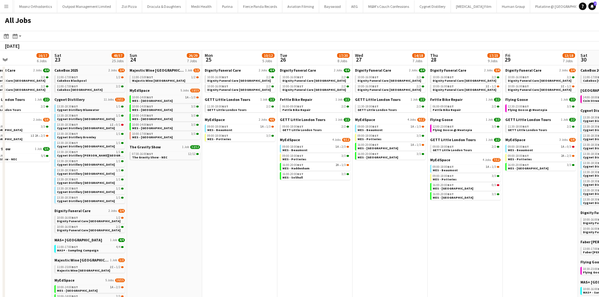
drag, startPoint x: 487, startPoint y: 211, endPoint x: 196, endPoint y: 181, distance: 292.9
click at [185, 182] on app-calendar-viewport "Tue 19 33/35 9 Jobs Wed 20 32/33 9 Jobs Thu 21 25/27 9 Jobs Fri 22 16/17 6 Jobs…" at bounding box center [299, 240] width 599 height 380
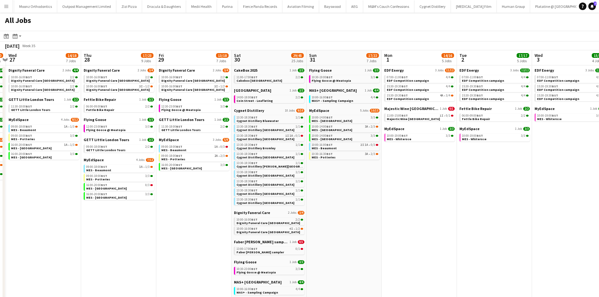
scroll to position [0, 161]
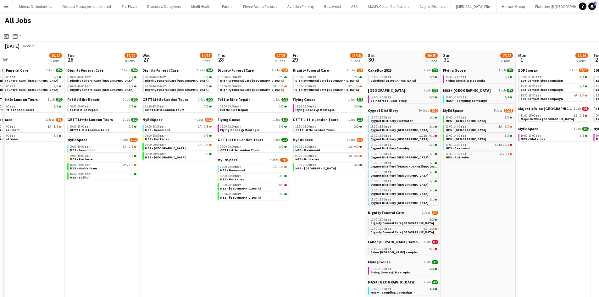
click at [168, 189] on app-all-jobs "All Jobs Date picker AUG 2025 AUG 2025 Monday M Tuesday T Wednesday W Thursday …" at bounding box center [299, 222] width 599 height 418
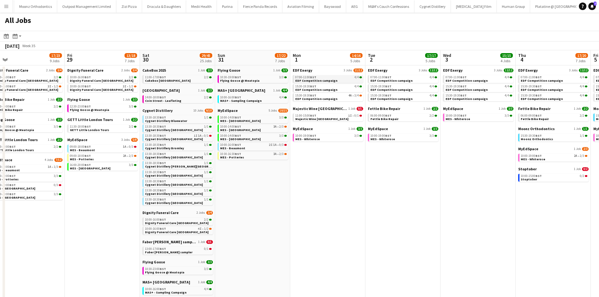
click at [316, 81] on span "EDF Competition campaign" at bounding box center [316, 81] width 42 height 4
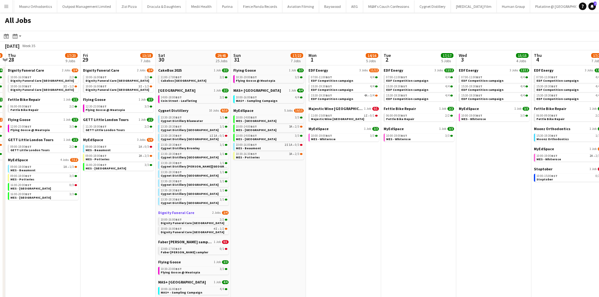
drag, startPoint x: 264, startPoint y: 206, endPoint x: 363, endPoint y: 212, distance: 99.5
click at [367, 212] on app-calendar-viewport "Tue 26 17/20 8 Jobs Wed 27 14/18 7 Jobs Thu 28 17/23 9 Jobs Fri 29 13/18 7 Jobs…" at bounding box center [299, 240] width 599 height 380
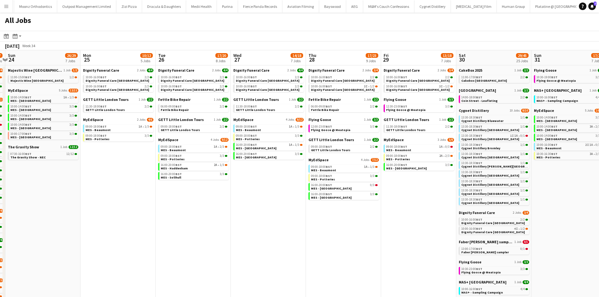
drag, startPoint x: 156, startPoint y: 213, endPoint x: 375, endPoint y: 214, distance: 219.4
click at [375, 214] on app-calendar-viewport "Fri 22 16/17 6 Jobs Sat 23 48/57 25 Jobs Sun 24 26/29 7 Jobs Mon 25 10/12 5 Job…" at bounding box center [299, 240] width 599 height 380
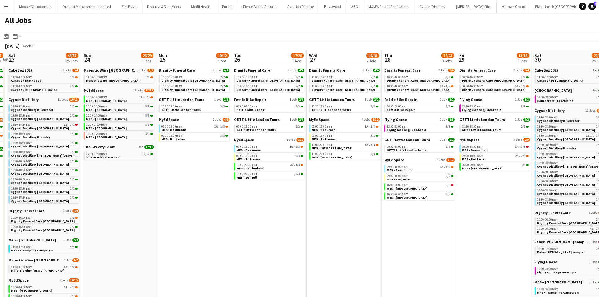
drag, startPoint x: 129, startPoint y: 212, endPoint x: 287, endPoint y: 212, distance: 157.8
click at [287, 212] on app-calendar-viewport "Thu 21 25/27 9 Jobs Fri 22 16/17 6 Jobs Sat 23 48/57 25 Jobs Sun 24 26/29 7 Job…" at bounding box center [299, 240] width 599 height 380
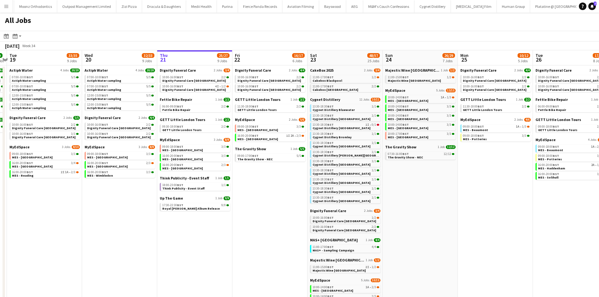
scroll to position [0, 183]
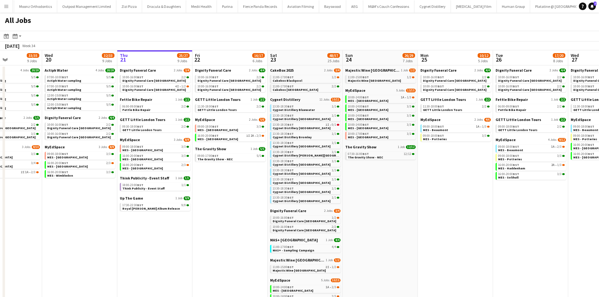
drag, startPoint x: 421, startPoint y: 212, endPoint x: 427, endPoint y: 213, distance: 6.7
click at [430, 213] on app-calendar-viewport "Sun 17 13/13 4 Jobs Mon 18 9/9 4 Jobs Tue 19 33/35 9 Jobs Wed 20 32/33 9 Jobs T…" at bounding box center [299, 240] width 599 height 380
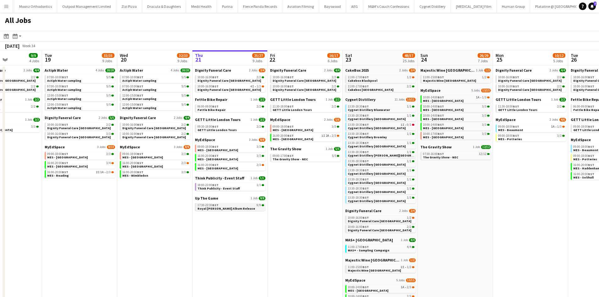
click at [232, 206] on span "Royal Otis Album Release" at bounding box center [226, 208] width 58 height 4
click at [394, 87] on div "11:00-17:00 BST 2/2" at bounding box center [381, 86] width 67 height 3
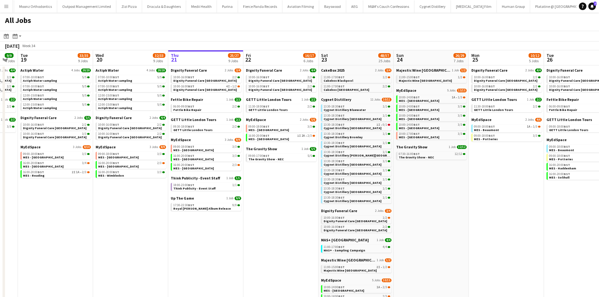
scroll to position [0, 234]
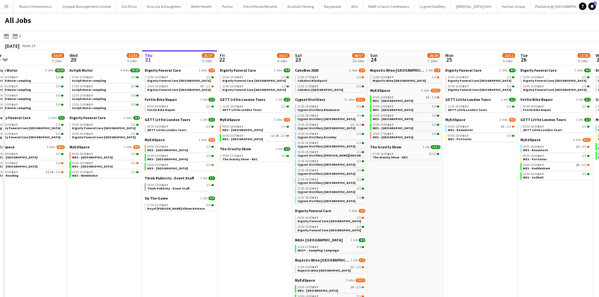
drag, startPoint x: 324, startPoint y: 211, endPoint x: 273, endPoint y: 212, distance: 50.3
click at [273, 212] on app-calendar-viewport "Sat 16 30/30 18 Jobs Sun 17 13/13 4 Jobs Mon 18 9/9 4 Jobs Tue 19 33/35 9 Jobs …" at bounding box center [299, 240] width 599 height 380
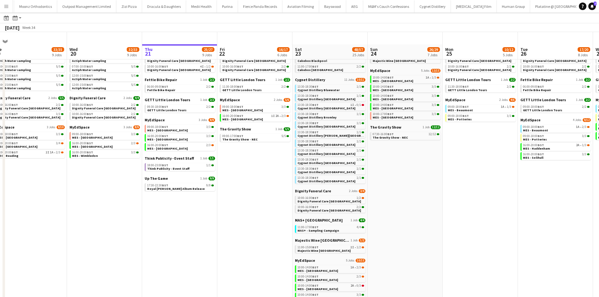
scroll to position [0, 0]
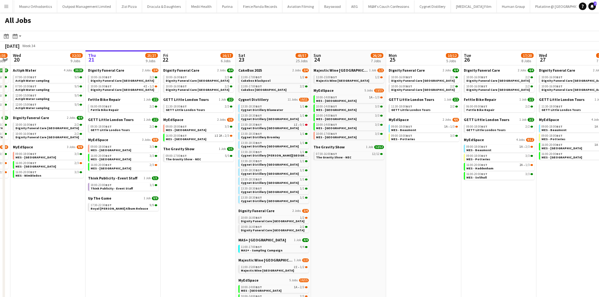
drag, startPoint x: 433, startPoint y: 176, endPoint x: 387, endPoint y: 176, distance: 46.8
click at [387, 176] on app-calendar-viewport "Sat 16 30/30 18 Jobs Sun 17 13/13 4 Jobs Mon 18 9/9 4 Jobs Tue 19 33/35 9 Jobs …" at bounding box center [299, 240] width 599 height 380
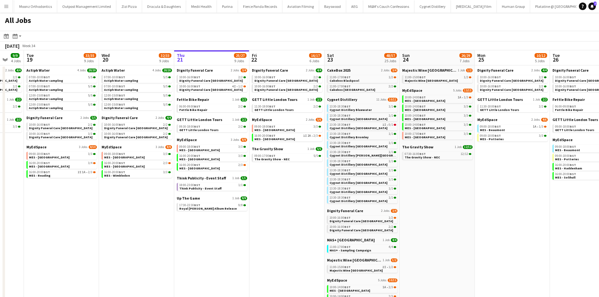
drag, startPoint x: 432, startPoint y: 201, endPoint x: 373, endPoint y: 200, distance: 59.1
click at [374, 200] on app-calendar-viewport "Sat 16 30/30 18 Jobs Sun 17 13/13 4 Jobs Mon 18 9/9 4 Jobs Tue 19 33/35 9 Jobs …" at bounding box center [299, 240] width 599 height 380
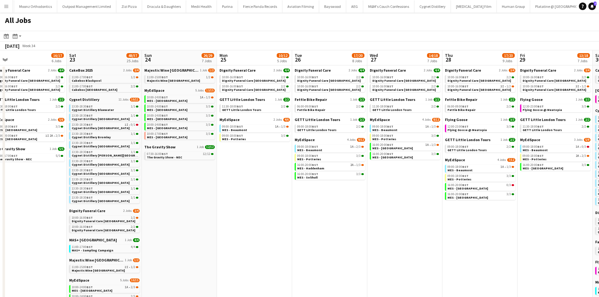
drag, startPoint x: 530, startPoint y: 217, endPoint x: 422, endPoint y: 221, distance: 108.2
click at [422, 221] on app-calendar-viewport "Mon 18 9/9 4 Jobs Tue 19 33/35 9 Jobs Wed 20 32/33 9 Jobs Thu 21 25/27 9 Jobs F…" at bounding box center [299, 240] width 599 height 380
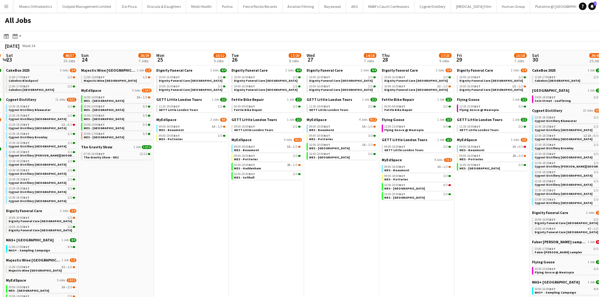
drag, startPoint x: 418, startPoint y: 214, endPoint x: 342, endPoint y: 204, distance: 76.7
click at [342, 204] on app-calendar-viewport "Wed 20 32/33 9 Jobs Thu 21 25/27 9 Jobs Fri 22 16/17 6 Jobs Sat 23 48/57 25 Job…" at bounding box center [299, 240] width 599 height 380
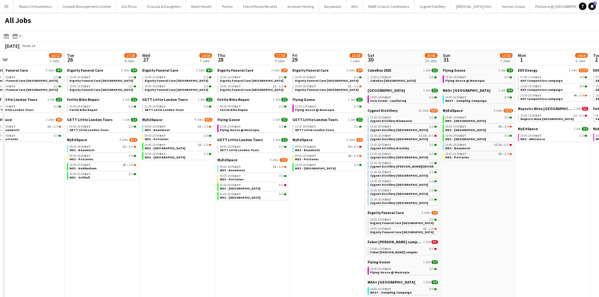
scroll to position [0, 215]
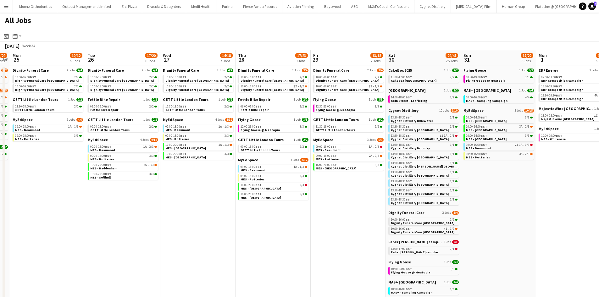
drag, startPoint x: 375, startPoint y: 219, endPoint x: 328, endPoint y: 219, distance: 46.2
click at [328, 219] on app-calendar-viewport "Fri 22 16/17 6 Jobs Sat 23 48/57 25 Jobs Sun 24 26/29 7 Jobs Mon 25 10/12 5 Job…" at bounding box center [299, 240] width 599 height 380
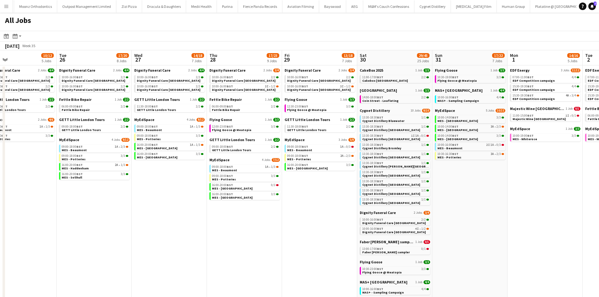
scroll to position [0, 267]
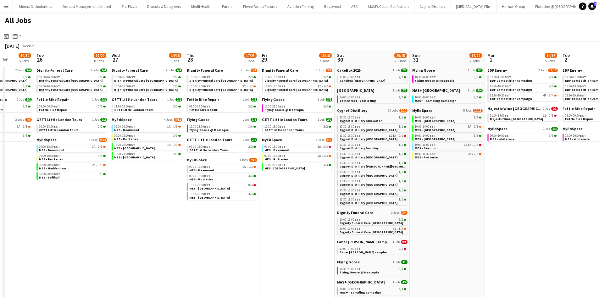
drag, startPoint x: 494, startPoint y: 211, endPoint x: 443, endPoint y: 201, distance: 52.0
click at [443, 202] on app-calendar-viewport "Fri 22 16/17 6 Jobs Sat 23 48/57 25 Jobs Sun 24 26/29 7 Jobs Mon 25 10/12 5 Job…" at bounding box center [299, 240] width 599 height 380
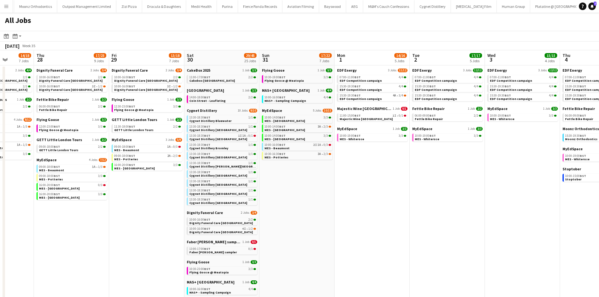
scroll to position [0, 233]
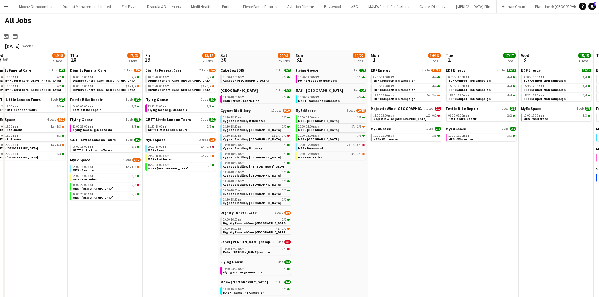
drag, startPoint x: 464, startPoint y: 201, endPoint x: 348, endPoint y: 179, distance: 118.5
click at [348, 179] on app-calendar-viewport "Sun 24 26/29 7 Jobs Mon 25 10/12 5 Jobs Tue 26 17/20 8 Jobs Wed 27 14/18 7 Jobs…" at bounding box center [299, 240] width 599 height 380
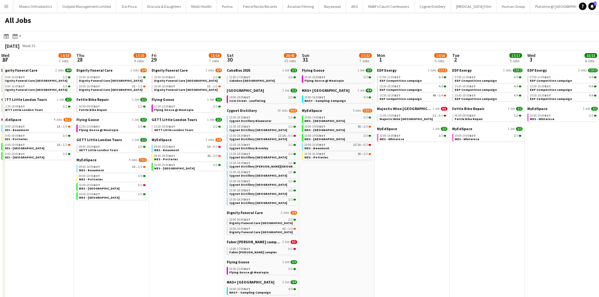
drag, startPoint x: 417, startPoint y: 218, endPoint x: 336, endPoint y: 215, distance: 81.1
click at [337, 218] on app-calendar-viewport "Sun 24 26/29 7 Jobs Mon 25 10/12 5 Jobs Tue 26 17/20 8 Jobs Wed 27 14/18 7 Jobs…" at bounding box center [299, 240] width 599 height 380
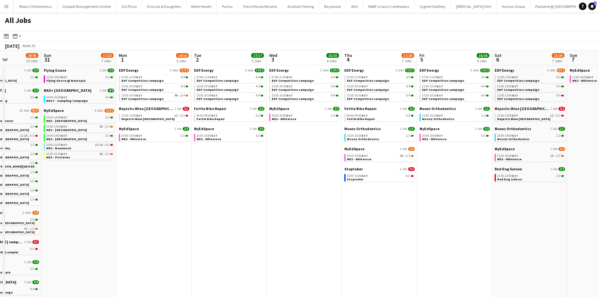
drag, startPoint x: 491, startPoint y: 206, endPoint x: 398, endPoint y: 193, distance: 94.5
click at [398, 193] on app-calendar-viewport "Thu 28 17/23 9 Jobs Fri 29 13/18 7 Jobs Sat 30 29/45 25 Jobs Sun 31 17/22 7 Job…" at bounding box center [299, 240] width 599 height 380
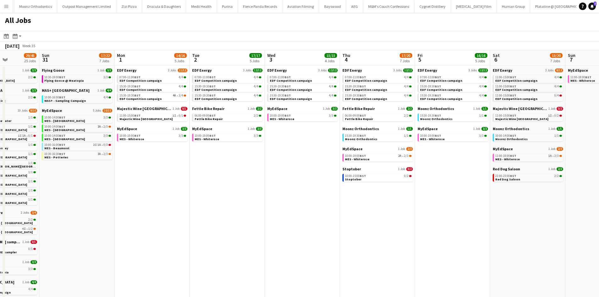
scroll to position [0, 281]
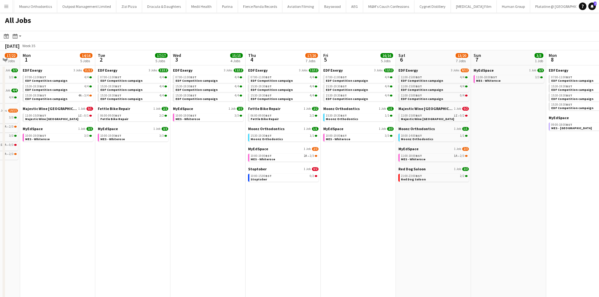
drag, startPoint x: 490, startPoint y: 198, endPoint x: 396, endPoint y: 198, distance: 94.3
click at [396, 198] on app-calendar-viewport "Thu 28 17/23 9 Jobs Fri 29 13/18 7 Jobs Sat 30 29/45 25 Jobs Sun 31 17/22 7 Job…" at bounding box center [299, 240] width 599 height 380
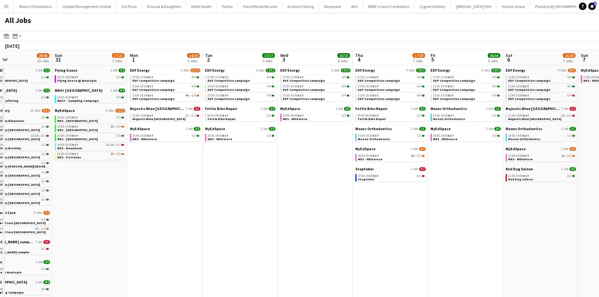
click at [412, 196] on app-all-jobs "All Jobs Date picker AUG 2025 AUG 2025 Monday M Tuesday T Wednesday W Thursday …" at bounding box center [299, 222] width 599 height 418
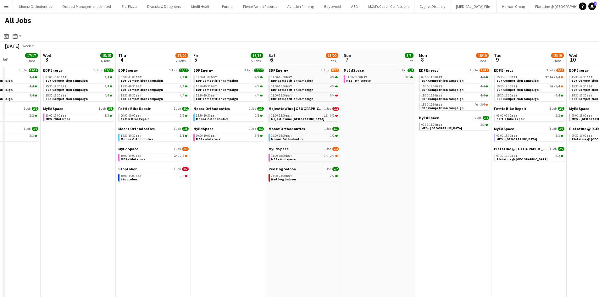
scroll to position [0, 237]
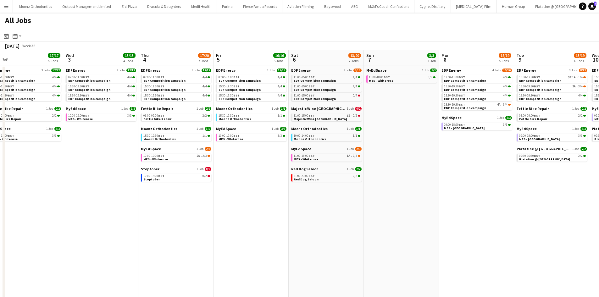
drag, startPoint x: 558, startPoint y: 194, endPoint x: 343, endPoint y: 181, distance: 214.7
click at [343, 181] on app-calendar-viewport "Sat 30 29/45 25 Jobs Sun 31 17/22 7 Jobs Mon 1 14/16 5 Jobs Tue 2 17/17 5 Jobs …" at bounding box center [299, 240] width 599 height 380
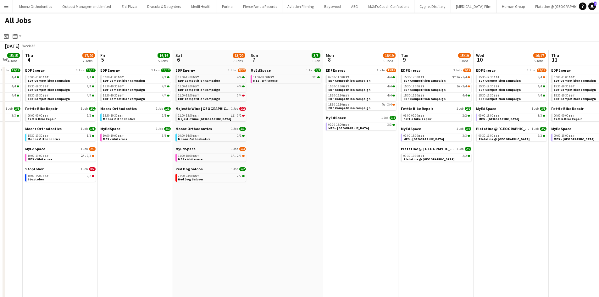
click at [279, 172] on app-all-jobs "All Jobs Date picker AUG 2025 AUG 2025 Monday M Tuesday T Wednesday W Thursday …" at bounding box center [299, 222] width 599 height 418
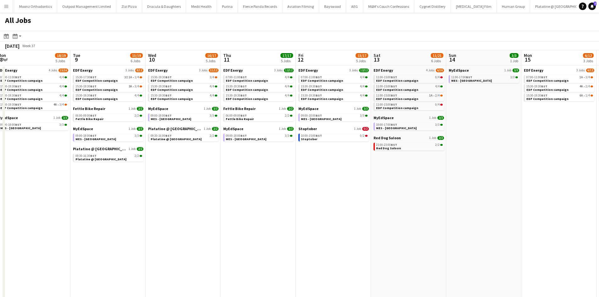
drag, startPoint x: 469, startPoint y: 182, endPoint x: 299, endPoint y: 148, distance: 173.6
click at [293, 148] on app-calendar-viewport "Fri 5 16/16 5 Jobs Sat 6 13/20 7 Jobs Sun 7 3/3 1 Job Mon 8 18/19 5 Jobs Tue 9 …" at bounding box center [299, 240] width 599 height 380
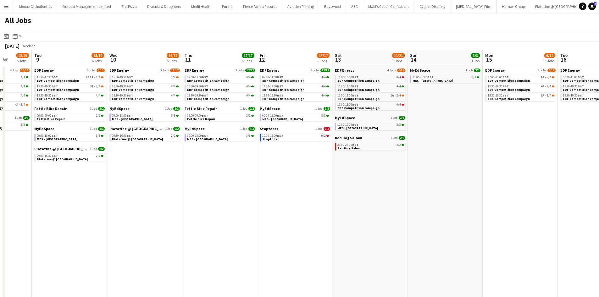
scroll to position [0, 294]
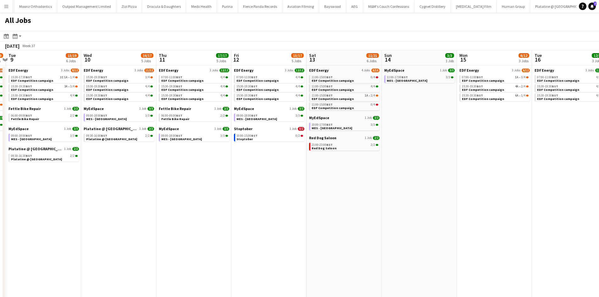
drag, startPoint x: 486, startPoint y: 184, endPoint x: 426, endPoint y: 178, distance: 60.3
click at [426, 178] on app-calendar-viewport "Fri 5 16/16 5 Jobs Sat 6 13/20 7 Jobs Sun 7 3/3 1 Job Mon 8 18/19 5 Jobs Tue 9 …" at bounding box center [299, 240] width 599 height 380
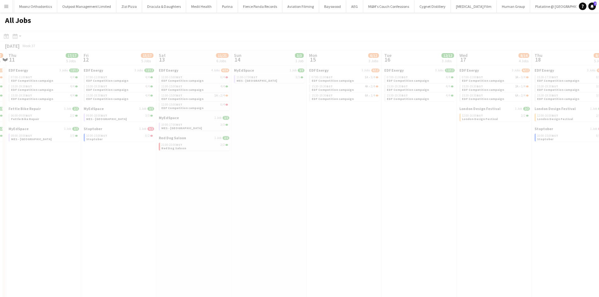
scroll to position [0, 179]
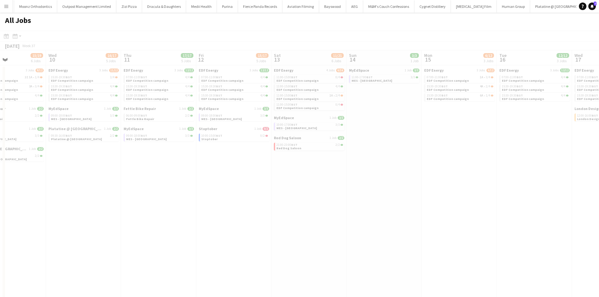
drag, startPoint x: 457, startPoint y: 159, endPoint x: 435, endPoint y: 160, distance: 22.0
click at [435, 160] on app-all-jobs "All Jobs Date picker AUG 2025 AUG 2025 Monday M Tuesday T Wednesday W Thursday …" at bounding box center [299, 222] width 599 height 418
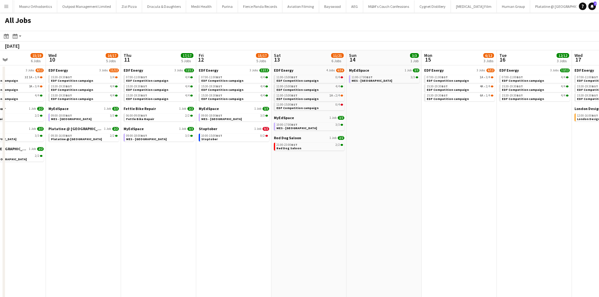
drag, startPoint x: 138, startPoint y: 160, endPoint x: 416, endPoint y: 173, distance: 278.4
click at [439, 170] on app-calendar-viewport "Sun 7 3/3 1 Job Mon 8 18/19 5 Jobs Tue 9 15/19 6 Jobs Wed 10 16/17 5 Jobs Thu 1…" at bounding box center [299, 240] width 599 height 380
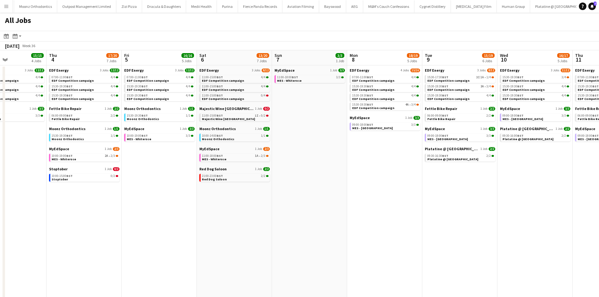
drag, startPoint x: 132, startPoint y: 228, endPoint x: 433, endPoint y: 195, distance: 302.9
click at [433, 195] on app-calendar-viewport "Mon 1 14/16 5 Jobs Tue 2 17/17 5 Jobs Wed 3 15/15 4 Jobs Thu 4 17/20 7 Jobs Fri…" at bounding box center [299, 240] width 599 height 380
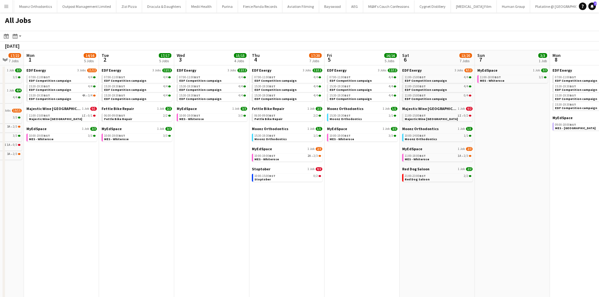
drag, startPoint x: 144, startPoint y: 212, endPoint x: 276, endPoint y: 171, distance: 138.2
click at [409, 171] on app-calendar-viewport "Sat 30 29/45 25 Jobs Sun 31 17/22 7 Jobs Mon 1 14/16 5 Jobs Tue 2 17/17 5 Jobs …" at bounding box center [299, 240] width 599 height 380
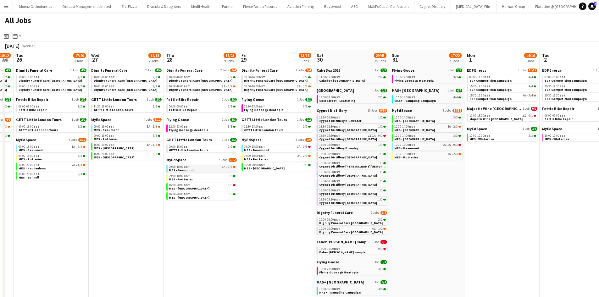
drag, startPoint x: 310, startPoint y: 175, endPoint x: 234, endPoint y: 169, distance: 76.6
click at [359, 167] on app-calendar-viewport "Sun 24 26/29 7 Jobs Mon 25 10/12 5 Jobs Tue 26 17/20 8 Jobs Wed 27 14/18 7 Jobs…" at bounding box center [299, 240] width 599 height 380
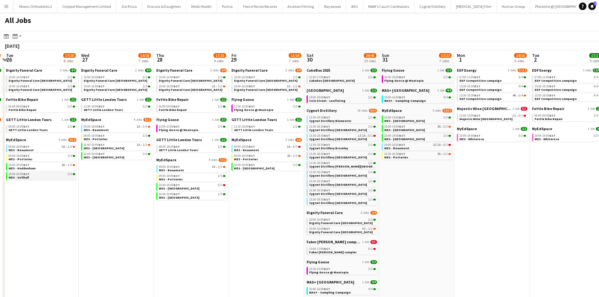
drag, startPoint x: 135, startPoint y: 191, endPoint x: 363, endPoint y: 176, distance: 229.3
click at [396, 176] on app-calendar-viewport "Sun 24 26/29 7 Jobs Mon 25 10/12 5 Jobs Tue 26 17/20 8 Jobs Wed 27 14/18 7 Jobs…" at bounding box center [299, 240] width 599 height 380
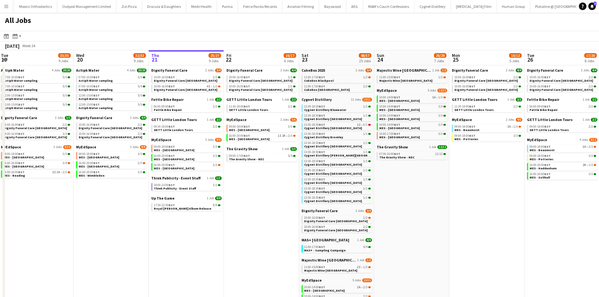
drag, startPoint x: 191, startPoint y: 186, endPoint x: 416, endPoint y: 170, distance: 226.2
click at [422, 170] on app-calendar-viewport "Sun 17 13/13 4 Jobs Mon 18 9/9 4 Jobs Tue 19 33/35 9 Jobs Wed 20 32/33 9 Jobs T…" at bounding box center [299, 240] width 599 height 380
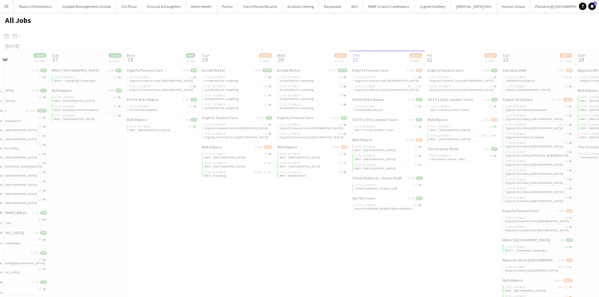
drag, startPoint x: 105, startPoint y: 186, endPoint x: 116, endPoint y: 160, distance: 28.7
click at [116, 160] on app-calendar-viewport "Thu 14 Fri 15 6/6 2 Jobs Sat 16 30/30 18 Jobs Sun 17 13/13 4 Jobs Mon 18 9/9 4 …" at bounding box center [299, 240] width 599 height 380
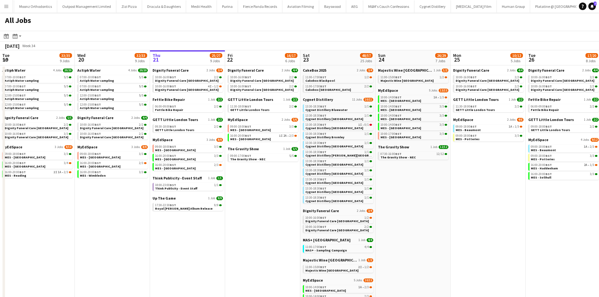
scroll to position [0, 226]
drag, startPoint x: 273, startPoint y: 190, endPoint x: 229, endPoint y: 188, distance: 43.4
click at [229, 188] on app-calendar-viewport "Sat 16 30/30 18 Jobs Sun 17 13/13 4 Jobs Mon 18 9/9 4 Jobs Tue 19 33/35 9 Jobs …" at bounding box center [299, 240] width 599 height 380
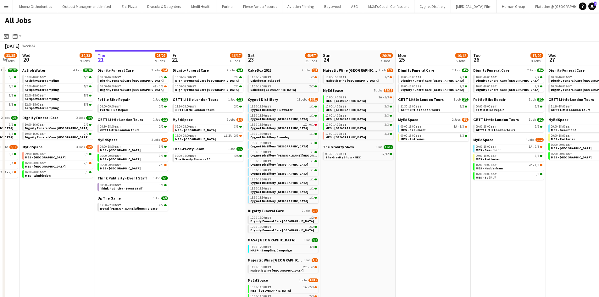
drag, startPoint x: 435, startPoint y: 222, endPoint x: 378, endPoint y: 214, distance: 57.8
click at [378, 214] on app-calendar-viewport "Sat 16 30/30 18 Jobs Sun 17 13/13 4 Jobs Mon 18 9/9 4 Jobs Tue 19 33/35 9 Jobs …" at bounding box center [299, 240] width 599 height 380
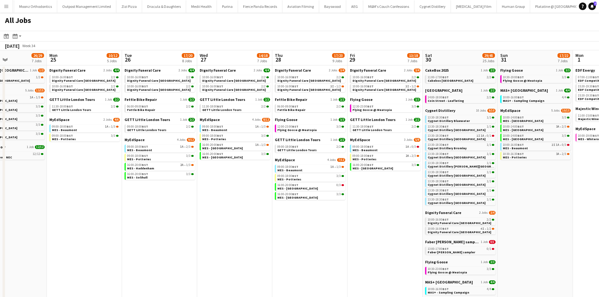
drag, startPoint x: 420, startPoint y: 210, endPoint x: 222, endPoint y: 182, distance: 200.2
click at [222, 182] on app-calendar-viewport "Wed 20 32/33 9 Jobs Thu 21 25/27 9 Jobs Fri 22 16/17 6 Jobs Sat 23 48/57 25 Job…" at bounding box center [299, 240] width 599 height 380
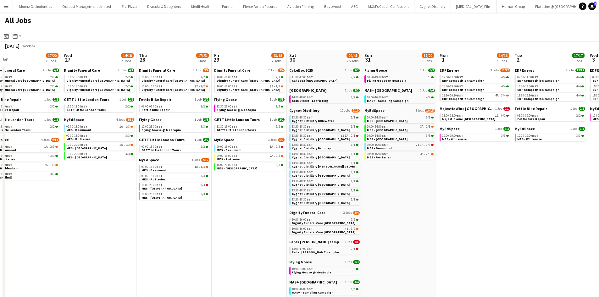
scroll to position [0, 184]
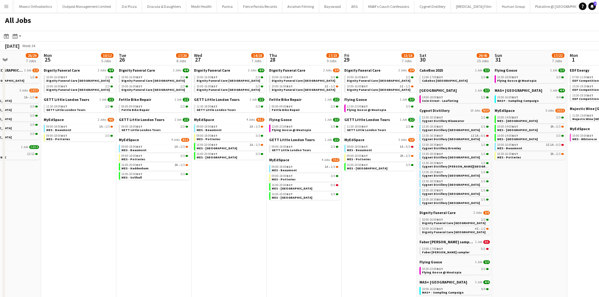
drag, startPoint x: 457, startPoint y: 238, endPoint x: 303, endPoint y: 222, distance: 154.1
click at [303, 222] on app-calendar-viewport "Fri 22 16/17 6 Jobs Sat 23 48/57 25 Jobs Sun 24 26/29 7 Jobs Mon 25 10/12 5 Job…" at bounding box center [299, 240] width 599 height 380
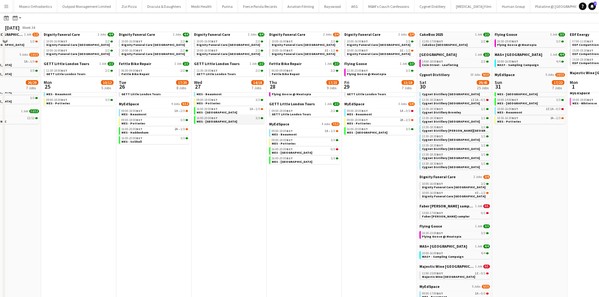
scroll to position [0, 0]
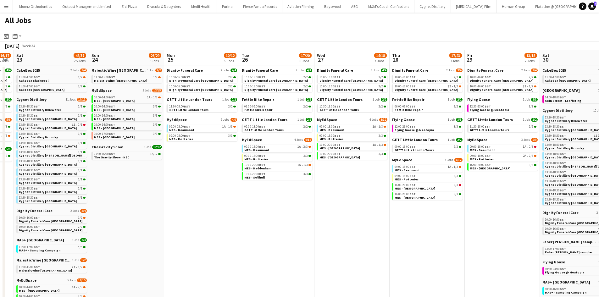
drag, startPoint x: 129, startPoint y: 186, endPoint x: 267, endPoint y: 189, distance: 137.1
click at [311, 184] on app-calendar-viewport "Thu 21 25/27 9 Jobs Fri 22 16/17 6 Jobs Sat 23 48/57 25 Jobs Sun 24 26/29 7 Job…" at bounding box center [299, 240] width 599 height 380
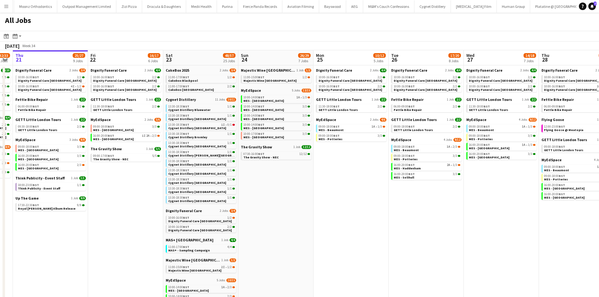
drag, startPoint x: 228, startPoint y: 204, endPoint x: 250, endPoint y: 203, distance: 21.7
click at [309, 202] on app-calendar-viewport "Tue 19 33/35 9 Jobs Wed 20 32/33 9 Jobs Thu 21 25/27 9 Jobs Fri 22 16/17 6 Jobs…" at bounding box center [299, 240] width 599 height 380
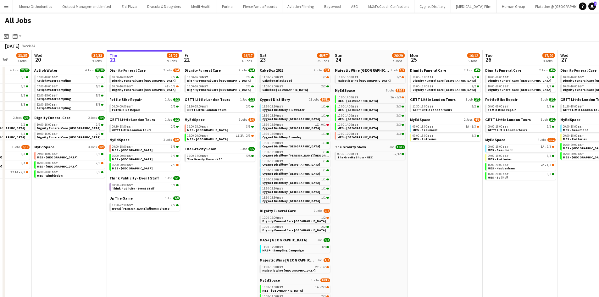
drag, startPoint x: 270, startPoint y: 203, endPoint x: 189, endPoint y: 182, distance: 83.6
click at [169, 174] on app-calendar-viewport "Sun 17 13/13 4 Jobs Mon 18 9/9 4 Jobs Tue 19 33/35 9 Jobs Wed 20 32/33 9 Jobs T…" at bounding box center [299, 240] width 599 height 380
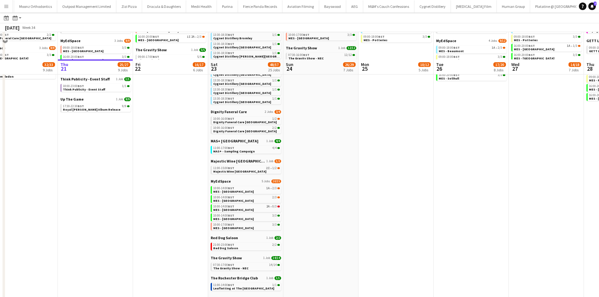
scroll to position [31, 0]
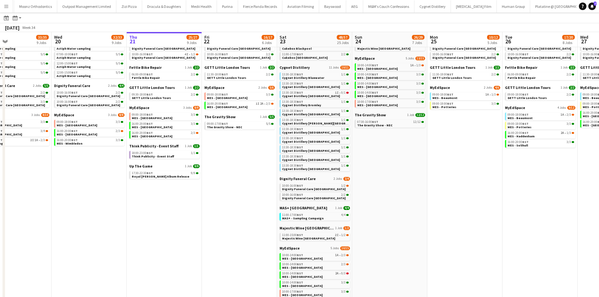
drag, startPoint x: 410, startPoint y: 189, endPoint x: 324, endPoint y: 187, distance: 86.5
click at [327, 187] on app-calendar-viewport "Sun 17 13/13 4 Jobs Mon 18 9/9 4 Jobs Tue 19 33/35 9 Jobs Wed 20 32/33 9 Jobs T…" at bounding box center [299, 198] width 599 height 399
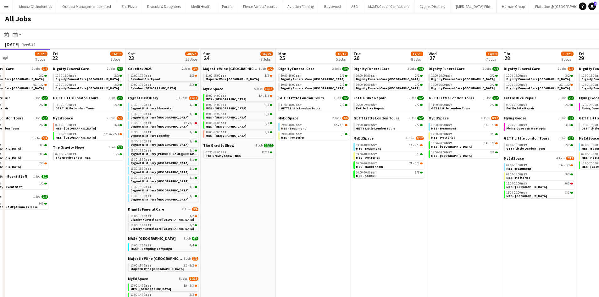
scroll to position [0, 0]
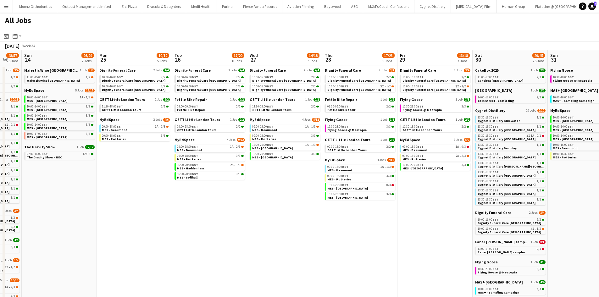
drag, startPoint x: 351, startPoint y: 204, endPoint x: 422, endPoint y: 219, distance: 72.9
click at [190, 190] on app-calendar-viewport "Thu 21 25/27 9 Jobs Fri 22 16/17 6 Jobs Sat 23 48/57 25 Jobs Sun 24 26/29 7 Job…" at bounding box center [299, 240] width 599 height 380
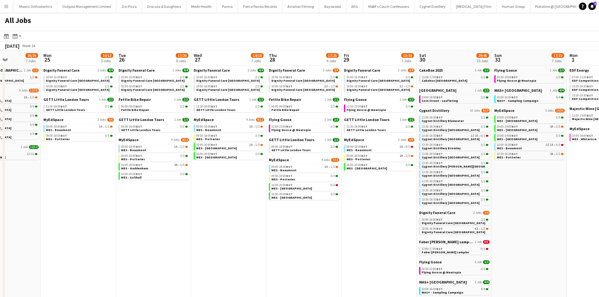
drag, startPoint x: 427, startPoint y: 219, endPoint x: 390, endPoint y: 214, distance: 37.5
click at [390, 214] on app-calendar-viewport "Thu 21 25/27 9 Jobs Fri 22 16/17 6 Jobs Sat 23 48/57 25 Jobs Sun 24 26/29 7 Job…" at bounding box center [299, 240] width 599 height 380
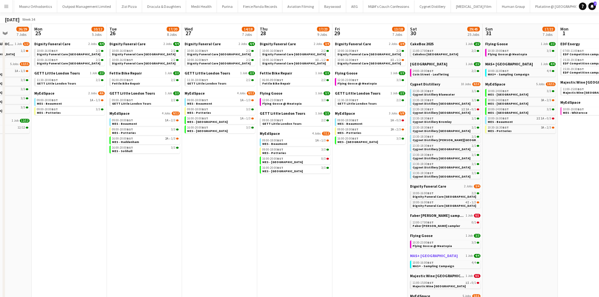
scroll to position [63, 0]
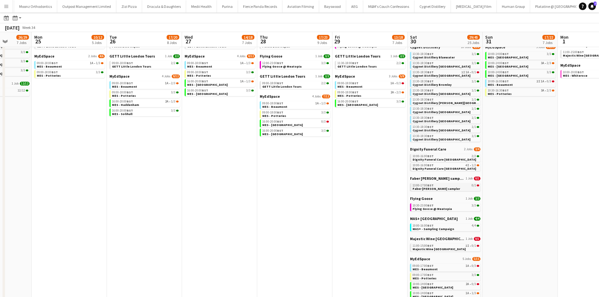
click at [443, 187] on span "Faber [PERSON_NAME] sampler" at bounding box center [435, 189] width 47 height 4
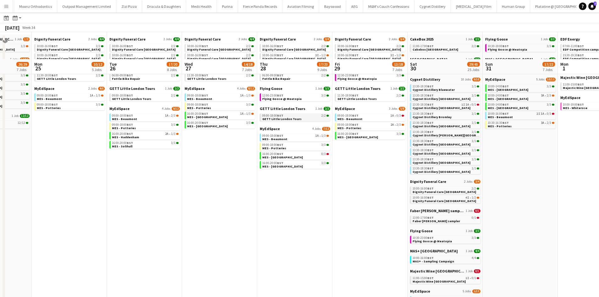
scroll to position [0, 0]
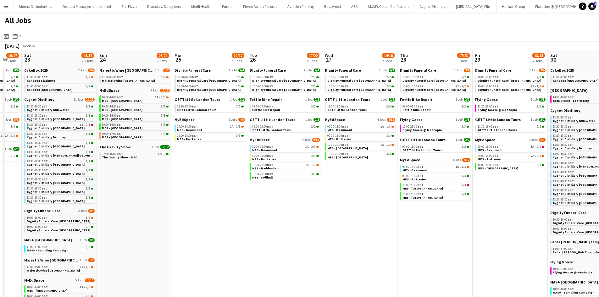
drag, startPoint x: 239, startPoint y: 189, endPoint x: 419, endPoint y: 186, distance: 180.1
click at [431, 186] on app-calendar-viewport "Thu 21 25/27 9 Jobs Fri 22 16/17 6 Jobs Sat 23 48/57 25 Jobs Sun 24 26/29 7 Job…" at bounding box center [299, 240] width 599 height 380
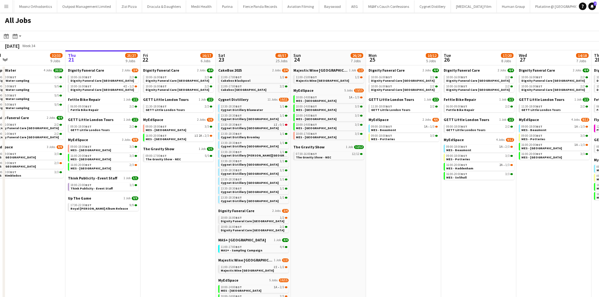
scroll to position [0, 163]
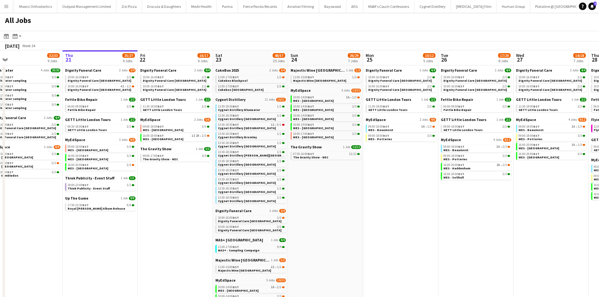
drag, startPoint x: 263, startPoint y: 195, endPoint x: 377, endPoint y: 185, distance: 114.5
click at [377, 185] on app-calendar-viewport "Mon 18 9/9 4 Jobs Tue 19 33/35 9 Jobs Wed 20 32/33 9 Jobs Thu 21 25/27 9 Jobs F…" at bounding box center [299, 240] width 599 height 380
click at [256, 86] on div "11:00-17:00 BST 2/2" at bounding box center [251, 86] width 67 height 3
click at [178, 156] on div "09:00-17:00 BST 5/5" at bounding box center [176, 155] width 67 height 3
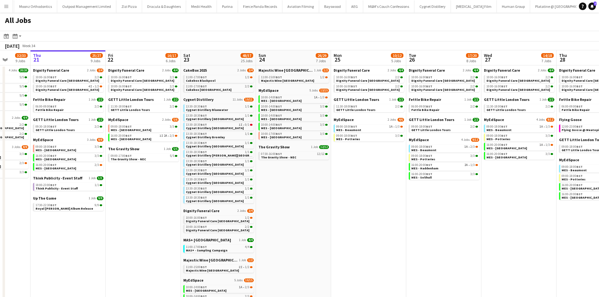
drag, startPoint x: 170, startPoint y: 177, endPoint x: 213, endPoint y: 170, distance: 43.7
click at [213, 170] on app-calendar-viewport "Mon 18 9/9 4 Jobs Tue 19 33/35 9 Jobs Wed 20 32/33 9 Jobs Thu 21 25/27 9 Jobs F…" at bounding box center [299, 240] width 599 height 380
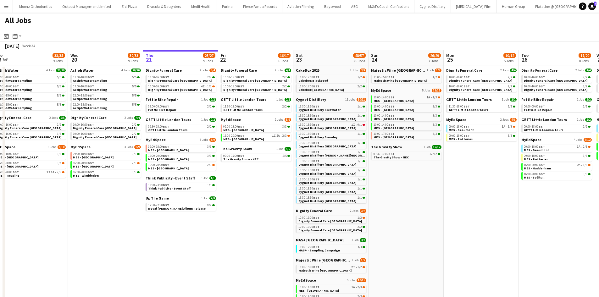
scroll to position [0, 147]
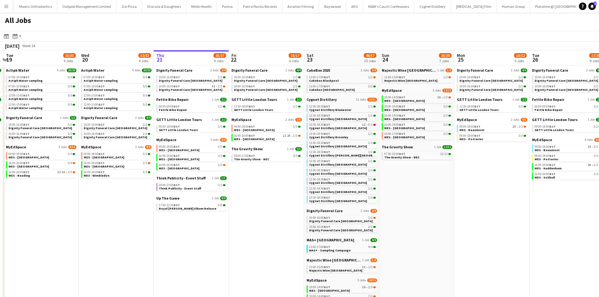
drag, startPoint x: 205, startPoint y: 183, endPoint x: 253, endPoint y: 182, distance: 48.1
click at [253, 182] on app-calendar-viewport "Sun 17 13/13 4 Jobs Mon 18 9/9 4 Jobs Tue 19 33/35 9 Jobs Wed 20 32/33 9 Jobs T…" at bounding box center [299, 240] width 599 height 380
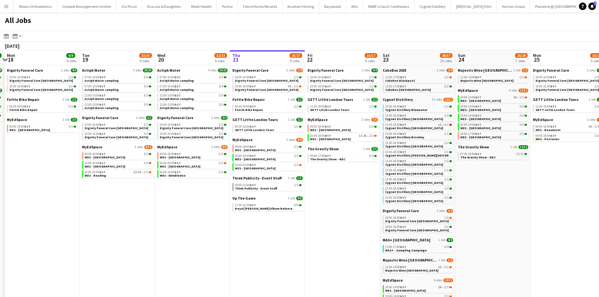
scroll to position [0, 144]
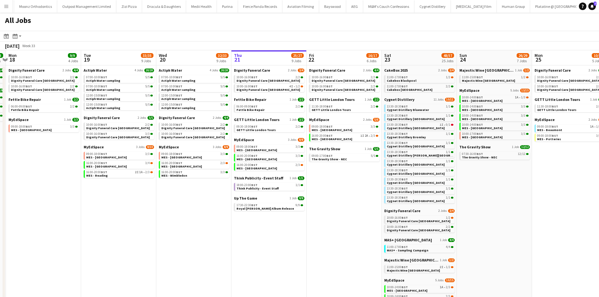
drag, startPoint x: 117, startPoint y: 191, endPoint x: 195, endPoint y: 178, distance: 79.7
click at [195, 178] on app-calendar-viewport "Sat 16 30/30 18 Jobs Sun 17 13/13 4 Jobs Mon 18 9/9 4 Jobs Tue 19 33/35 9 Jobs …" at bounding box center [299, 240] width 599 height 380
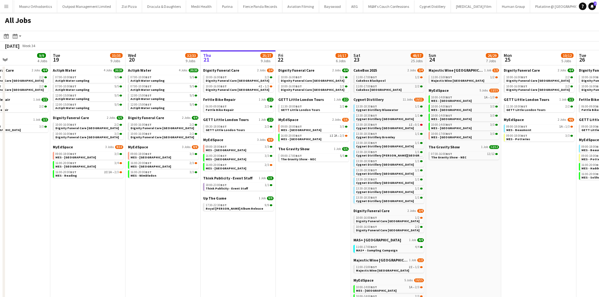
scroll to position [0, 175]
drag, startPoint x: 316, startPoint y: 190, endPoint x: 295, endPoint y: 189, distance: 20.8
click at [295, 189] on app-calendar-viewport "Sat 16 30/30 18 Jobs Sun 17 13/13 4 Jobs Mon 18 9/9 4 Jobs Tue 19 33/35 9 Jobs …" at bounding box center [299, 240] width 599 height 380
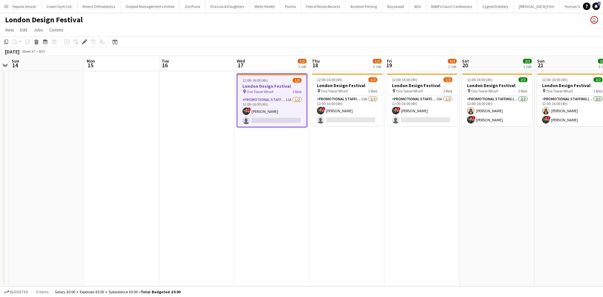
scroll to position [0, 263]
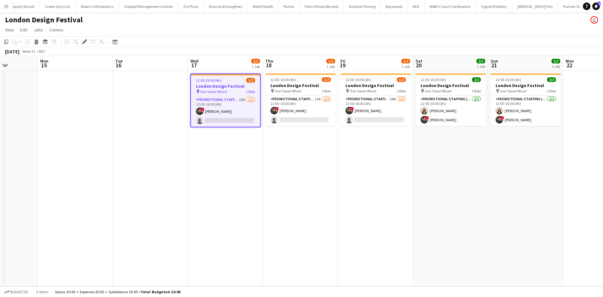
drag, startPoint x: 354, startPoint y: 157, endPoint x: 307, endPoint y: 158, distance: 46.5
click at [307, 158] on app-calendar-viewport "Thu 11 Fri 12 Sat 13 Sun 14 Mon 15 Tue 16 Wed 17 1/2 1 Job Thu 18 1/2 1 Job Fri…" at bounding box center [301, 171] width 603 height 230
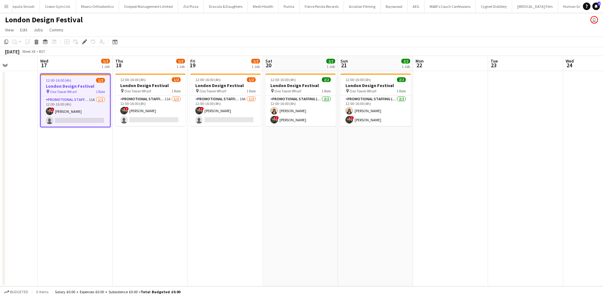
scroll to position [0, 218]
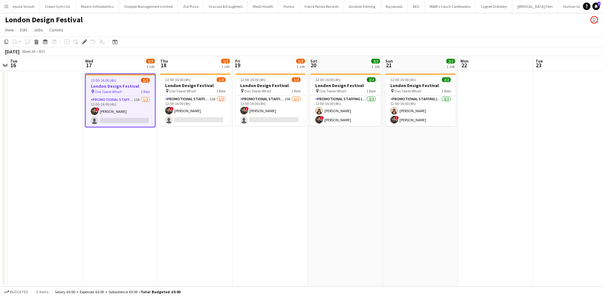
drag, startPoint x: 145, startPoint y: 186, endPoint x: 133, endPoint y: 185, distance: 11.4
click at [136, 185] on app-calendar-viewport "Sat 13 Sun 14 Mon 15 Tue 16 Wed 17 1/2 1 Job Thu 18 1/2 1 Job Fri 19 1/2 1 Job …" at bounding box center [301, 171] width 603 height 230
click at [138, 99] on app-card-role "Promotional Staffing (Brand Ambassadors) 11A [DATE] 12:00-16:00 (4h) ! [PERSON_…" at bounding box center [120, 111] width 69 height 30
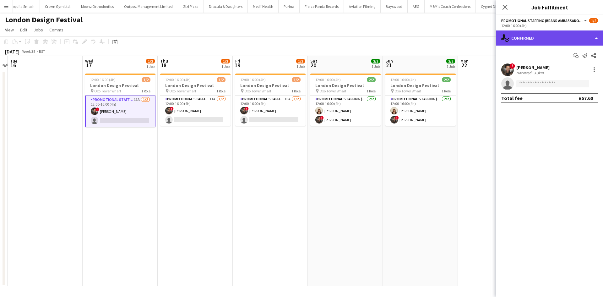
click at [521, 36] on div "single-neutral-actions-check-2 Confirmed" at bounding box center [550, 37] width 107 height 15
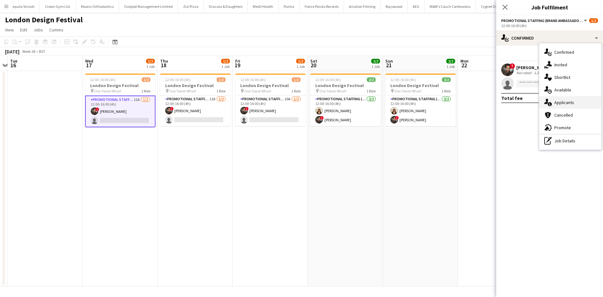
click at [569, 103] on div "single-neutral-actions-information Applicants" at bounding box center [571, 102] width 62 height 13
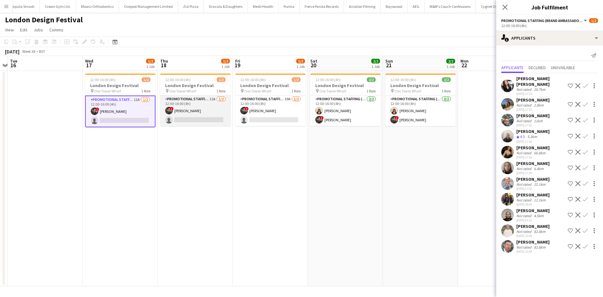
click at [210, 97] on app-card-role "Promotional Staffing (Brand Ambassadors) 11A 1/2 12:00-16:00 (4h) ! Jade Willis…" at bounding box center [195, 111] width 70 height 30
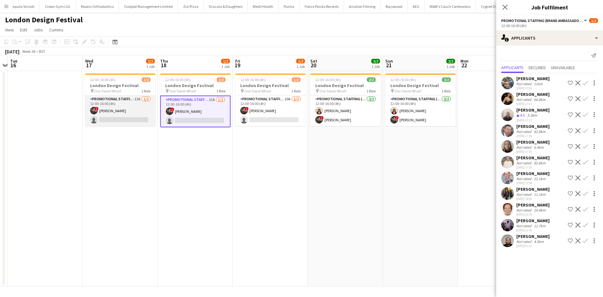
click at [142, 100] on app-card-role "Promotional Staffing (Brand Ambassadors) 11A 1/2 12:00-16:00 (4h) ! Jade Willis…" at bounding box center [120, 111] width 70 height 30
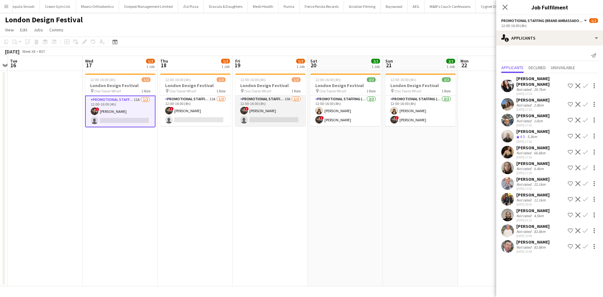
click at [287, 98] on app-card-role "Promotional Staffing (Brand Ambassadors) 10A 1/2 12:00-16:00 (4h) ! Jade Willis…" at bounding box center [270, 111] width 70 height 30
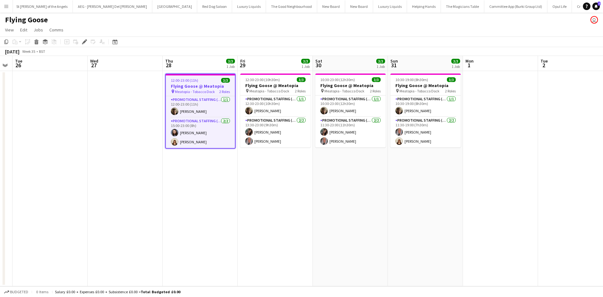
scroll to position [0, 316]
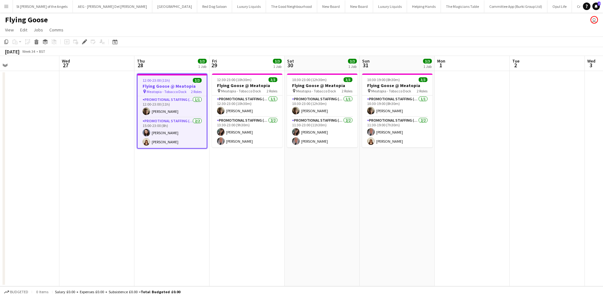
drag, startPoint x: 426, startPoint y: 240, endPoint x: 326, endPoint y: 248, distance: 100.3
click at [326, 248] on app-calendar-viewport "Fri 22 Sat 23 Sun 24 Mon 25 Tue 26 Wed 27 Thu 28 3/3 1 Job Fri 29 3/3 1 Job Sat…" at bounding box center [301, 171] width 603 height 230
drag, startPoint x: 55, startPoint y: 190, endPoint x: 58, endPoint y: 188, distance: 3.3
click at [56, 189] on app-date-cell at bounding box center [21, 178] width 75 height 215
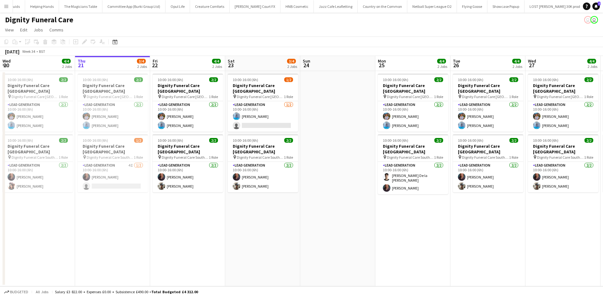
click at [303, 225] on app-calendar-viewport "Mon 18 4/4 2 Jobs Tue 19 5/5 2 Jobs Wed 20 4/4 2 Jobs Thu 21 3/4 2 Jobs Fri 22 …" at bounding box center [301, 171] width 603 height 230
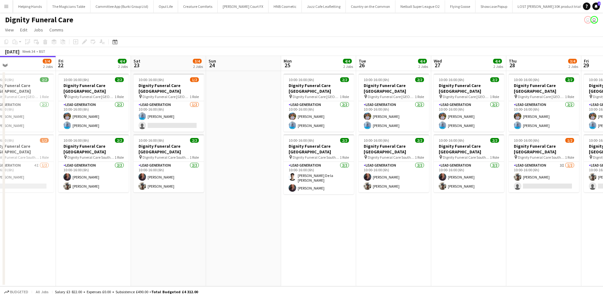
drag, startPoint x: 384, startPoint y: 210, endPoint x: 179, endPoint y: 237, distance: 207.3
click at [179, 237] on app-calendar-viewport "Mon 18 4/4 2 Jobs Tue 19 5/5 2 Jobs Wed 20 4/4 2 Jobs Thu 21 3/4 2 Jobs Fri 22 …" at bounding box center [301, 171] width 603 height 230
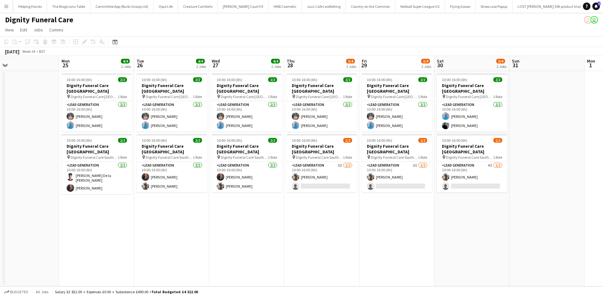
drag, startPoint x: 402, startPoint y: 243, endPoint x: 533, endPoint y: 216, distance: 133.6
click at [603, 213] on app-calendar-viewport "Wed 20 4/4 2 Jobs Thu 21 3/4 2 Jobs Fri 22 4/4 2 Jobs Sat 23 3/4 2 Jobs Sun 24 …" at bounding box center [301, 171] width 603 height 230
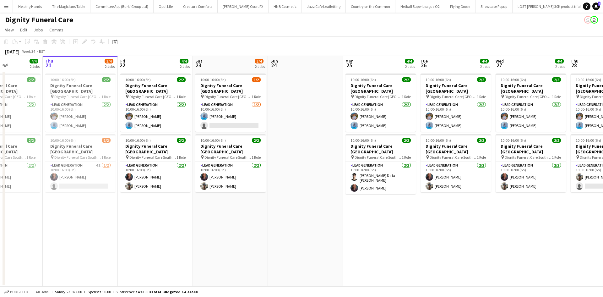
click at [296, 216] on app-calendar-viewport "Mon 18 4/4 2 Jobs Tue 19 5/5 2 Jobs Wed 20 4/4 2 Jobs Thu 21 3/4 2 Jobs Fri 22 …" at bounding box center [301, 171] width 603 height 230
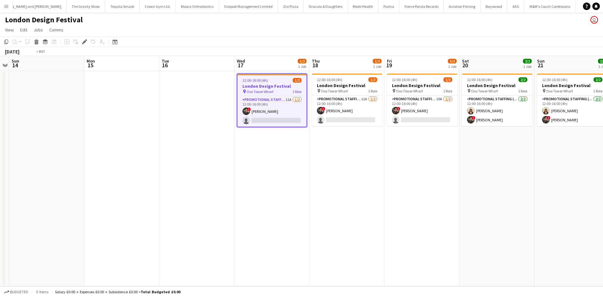
scroll to position [0, 318]
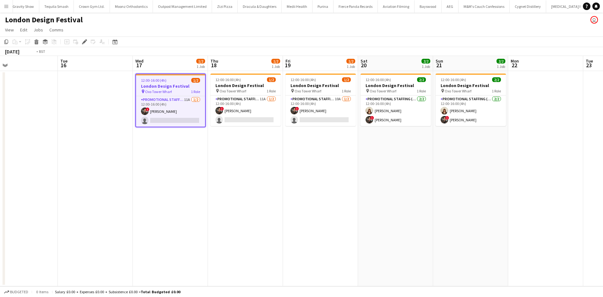
drag, startPoint x: 361, startPoint y: 195, endPoint x: 259, endPoint y: 186, distance: 102.2
click at [259, 187] on app-calendar-viewport "Thu 11 Fri 12 Sat 13 Sun 14 Mon 15 Tue 16 Wed 17 1/2 1 Job Thu 18 1/2 1 Job Fri…" at bounding box center [301, 171] width 603 height 230
click at [272, 174] on app-date-cell "12:00-16:00 (4h) 1/2 London Design Festival pin Oxo Tower Wharf 1 Role Promotio…" at bounding box center [245, 178] width 75 height 215
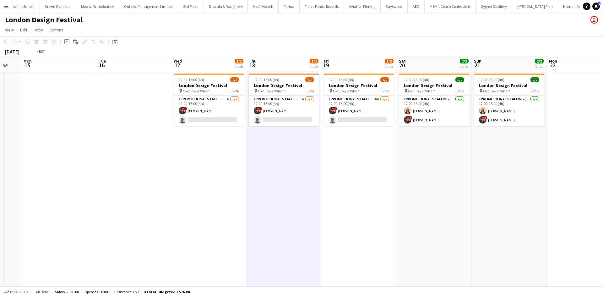
drag, startPoint x: 138, startPoint y: 157, endPoint x: 181, endPoint y: 162, distance: 43.0
click at [181, 161] on app-calendar-viewport "Thu 11 Fri 12 Sat 13 Sun 14 Mon 15 Tue 16 Wed 17 1/2 1 Job Thu 18 1/2 1 Job Fri…" at bounding box center [301, 171] width 603 height 230
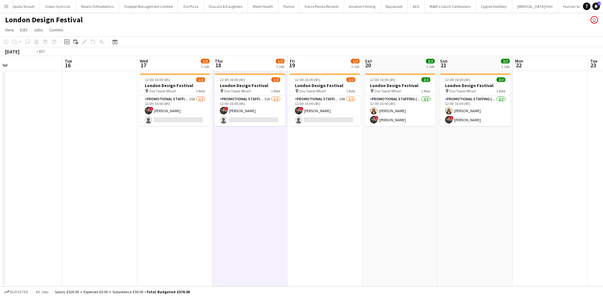
drag, startPoint x: 163, startPoint y: 154, endPoint x: 124, endPoint y: 153, distance: 39.0
click at [124, 153] on app-calendar-viewport "Thu 11 Fri 12 Sat 13 Sun 14 Mon 15 Tue 16 Wed 17 1/2 1 Job Thu 18 1/2 1 Job Fri…" at bounding box center [301, 171] width 603 height 230
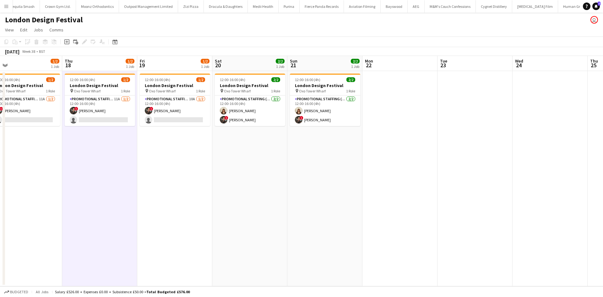
scroll to position [0, 199]
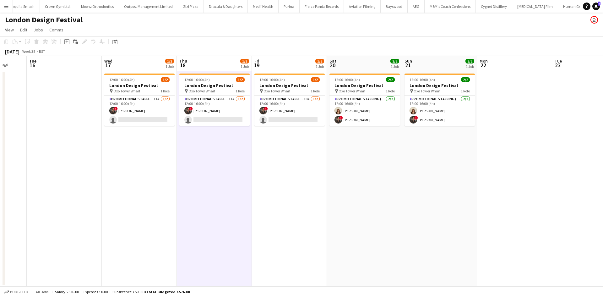
drag, startPoint x: 199, startPoint y: 168, endPoint x: 164, endPoint y: 167, distance: 35.5
click at [164, 167] on app-calendar-viewport "Sat 13 Sun 14 Mon 15 Tue 16 Wed 17 1/2 1 Job Thu 18 1/2 1 Job Fri 19 1/2 1 Job …" at bounding box center [301, 171] width 603 height 230
drag, startPoint x: 140, startPoint y: 119, endPoint x: 123, endPoint y: 109, distance: 19.6
click at [140, 119] on app-card-role "Promotional Staffing (Brand Ambassadors) 11A [DATE] 12:00-16:00 (4h) ! [PERSON_…" at bounding box center [139, 111] width 70 height 30
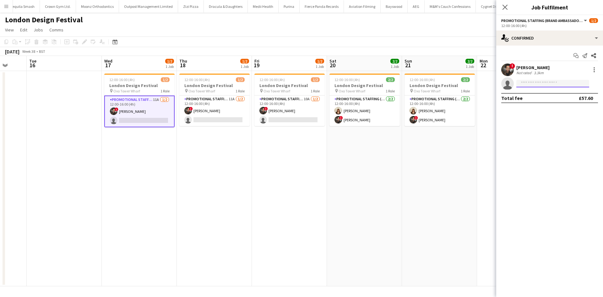
click at [538, 83] on input at bounding box center [553, 84] width 73 height 8
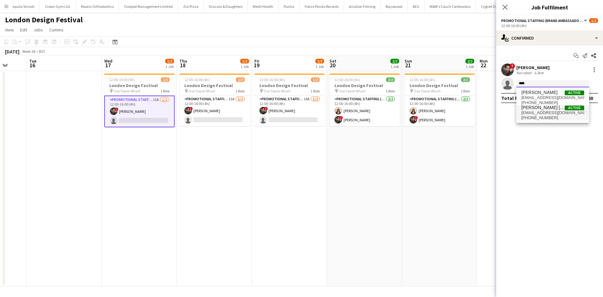
type input "****"
click at [549, 112] on span "[EMAIL_ADDRESS][DOMAIN_NAME]" at bounding box center [553, 112] width 63 height 5
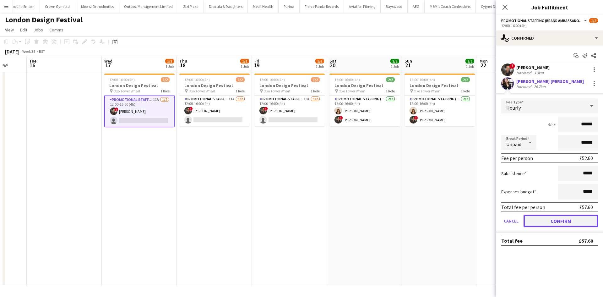
drag, startPoint x: 565, startPoint y: 219, endPoint x: 527, endPoint y: 209, distance: 39.9
click at [566, 219] on button "Confirm" at bounding box center [561, 221] width 74 height 13
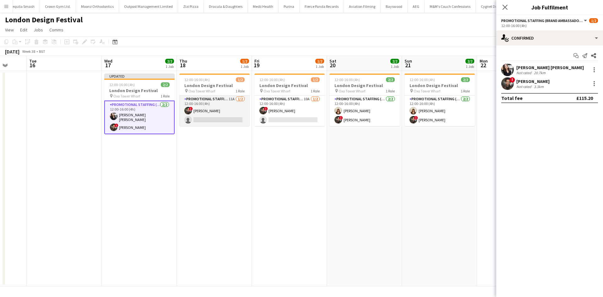
click at [220, 116] on app-card-role "Promotional Staffing (Brand Ambassadors) 11A [DATE] 12:00-16:00 (4h) ! [PERSON_…" at bounding box center [214, 111] width 70 height 30
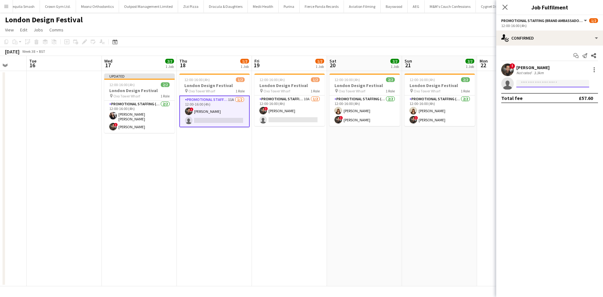
click at [554, 84] on input at bounding box center [553, 84] width 73 height 8
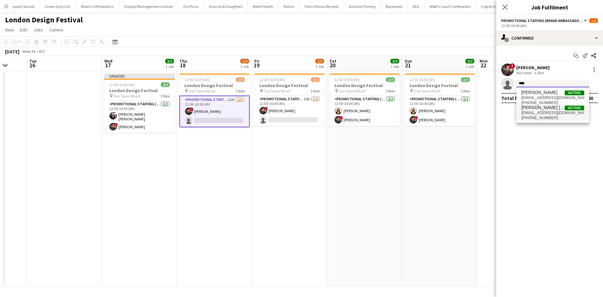
type input "****"
click at [542, 118] on span "[PHONE_NUMBER]" at bounding box center [553, 117] width 63 height 5
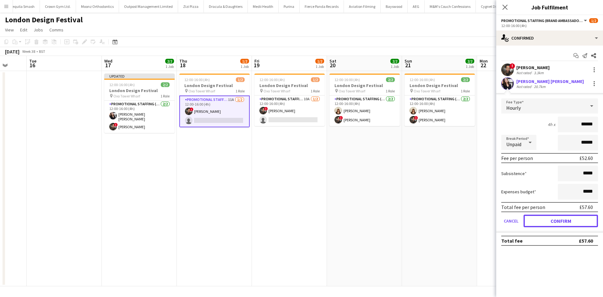
drag, startPoint x: 542, startPoint y: 222, endPoint x: 486, endPoint y: 201, distance: 59.9
click at [542, 222] on button "Confirm" at bounding box center [561, 221] width 74 height 13
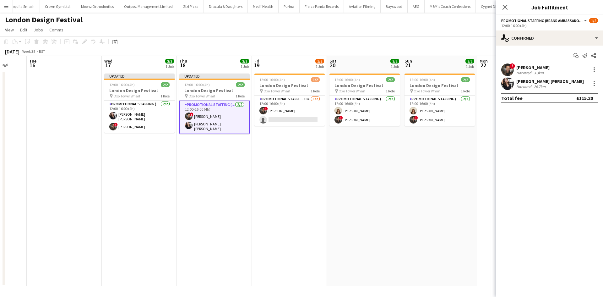
drag, startPoint x: 301, startPoint y: 115, endPoint x: 327, endPoint y: 118, distance: 26.0
click at [301, 115] on app-card-role "Promotional Staffing (Brand Ambassadors) 10A [DATE] 12:00-16:00 (4h) ! [PERSON_…" at bounding box center [290, 111] width 70 height 30
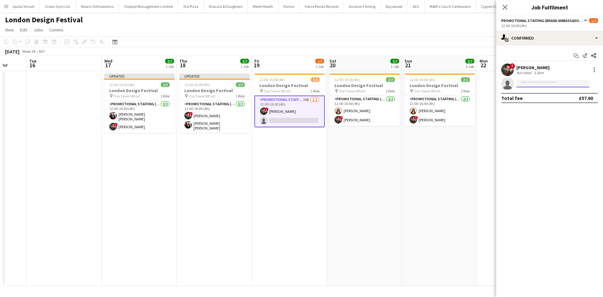
click at [554, 87] on body "Menu Boards Boards Boards All jobs Status Workforce Workforce My Workforce Recr…" at bounding box center [301, 148] width 603 height 297
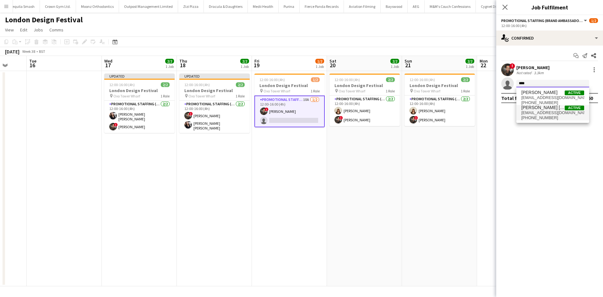
type input "****"
click at [568, 115] on span "[EMAIL_ADDRESS][DOMAIN_NAME]" at bounding box center [553, 112] width 63 height 5
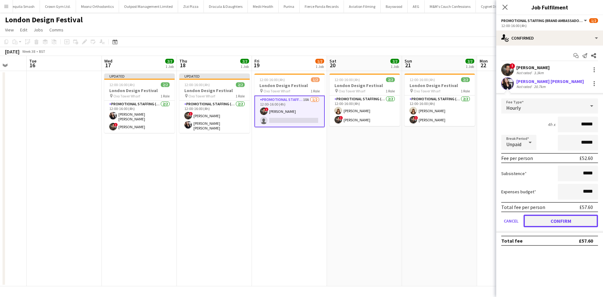
click at [554, 222] on button "Confirm" at bounding box center [561, 221] width 74 height 13
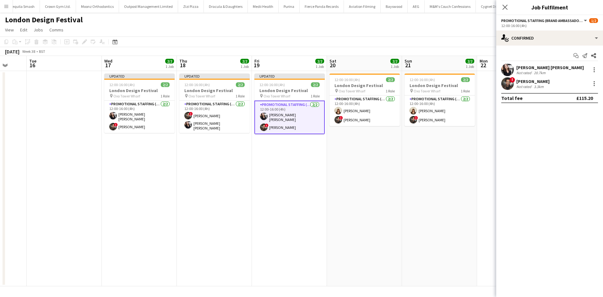
drag, startPoint x: 437, startPoint y: 177, endPoint x: 498, endPoint y: 109, distance: 91.5
click at [437, 176] on app-date-cell "12:00-16:00 (4h) 2/2 London Design Festival pin Oxo Tower Wharf 1 Role Promotio…" at bounding box center [439, 178] width 75 height 215
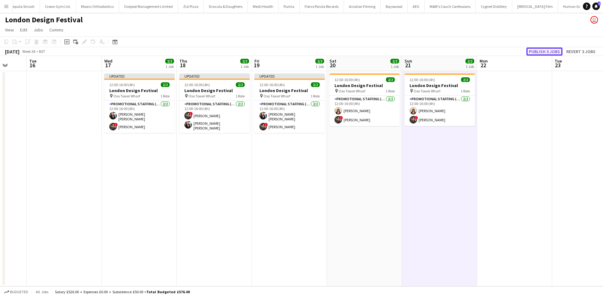
click at [540, 50] on button "Publish 3 jobs" at bounding box center [545, 51] width 36 height 8
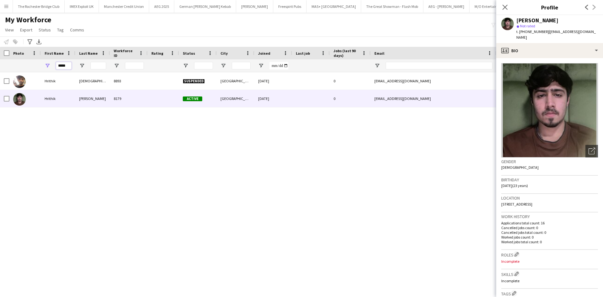
click at [68, 67] on input "*****" at bounding box center [64, 66] width 16 height 8
click at [68, 64] on input "*****" at bounding box center [64, 66] width 16 height 8
click at [69, 64] on input "*****" at bounding box center [64, 66] width 16 height 8
click at [68, 65] on input "*****" at bounding box center [64, 66] width 16 height 8
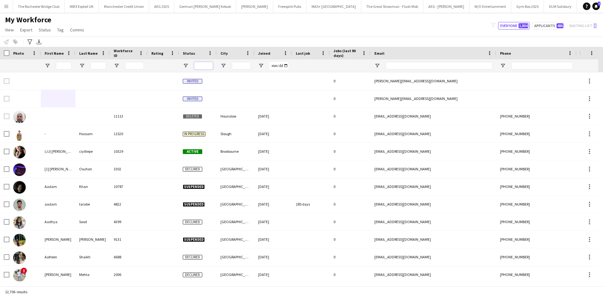
click at [200, 65] on input "Status Filter Input" at bounding box center [203, 66] width 19 height 8
click at [182, 66] on div at bounding box center [198, 65] width 38 height 13
click at [183, 65] on span "Open Filter Menu" at bounding box center [186, 66] width 6 height 6
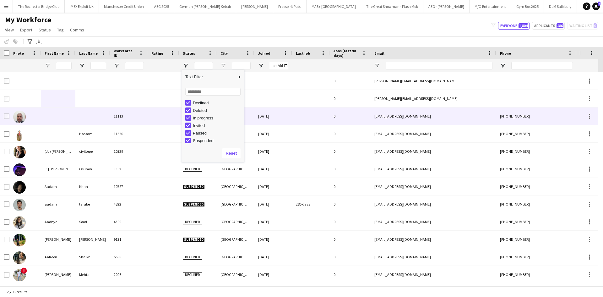
click at [72, 125] on div at bounding box center [58, 115] width 35 height 17
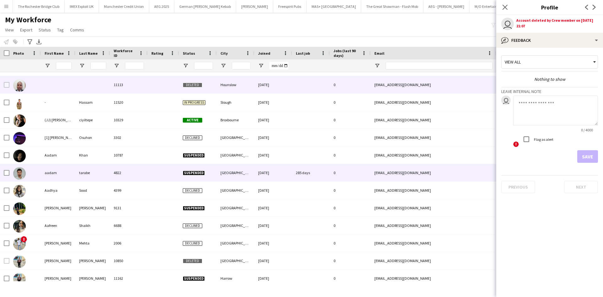
click at [55, 170] on div "aadam" at bounding box center [58, 172] width 35 height 17
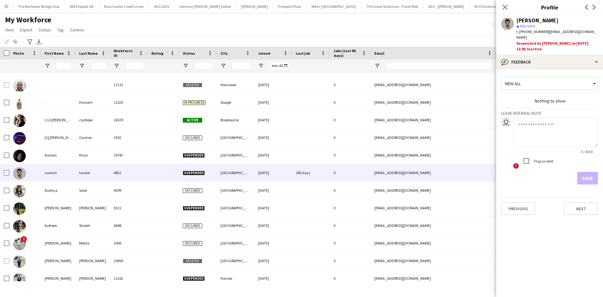
click at [130, 26] on div "My Workforce View Views Default view New view Update view Delete view Edit name…" at bounding box center [301, 25] width 603 height 21
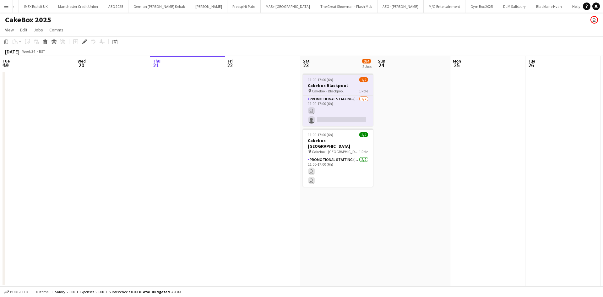
scroll to position [0, 56]
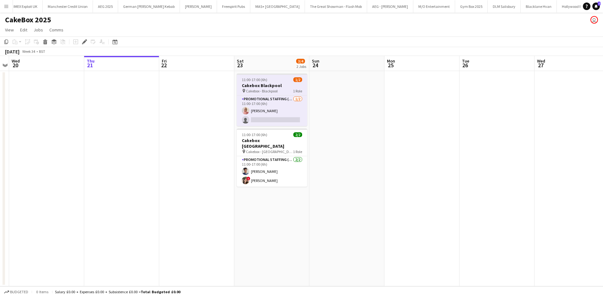
drag, startPoint x: 248, startPoint y: 100, endPoint x: 258, endPoint y: 85, distance: 17.3
click at [248, 100] on app-card-role "Promotional Staffing (Brand Ambassadors) [DATE] 11:00-17:00 (6h) [PERSON_NAME] …" at bounding box center [272, 111] width 70 height 30
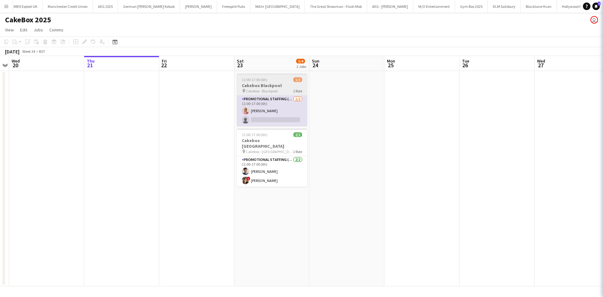
click at [260, 82] on app-job-card "11:00-17:00 (6h) 1/2 Cakebox Blackpool pin Cakebox - Blackpool 1 Role Promotion…" at bounding box center [272, 100] width 70 height 52
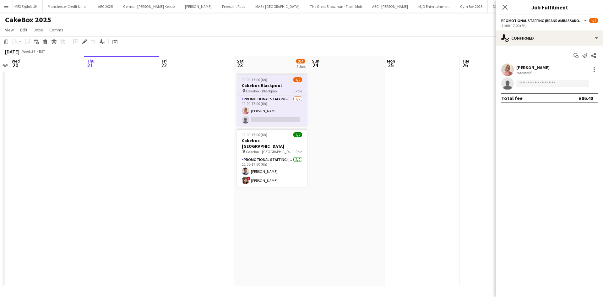
drag, startPoint x: 247, startPoint y: 82, endPoint x: 250, endPoint y: 82, distance: 3.2
click at [248, 82] on span "11:00-17:00 (6h)" at bounding box center [254, 79] width 25 height 5
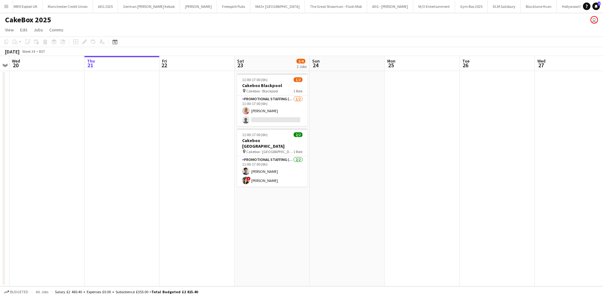
drag, startPoint x: 431, startPoint y: 140, endPoint x: 425, endPoint y: 140, distance: 5.7
click at [427, 140] on app-calendar-viewport "Sun 17 Mon 18 Tue 19 Wed 20 Thu 21 Fri 22 Sat 23 3/4 2 Jobs Sun 24 Mon 25 Tue 2…" at bounding box center [301, 171] width 603 height 230
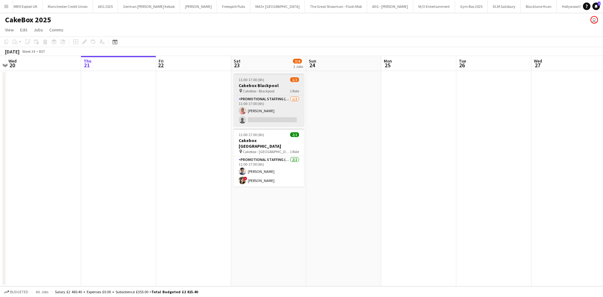
click at [277, 91] on div "pin Cakebox - Blackpool 1 Role" at bounding box center [269, 90] width 70 height 5
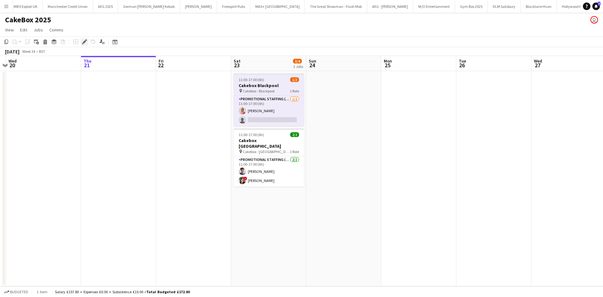
click at [85, 42] on icon at bounding box center [84, 41] width 3 height 3
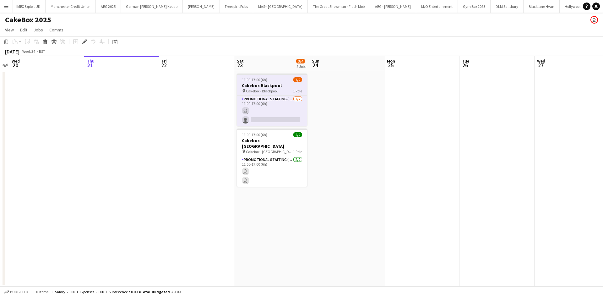
scroll to position [0, 56]
click at [277, 91] on span "Cakebox - Blackpool" at bounding box center [262, 91] width 32 height 5
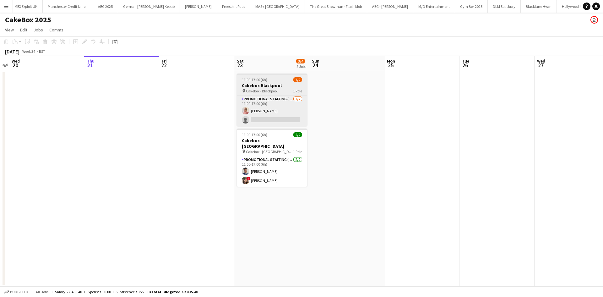
scroll to position [0, 216]
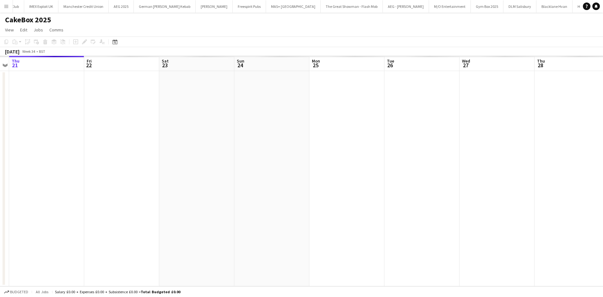
scroll to position [0, 56]
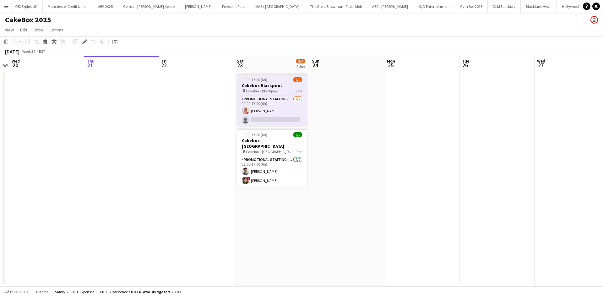
drag, startPoint x: 277, startPoint y: 94, endPoint x: 272, endPoint y: 91, distance: 5.3
click at [277, 94] on app-job-card "11:00-17:00 (6h) 1/2 Cakebox Blackpool pin Cakebox - Blackpool 1 Role Promotion…" at bounding box center [272, 100] width 70 height 52
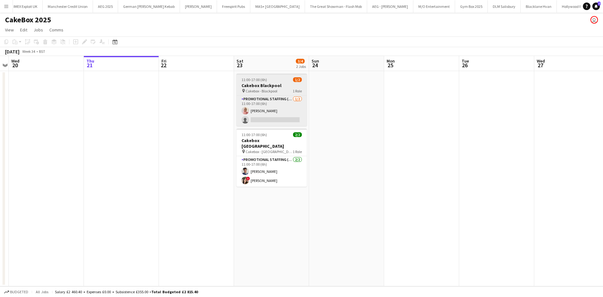
click at [254, 87] on h3 "Cakebox Blackpool" at bounding box center [272, 86] width 70 height 6
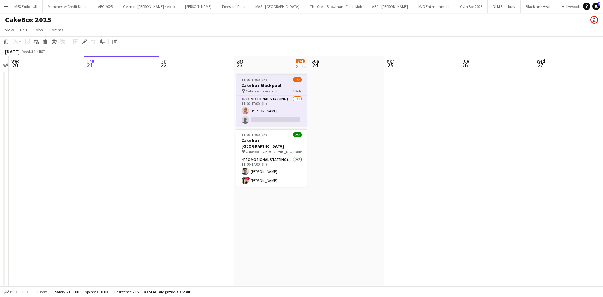
click at [241, 86] on h3 "Cakebox Blackpool" at bounding box center [272, 86] width 70 height 6
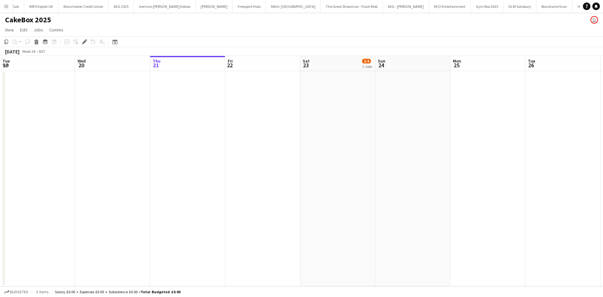
scroll to position [0, 56]
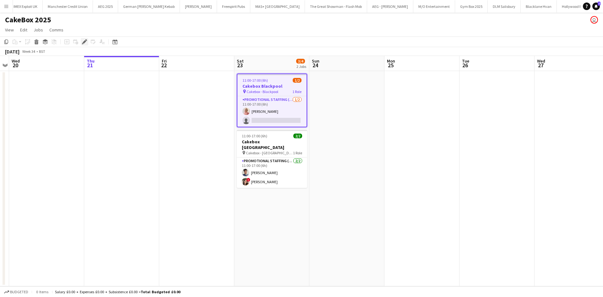
click at [87, 42] on div "Edit" at bounding box center [85, 42] width 8 height 8
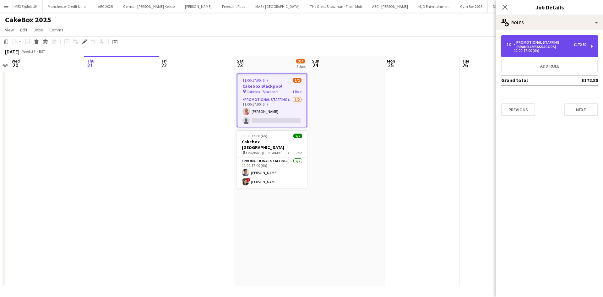
click at [556, 50] on div "11:00-17:00 (6h)" at bounding box center [547, 50] width 80 height 3
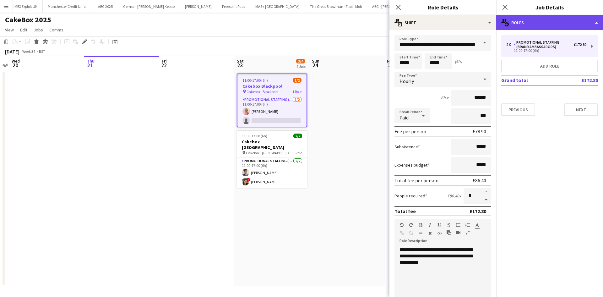
click at [551, 24] on div "multiple-users-add Roles" at bounding box center [550, 22] width 107 height 15
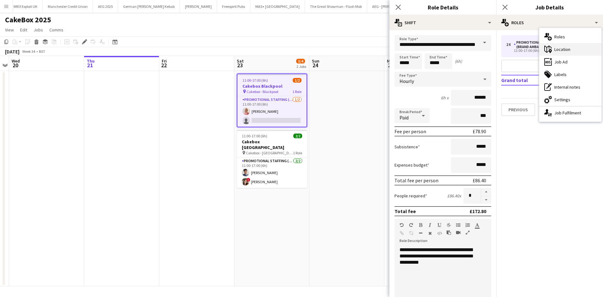
click at [562, 46] on div "maps-pin-1 Location" at bounding box center [571, 49] width 62 height 13
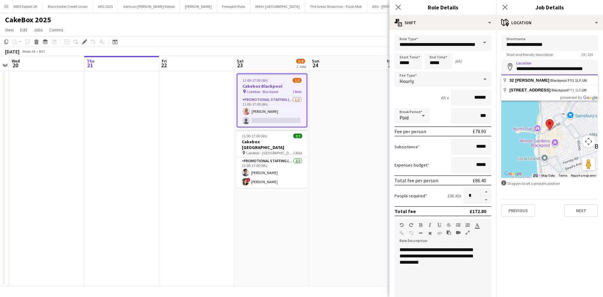
drag, startPoint x: 516, startPoint y: 68, endPoint x: 598, endPoint y: 73, distance: 82.1
click at [598, 73] on input "**********" at bounding box center [550, 67] width 97 height 16
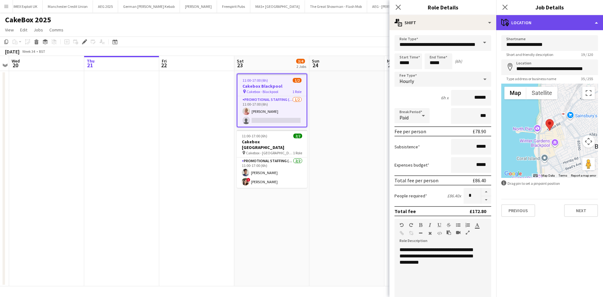
click at [564, 23] on div "maps-pin-1 Location" at bounding box center [550, 22] width 107 height 15
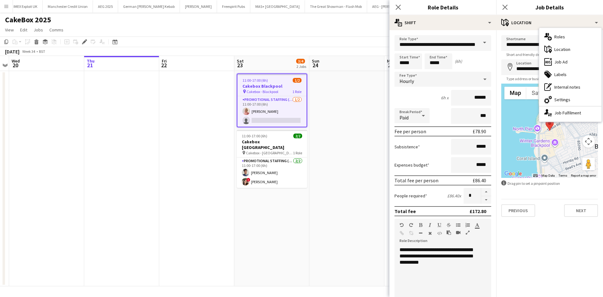
click at [566, 65] on div "ads-window Job Ad" at bounding box center [571, 62] width 62 height 13
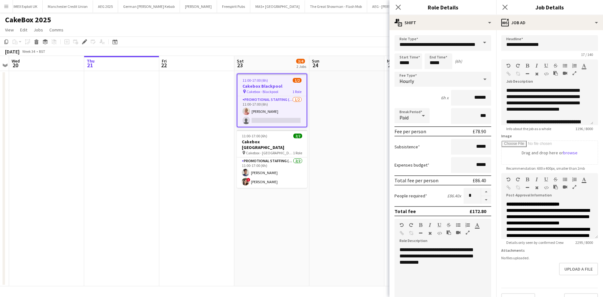
click at [331, 158] on app-date-cell at bounding box center [347, 178] width 75 height 215
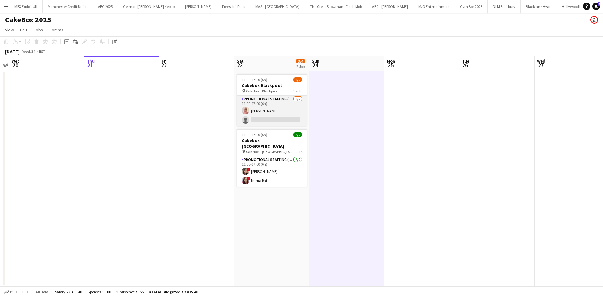
click at [283, 97] on app-card-role "Promotional Staffing (Brand Ambassadors) [DATE] 11:00-17:00 (6h) [PERSON_NAME] …" at bounding box center [272, 111] width 70 height 30
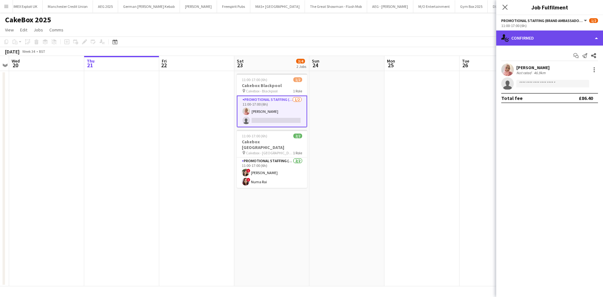
click at [534, 38] on div "single-neutral-actions-check-2 Confirmed" at bounding box center [550, 37] width 107 height 15
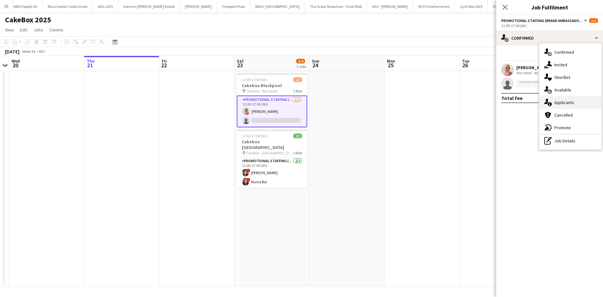
click at [573, 96] on div "single-neutral-actions-information Applicants" at bounding box center [571, 102] width 62 height 13
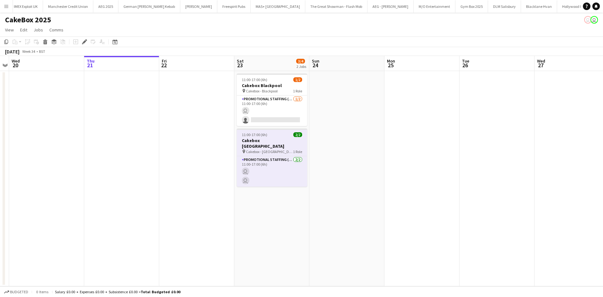
scroll to position [0, 56]
click at [259, 166] on app-card-role "Promotional Staffing (Brand Ambassadors) 2/2 11:00-17:00 (6h) Adil Shahbaz ! Di…" at bounding box center [272, 171] width 70 height 30
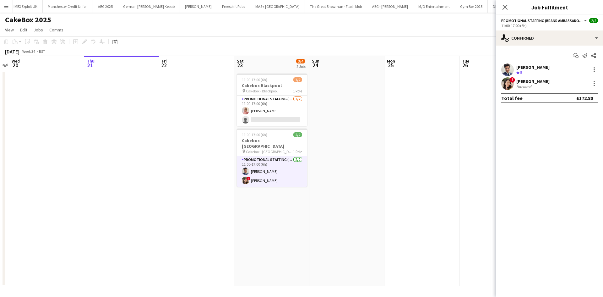
click at [291, 156] on app-card-role "Promotional Staffing (Brand Ambassadors) 2/2 11:00-17:00 (6h) Adil Shahbaz ! Di…" at bounding box center [272, 171] width 70 height 30
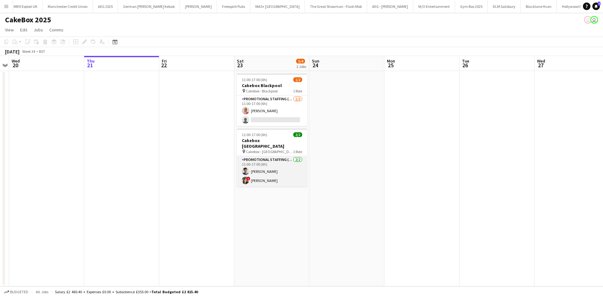
click at [288, 156] on app-card-role "Promotional Staffing (Brand Ambassadors) [DATE] 11:00-17:00 (6h) [PERSON_NAME] …" at bounding box center [272, 171] width 70 height 30
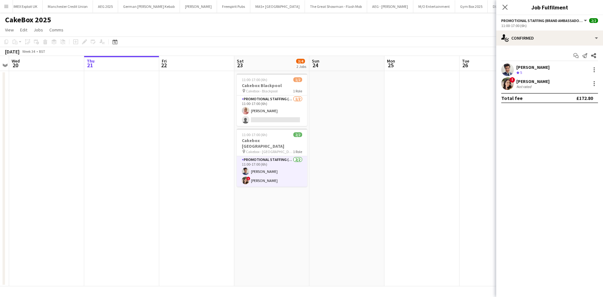
click at [577, 29] on app-options-switcher "Promotional Staffing (Brand Ambassadors) All roles Promotional Staffing (Brand …" at bounding box center [550, 22] width 107 height 15
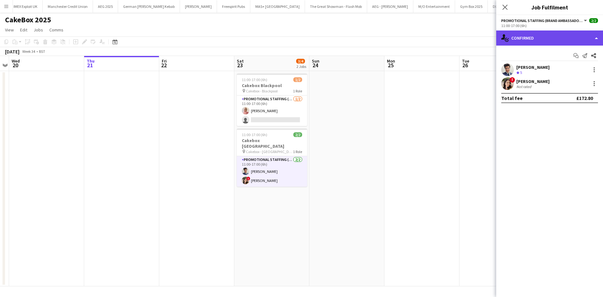
click at [575, 34] on div "single-neutral-actions-check-2 Confirmed" at bounding box center [550, 37] width 107 height 15
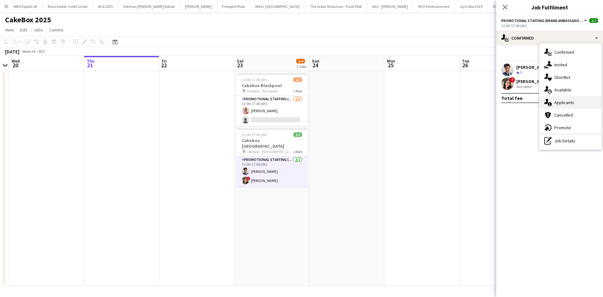
click at [573, 104] on div "single-neutral-actions-information Applicants" at bounding box center [571, 102] width 62 height 13
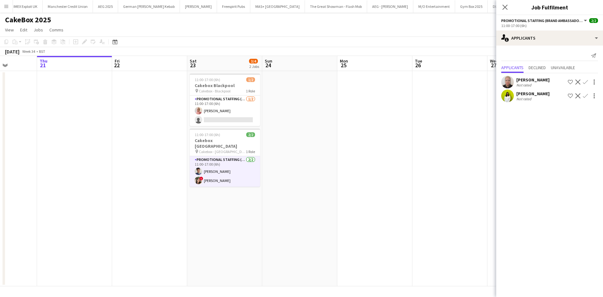
scroll to position [0, 287]
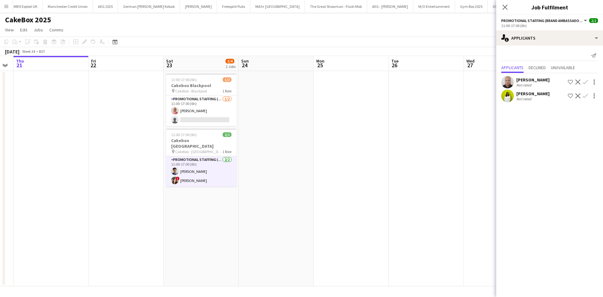
drag, startPoint x: 413, startPoint y: 165, endPoint x: 343, endPoint y: 162, distance: 70.8
click at [343, 162] on app-calendar-viewport "Sun 17 Mon 18 Tue 19 Wed 20 Thu 21 Fri 22 Sat 23 3/4 2 Jobs Sun 24 Mon 25 Tue 2…" at bounding box center [301, 171] width 603 height 230
click at [287, 164] on app-date-cell at bounding box center [276, 178] width 75 height 215
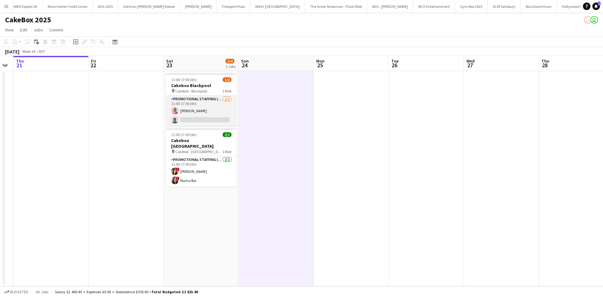
click at [212, 119] on app-card-role "Promotional Staffing (Brand Ambassadors) 1/2 11:00-17:00 (6h) Shabnam Jallal si…" at bounding box center [201, 111] width 70 height 30
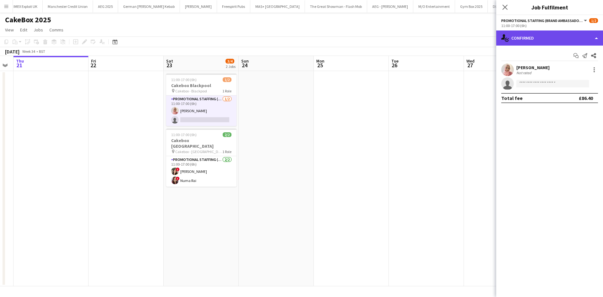
click at [543, 40] on div "single-neutral-actions-check-2 Confirmed" at bounding box center [550, 37] width 107 height 15
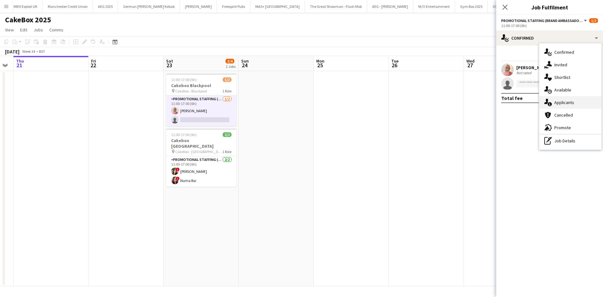
click at [572, 102] on div "single-neutral-actions-information Applicants" at bounding box center [571, 102] width 62 height 13
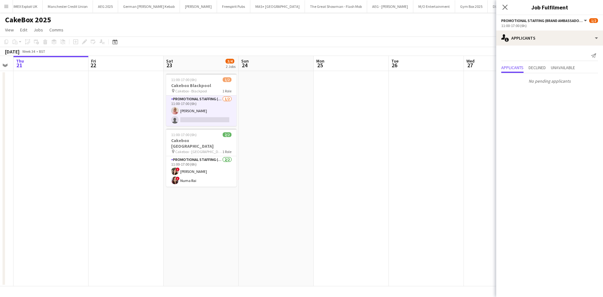
click at [220, 101] on app-card-role "Promotional Staffing (Brand Ambassadors) 1/2 11:00-17:00 (6h) Shabnam Jallal si…" at bounding box center [201, 111] width 70 height 30
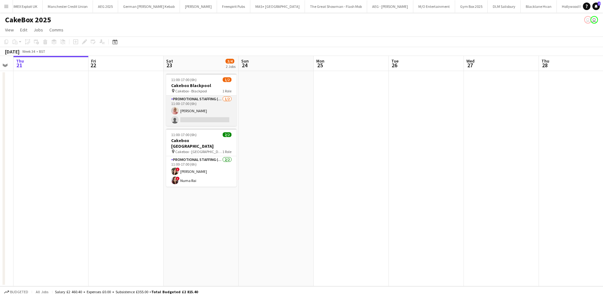
click at [220, 99] on app-card-role "Promotional Staffing (Brand Ambassadors) 1/2 11:00-17:00 (6h) Shabnam Jallal si…" at bounding box center [201, 111] width 70 height 30
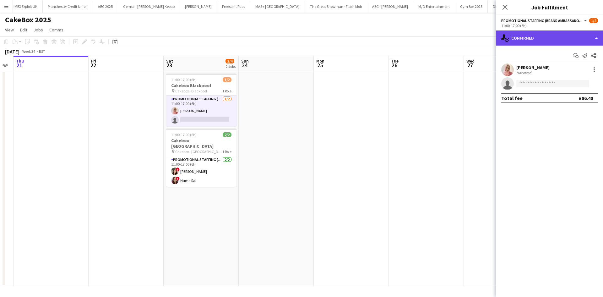
click at [558, 39] on div "single-neutral-actions-check-2 Confirmed" at bounding box center [550, 37] width 107 height 15
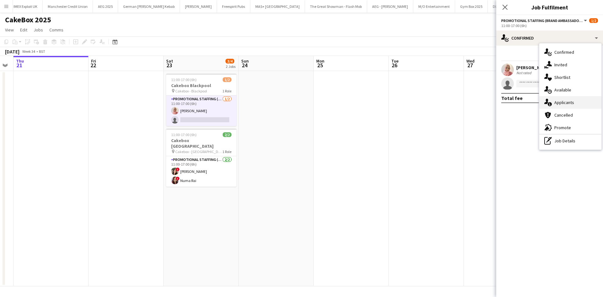
click at [569, 106] on div "single-neutral-actions-information Applicants" at bounding box center [571, 102] width 62 height 13
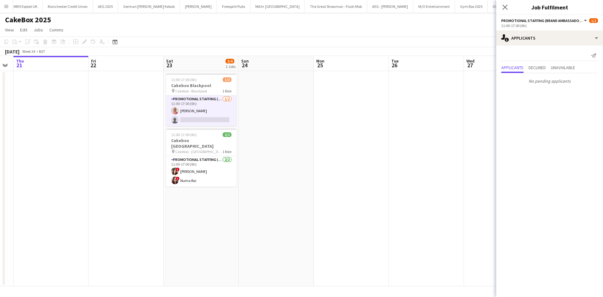
click at [540, 63] on div "Send notification Applicants Declined Unavailable No pending applicants" at bounding box center [550, 69] width 107 height 46
click at [539, 68] on span "Declined" at bounding box center [537, 67] width 17 height 4
click at [564, 54] on span "Unavailable" at bounding box center [563, 54] width 24 height 4
click at [518, 55] on span "Applicants" at bounding box center [513, 54] width 22 height 4
click at [342, 156] on app-date-cell at bounding box center [351, 178] width 75 height 215
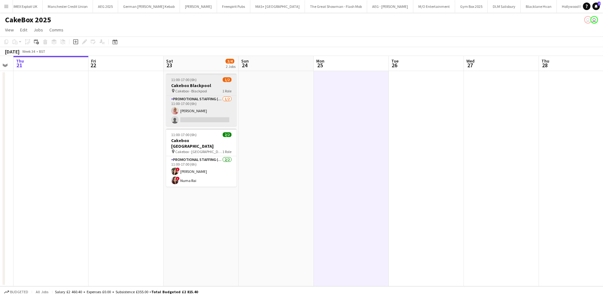
click at [212, 93] on app-job-card "11:00-17:00 (6h) 1/2 Cakebox Blackpool pin Cakebox - Blackpool 1 Role Promotion…" at bounding box center [201, 100] width 70 height 52
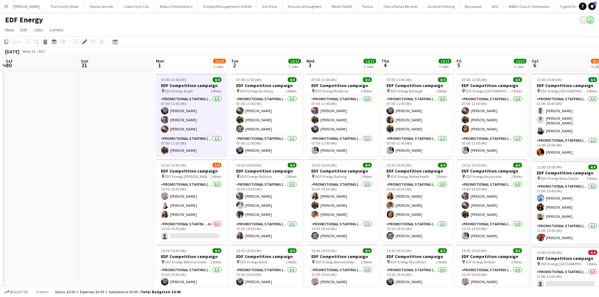
scroll to position [0, 184]
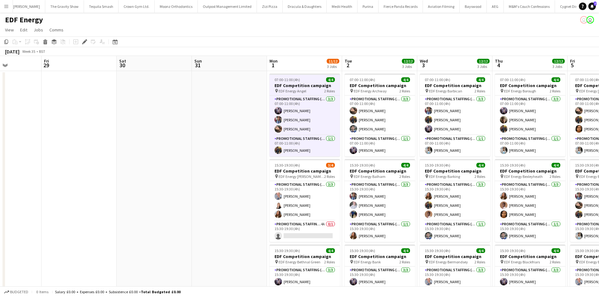
drag, startPoint x: 184, startPoint y: 153, endPoint x: 99, endPoint y: 147, distance: 85.4
click at [99, 147] on app-calendar-viewport "Tue 26 Wed 27 Thu 28 Fri 29 Sat 30 Sun 31 Mon 1 11/12 3 Jobs Tue 2 12/12 3 Jobs…" at bounding box center [299, 253] width 599 height 394
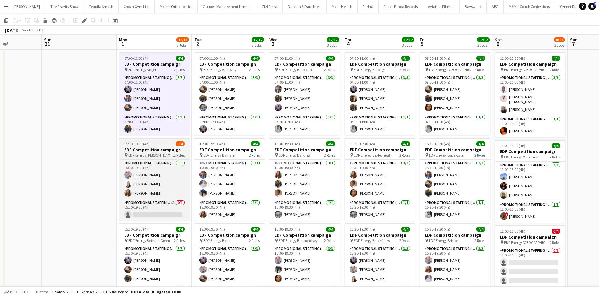
scroll to position [31, 0]
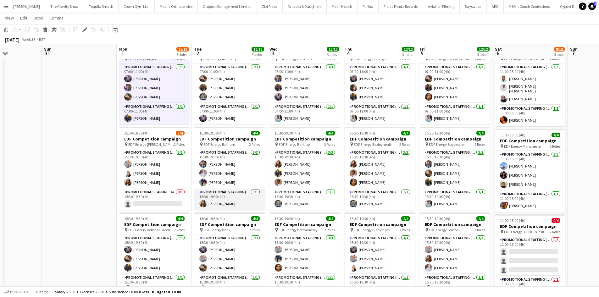
click at [237, 191] on app-card-role "Promotional Staffing (Team Leader) 1/1 15:30-19:30 (4h) Tetiana Gerus" at bounding box center [229, 199] width 70 height 21
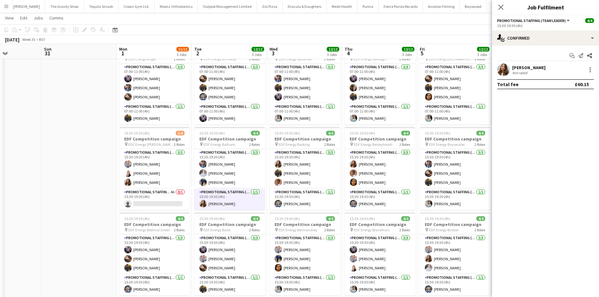
click at [246, 190] on app-card-role "Promotional Staffing (Team Leader) 1/1 15:30-19:30 (4h) Tetiana Gerus" at bounding box center [229, 199] width 70 height 21
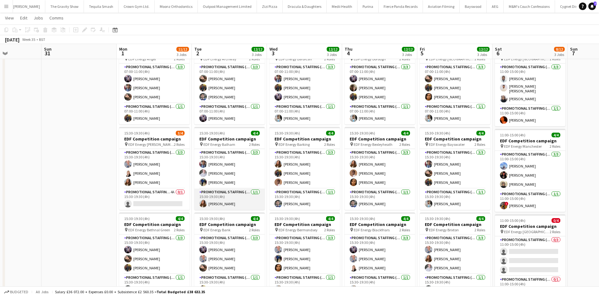
click at [249, 193] on app-card-role "Promotional Staffing (Team Leader) 1/1 15:30-19:30 (4h) Tetiana Gerus" at bounding box center [229, 199] width 70 height 21
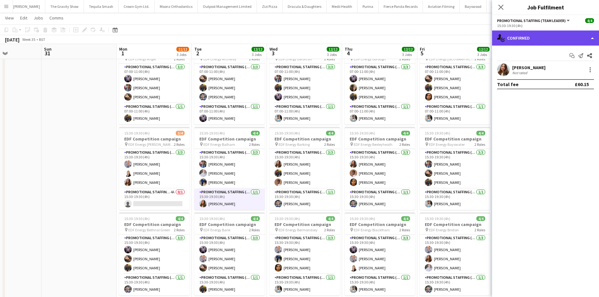
click at [537, 41] on div "single-neutral-actions-check-2 Confirmed" at bounding box center [545, 37] width 107 height 15
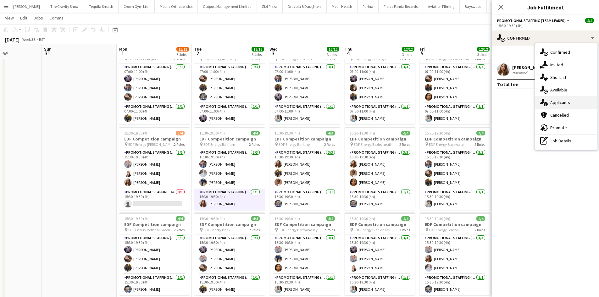
click at [565, 102] on div "single-neutral-actions-information Applicants" at bounding box center [566, 102] width 62 height 13
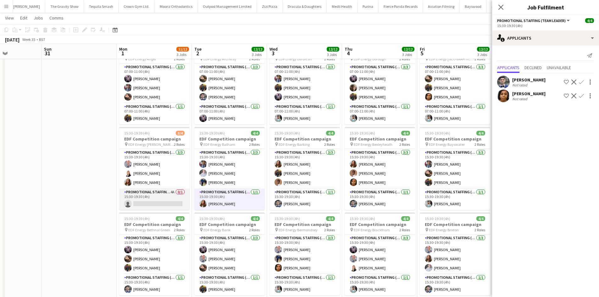
click at [171, 191] on app-card-role "Promotional Staffing (Team Leader) 4A 0/1 15:30-19:30 (4h) single-neutral-actio…" at bounding box center [154, 199] width 70 height 21
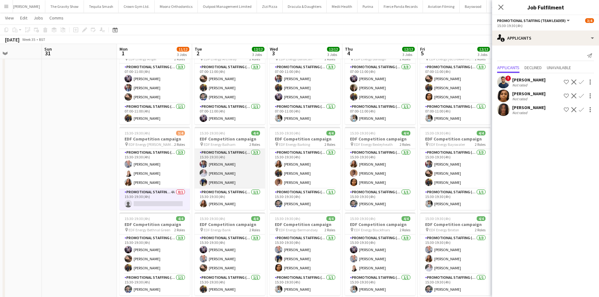
click at [223, 182] on app-card-role "Promotional Staffing (Flyering Staff) 3/3 15:30-19:30 (4h) Seyi Ogunyemi Ben Oa…" at bounding box center [230, 169] width 70 height 40
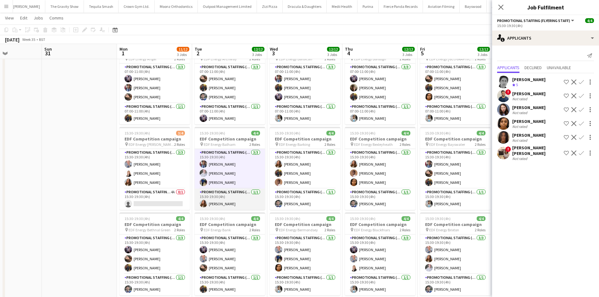
click at [216, 202] on app-card-role "Promotional Staffing (Team Leader) 1/1 15:30-19:30 (4h) Tetiana Gerus" at bounding box center [230, 199] width 70 height 21
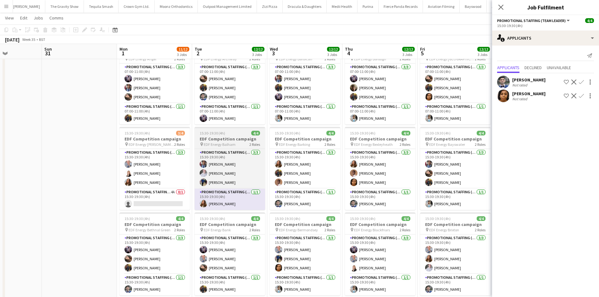
click at [236, 131] on div "15:30-19:30 (4h) 4/4" at bounding box center [230, 133] width 70 height 5
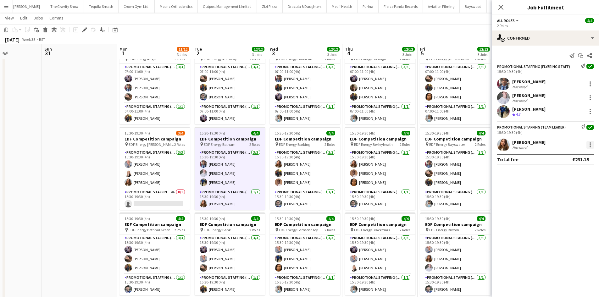
click at [592, 144] on div at bounding box center [590, 145] width 8 height 8
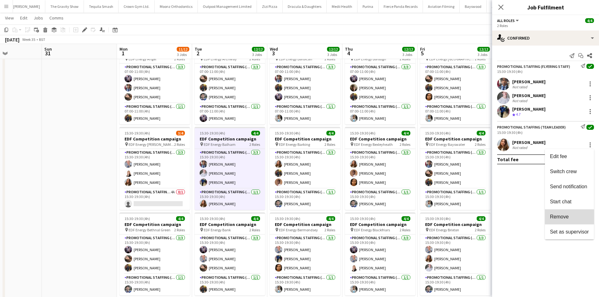
click at [569, 214] on span "Remove" at bounding box center [569, 217] width 39 height 6
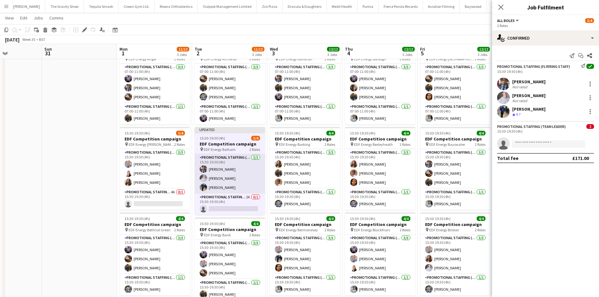
click at [228, 189] on app-card-role "Promotional Staffing (Flyering Staff) 3/3 15:30-19:30 (4h) Seyi Ogunyemi Ben Oa…" at bounding box center [230, 174] width 70 height 40
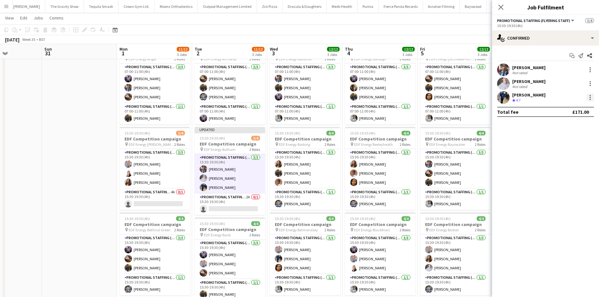
click at [589, 97] on div at bounding box center [589, 97] width 1 height 1
drag, startPoint x: 552, startPoint y: 168, endPoint x: 403, endPoint y: 142, distance: 151.2
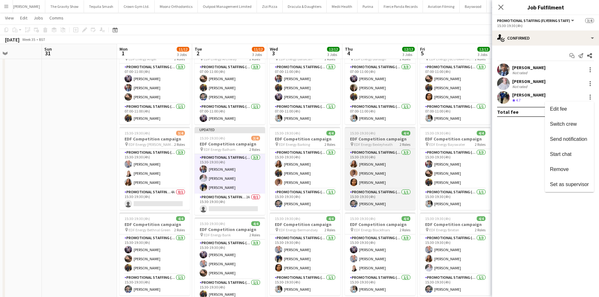
click at [552, 168] on span "Remove" at bounding box center [559, 169] width 19 height 5
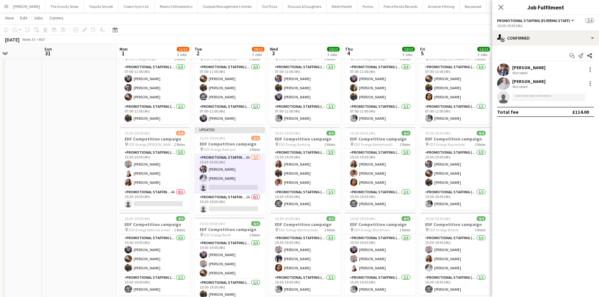
click at [362, 38] on div "August 2025 Week 35 • BST Publish 1 job Revert 1 job" at bounding box center [299, 39] width 599 height 9
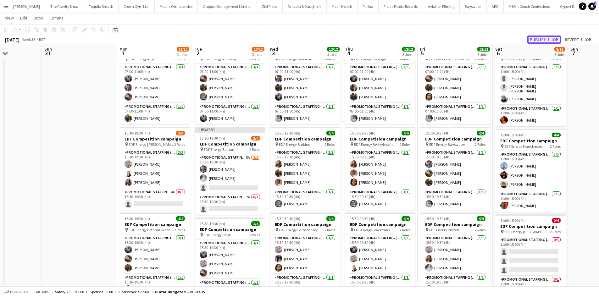
click at [546, 40] on button "Publish 1 job" at bounding box center [544, 40] width 34 height 8
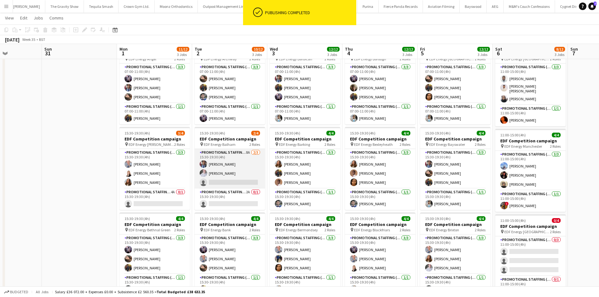
click at [229, 182] on app-card-role "Promotional Staffing (Flyering Staff) 8A 2/3 15:30-19:30 (4h) Seyi Ogunyemi Ben…" at bounding box center [230, 169] width 70 height 40
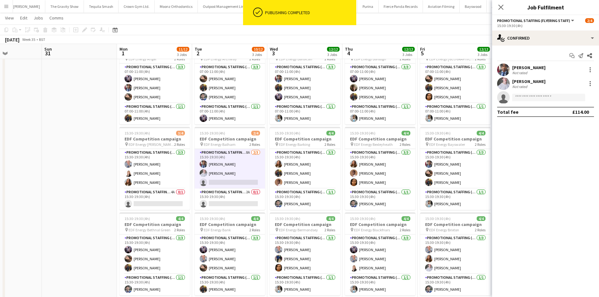
drag, startPoint x: 526, startPoint y: 104, endPoint x: 530, endPoint y: 101, distance: 5.6
click at [529, 102] on app-confirmed-crew "Seyi Ogunyemi Not rated Ben Oatley Not rated single-neutral-actions Total fee £…" at bounding box center [545, 89] width 107 height 53
click at [530, 101] on input at bounding box center [548, 98] width 73 height 8
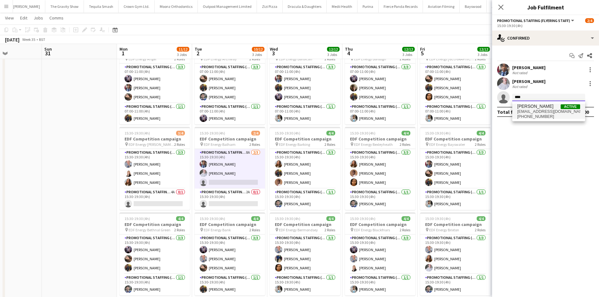
type input "****"
click at [547, 111] on span "tetianagerus2289@gmail.com" at bounding box center [548, 111] width 63 height 5
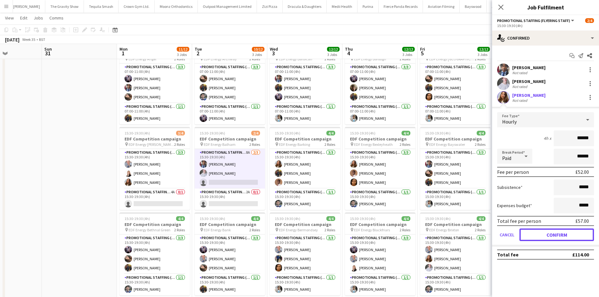
click at [557, 234] on button "Confirm" at bounding box center [556, 234] width 74 height 13
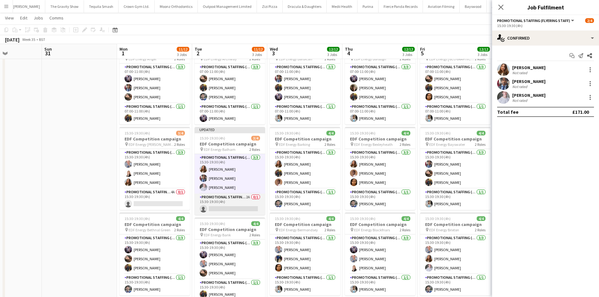
click at [236, 206] on app-card-role "Promotional Staffing (Team Leader) 2A 0/1 15:30-19:30 (4h) single-neutral-actio…" at bounding box center [230, 204] width 70 height 21
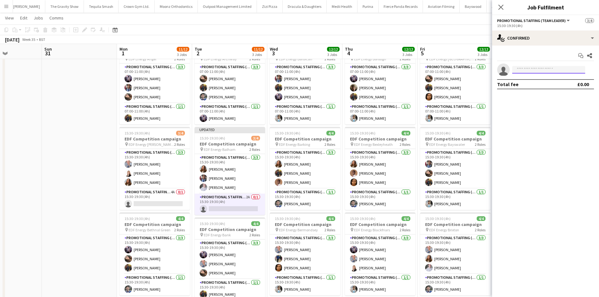
click at [557, 66] on input at bounding box center [548, 70] width 73 height 8
type input "*****"
click at [537, 85] on span "castagnod@aol.com" at bounding box center [548, 83] width 63 height 5
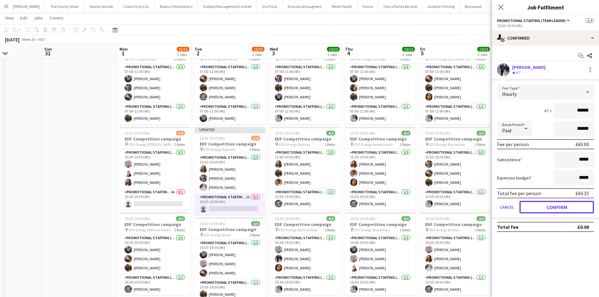
click at [560, 207] on button "Confirm" at bounding box center [556, 207] width 74 height 13
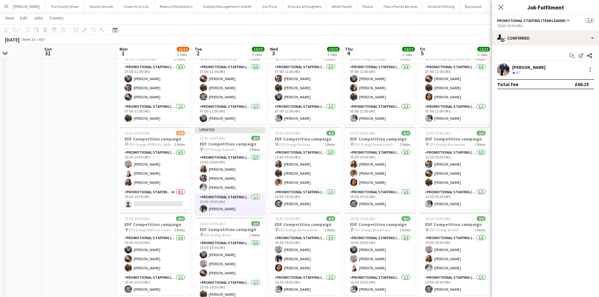
click at [473, 31] on app-toolbar "Copy Paste Paste Ctrl+V Paste with crew Ctrl+Shift+V Paste linked Job Add linke…" at bounding box center [299, 30] width 599 height 11
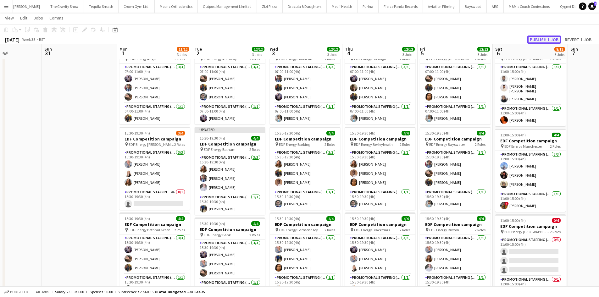
click at [549, 39] on button "Publish 1 job" at bounding box center [544, 40] width 34 height 8
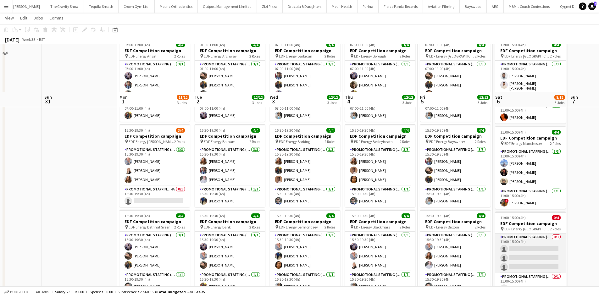
scroll to position [31, 0]
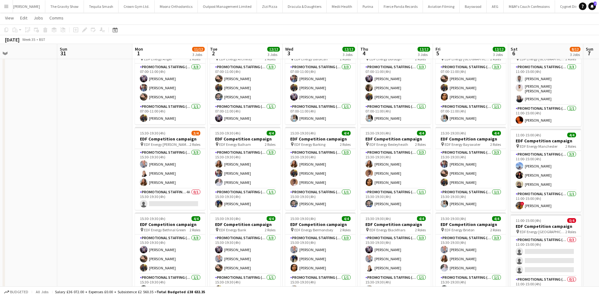
drag, startPoint x: 97, startPoint y: 156, endPoint x: 190, endPoint y: 155, distance: 93.0
click at [190, 155] on app-calendar-viewport "Thu 28 Fri 29 Sat 30 Sun 31 Mon 1 11/12 3 Jobs Tue 2 12/12 3 Jobs Wed 3 12/12 3…" at bounding box center [299, 205] width 599 height 425
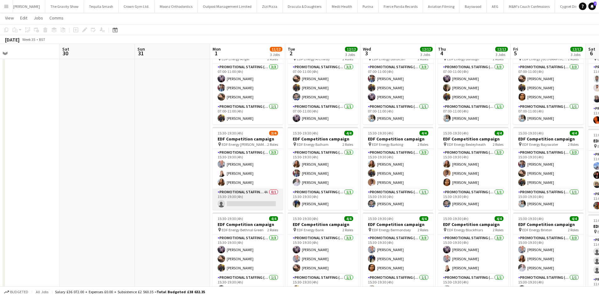
click at [265, 192] on app-card-role "Promotional Staffing (Team Leader) 4A 0/1 15:30-19:30 (4h) single-neutral-actio…" at bounding box center [247, 199] width 70 height 21
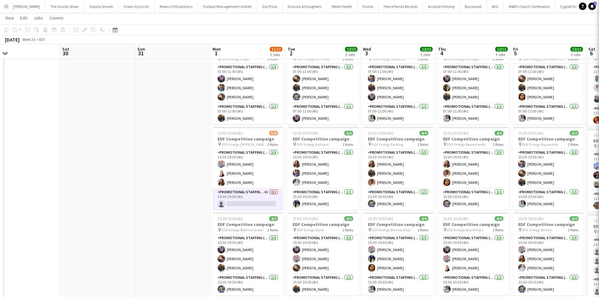
scroll to position [0, 166]
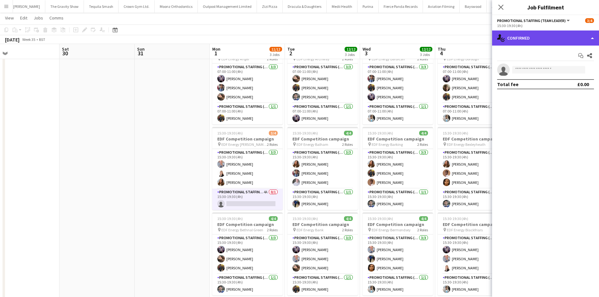
click at [524, 36] on div "single-neutral-actions-check-2 Confirmed" at bounding box center [545, 37] width 107 height 15
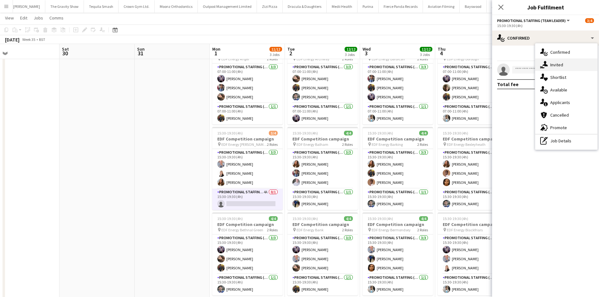
click at [563, 67] on div "single-neutral-actions-share-1 Invited" at bounding box center [566, 64] width 62 height 13
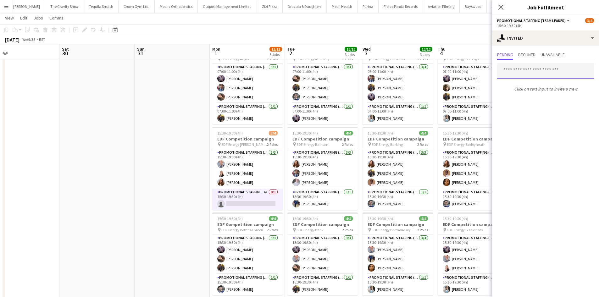
click at [530, 75] on input "text" at bounding box center [545, 71] width 97 height 16
type input "*****"
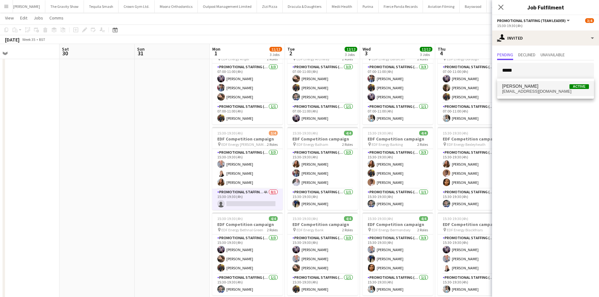
click at [523, 91] on span "castagnod@aol.com" at bounding box center [545, 91] width 87 height 5
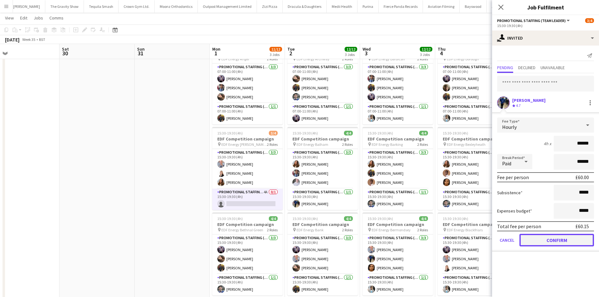
drag, startPoint x: 551, startPoint y: 239, endPoint x: 512, endPoint y: 214, distance: 46.4
click at [551, 238] on button "Confirm" at bounding box center [556, 240] width 74 height 13
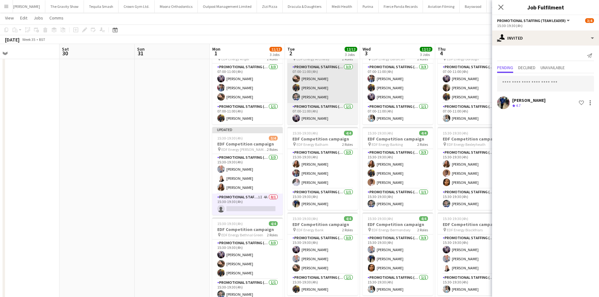
drag, startPoint x: 148, startPoint y: 109, endPoint x: 298, endPoint y: 84, distance: 151.9
click at [148, 108] on app-date-cell at bounding box center [172, 228] width 75 height 379
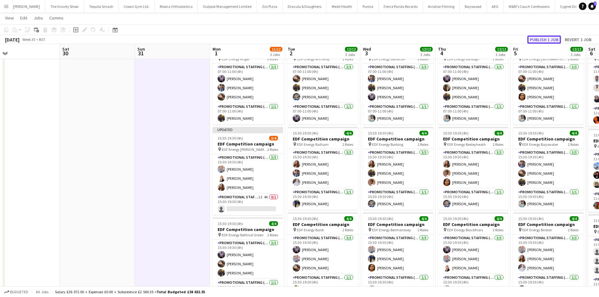
click at [541, 42] on button "Publish 1 job" at bounding box center [544, 40] width 34 height 8
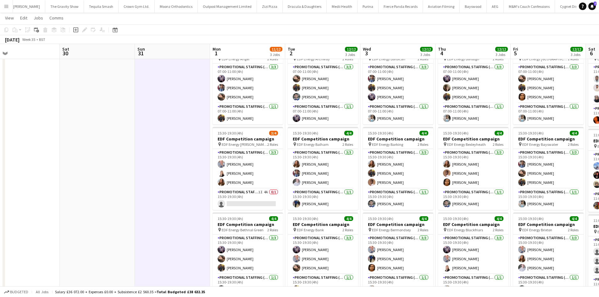
scroll to position [0, 271]
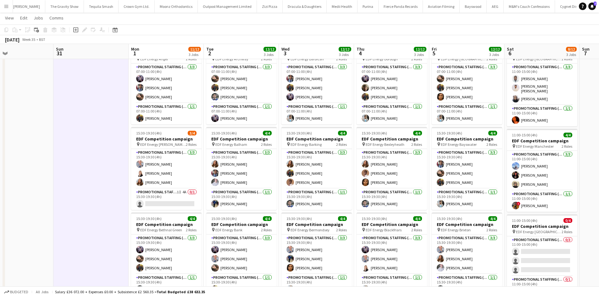
drag, startPoint x: 184, startPoint y: 165, endPoint x: 81, endPoint y: 163, distance: 103.1
click at [84, 163] on app-calendar-viewport "Wed 27 Thu 28 Fri 29 Sat 30 Sun 31 Mon 1 11/12 3 Jobs Tue 2 12/12 3 Jobs Wed 3 …" at bounding box center [299, 205] width 599 height 425
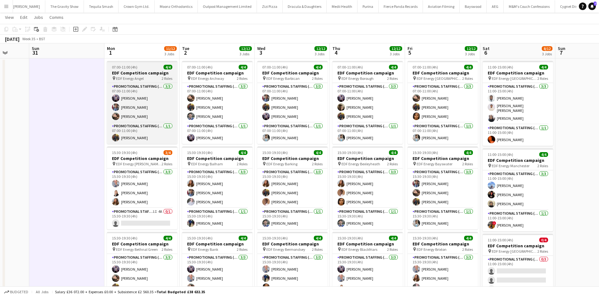
scroll to position [0, 0]
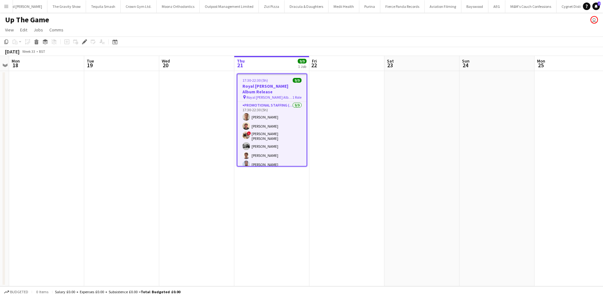
scroll to position [0, 3651]
click at [286, 95] on span "Royal [PERSON_NAME] Album Release" at bounding box center [270, 97] width 46 height 5
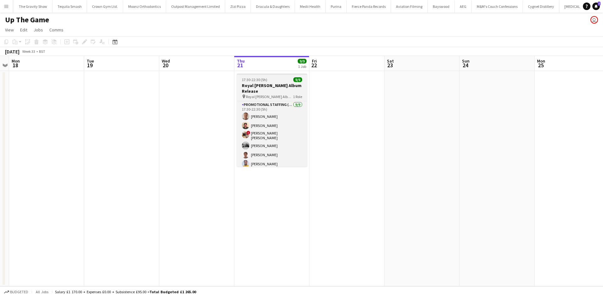
click at [286, 94] on div "pin Royal [PERSON_NAME] Album Release 1 Role" at bounding box center [272, 96] width 70 height 5
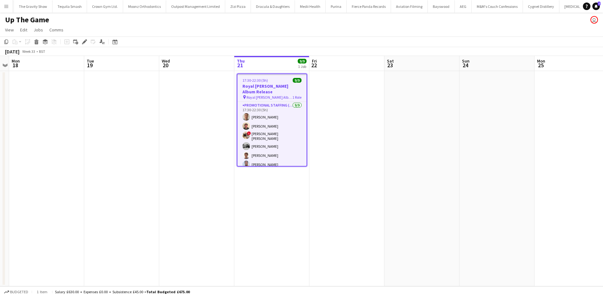
drag, startPoint x: 87, startPoint y: 40, endPoint x: 81, endPoint y: 48, distance: 9.8
click at [87, 40] on div "Edit" at bounding box center [85, 42] width 8 height 8
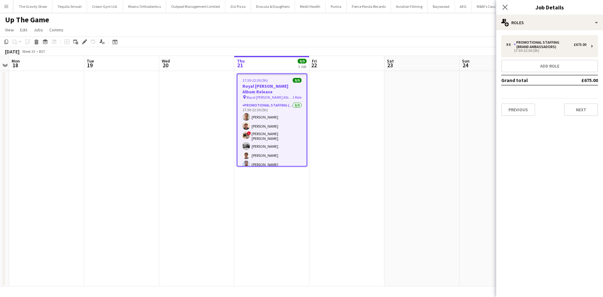
click at [538, 6] on h3 "Job Details" at bounding box center [550, 7] width 107 height 8
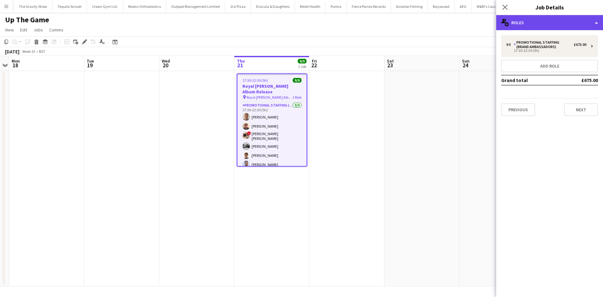
click at [547, 20] on div "multiple-users-add Roles" at bounding box center [550, 22] width 107 height 15
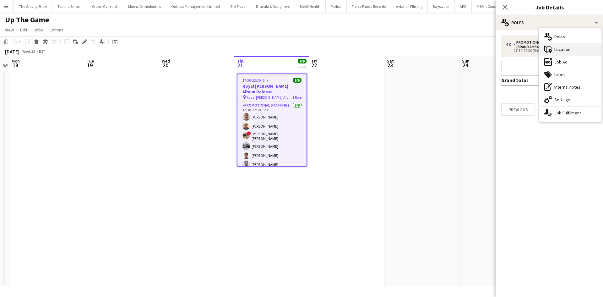
click at [557, 52] on div "maps-pin-1 Location" at bounding box center [571, 49] width 62 height 13
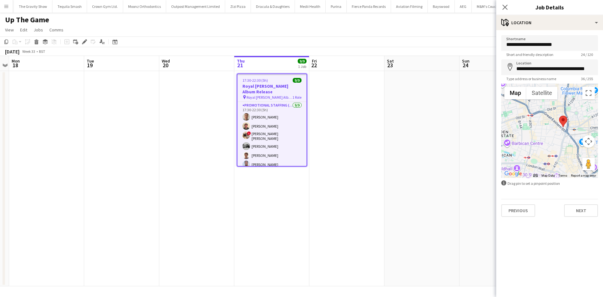
drag, startPoint x: 549, startPoint y: 138, endPoint x: 560, endPoint y: 135, distance: 11.1
click at [560, 135] on div at bounding box center [550, 131] width 97 height 94
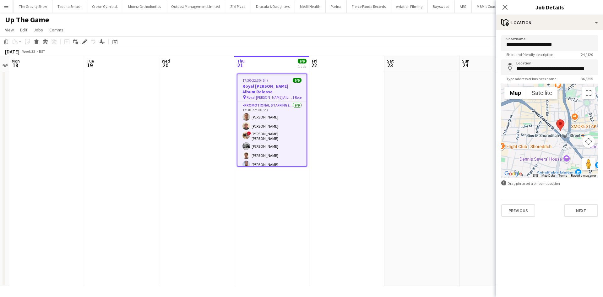
drag, startPoint x: 573, startPoint y: 139, endPoint x: 566, endPoint y: 152, distance: 14.3
click at [566, 152] on div at bounding box center [550, 131] width 97 height 94
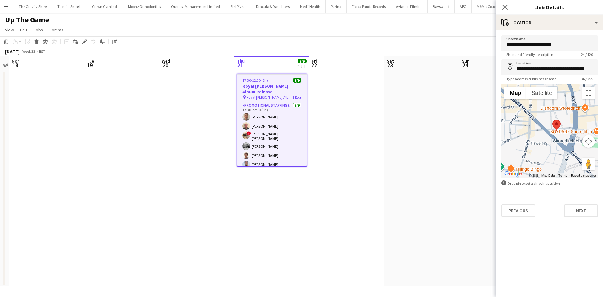
drag, startPoint x: 564, startPoint y: 134, endPoint x: 562, endPoint y: 142, distance: 8.4
click at [562, 142] on div at bounding box center [550, 131] width 97 height 94
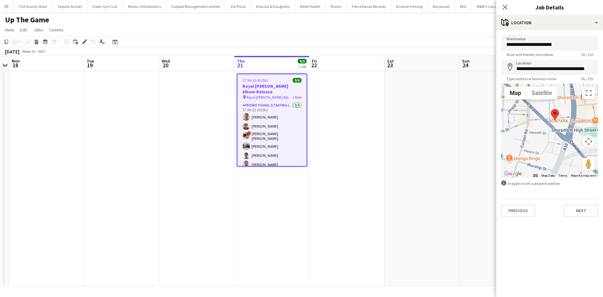
click at [399, 150] on app-date-cell at bounding box center [422, 178] width 75 height 215
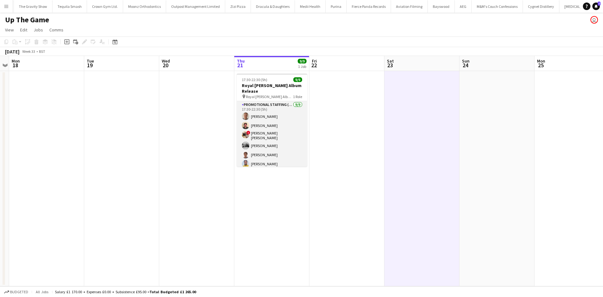
click at [266, 110] on app-card-role "Promotional Staffing (Brand Ambassadors) [DATE] 17:30-22:30 (5h) [PERSON_NAME] …" at bounding box center [272, 149] width 70 height 96
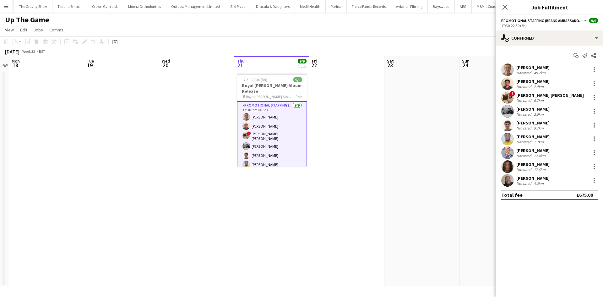
click at [530, 69] on div "[PERSON_NAME]" at bounding box center [533, 68] width 33 height 6
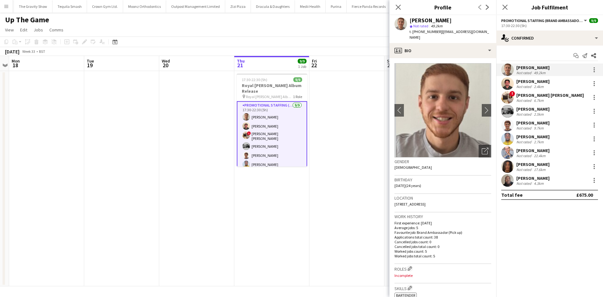
click at [533, 83] on div "[PERSON_NAME]" at bounding box center [533, 82] width 33 height 6
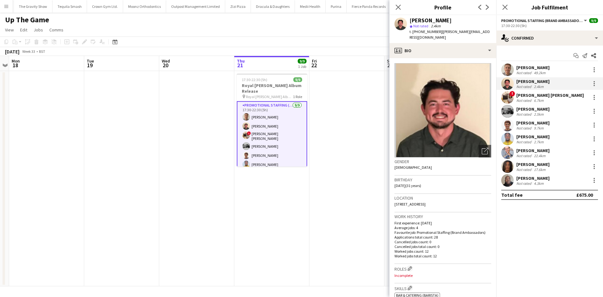
click at [524, 98] on div "Not rated" at bounding box center [525, 100] width 16 height 5
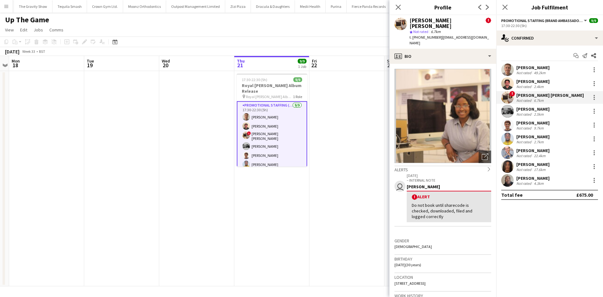
click at [531, 113] on div "Not rated" at bounding box center [525, 114] width 16 height 5
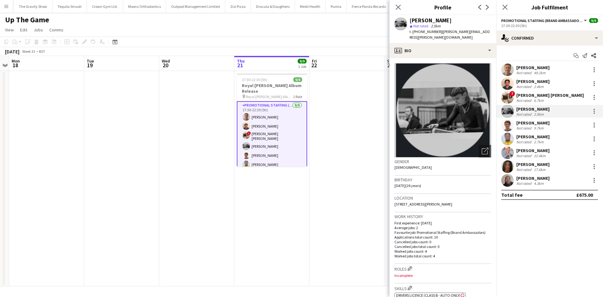
click at [531, 126] on div "Not rated" at bounding box center [525, 128] width 16 height 5
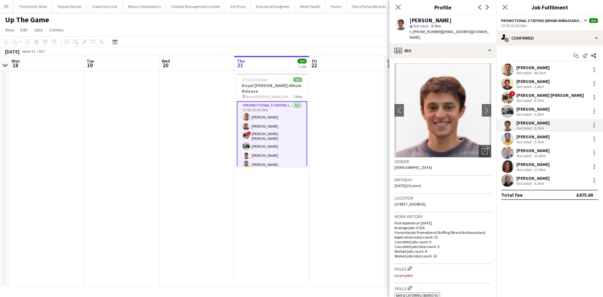
click at [530, 136] on div "[PERSON_NAME]" at bounding box center [533, 137] width 33 height 6
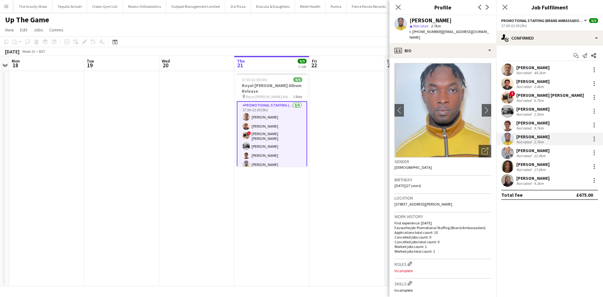
click at [527, 151] on div "[PERSON_NAME]" at bounding box center [533, 151] width 33 height 6
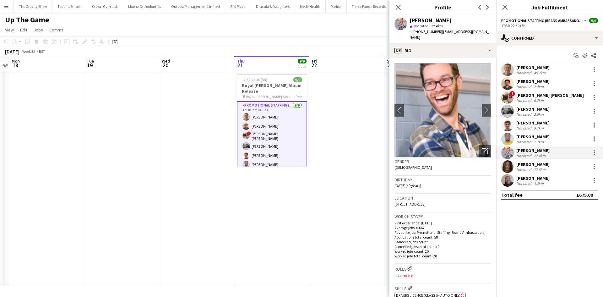
click at [528, 164] on div "[PERSON_NAME]" at bounding box center [533, 165] width 33 height 6
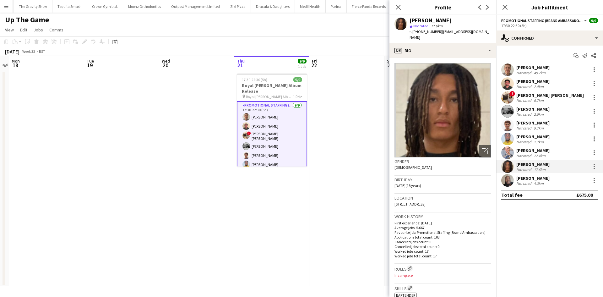
click at [524, 176] on div "[PERSON_NAME]" at bounding box center [533, 178] width 33 height 6
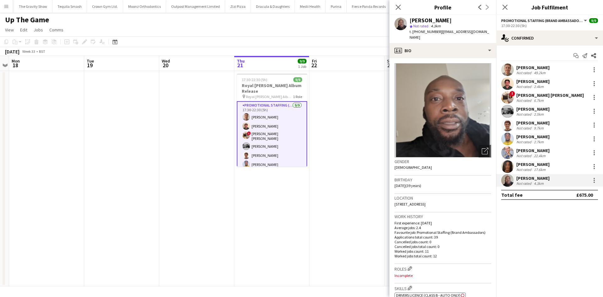
click at [363, 124] on app-date-cell at bounding box center [347, 178] width 75 height 215
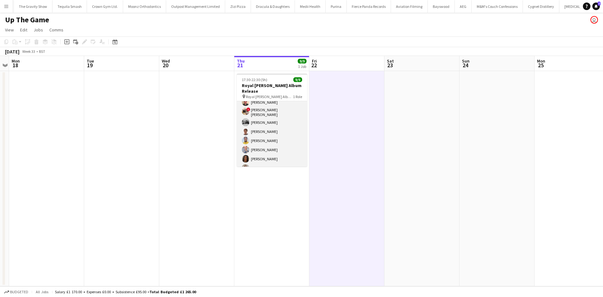
click at [261, 142] on app-card-role "Promotional Staffing (Brand Ambassadors) [DATE] 17:30-22:30 (5h) [PERSON_NAME] …" at bounding box center [272, 126] width 70 height 96
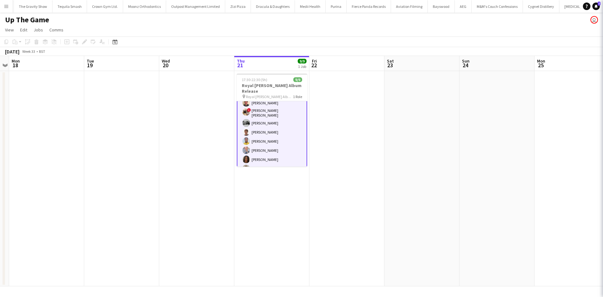
scroll to position [24, 0]
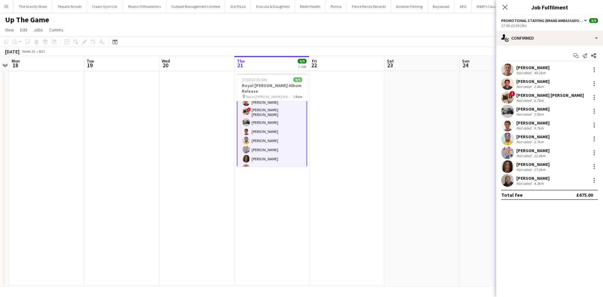
click at [524, 146] on div "[PERSON_NAME] Not rated 22.4km" at bounding box center [550, 152] width 107 height 13
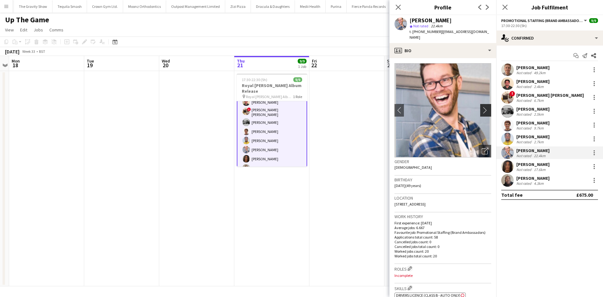
click at [482, 107] on app-icon "chevron-right" at bounding box center [487, 110] width 10 height 7
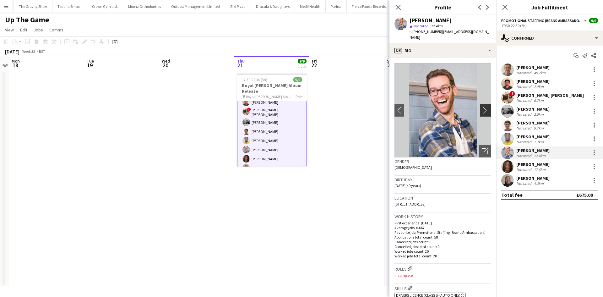
click at [482, 107] on app-icon "chevron-right" at bounding box center [487, 110] width 10 height 7
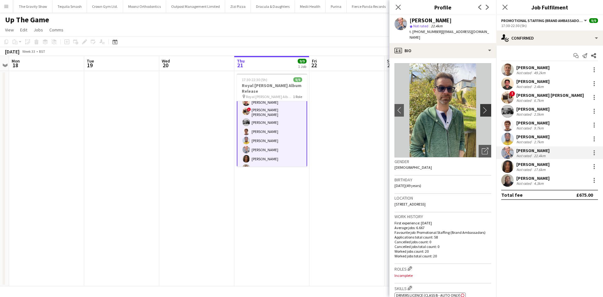
click at [482, 107] on app-icon "chevron-right" at bounding box center [487, 110] width 10 height 7
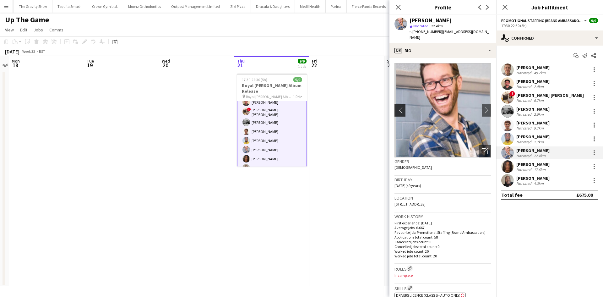
click at [404, 104] on button "chevron-left" at bounding box center [399, 110] width 13 height 13
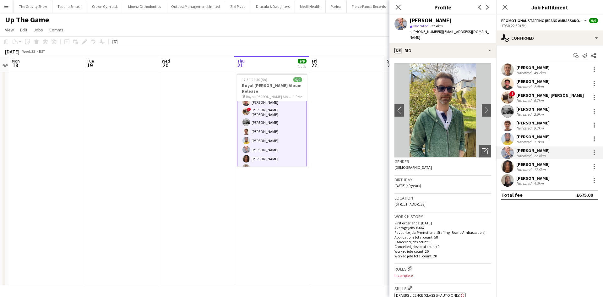
click at [391, 82] on app-crew-profile-bio "chevron-left chevron-right Open photos pop-in Gender [DEMOGRAPHIC_DATA] Birthda…" at bounding box center [443, 177] width 107 height 239
click at [380, 88] on app-date-cell at bounding box center [347, 178] width 75 height 215
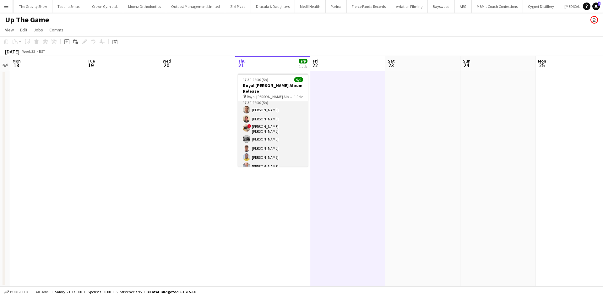
scroll to position [0, 0]
click at [272, 147] on app-card-role "Promotional Staffing (Brand Ambassadors) [DATE] 17:30-22:30 (5h) [PERSON_NAME] …" at bounding box center [273, 149] width 70 height 96
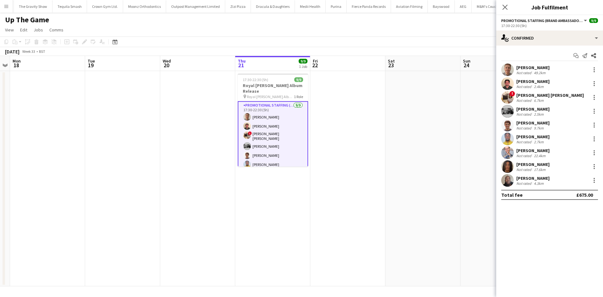
click at [525, 126] on div "Not rated" at bounding box center [525, 128] width 16 height 5
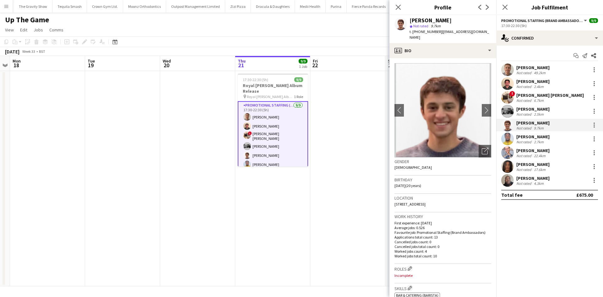
click at [476, 102] on img at bounding box center [443, 110] width 97 height 94
click at [482, 107] on app-icon "chevron-right" at bounding box center [487, 110] width 10 height 7
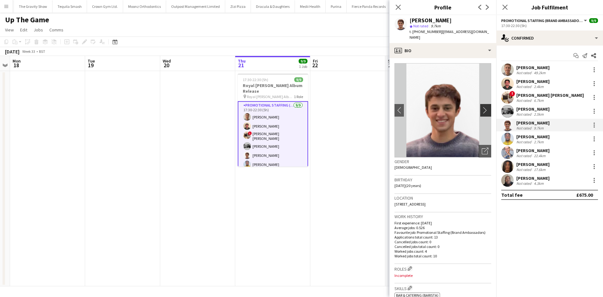
click at [482, 107] on app-icon "chevron-right" at bounding box center [487, 110] width 10 height 7
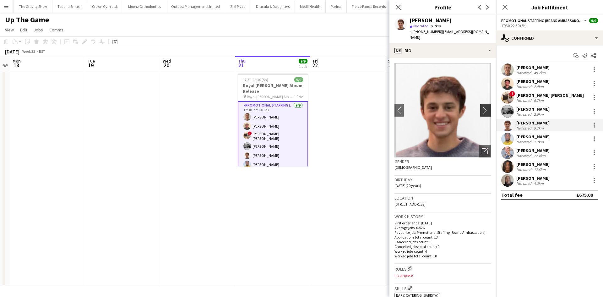
click at [482, 107] on app-icon "chevron-right" at bounding box center [487, 110] width 10 height 7
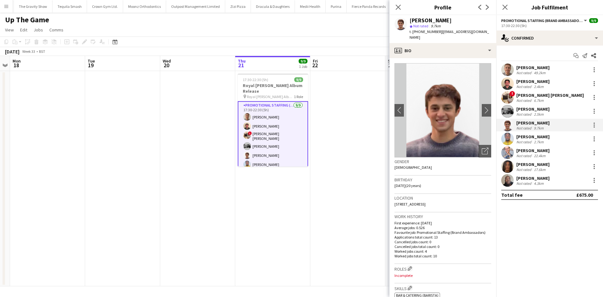
click at [368, 101] on app-date-cell at bounding box center [348, 178] width 75 height 215
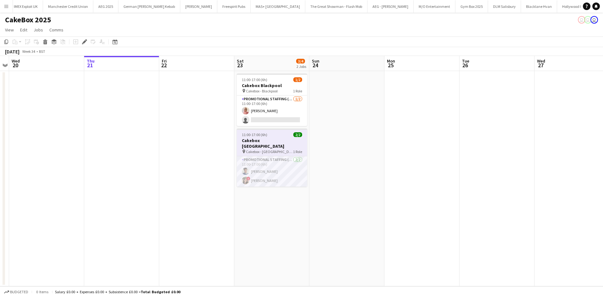
scroll to position [0, 56]
click at [264, 165] on app-card-role "Promotional Staffing (Brand Ambassadors) [DATE] 11:00-17:00 (6h) [PERSON_NAME] …" at bounding box center [272, 171] width 70 height 30
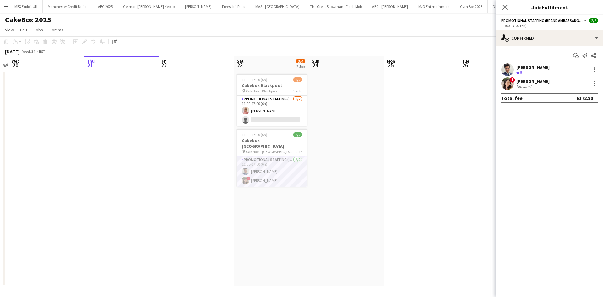
click at [599, 69] on div "[PERSON_NAME] Crew rating 5" at bounding box center [550, 69] width 107 height 13
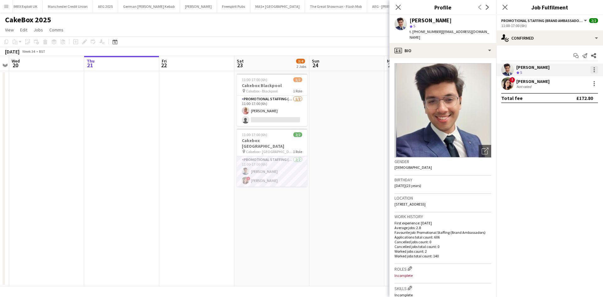
click at [596, 69] on div at bounding box center [595, 70] width 8 height 8
click at [580, 144] on span "Remove" at bounding box center [573, 142] width 39 height 6
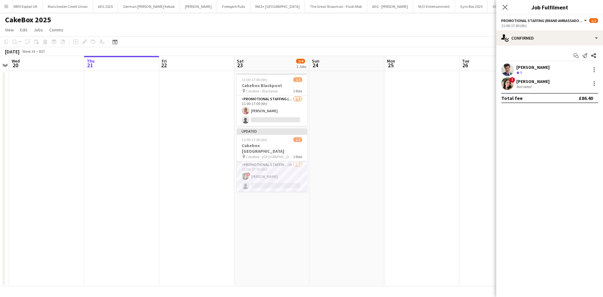
click at [271, 177] on app-card-role "Promotional Staffing (Brand Ambassadors) 3A [DATE] 11:00-17:00 (6h) ! [PERSON_N…" at bounding box center [272, 176] width 70 height 30
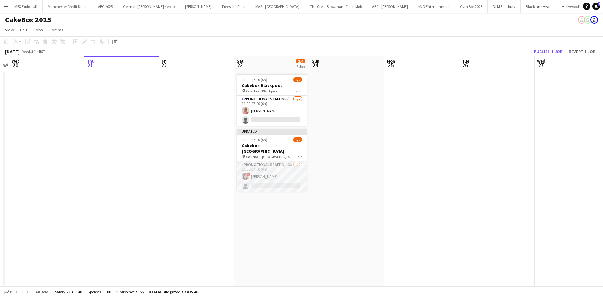
click at [263, 176] on app-card-role "Promotional Staffing (Brand Ambassadors) 3A [DATE] 11:00-17:00 (6h) ! [PERSON_N…" at bounding box center [272, 176] width 70 height 30
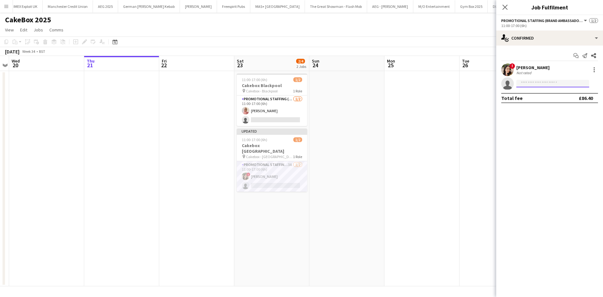
click at [530, 85] on input at bounding box center [553, 84] width 73 height 8
type input "****"
click at [536, 100] on span "[PHONE_NUMBER]" at bounding box center [553, 102] width 63 height 5
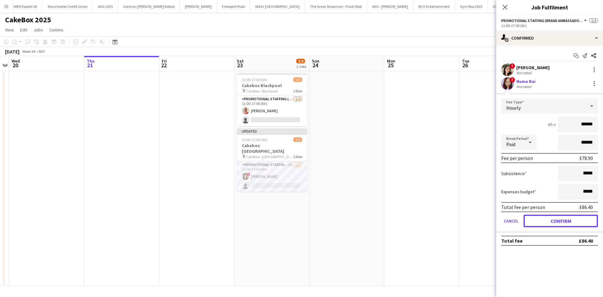
click at [543, 217] on button "Confirm" at bounding box center [561, 221] width 74 height 13
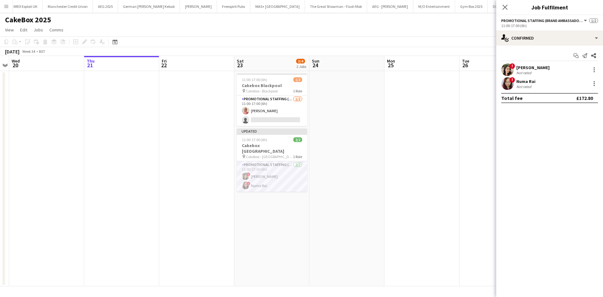
click at [460, 152] on app-date-cell at bounding box center [497, 178] width 75 height 215
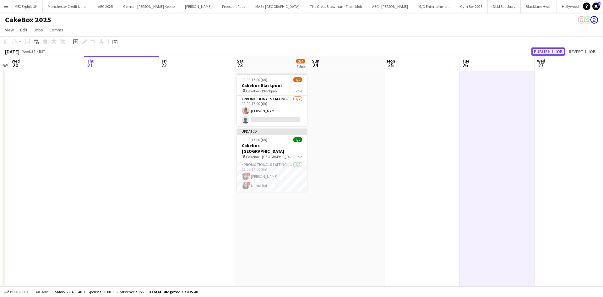
click at [551, 55] on button "Publish 1 job" at bounding box center [549, 51] width 34 height 8
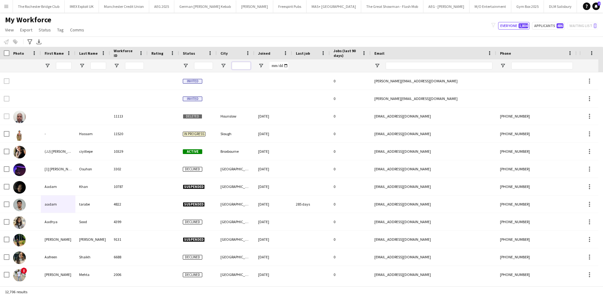
click at [248, 65] on input "City Filter Input" at bounding box center [241, 66] width 19 height 8
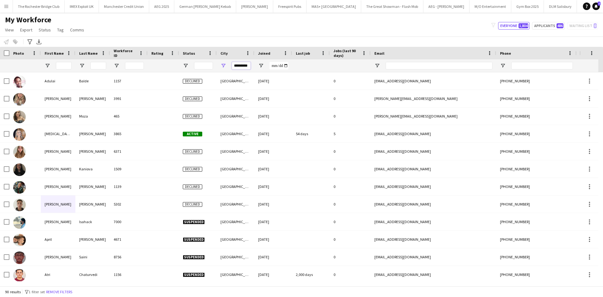
type input "*********"
click at [10, 54] on div "Photo" at bounding box center [24, 53] width 31 height 13
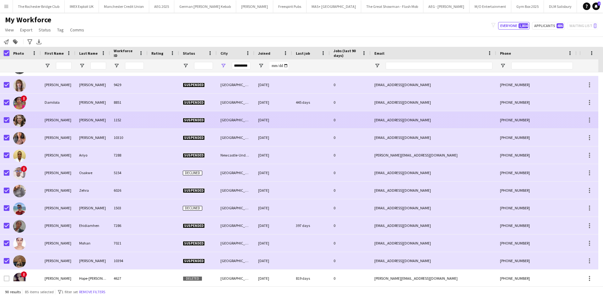
scroll to position [314, 0]
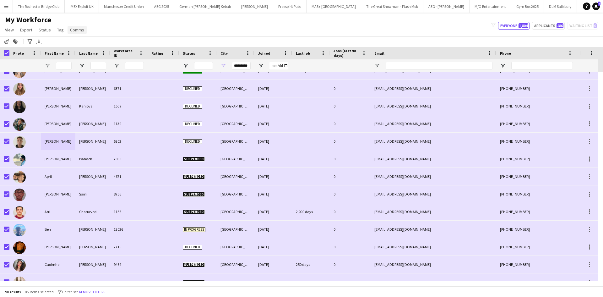
click at [77, 30] on span "Comms" at bounding box center [77, 30] width 14 height 6
click at [96, 46] on span "Send notification" at bounding box center [88, 44] width 32 height 6
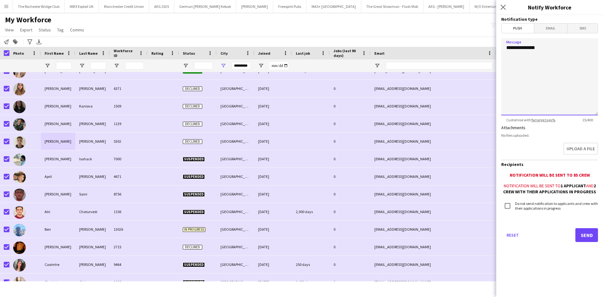
drag, startPoint x: 571, startPoint y: 51, endPoint x: 504, endPoint y: 50, distance: 66.9
click at [504, 50] on textarea "**********" at bounding box center [550, 76] width 97 height 77
drag, startPoint x: 543, startPoint y: 57, endPoint x: 584, endPoint y: 48, distance: 41.8
click at [584, 48] on textarea "**********" at bounding box center [550, 76] width 97 height 77
click at [520, 49] on textarea "**********" at bounding box center [550, 76] width 97 height 77
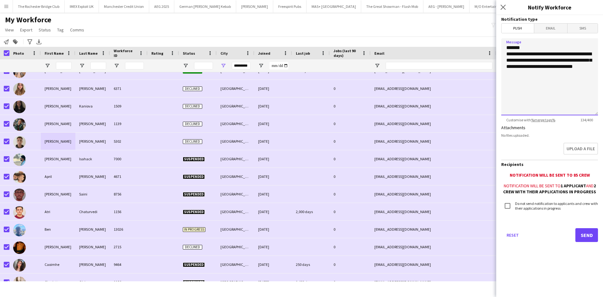
click at [528, 80] on textarea "**********" at bounding box center [550, 76] width 97 height 77
click at [530, 73] on textarea "**********" at bounding box center [550, 76] width 97 height 77
click at [528, 50] on textarea "**********" at bounding box center [550, 76] width 97 height 77
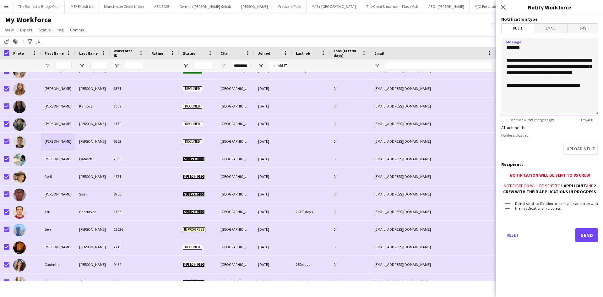
click at [534, 93] on textarea "**********" at bounding box center [550, 76] width 97 height 77
click at [592, 91] on textarea "**********" at bounding box center [550, 76] width 97 height 77
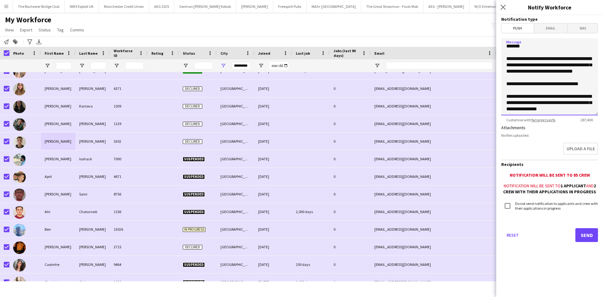
scroll to position [12, 0]
click at [527, 110] on textarea "**********" at bounding box center [550, 76] width 97 height 77
click at [556, 113] on textarea "**********" at bounding box center [550, 76] width 97 height 77
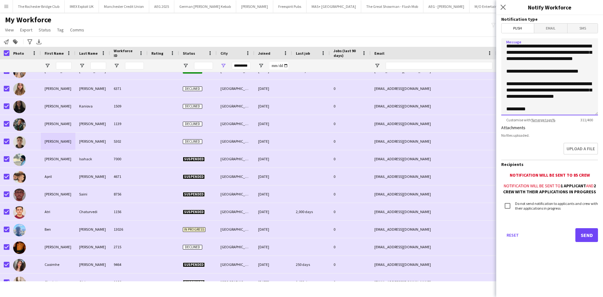
scroll to position [0, 0]
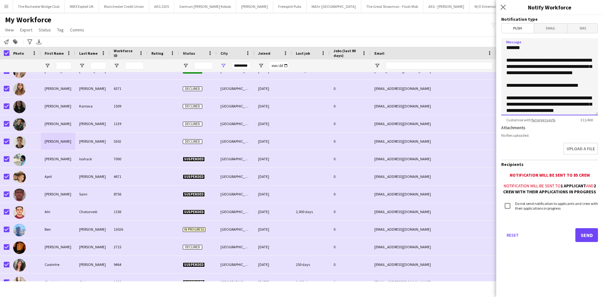
drag, startPoint x: 537, startPoint y: 109, endPoint x: 497, endPoint y: 25, distance: 92.5
click at [497, 25] on form "**********" at bounding box center [550, 137] width 107 height 245
type textarea "**********"
click at [590, 237] on button "Send" at bounding box center [587, 235] width 23 height 14
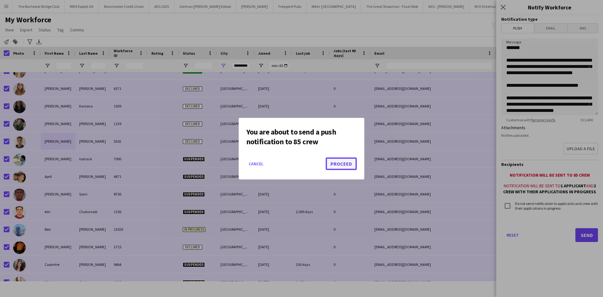
click at [346, 158] on button "Proceed" at bounding box center [341, 163] width 31 height 13
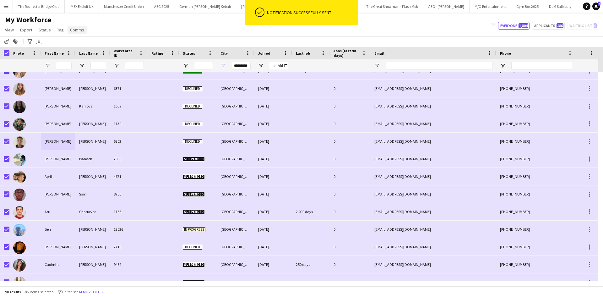
click at [72, 29] on span "Comms" at bounding box center [77, 30] width 14 height 6
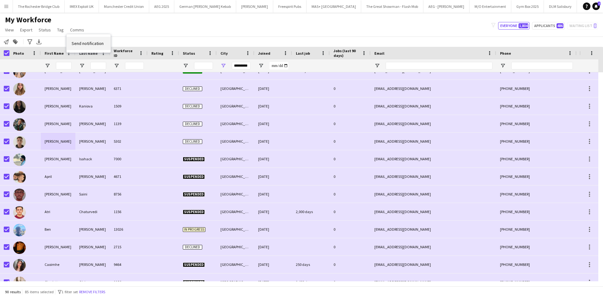
click at [92, 42] on span "Send notification" at bounding box center [88, 44] width 32 height 6
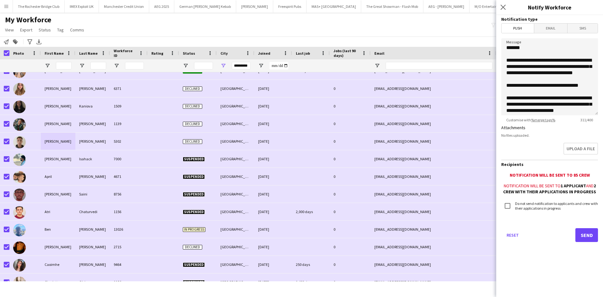
click at [556, 30] on span "Email" at bounding box center [551, 28] width 33 height 9
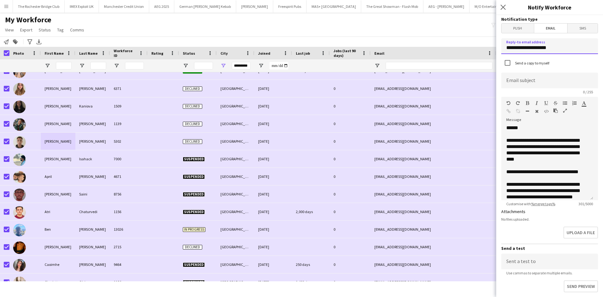
drag, startPoint x: 566, startPoint y: 49, endPoint x: 499, endPoint y: 49, distance: 66.6
click at [499, 49] on form "**********" at bounding box center [550, 206] width 107 height 382
type input "**********"
click at [536, 81] on input at bounding box center [550, 81] width 97 height 16
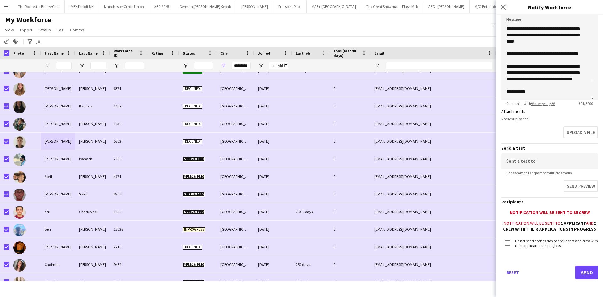
scroll to position [106, 0]
type input "**********"
click at [580, 271] on button "Send" at bounding box center [587, 273] width 23 height 14
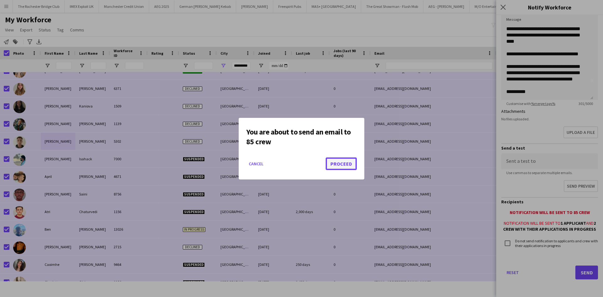
click at [342, 168] on button "Proceed" at bounding box center [341, 163] width 31 height 13
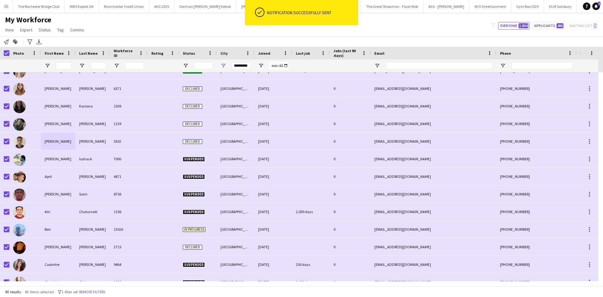
click at [151, 19] on div "My Workforce View Views Default view New view Update view Delete view Edit name…" at bounding box center [301, 25] width 603 height 21
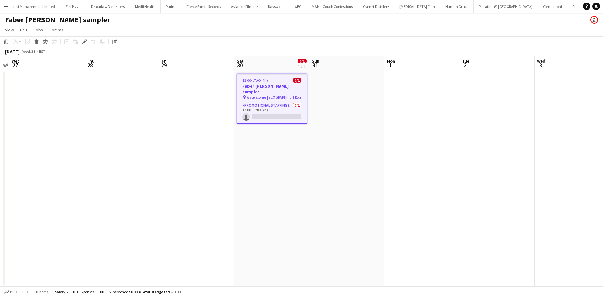
click at [273, 84] on h3 "Faber [PERSON_NAME] sampler" at bounding box center [272, 88] width 69 height 11
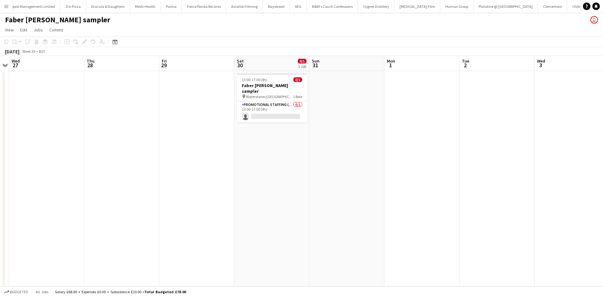
drag, startPoint x: 273, startPoint y: 84, endPoint x: 113, endPoint y: 52, distance: 163.5
click at [273, 84] on h3 "Faber [PERSON_NAME] sampler" at bounding box center [272, 88] width 70 height 11
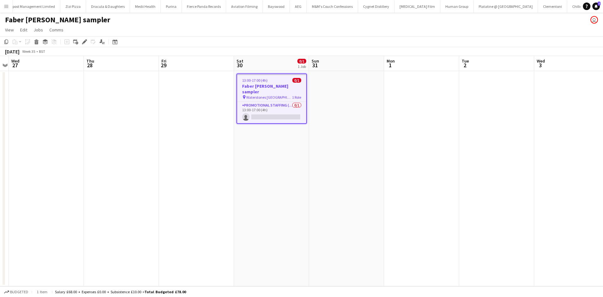
click at [82, 41] on div "Edit" at bounding box center [85, 42] width 8 height 8
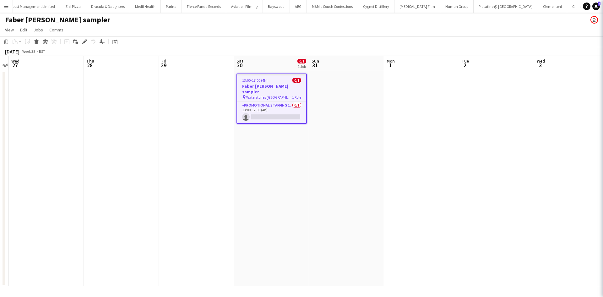
type input "**********"
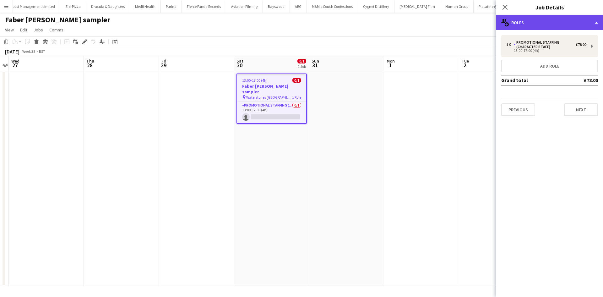
click at [573, 27] on div "multiple-users-add Roles" at bounding box center [550, 22] width 107 height 15
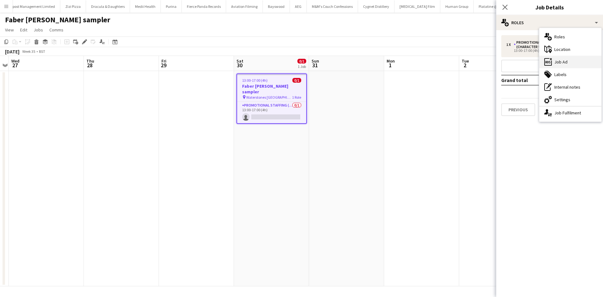
click at [575, 63] on div "ads-window Job Ad" at bounding box center [571, 62] width 62 height 13
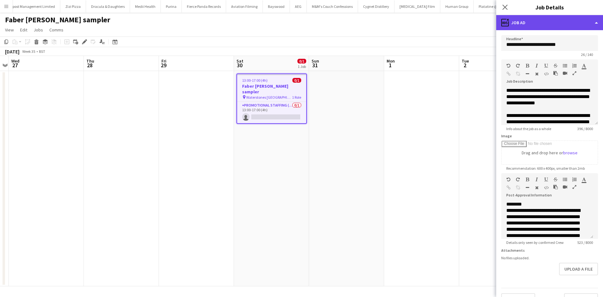
click at [528, 28] on div "ads-window Job Ad" at bounding box center [550, 22] width 107 height 15
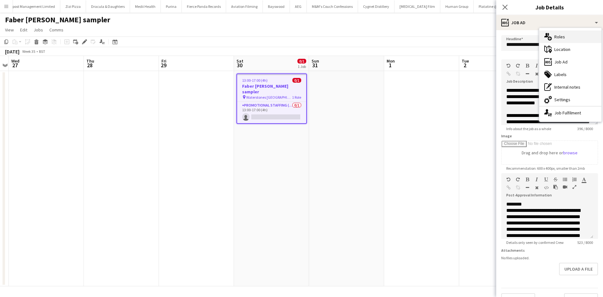
click at [565, 32] on div "multiple-users-add Roles" at bounding box center [571, 36] width 62 height 13
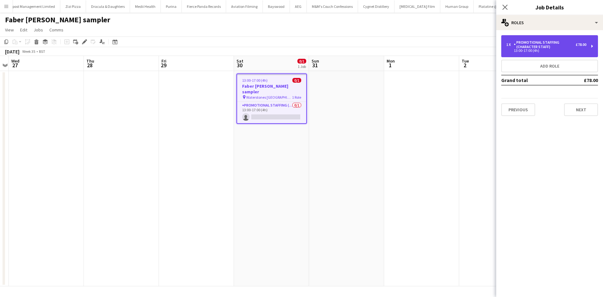
click at [573, 49] on div "13:00-17:00 (4h)" at bounding box center [547, 50] width 80 height 3
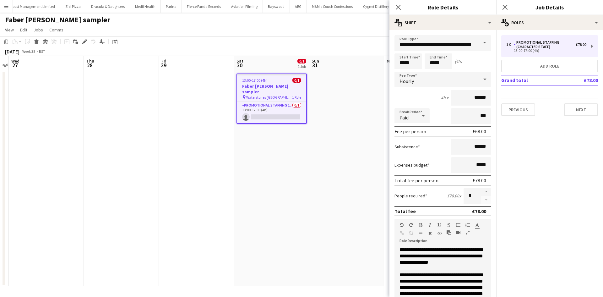
click at [127, 148] on app-date-cell at bounding box center [121, 178] width 75 height 215
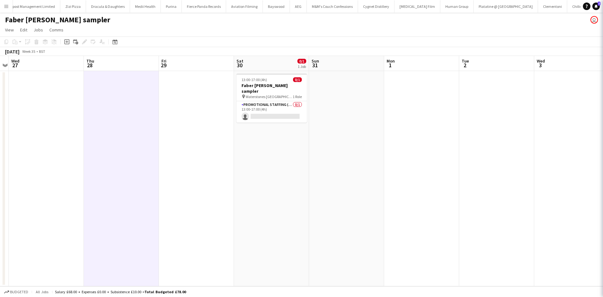
scroll to position [0, 215]
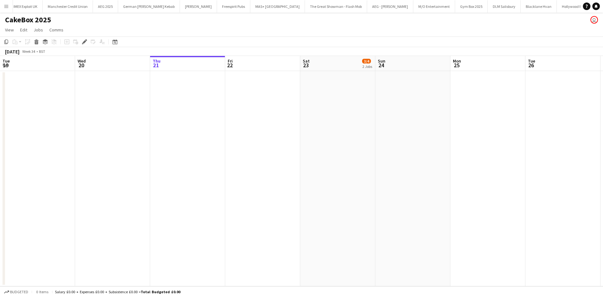
scroll to position [0, 216]
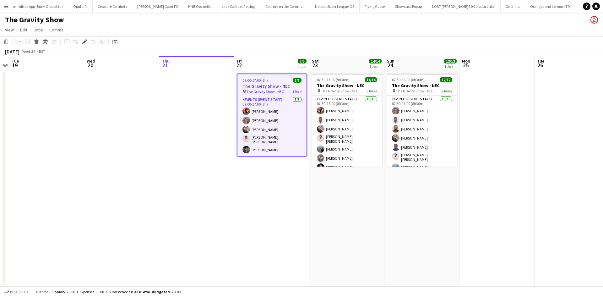
scroll to position [0, 2778]
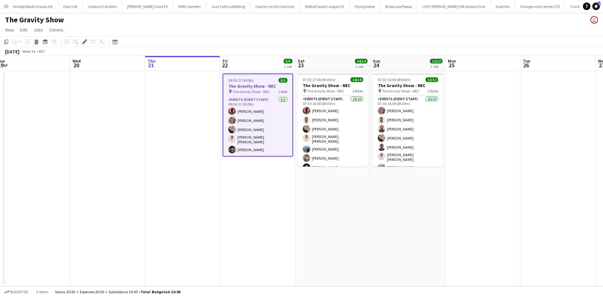
drag, startPoint x: 378, startPoint y: 190, endPoint x: 350, endPoint y: 183, distance: 29.2
click at [356, 186] on app-calendar-viewport "Sat 16 Sun 17 Mon 18 Tue 19 Wed 20 Thu 21 Fri 22 5/5 1 Job Sat 23 14/14 1 Job S…" at bounding box center [301, 171] width 603 height 230
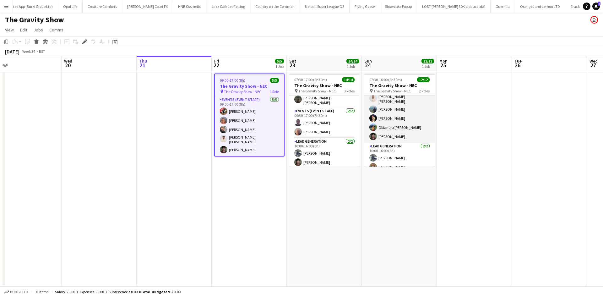
scroll to position [63, 0]
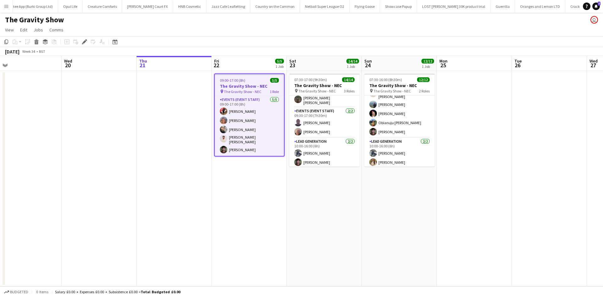
click at [163, 91] on app-date-cell at bounding box center [174, 178] width 75 height 215
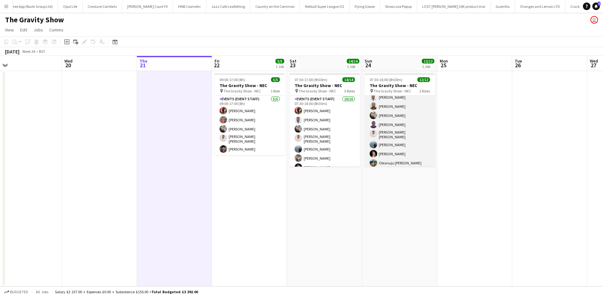
scroll to position [31, 0]
